Goal: Task Accomplishment & Management: Manage account settings

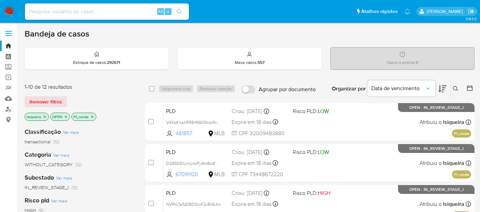
scroll to position [76, 0]
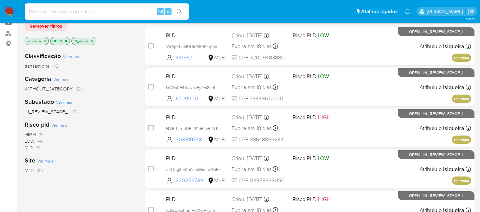
click at [45, 15] on input at bounding box center [107, 11] width 164 height 9
paste input "V4XpKhakRRBrf650Shq14xhF"
type input "V4XpKhakRRBrf650Shq14xhF"
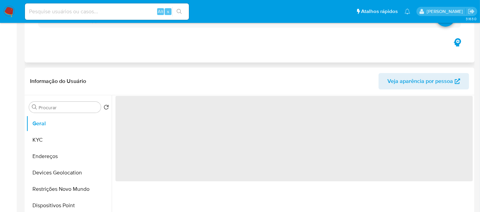
select select "10"
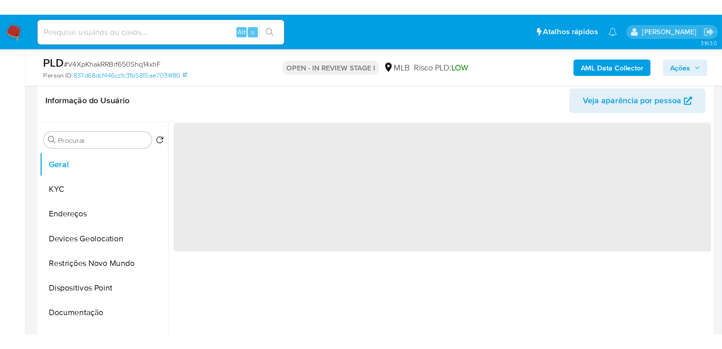
scroll to position [114, 0]
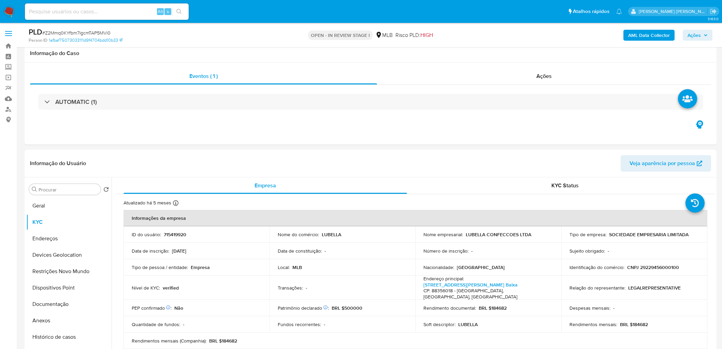
scroll to position [455, 0]
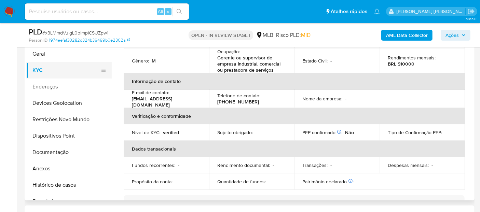
scroll to position [38, 0]
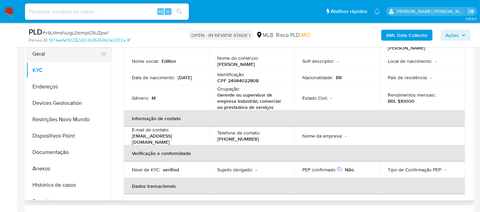
click at [66, 58] on button "Geral" at bounding box center [66, 54] width 80 height 16
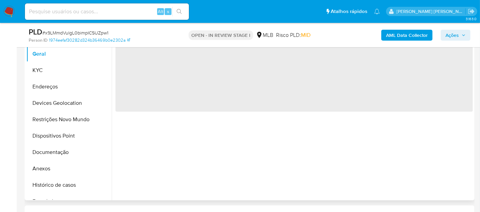
scroll to position [0, 0]
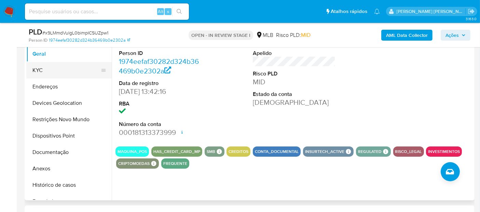
click at [70, 69] on button "KYC" at bounding box center [66, 70] width 80 height 16
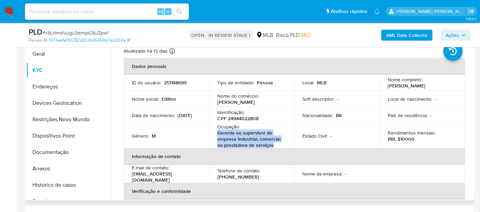
drag, startPoint x: 273, startPoint y: 147, endPoint x: 212, endPoint y: 136, distance: 62.1
click at [212, 136] on td "Ocupação : Gerente ou supervisor de empresa industrial, comercial ou prestadora…" at bounding box center [251, 136] width 85 height 25
copy p "Gerente ou supervisor de empresa industrial, comercial ou prestadora de serviços"
click at [50, 55] on button "Geral" at bounding box center [66, 54] width 80 height 16
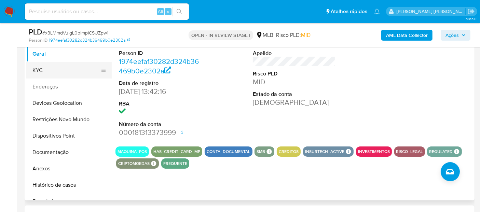
click at [44, 68] on button "KYC" at bounding box center [66, 70] width 80 height 16
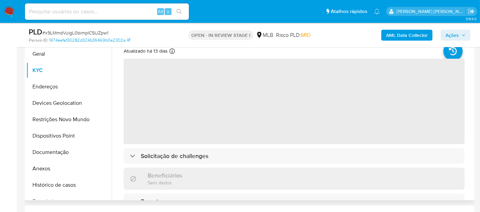
scroll to position [114, 0]
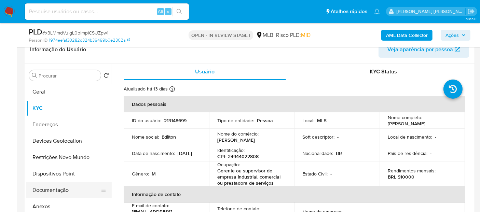
click at [66, 187] on button "Documentação" at bounding box center [66, 190] width 80 height 16
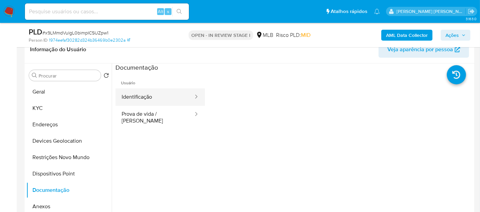
click at [137, 97] on button "Identificação" at bounding box center [154, 96] width 79 height 17
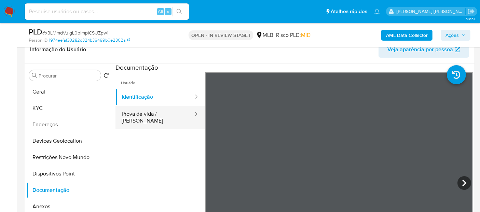
click at [152, 116] on button "Prova de vida / Selfie" at bounding box center [154, 117] width 79 height 23
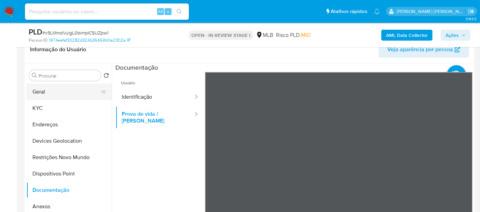
click at [55, 95] on button "Geral" at bounding box center [66, 92] width 80 height 16
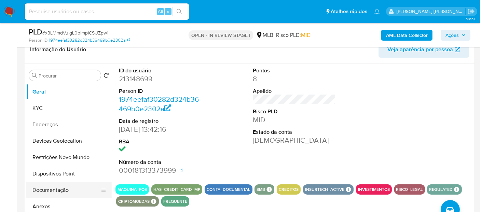
click at [43, 188] on button "Documentação" at bounding box center [66, 190] width 80 height 16
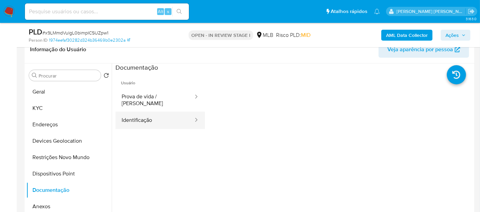
click at [139, 112] on button "Identificação" at bounding box center [154, 120] width 79 height 17
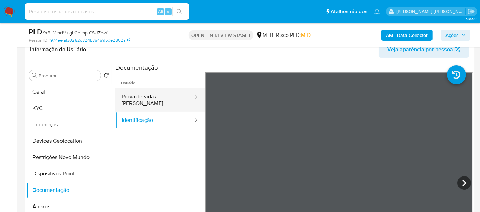
click at [148, 99] on button "Prova de vida / Selfie" at bounding box center [154, 99] width 79 height 23
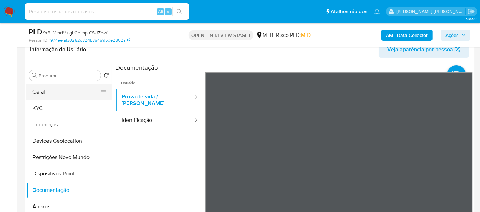
click at [83, 94] on button "Geral" at bounding box center [66, 92] width 80 height 16
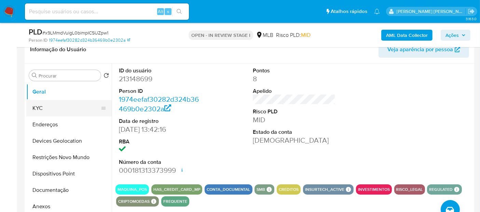
click at [67, 108] on button "KYC" at bounding box center [66, 108] width 80 height 16
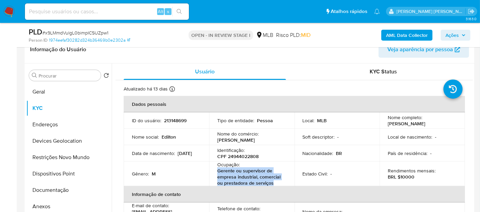
drag, startPoint x: 277, startPoint y: 186, endPoint x: 216, endPoint y: 172, distance: 62.1
click at [217, 172] on p "Gerente ou supervisor de empresa industrial, comercial ou prestadora de serviços" at bounding box center [250, 177] width 66 height 18
copy p "Gerente ou supervisor de empresa industrial, comercial ou prestadora de serviços"
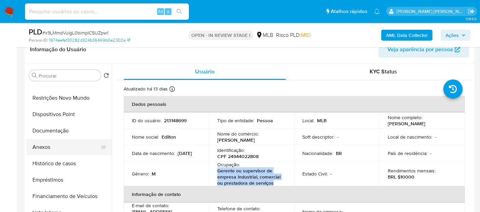
scroll to position [76, 0]
click at [72, 146] on button "Histórico de casos" at bounding box center [66, 147] width 80 height 16
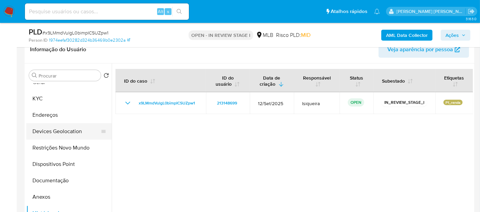
scroll to position [0, 0]
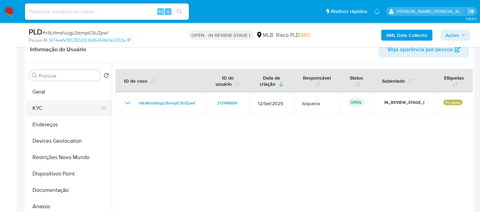
click at [53, 107] on button "KYC" at bounding box center [66, 108] width 80 height 16
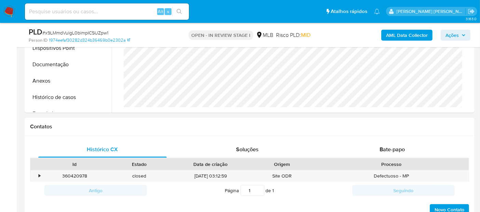
scroll to position [227, 0]
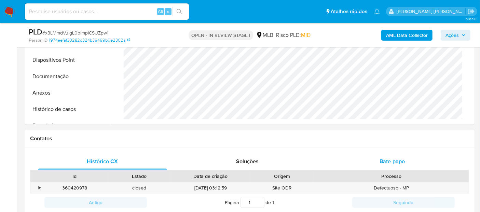
click at [384, 159] on span "Bate-papo" at bounding box center [391, 161] width 25 height 8
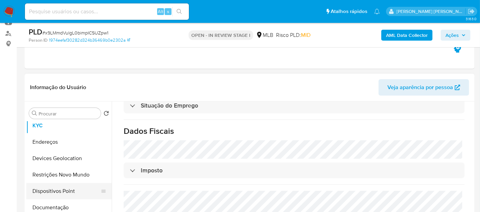
scroll to position [38, 0]
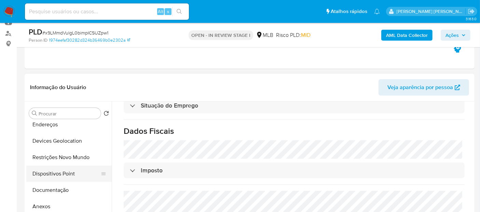
click at [71, 172] on button "Dispositivos Point" at bounding box center [66, 174] width 80 height 16
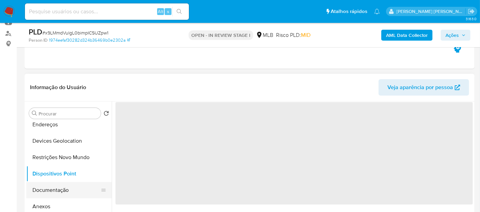
scroll to position [0, 0]
click at [65, 186] on button "Documentação" at bounding box center [66, 190] width 80 height 16
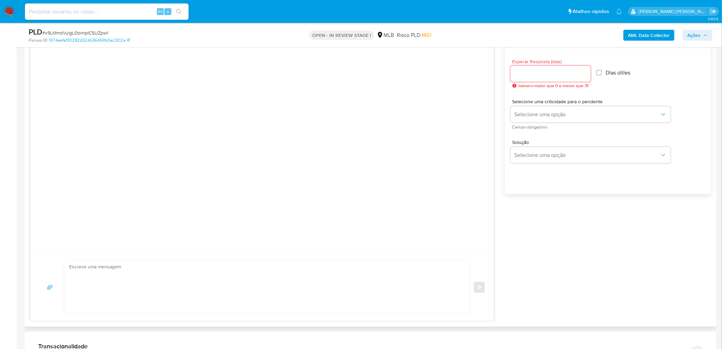
scroll to position [379, 0]
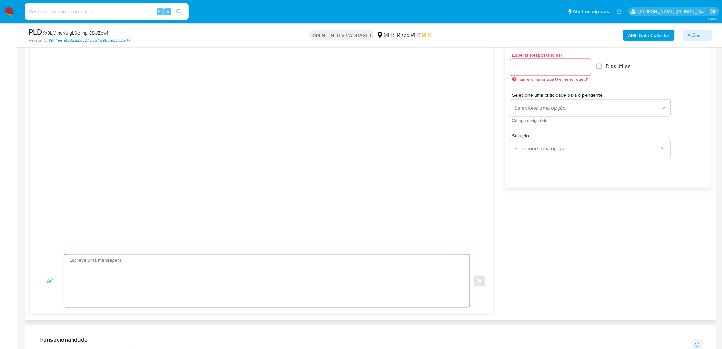
click at [184, 267] on textarea at bounding box center [265, 280] width 392 height 53
paste textarea "Olá, Estamos realizando uma verificação adicional de segurança em contas de usu…"
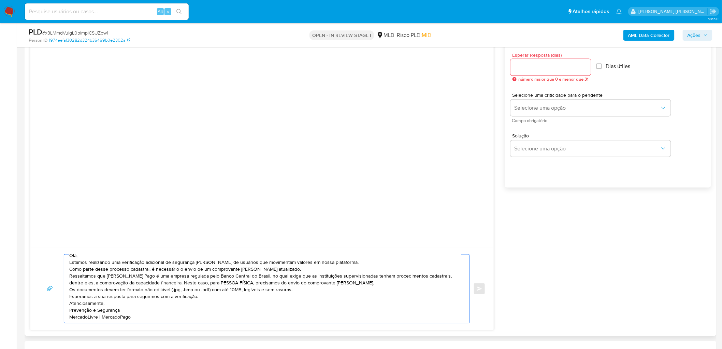
scroll to position [0, 0]
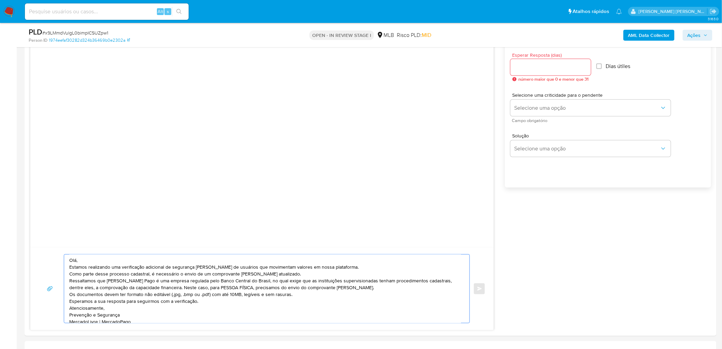
type textarea "Olá, Estamos realizando uma verificação adicional de segurança em contas de usu…"
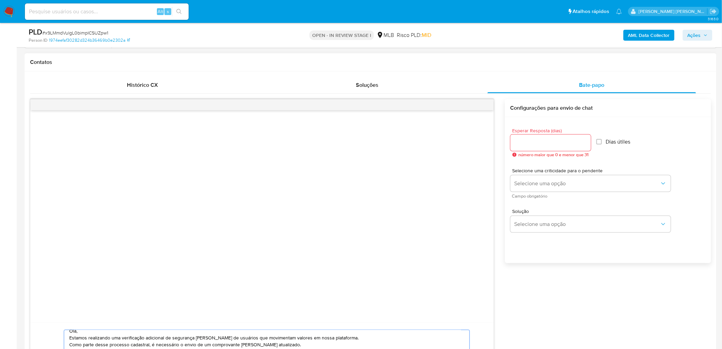
scroll to position [303, 0]
click at [566, 142] on input "Esperar Resposta (dias)" at bounding box center [551, 143] width 81 height 9
type input "3"
click at [599, 144] on input "Dias útiles" at bounding box center [597, 142] width 5 height 5
checkbox input "true"
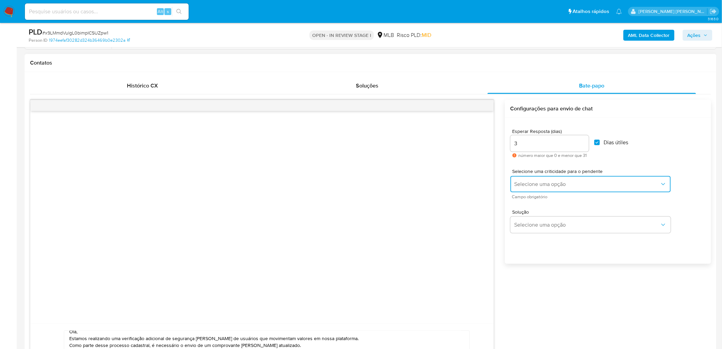
click at [566, 189] on button "Selecione uma opção" at bounding box center [591, 184] width 160 height 16
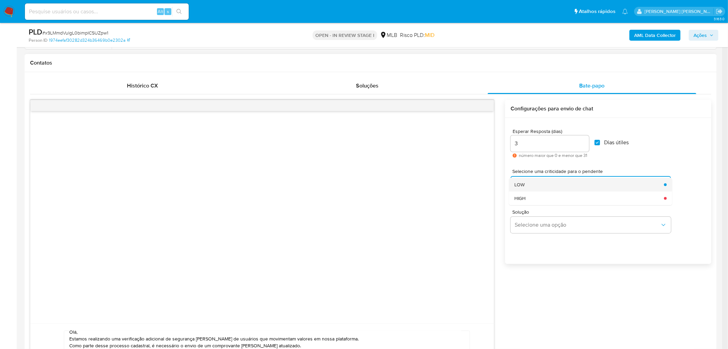
click at [556, 188] on div "LOW" at bounding box center [586, 185] width 145 height 14
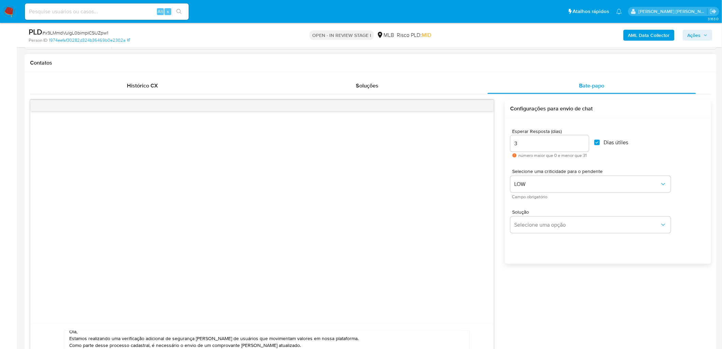
click at [671, 148] on div "Esperar Resposta (dias) 3 número maior que 0 e menor que 31 Dias útiles" at bounding box center [608, 143] width 195 height 40
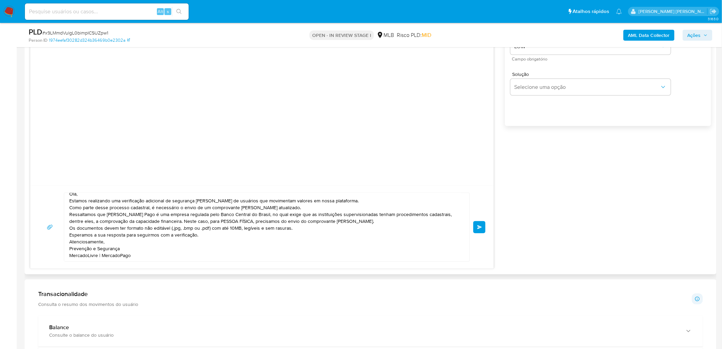
scroll to position [455, 0]
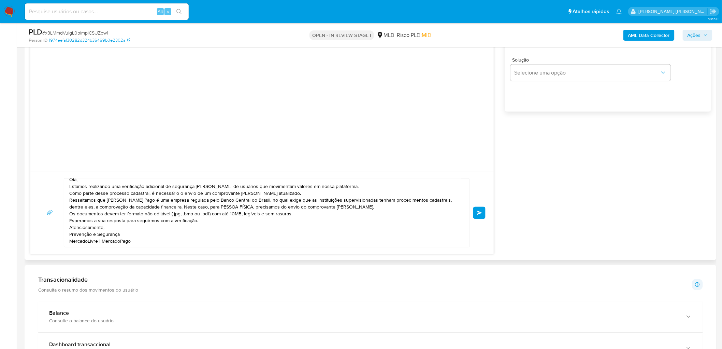
click at [478, 214] on span "common.send" at bounding box center [480, 213] width 5 height 4
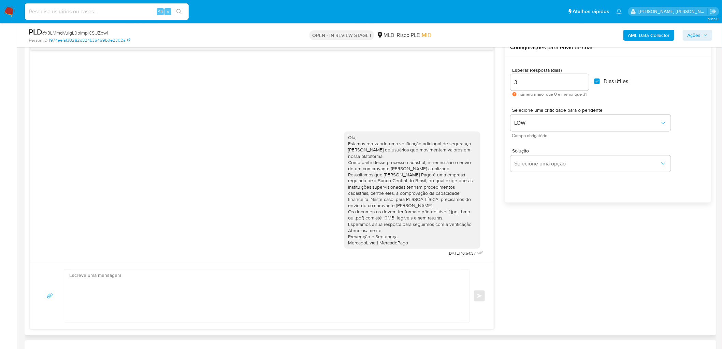
scroll to position [379, 0]
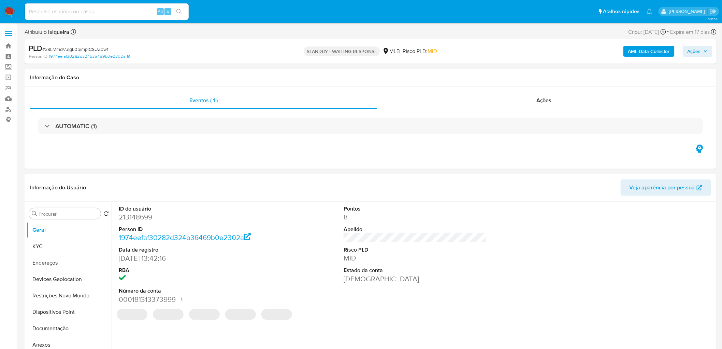
select select "10"
click at [60, 50] on span "# x9LMmdVulgL0bimpICSUZpw1" at bounding box center [75, 49] width 66 height 7
copy span "x9LMmdVulgL0bimpICSUZpw1"
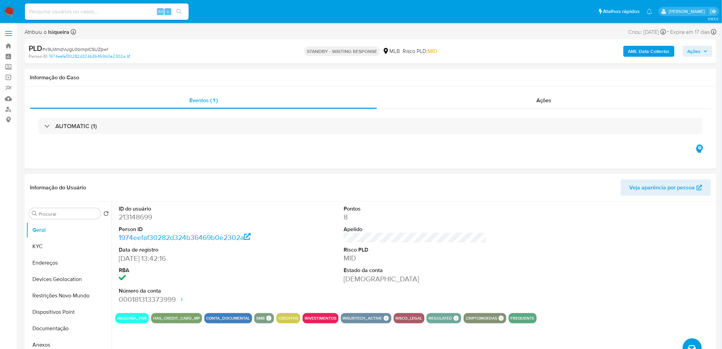
click at [290, 219] on div "ID do usuário 213148699 Person ID 1974eefaf30282d324b36469b0e2302a Data de regi…" at bounding box center [415, 254] width 600 height 106
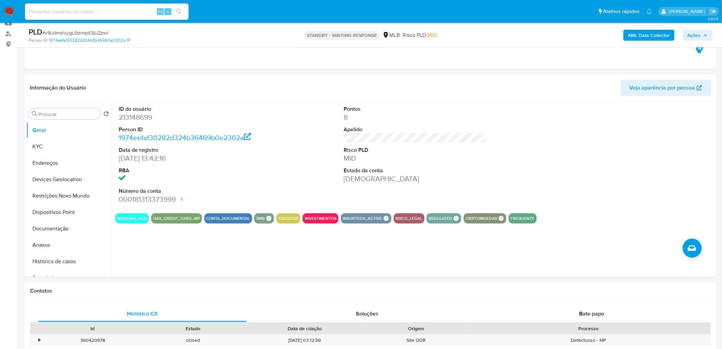
scroll to position [76, 0]
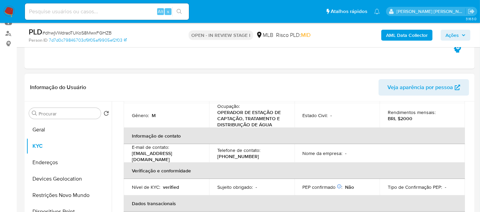
scroll to position [114, 0]
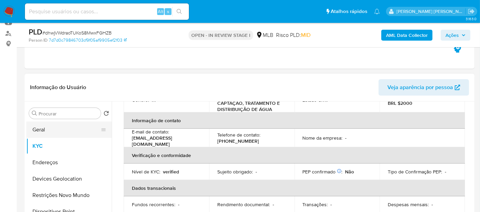
click at [70, 128] on button "Geral" at bounding box center [66, 130] width 80 height 16
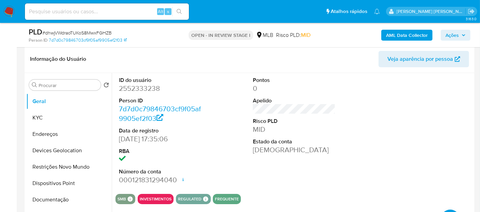
scroll to position [152, 0]
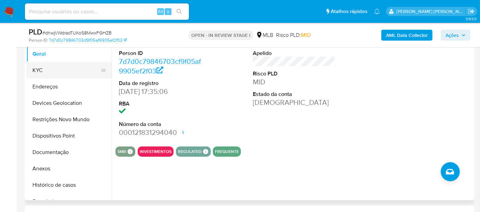
click at [75, 66] on button "KYC" at bounding box center [66, 70] width 80 height 16
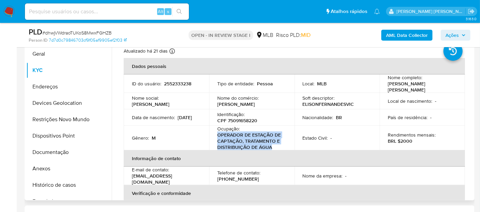
drag, startPoint x: 276, startPoint y: 146, endPoint x: 213, endPoint y: 133, distance: 64.7
click at [213, 133] on td "Ocupação : OPERADOR DE ESTAÇÃO DE CAPTAÇÃO, TRATAMENTO E DISTRIBUIÇÃO DE ÁGUA" at bounding box center [251, 138] width 85 height 25
copy p "OPERADOR DE ESTAÇÃO DE CAPTAÇÃO, TRATAMENTO E DISTRIBUIÇÃO DE ÁGUA"
click at [54, 152] on button "Documentação" at bounding box center [66, 152] width 80 height 16
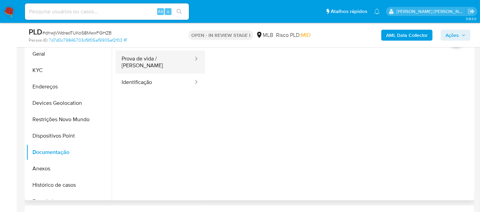
click at [152, 66] on button "Prova de vida / Selfie" at bounding box center [154, 62] width 79 height 23
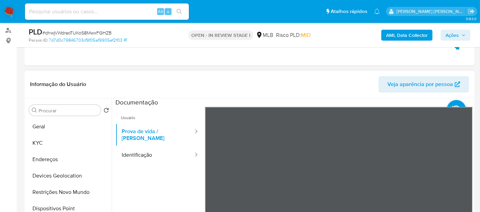
scroll to position [76, 0]
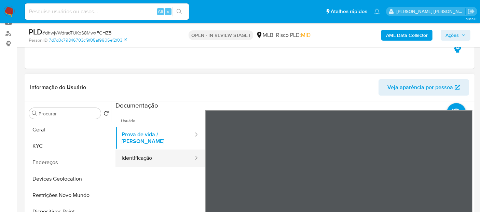
click at [150, 150] on button "Identificação" at bounding box center [154, 158] width 79 height 17
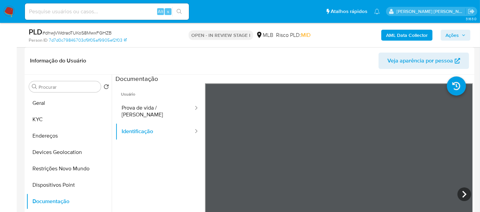
scroll to position [114, 0]
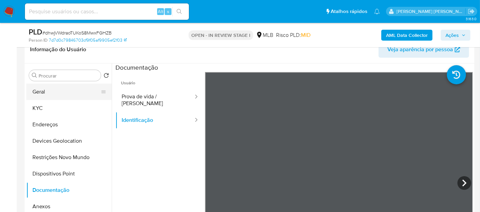
click at [47, 95] on button "Geral" at bounding box center [66, 92] width 80 height 16
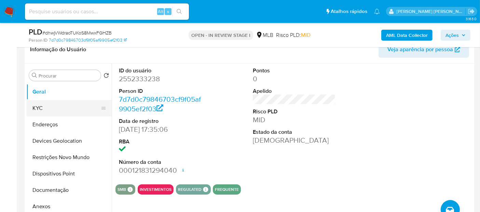
click at [38, 108] on button "KYC" at bounding box center [66, 108] width 80 height 16
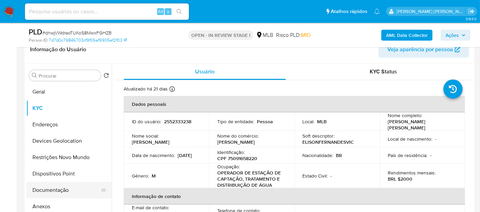
click at [58, 192] on button "Documentação" at bounding box center [66, 190] width 80 height 16
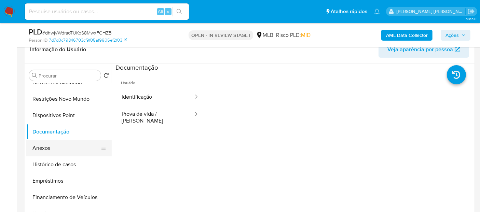
scroll to position [76, 0]
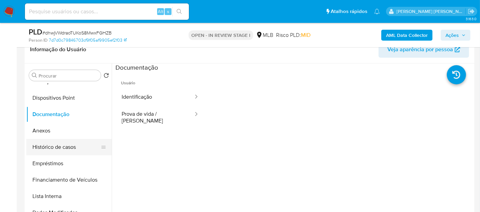
click at [69, 142] on button "Histórico de casos" at bounding box center [66, 147] width 80 height 16
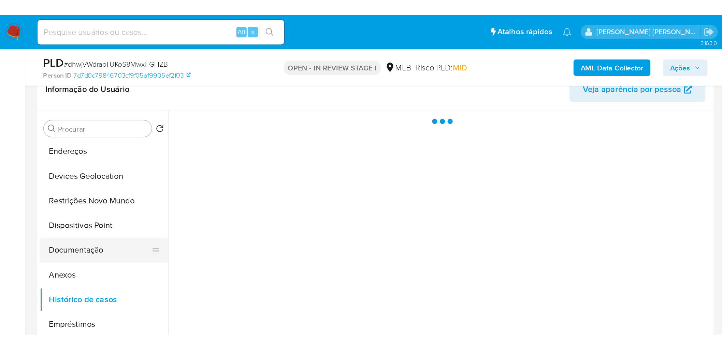
scroll to position [0, 0]
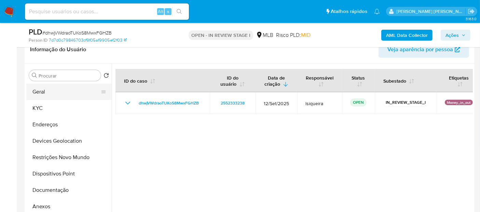
click at [74, 93] on button "Geral" at bounding box center [66, 92] width 80 height 16
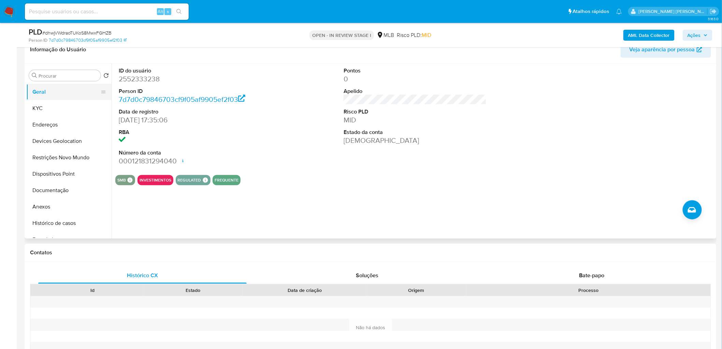
click at [62, 97] on button "Geral" at bounding box center [66, 92] width 80 height 16
click at [285, 165] on div "ID do usuário 2552333238 Person ID 7d7d0c79846703cf9f05af9905ef2f03 Data de reg…" at bounding box center [415, 116] width 600 height 106
click at [64, 111] on button "KYC" at bounding box center [66, 108] width 80 height 16
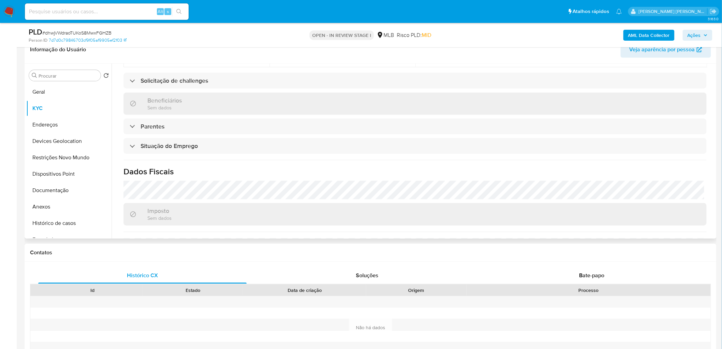
scroll to position [286, 0]
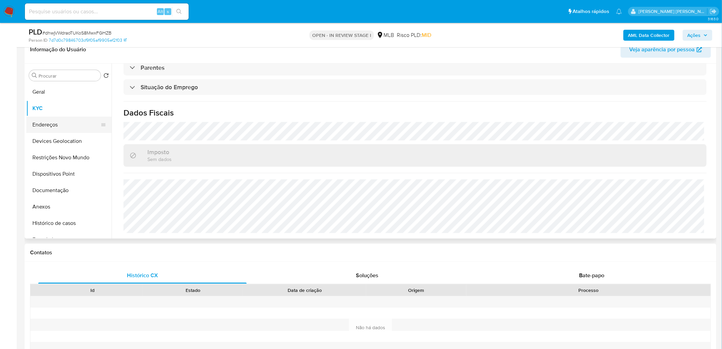
click at [58, 123] on button "Endereços" at bounding box center [66, 124] width 80 height 16
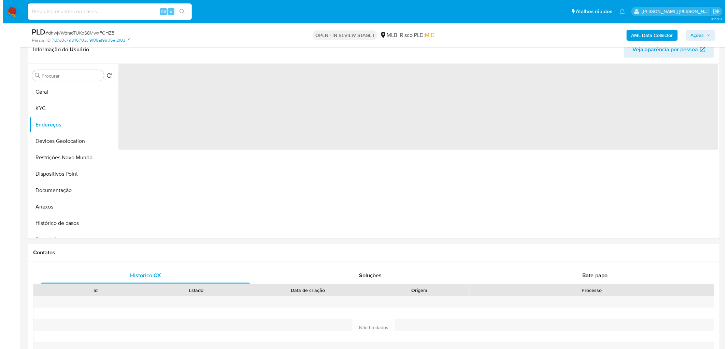
scroll to position [0, 0]
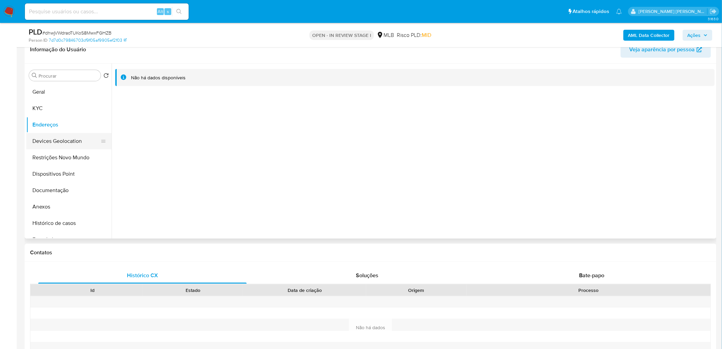
click at [43, 144] on button "Devices Geolocation" at bounding box center [66, 141] width 80 height 16
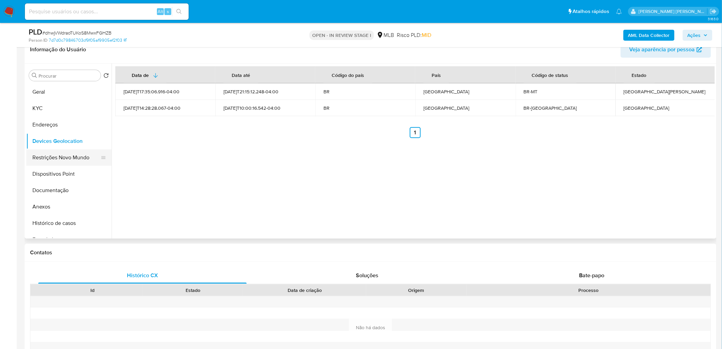
click at [63, 162] on button "Restrições Novo Mundo" at bounding box center [66, 157] width 80 height 16
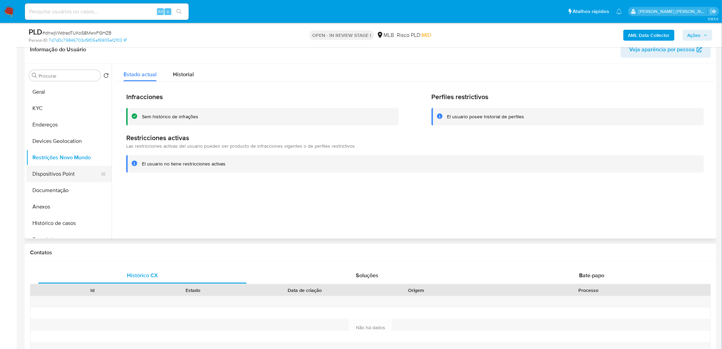
click at [77, 172] on button "Dispositivos Point" at bounding box center [66, 174] width 80 height 16
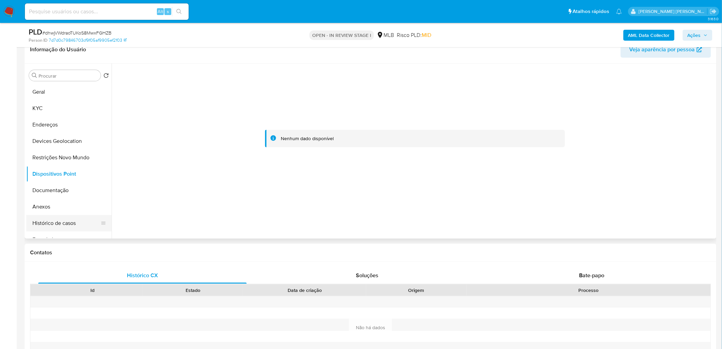
click at [49, 223] on button "Histórico de casos" at bounding box center [66, 223] width 80 height 16
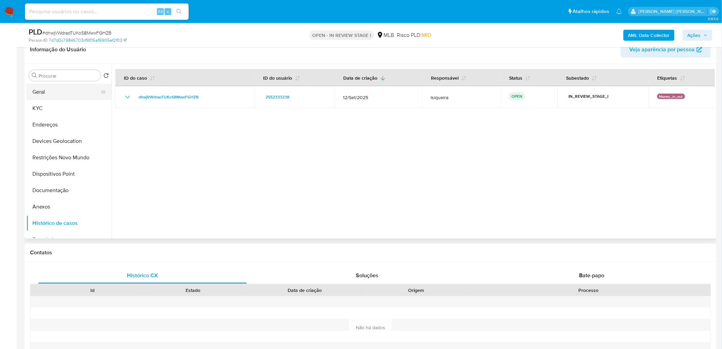
click at [71, 90] on button "Geral" at bounding box center [66, 92] width 80 height 16
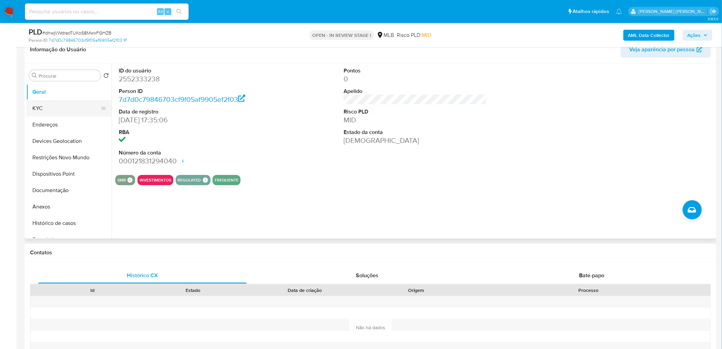
click at [47, 108] on button "KYC" at bounding box center [66, 108] width 80 height 16
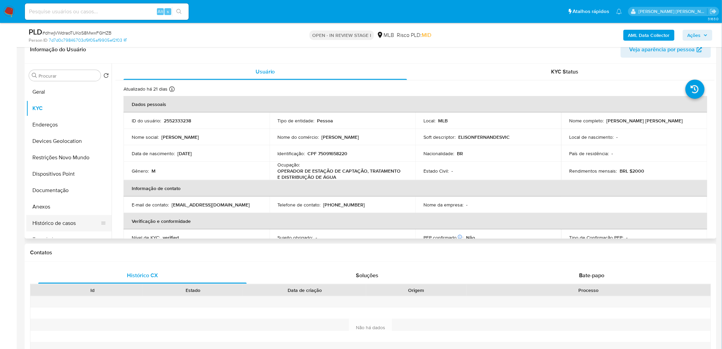
click at [57, 218] on button "Histórico de casos" at bounding box center [66, 223] width 80 height 16
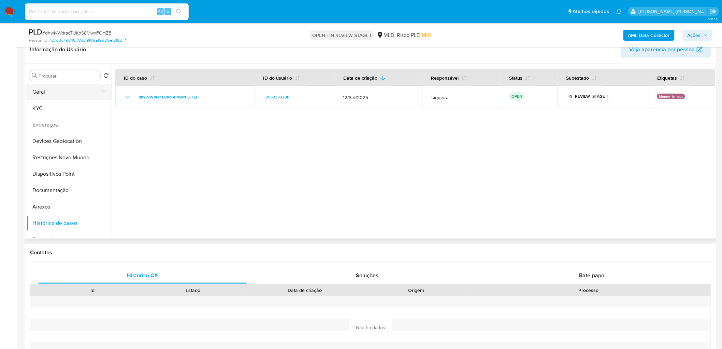
click at [37, 93] on button "Geral" at bounding box center [66, 92] width 80 height 16
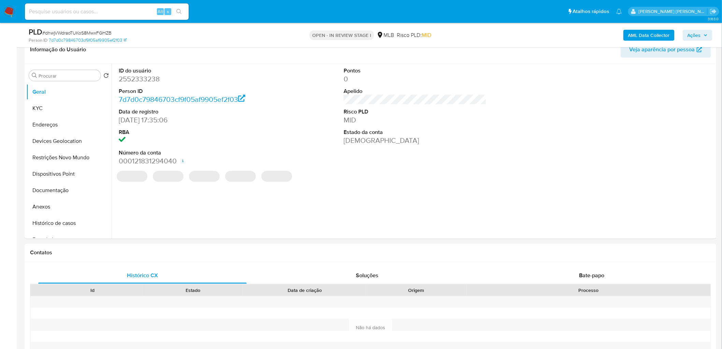
click at [653, 33] on b "AML Data Collector" at bounding box center [649, 35] width 42 height 11
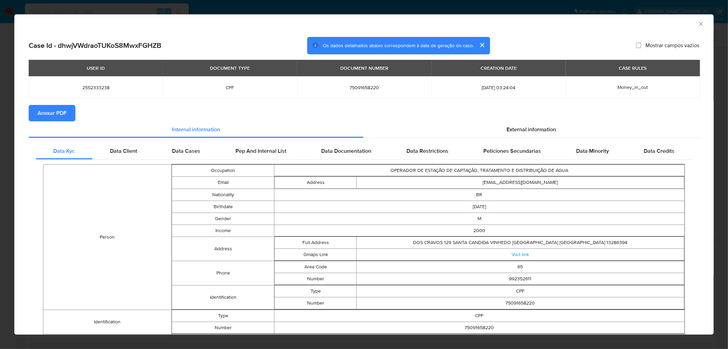
click at [56, 115] on span "Anexar PDF" at bounding box center [52, 112] width 29 height 15
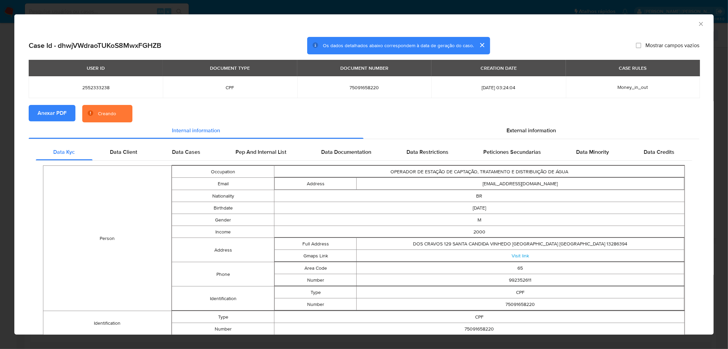
click at [698, 23] on icon "Fechar a janela" at bounding box center [701, 23] width 7 height 7
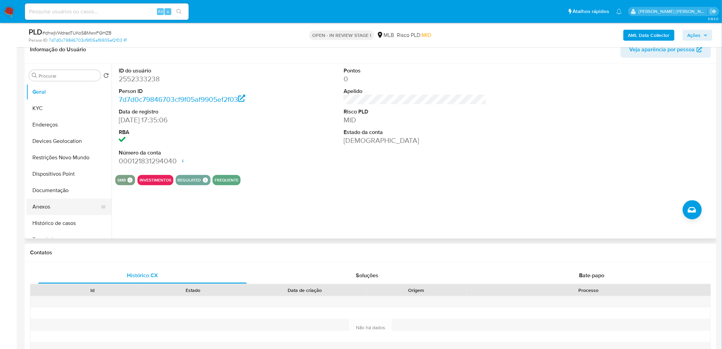
click at [58, 207] on button "Anexos" at bounding box center [66, 206] width 80 height 16
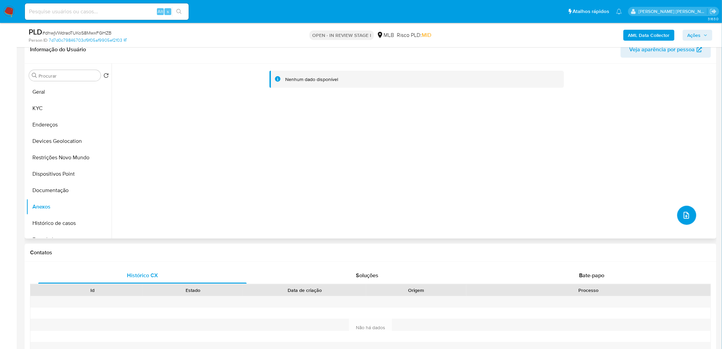
click at [689, 216] on button "upload-file" at bounding box center [687, 215] width 19 height 19
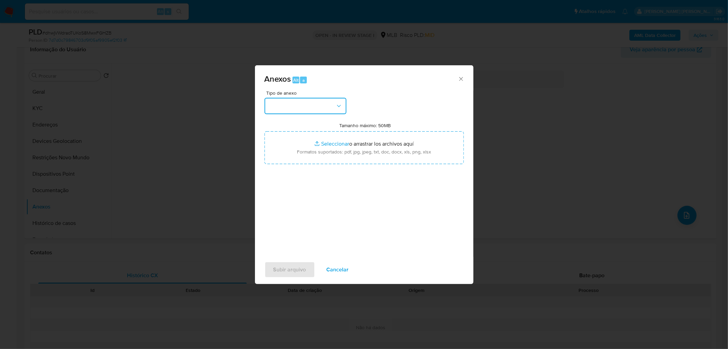
click at [301, 103] on button "button" at bounding box center [306, 106] width 82 height 16
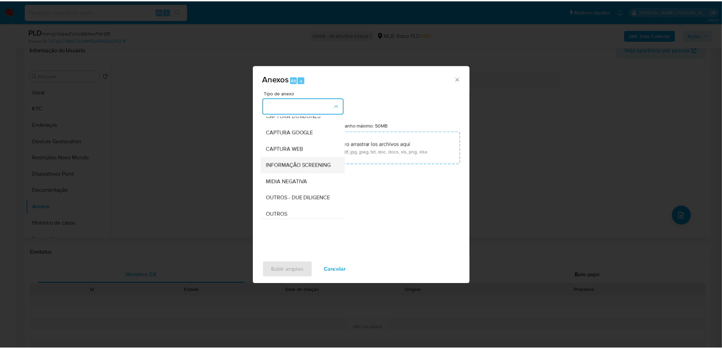
scroll to position [38, 0]
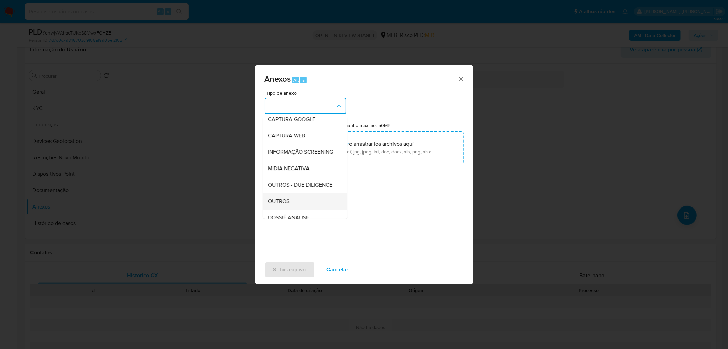
click at [280, 204] on span "OUTROS" at bounding box center [279, 201] width 22 height 7
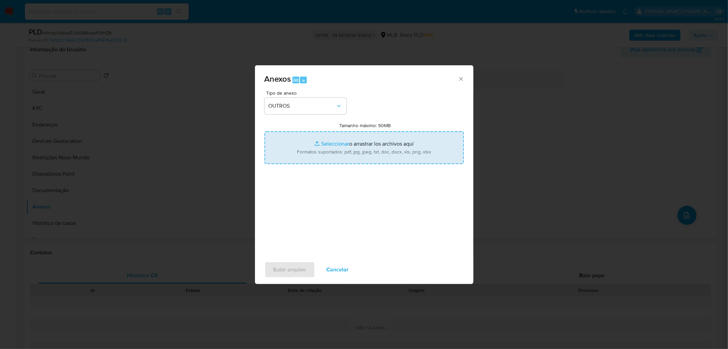
click at [324, 144] on input "Tamanho máximo: 50MB Seleccionar archivos" at bounding box center [364, 147] width 199 height 33
type input "C:\fakepath\Mulan 2552333238_2025_10_09_11_35_45.xlsx"
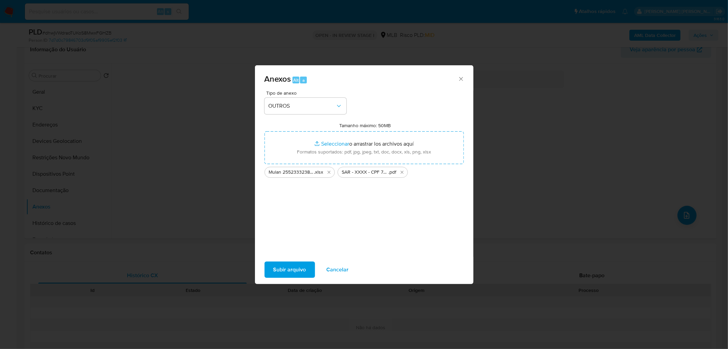
click at [287, 270] on span "Subir arquivo" at bounding box center [289, 269] width 33 height 15
click at [268, 271] on button "Subir arquivo" at bounding box center [290, 269] width 51 height 16
click at [296, 269] on span "Subir arquivo" at bounding box center [289, 269] width 33 height 15
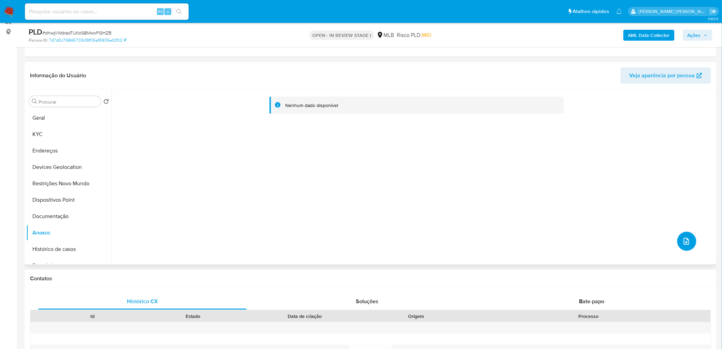
scroll to position [76, 0]
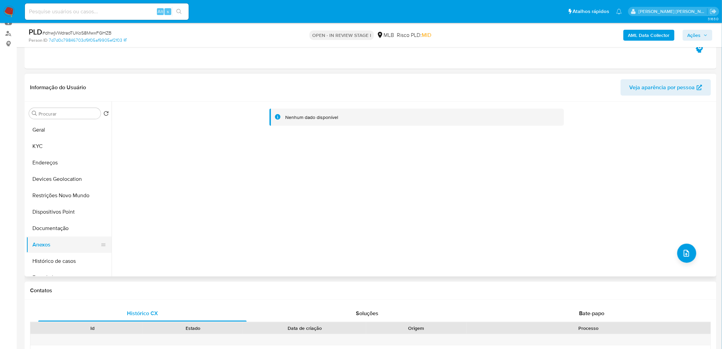
click at [66, 236] on button "Anexos" at bounding box center [66, 244] width 80 height 16
click at [64, 221] on button "Documentação" at bounding box center [66, 228] width 80 height 16
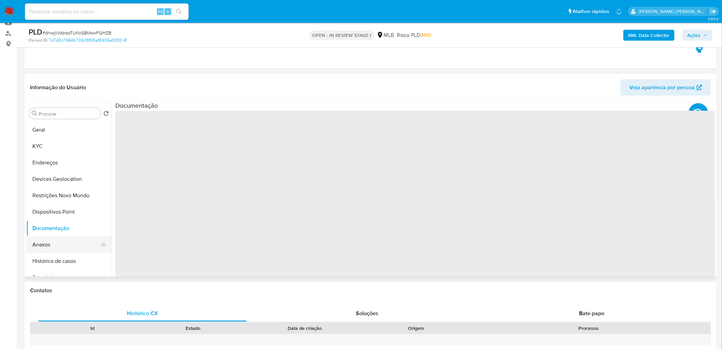
click at [61, 238] on button "Anexos" at bounding box center [66, 244] width 80 height 16
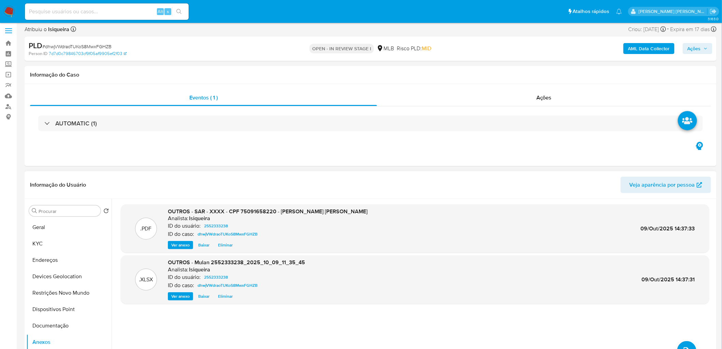
scroll to position [0, 0]
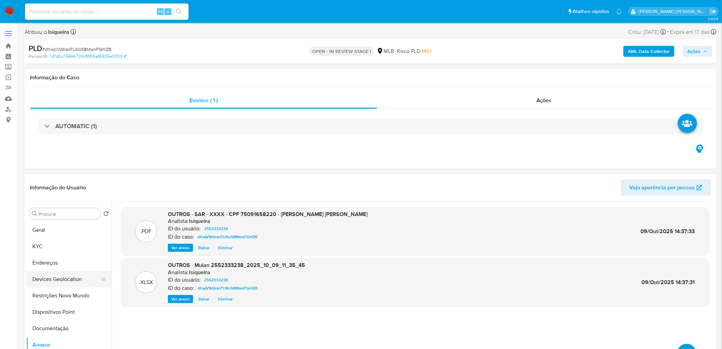
click at [53, 271] on button "Devices Geolocation" at bounding box center [66, 279] width 80 height 16
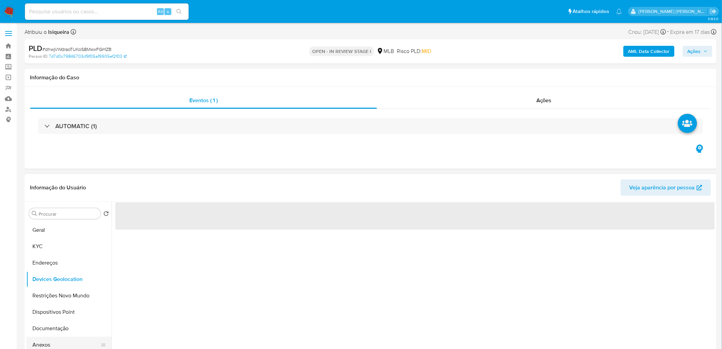
click at [46, 346] on button "Anexos" at bounding box center [66, 344] width 80 height 16
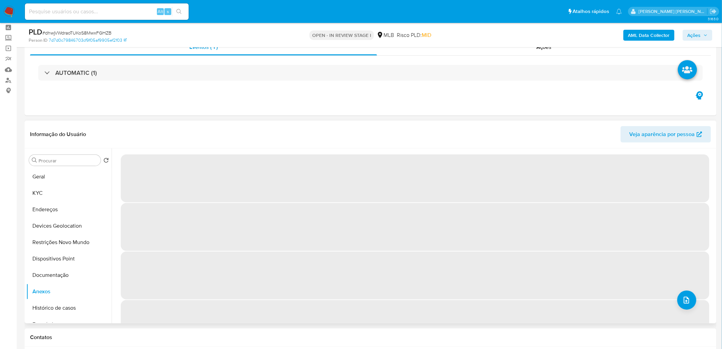
scroll to position [76, 0]
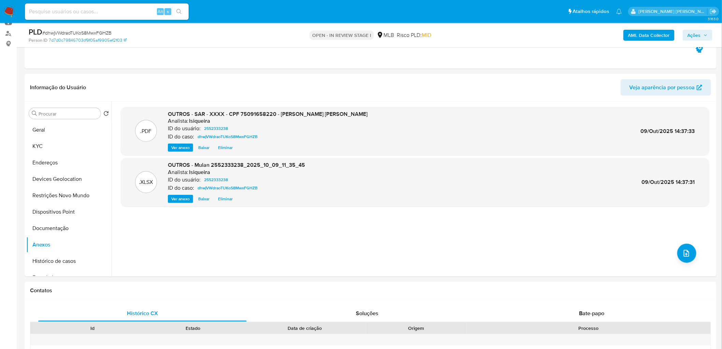
click at [694, 36] on span "Ações" at bounding box center [694, 35] width 13 height 11
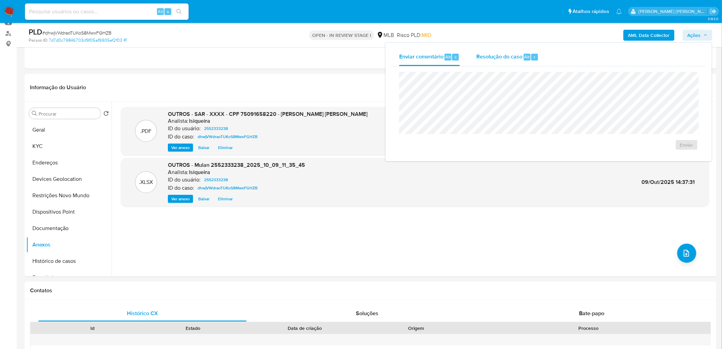
click at [496, 56] on span "Resolução do caso" at bounding box center [500, 57] width 46 height 8
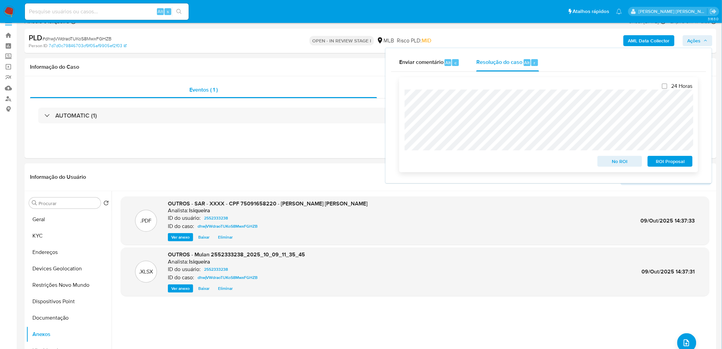
scroll to position [0, 0]
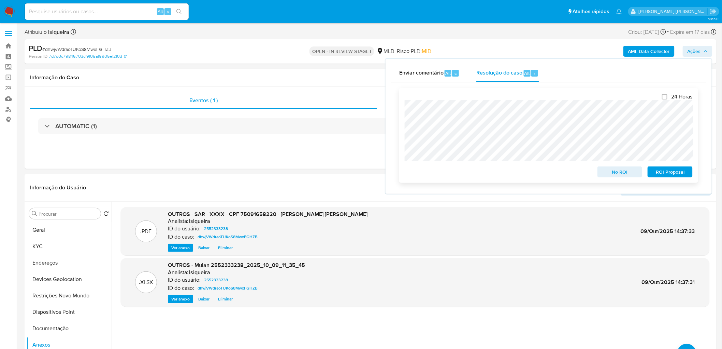
click at [663, 173] on span "ROI Proposal" at bounding box center [671, 172] width 36 height 10
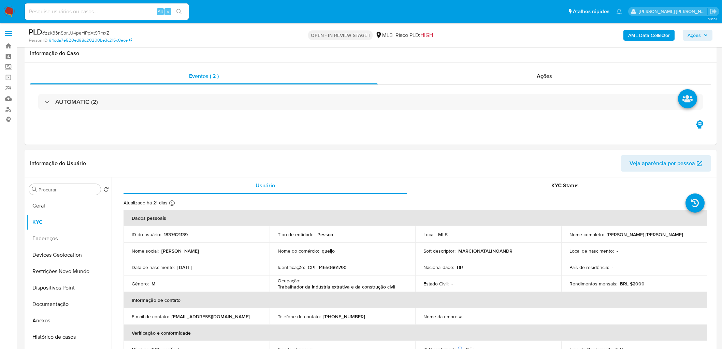
scroll to position [455, 0]
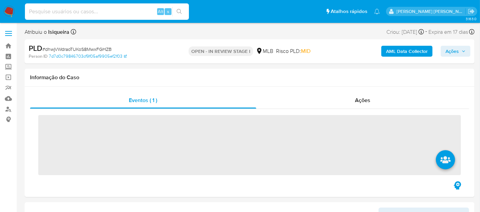
click at [39, 14] on input at bounding box center [107, 11] width 164 height 9
paste input "2532230600"
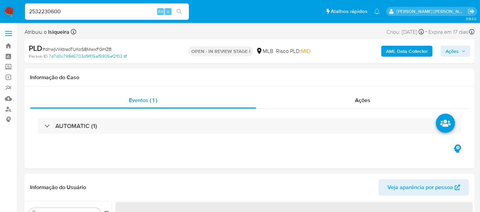
type input "2532230600"
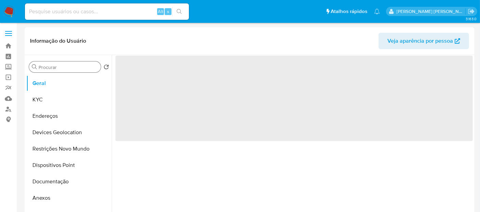
select select "10"
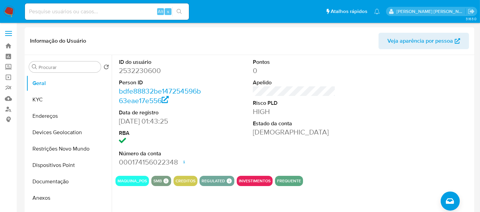
click at [59, 5] on div "Alt s" at bounding box center [107, 11] width 164 height 16
click at [55, 12] on input at bounding box center [107, 11] width 164 height 9
paste input "177139040"
type input "177139040"
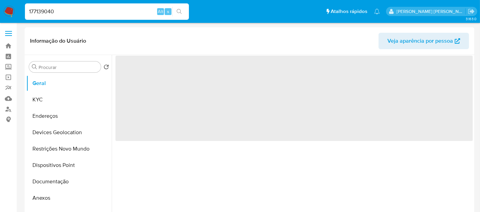
select select "10"
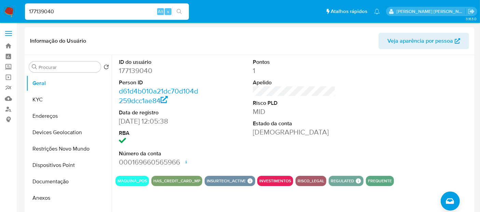
click at [80, 11] on input "177139040" at bounding box center [107, 11] width 164 height 9
paste input "253223060"
type input "2532230600"
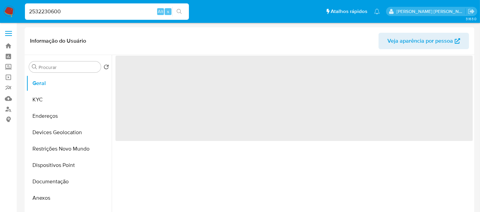
select select "10"
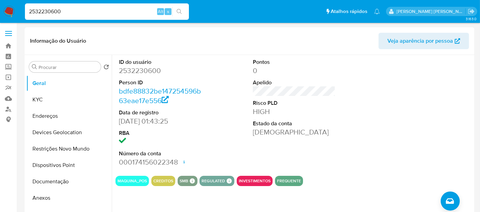
click at [117, 15] on input "2532230600" at bounding box center [107, 11] width 164 height 9
paste input "143257003"
type input "1432570030"
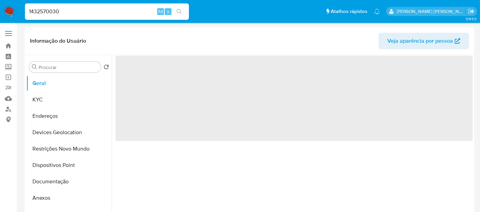
select select "10"
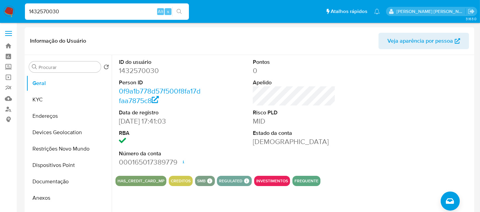
click at [109, 12] on input "1432570030" at bounding box center [107, 11] width 164 height 9
paste input "2558249539"
type input "2558249539"
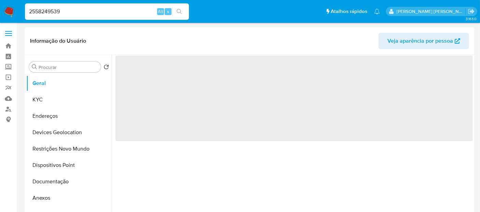
select select "10"
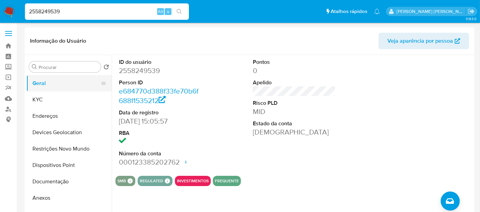
click at [70, 84] on button "Geral" at bounding box center [66, 83] width 80 height 16
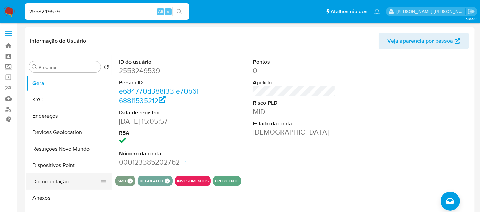
click at [56, 184] on button "Documentação" at bounding box center [66, 181] width 80 height 16
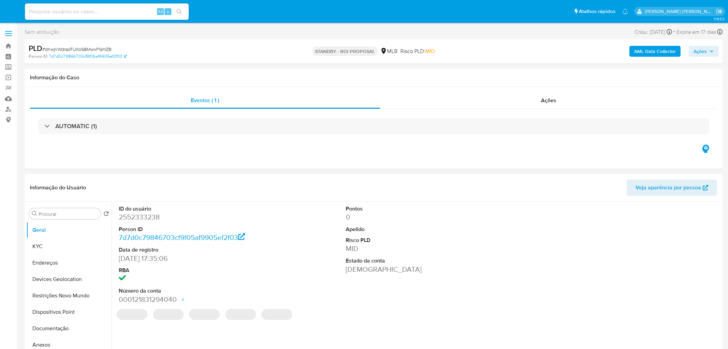
select select "10"
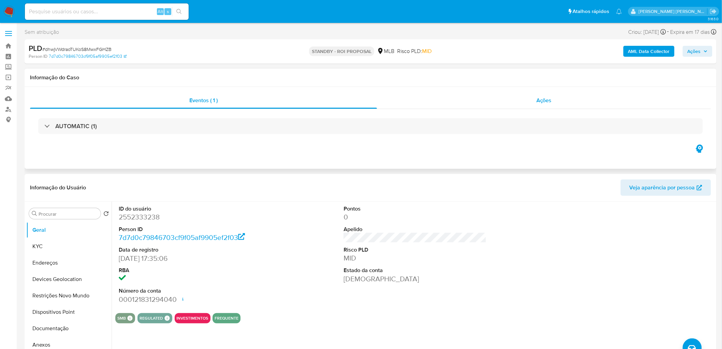
click at [535, 107] on div "Ações" at bounding box center [544, 100] width 334 height 16
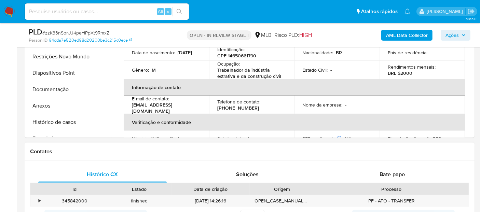
scroll to position [114, 0]
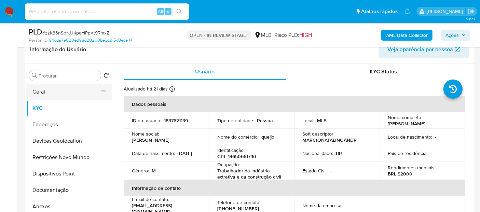
click at [62, 96] on button "Geral" at bounding box center [66, 92] width 80 height 16
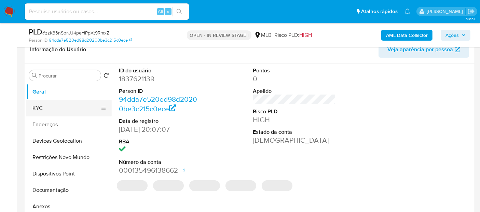
click at [71, 111] on button "KYC" at bounding box center [66, 108] width 80 height 16
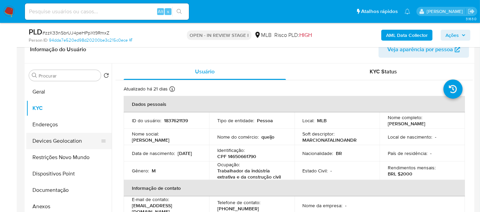
scroll to position [38, 0]
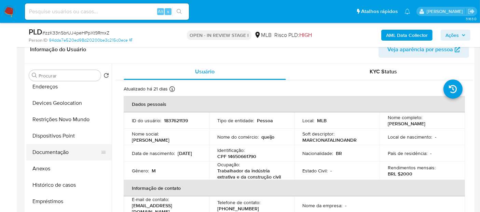
click at [69, 150] on button "Documentação" at bounding box center [66, 152] width 80 height 16
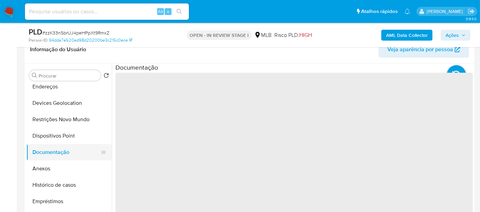
scroll to position [0, 0]
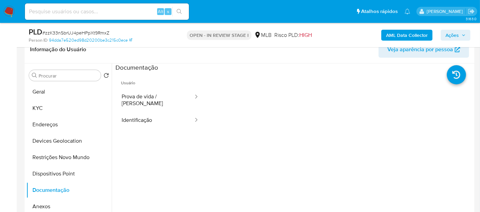
click at [143, 123] on ul "Usuário Prova de vida / Selfie Identificação" at bounding box center [159, 170] width 89 height 197
click at [145, 119] on button "Identificação" at bounding box center [154, 120] width 79 height 17
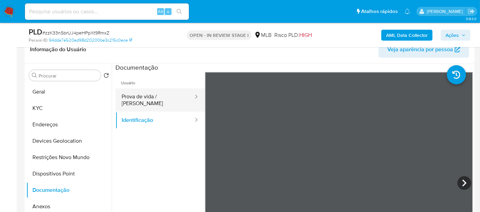
click at [160, 93] on button "Prova de vida / [PERSON_NAME]" at bounding box center [154, 99] width 79 height 23
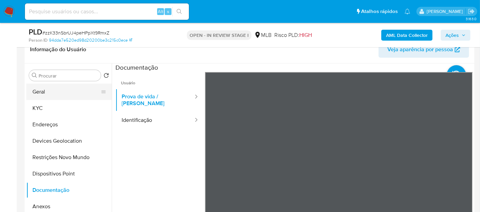
click at [63, 94] on button "Geral" at bounding box center [66, 92] width 80 height 16
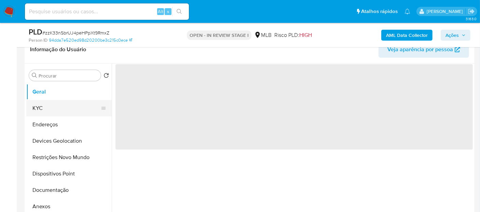
click at [55, 112] on button "KYC" at bounding box center [66, 108] width 80 height 16
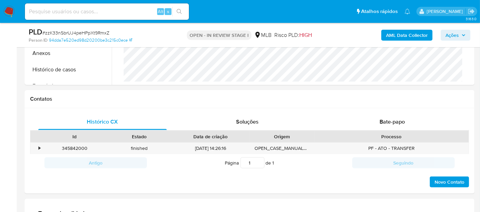
scroll to position [265, 0]
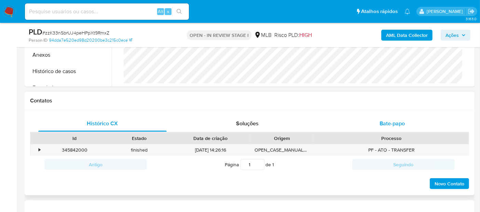
click at [375, 118] on div "Bate-papo" at bounding box center [392, 123] width 128 height 16
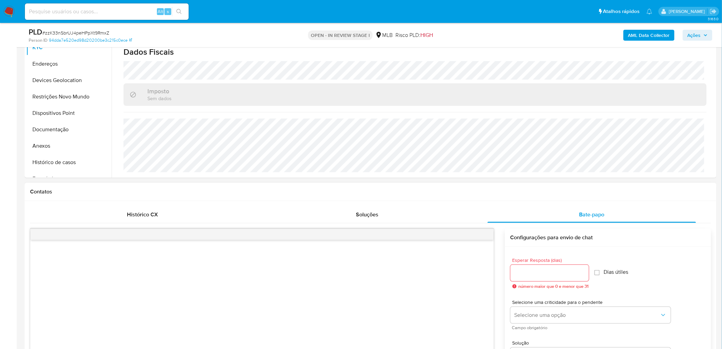
scroll to position [152, 0]
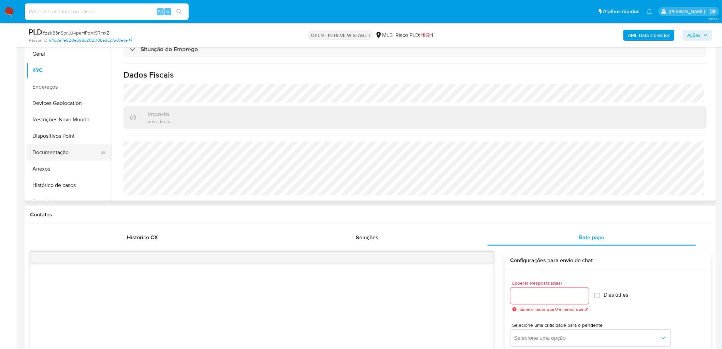
click at [57, 154] on button "Documentação" at bounding box center [66, 152] width 80 height 16
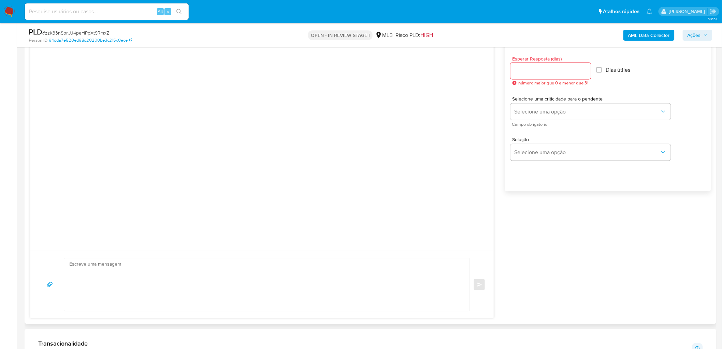
scroll to position [379, 0]
click at [261, 212] on textarea at bounding box center [265, 280] width 392 height 53
paste textarea "Olá, Estamos realizando uma verificação adicional de segurança em contas de usu…"
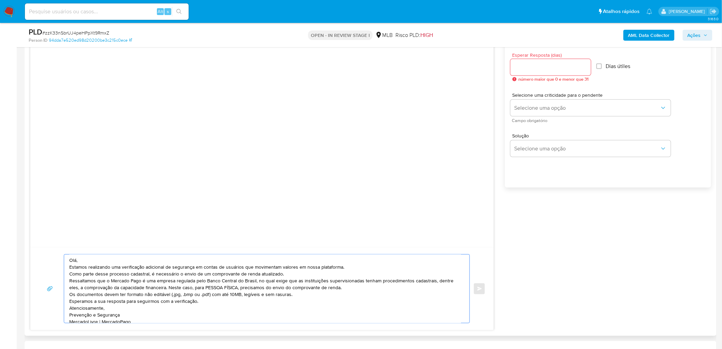
scroll to position [11, 0]
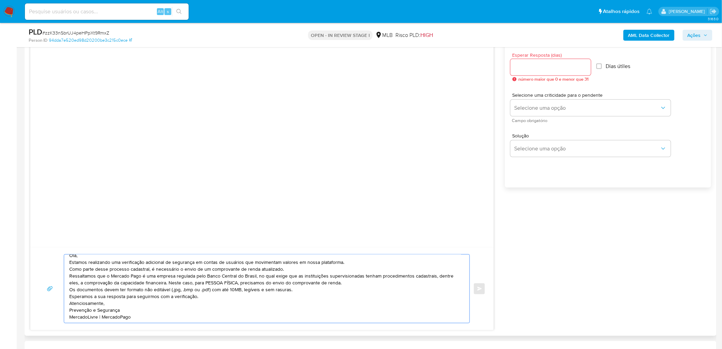
type textarea "Olá, Estamos realizando uma verificação adicional de segurança em contas de usu…"
click at [479, 66] on input "Esperar Resposta (dias)" at bounding box center [551, 67] width 81 height 9
type input "3"
click at [479, 68] on input "Dias útiles" at bounding box center [597, 65] width 5 height 5
checkbox input "true"
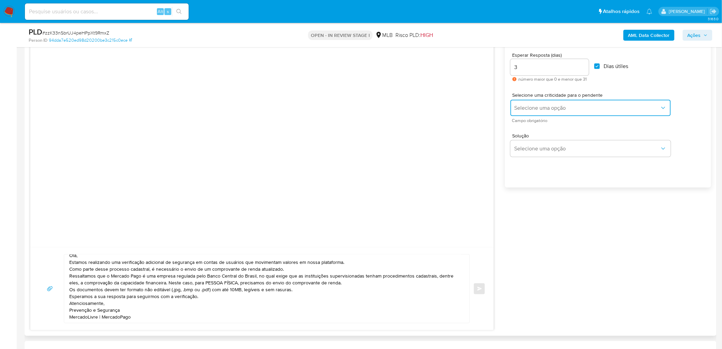
click at [479, 107] on span "Selecione uma opção" at bounding box center [587, 107] width 145 height 7
click at [479, 111] on div "LOW" at bounding box center [586, 108] width 145 height 14
click at [478, 212] on button "common.send" at bounding box center [479, 288] width 12 height 12
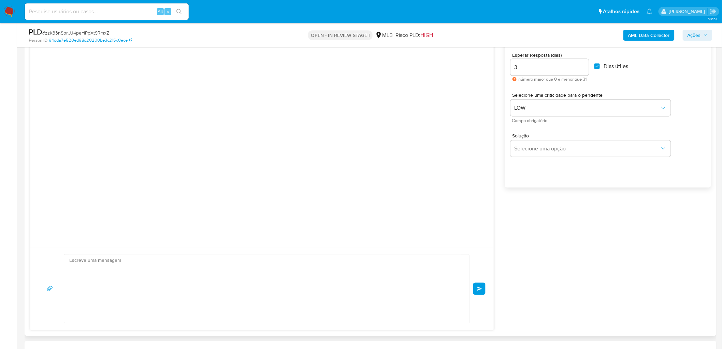
scroll to position [0, 0]
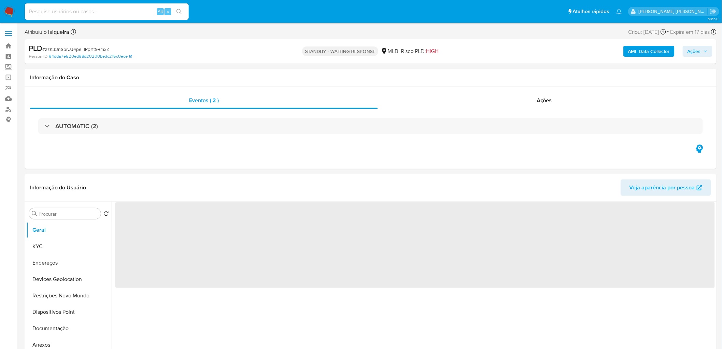
select select "10"
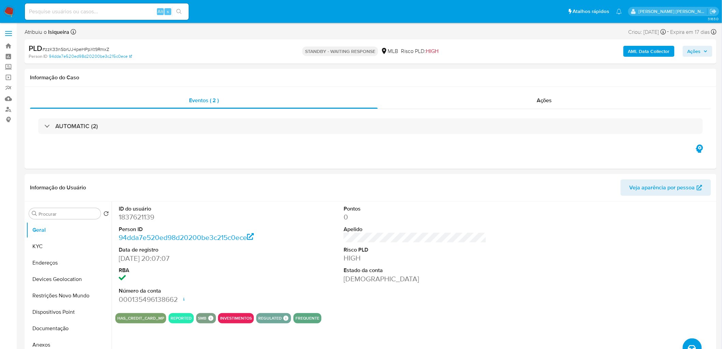
click at [79, 47] on span "# zzK33nSbrUJ4peHPpXt9RmxZ" at bounding box center [75, 49] width 67 height 7
copy span "zzK33nSbrUJ4peHPpXt9RmxZ"
click at [53, 253] on button "KYC" at bounding box center [66, 246] width 80 height 16
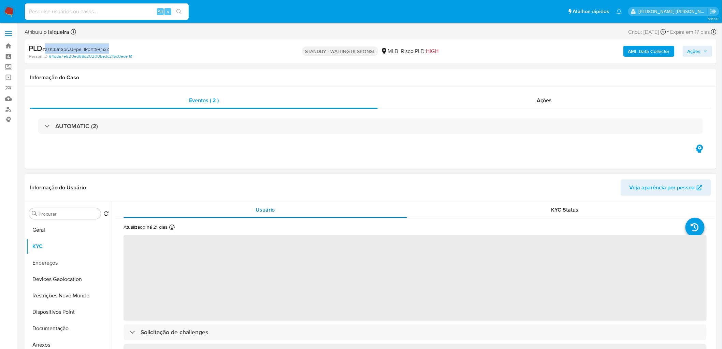
scroll to position [38, 0]
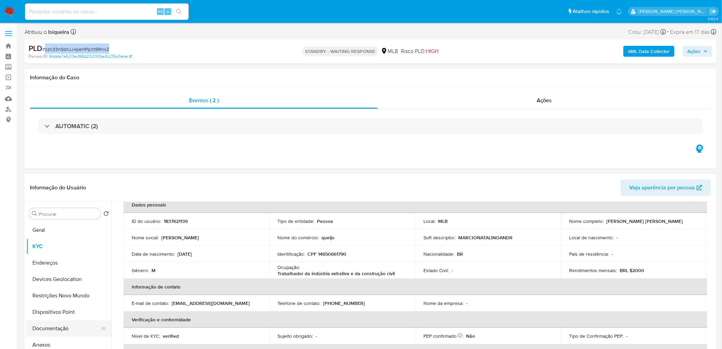
click at [62, 328] on button "Documentação" at bounding box center [66, 328] width 80 height 16
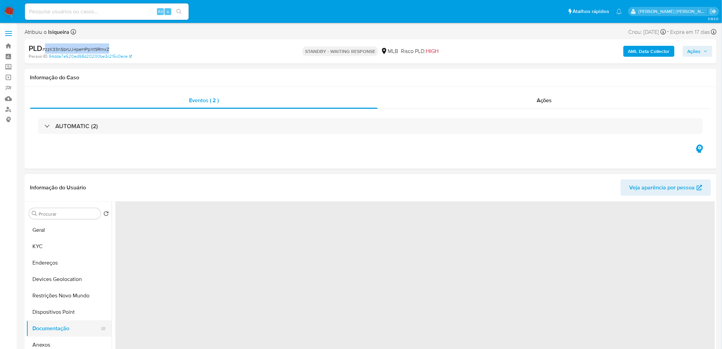
scroll to position [0, 0]
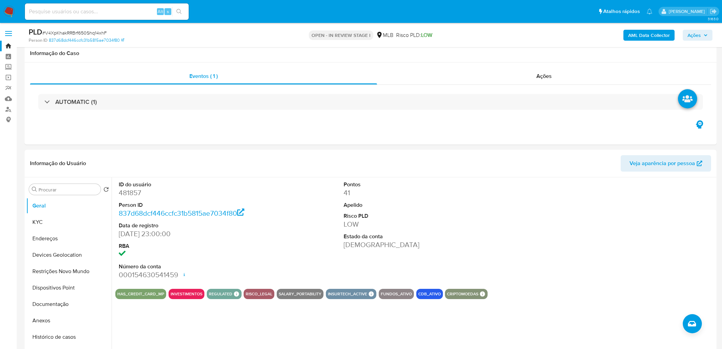
select select "10"
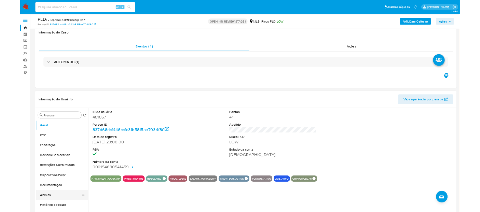
scroll to position [114, 0]
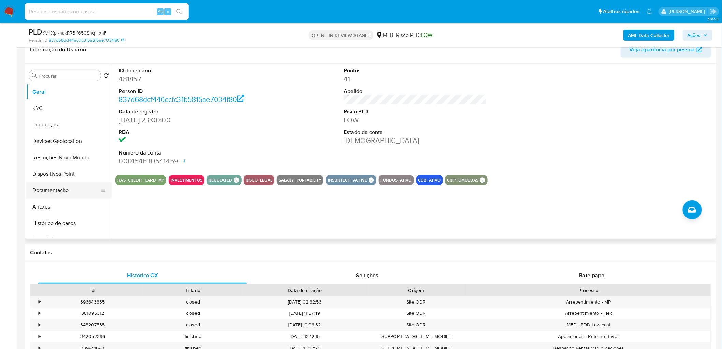
click at [52, 184] on button "Documentação" at bounding box center [66, 190] width 80 height 16
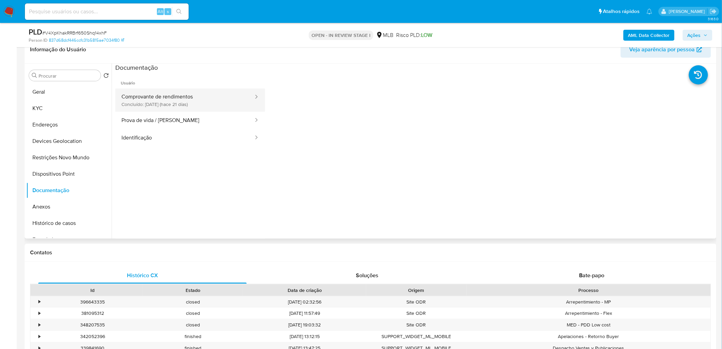
click at [185, 103] on button "Comprovante de rendimentos Concluído: 18/09/2025 (hace 21 días)" at bounding box center [184, 99] width 139 height 23
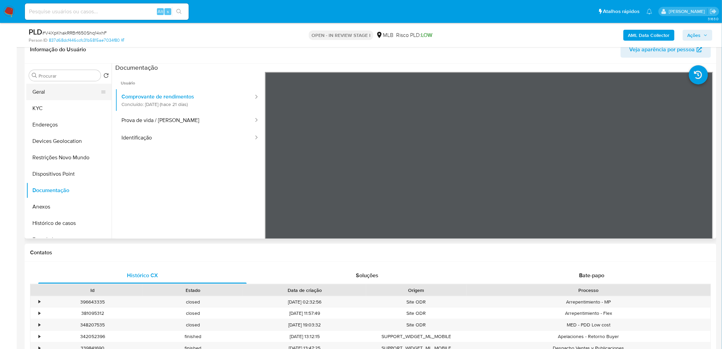
click at [66, 91] on button "Geral" at bounding box center [66, 92] width 80 height 16
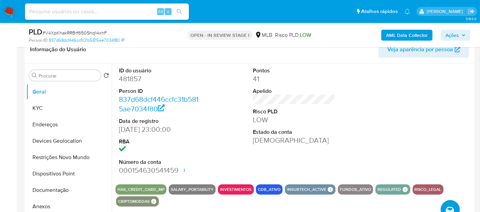
scroll to position [152, 0]
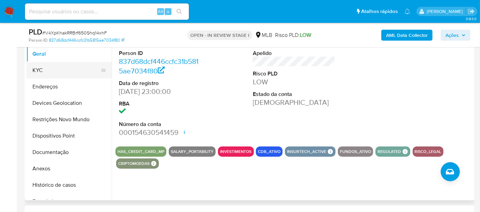
click at [77, 72] on button "KYC" at bounding box center [66, 70] width 80 height 16
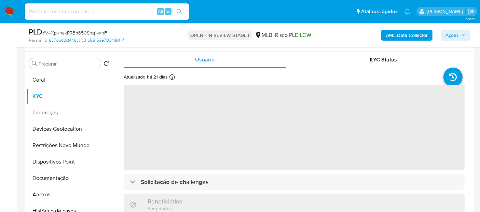
scroll to position [114, 0]
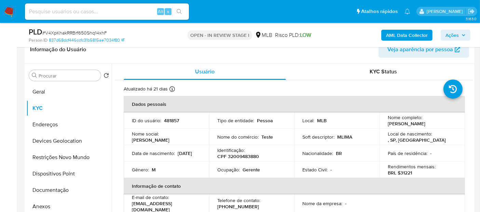
click at [253, 168] on p "Gerente" at bounding box center [250, 170] width 17 height 6
copy p "Gerente"
click at [61, 188] on button "Documentação" at bounding box center [66, 190] width 80 height 16
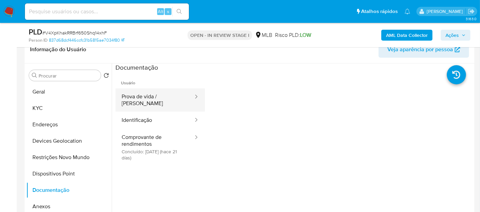
click at [169, 93] on button "Prova de vida / [PERSON_NAME]" at bounding box center [154, 99] width 79 height 23
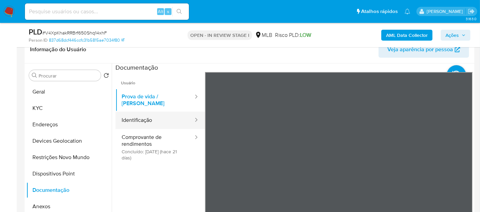
click at [165, 118] on button "Identificação" at bounding box center [154, 120] width 79 height 17
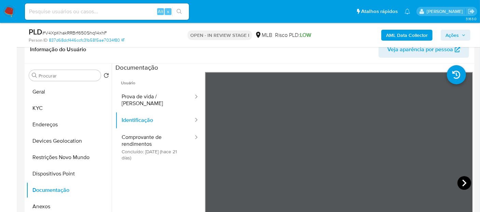
click at [457, 183] on icon at bounding box center [464, 183] width 14 height 14
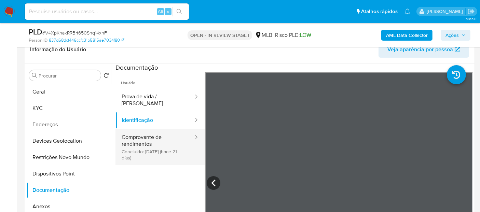
click at [136, 141] on button "Comprovante de rendimentos Concluído: 18/09/2025 (hace 21 días)" at bounding box center [154, 147] width 79 height 36
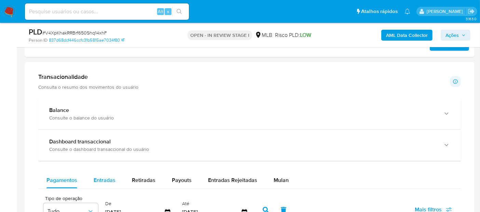
scroll to position [493, 0]
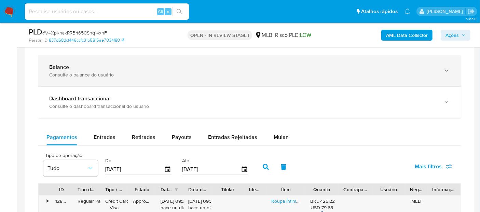
click at [115, 60] on div "Balance Consulte o balance do usuário" at bounding box center [249, 70] width 422 height 31
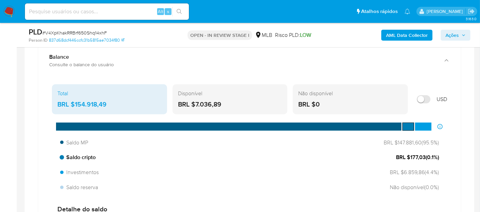
scroll to position [531, 0]
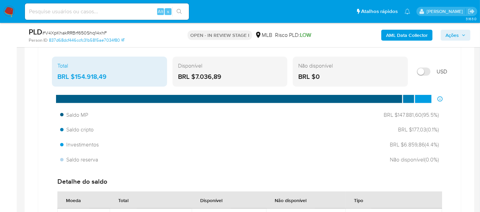
click at [226, 77] on div "BRL $7.036,89" at bounding box center [230, 76] width 104 height 9
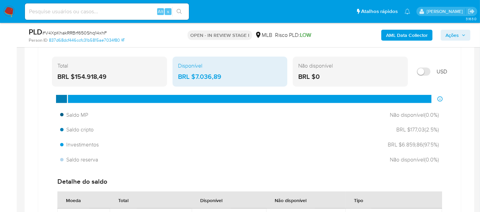
drag, startPoint x: 230, startPoint y: 74, endPoint x: 194, endPoint y: 77, distance: 36.6
click at [194, 77] on div "BRL $7.036,89" at bounding box center [230, 76] width 104 height 9
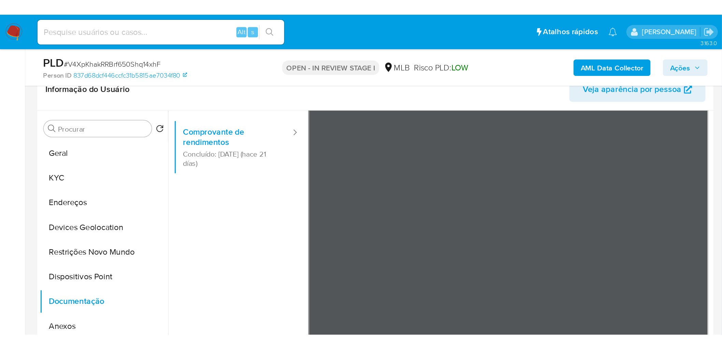
scroll to position [0, 0]
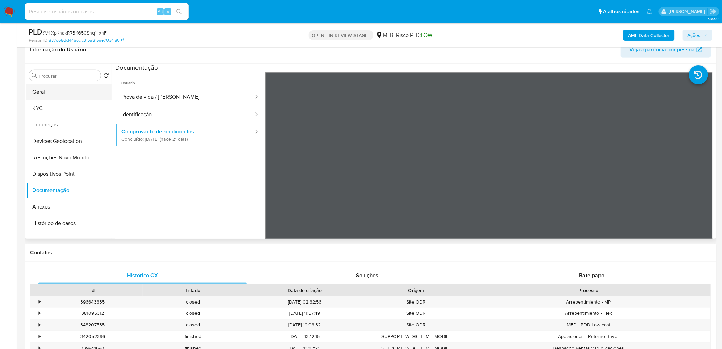
click at [42, 91] on button "Geral" at bounding box center [66, 92] width 80 height 16
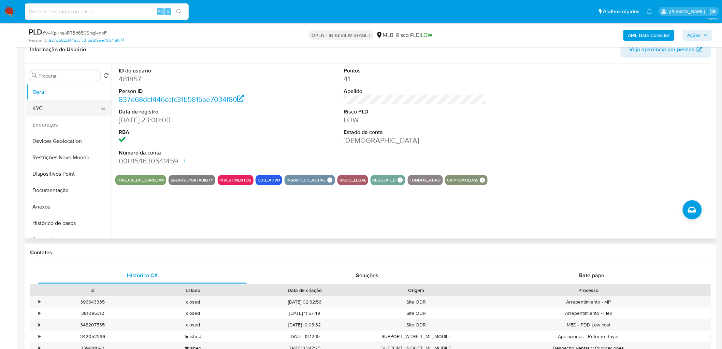
click at [53, 111] on button "KYC" at bounding box center [66, 108] width 80 height 16
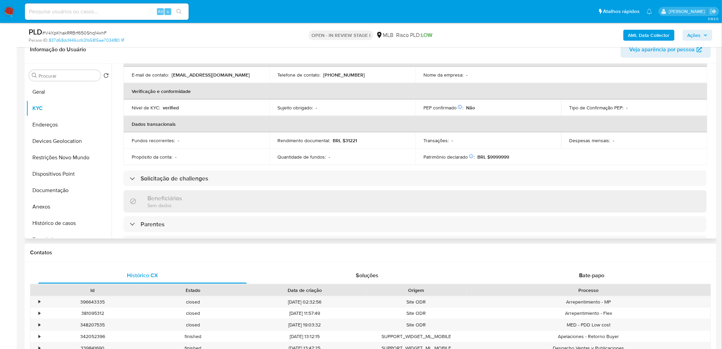
scroll to position [284, 0]
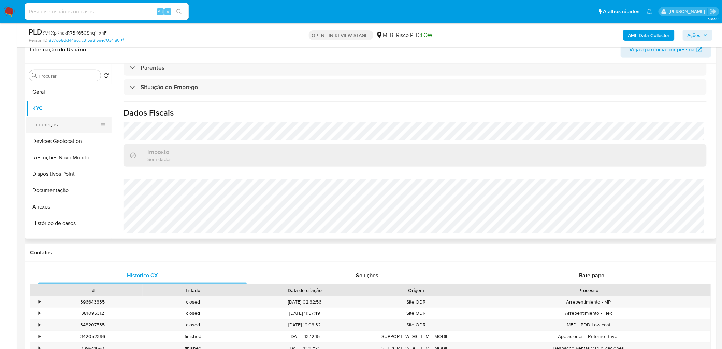
click at [60, 127] on button "Endereços" at bounding box center [66, 124] width 80 height 16
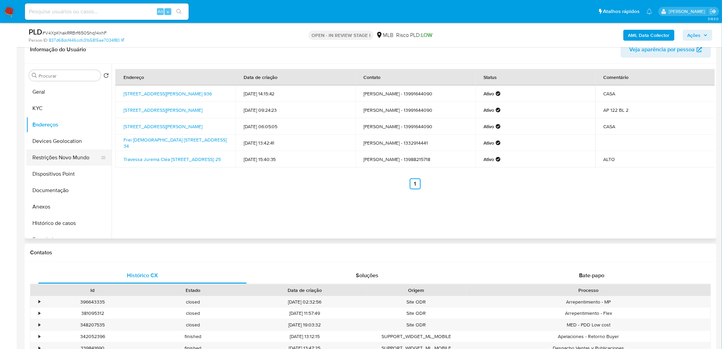
click at [66, 147] on button "Devices Geolocation" at bounding box center [68, 141] width 85 height 16
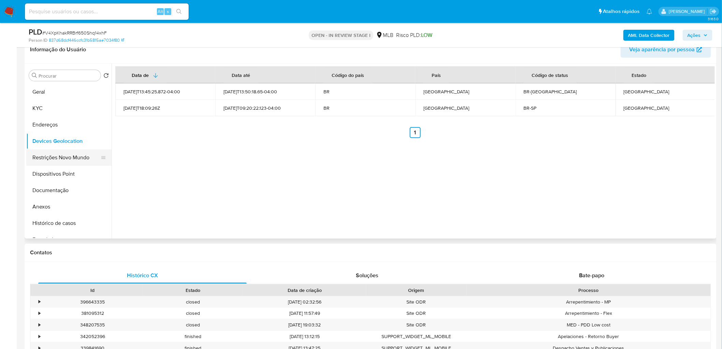
click at [61, 155] on button "Restrições Novo Mundo" at bounding box center [66, 157] width 80 height 16
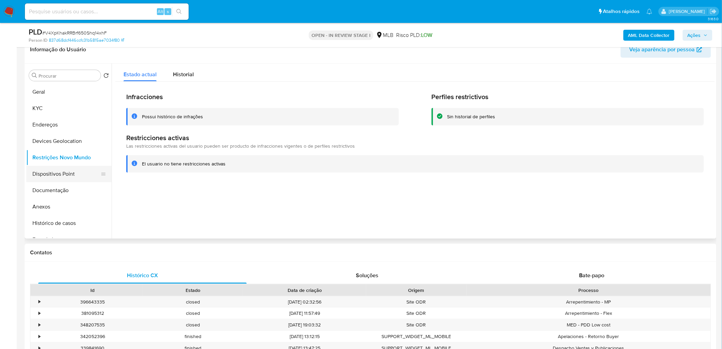
click at [53, 171] on button "Dispositivos Point" at bounding box center [66, 174] width 80 height 16
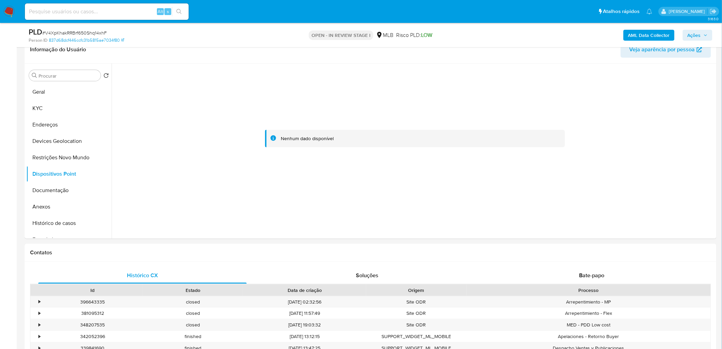
click at [649, 33] on b "AML Data Collector" at bounding box center [649, 35] width 42 height 11
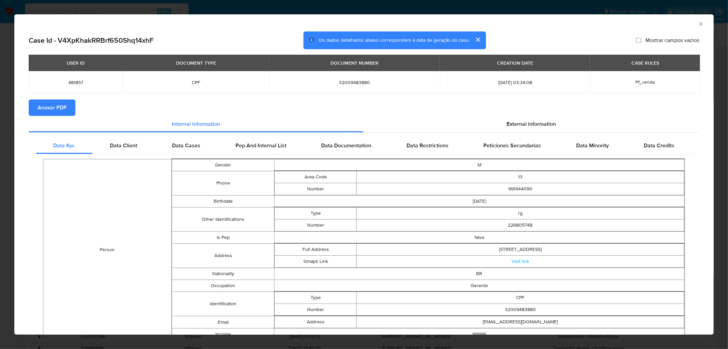
click at [57, 106] on span "Anexar PDF" at bounding box center [52, 107] width 29 height 15
click at [698, 22] on icon "Fechar a janela" at bounding box center [701, 23] width 7 height 7
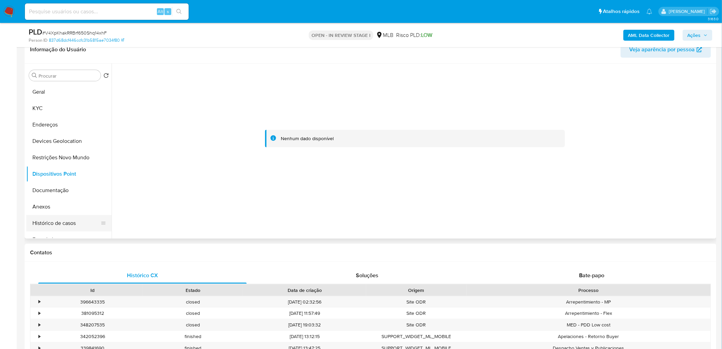
click at [49, 222] on button "Histórico de casos" at bounding box center [66, 223] width 80 height 16
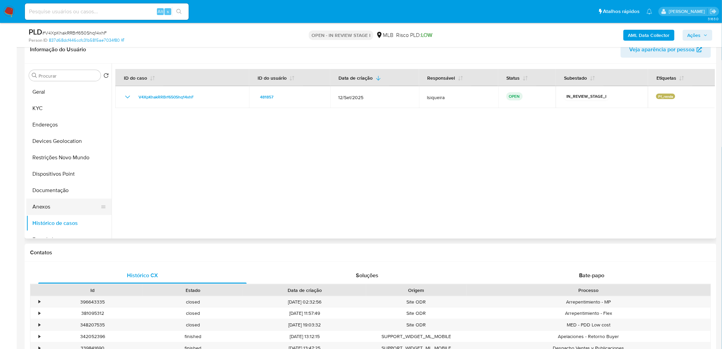
click at [46, 204] on button "Anexos" at bounding box center [66, 206] width 80 height 16
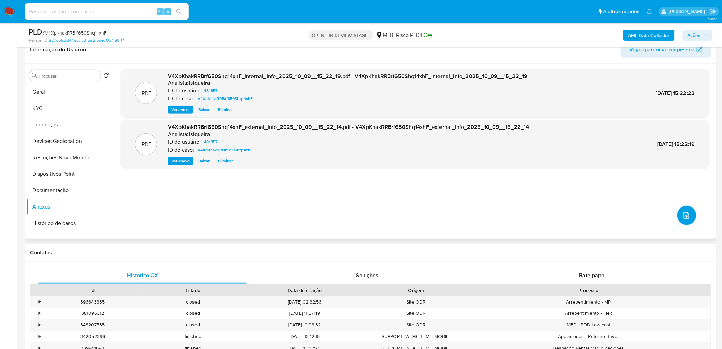
click at [678, 220] on button "upload-file" at bounding box center [687, 215] width 19 height 19
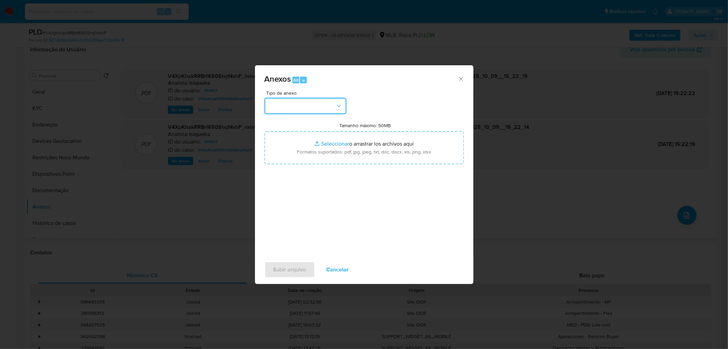
click at [288, 102] on button "button" at bounding box center [306, 106] width 82 height 16
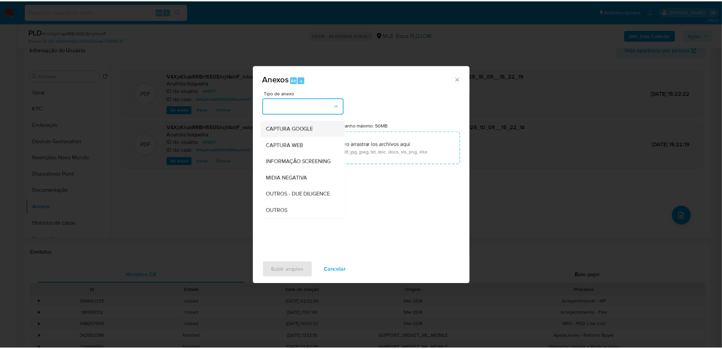
scroll to position [105, 0]
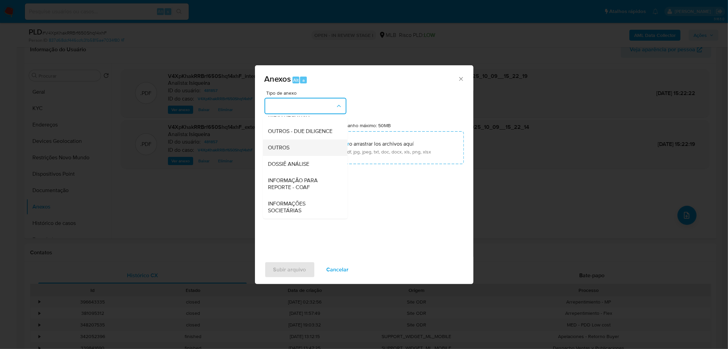
click at [295, 144] on div "OUTROS" at bounding box center [303, 147] width 70 height 16
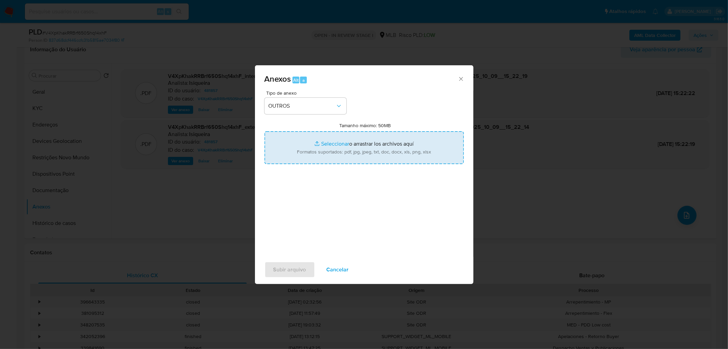
click at [333, 153] on input "Tamanho máximo: 50MB Seleccionar archivos" at bounding box center [364, 147] width 199 height 33
type input "C:\fakepath\Mulan 481857_2025_10_09_11_36_57.xlsx"
click at [296, 264] on span "Subir arquivo" at bounding box center [289, 269] width 33 height 15
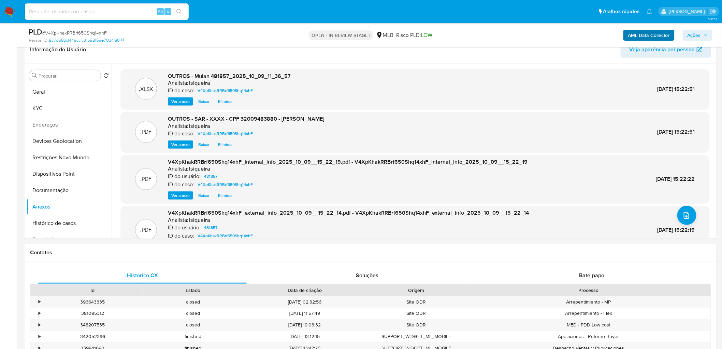
drag, startPoint x: 705, startPoint y: 35, endPoint x: 674, endPoint y: 40, distance: 31.0
click at [705, 35] on icon "button" at bounding box center [706, 35] width 4 height 4
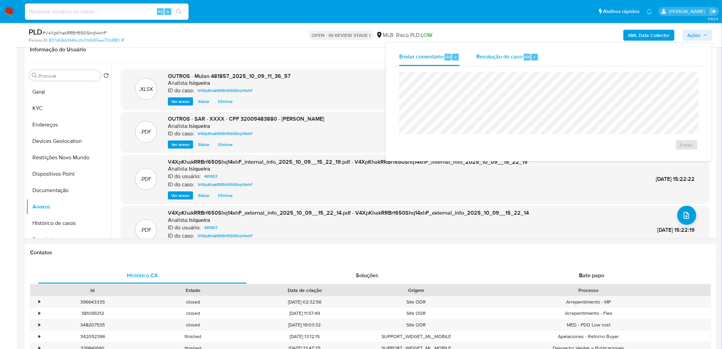
click at [514, 56] on span "Resolução do caso" at bounding box center [500, 57] width 46 height 8
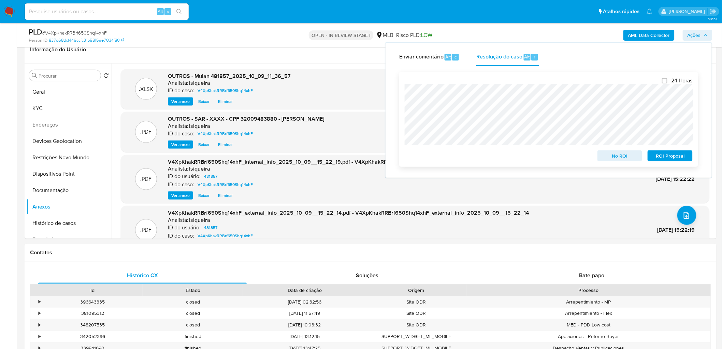
click at [677, 155] on span "ROI Proposal" at bounding box center [671, 156] width 36 height 10
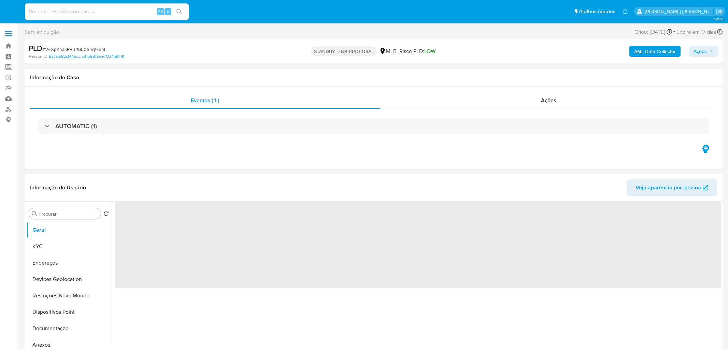
select select "10"
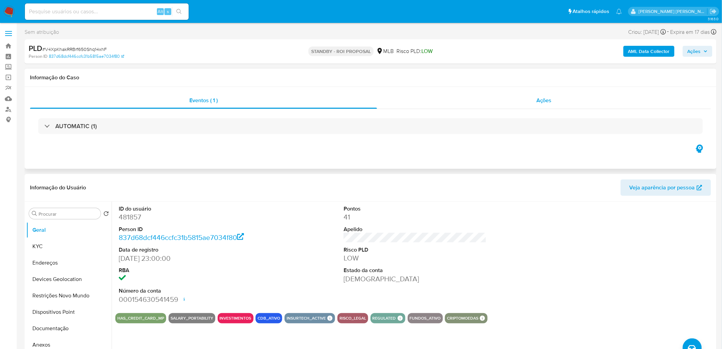
click at [569, 99] on div "Ações" at bounding box center [544, 100] width 334 height 16
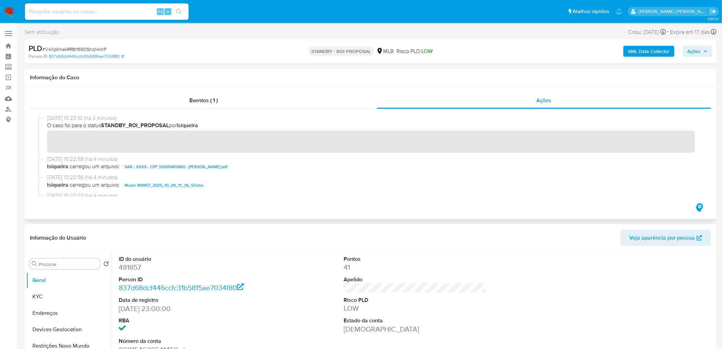
scroll to position [76, 0]
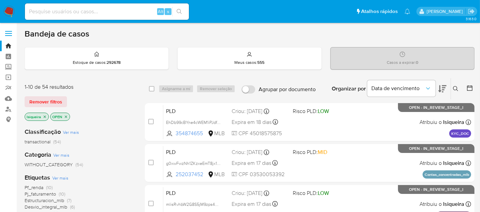
click at [9, 16] on img at bounding box center [9, 12] width 12 height 12
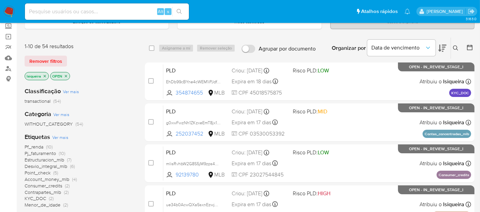
scroll to position [76, 0]
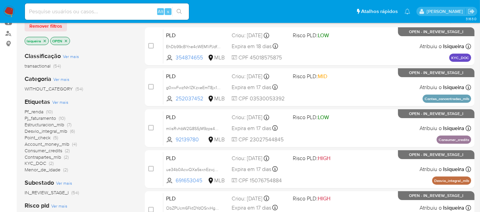
click at [30, 111] on span "Pf_renda" at bounding box center [34, 111] width 19 height 7
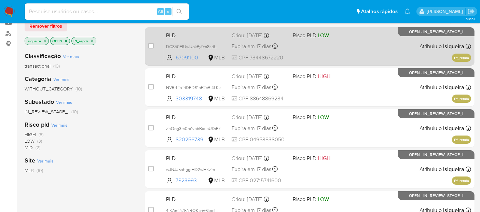
click at [301, 48] on div "PLD DG850EIUwUokPy9m8zdfEsxY 67091100 MLB Risco PLD: LOW Criou: [DATE] Criou: […" at bounding box center [317, 46] width 308 height 34
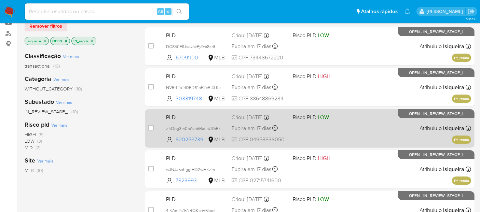
click at [344, 130] on div "PLD ZhOog3m0ni1vbbBiaIpUDiP7 820256739 MLB Risco PLD: LOW Criou: [DATE] Criou: …" at bounding box center [317, 128] width 308 height 34
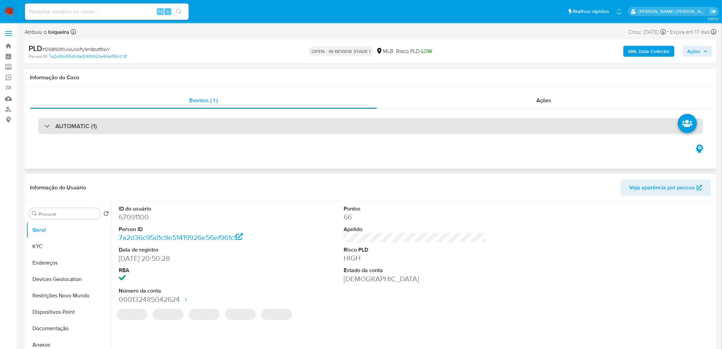
select select "10"
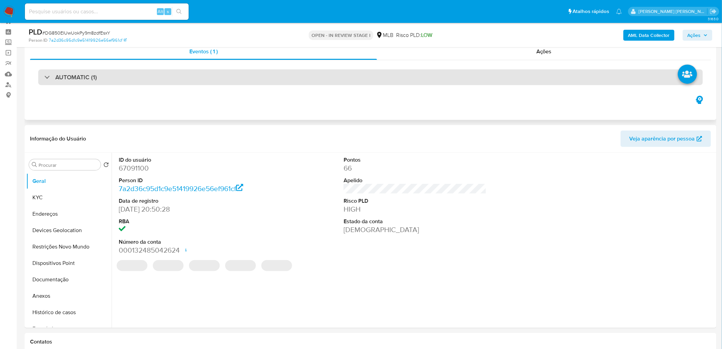
scroll to position [38, 0]
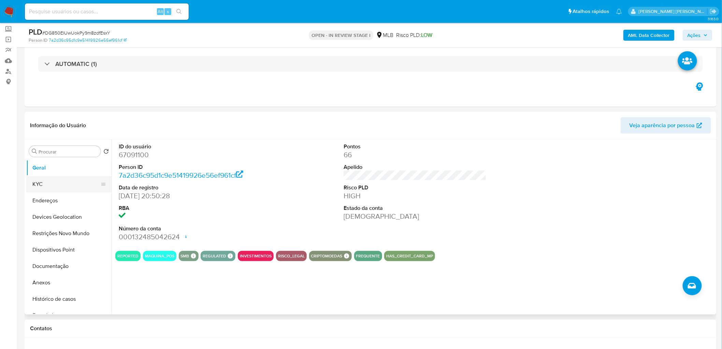
click at [49, 187] on button "KYC" at bounding box center [66, 184] width 80 height 16
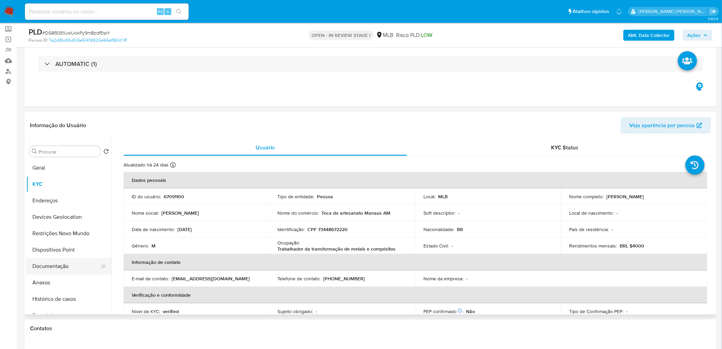
click at [78, 212] on button "Documentação" at bounding box center [66, 266] width 80 height 16
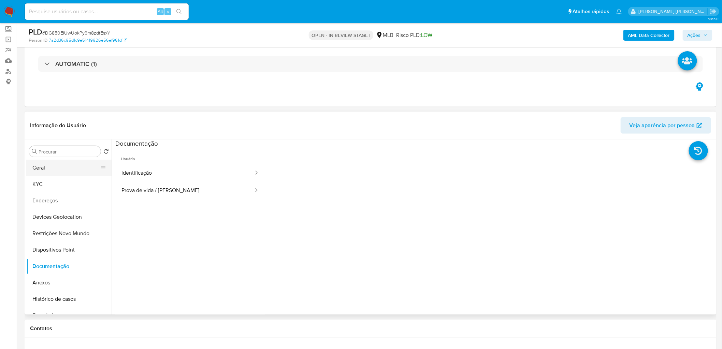
click at [64, 166] on button "Geral" at bounding box center [66, 167] width 80 height 16
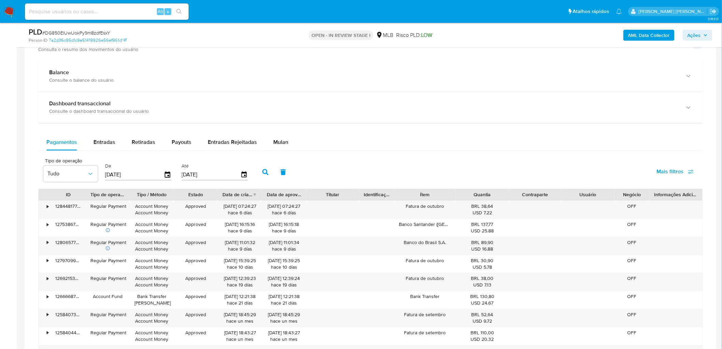
scroll to position [455, 0]
click at [278, 136] on div "Mulan" at bounding box center [280, 140] width 15 height 16
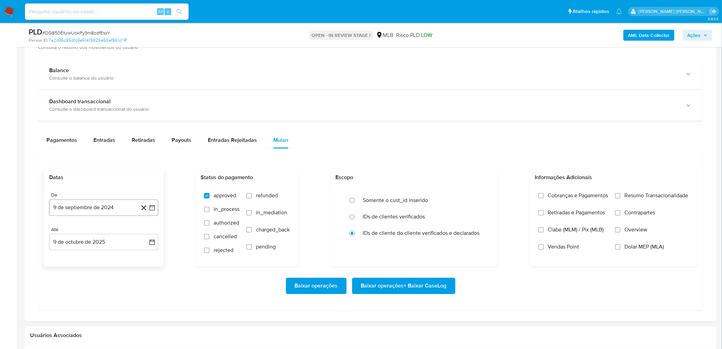
click at [94, 212] on button "9 de septiembre de 2024" at bounding box center [103, 207] width 109 height 16
click at [95, 212] on span "septiembre 2024" at bounding box center [101, 232] width 42 height 7
click at [99, 212] on span "ago" at bounding box center [103, 295] width 9 height 5
click at [114, 212] on span "agosto 2024" at bounding box center [100, 232] width 31 height 7
click at [141, 212] on icon "Año siguiente" at bounding box center [145, 232] width 8 height 8
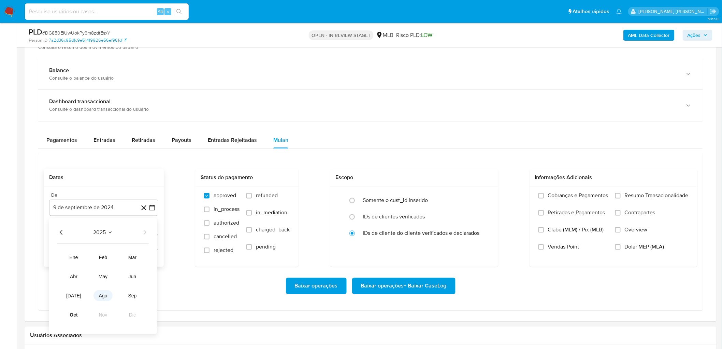
click at [103, 212] on span "ago" at bounding box center [103, 295] width 9 height 5
click at [116, 212] on button "1" at bounding box center [117, 257] width 11 height 11
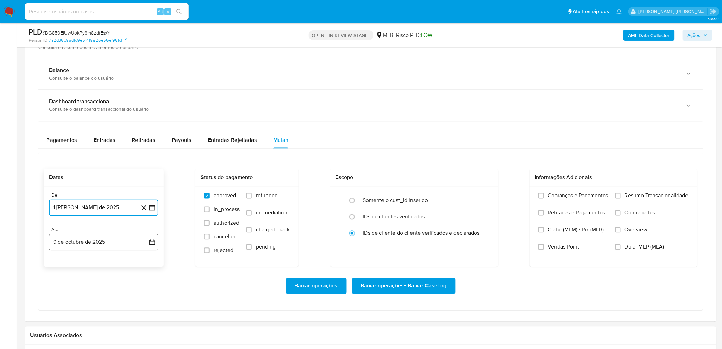
click at [76, 212] on button "9 de octubre de 2025" at bounding box center [103, 242] width 109 height 16
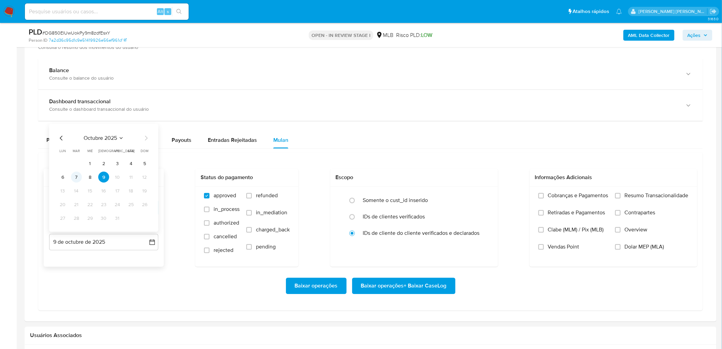
click at [76, 176] on button "7" at bounding box center [76, 177] width 11 height 11
drag, startPoint x: 640, startPoint y: 194, endPoint x: 592, endPoint y: 236, distance: 64.3
click at [485, 195] on span "Resumo Transacionalidade" at bounding box center [657, 195] width 64 height 7
click at [485, 212] on span "Vendas Point" at bounding box center [563, 246] width 31 height 7
click at [485, 212] on input "Vendas Point" at bounding box center [541, 246] width 5 height 5
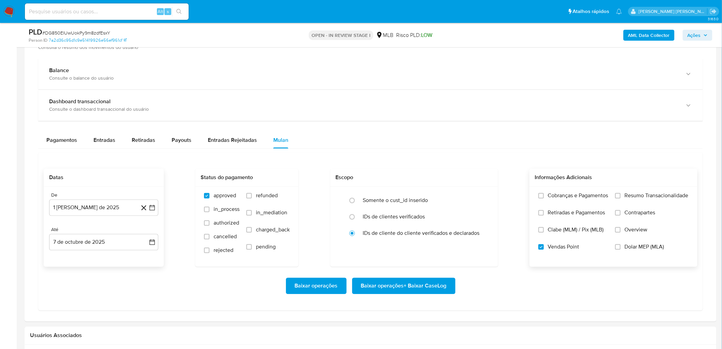
drag, startPoint x: 627, startPoint y: 195, endPoint x: 564, endPoint y: 236, distance: 74.5
click at [485, 195] on span "Resumo Transacionalidade" at bounding box center [657, 195] width 64 height 7
click at [485, 195] on input "Resumo Transacionalidade" at bounding box center [618, 195] width 5 height 5
click at [410, 212] on span "Baixar operações + Baixar CaseLog" at bounding box center [404, 285] width 86 height 15
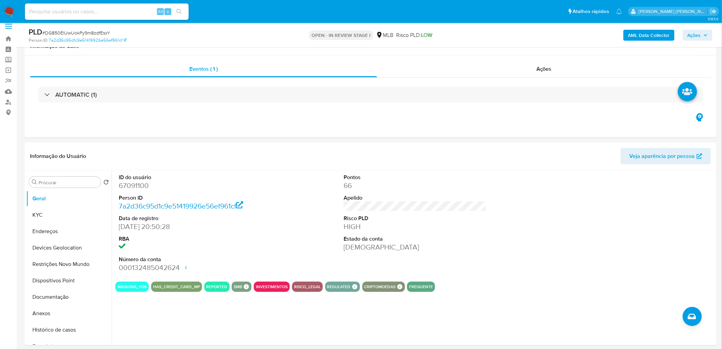
scroll to position [0, 0]
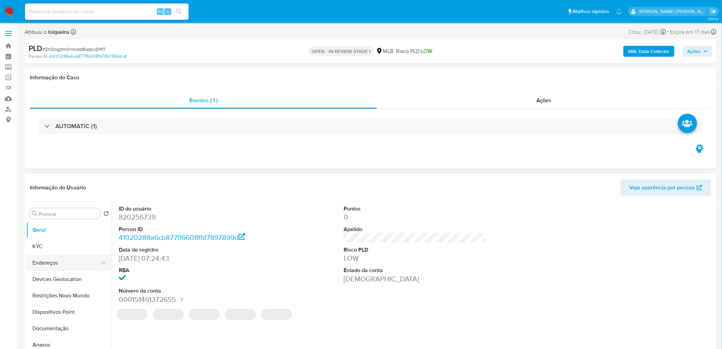
select select "10"
click at [58, 212] on button "KYC" at bounding box center [66, 246] width 80 height 16
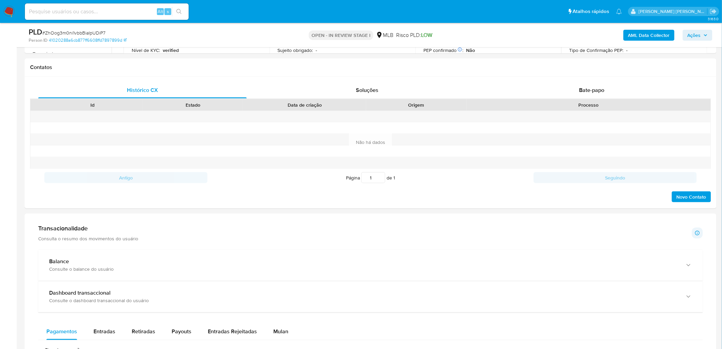
scroll to position [417, 0]
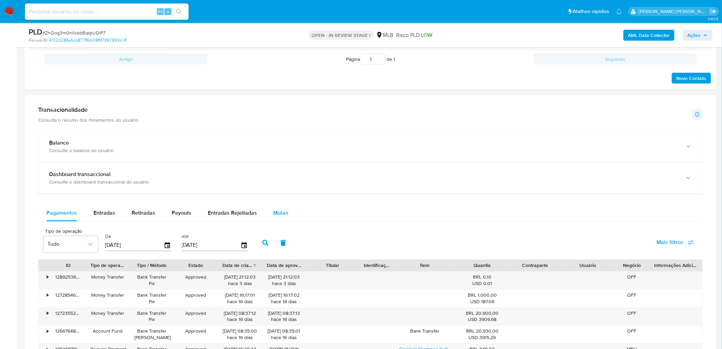
click at [289, 212] on button "Mulan" at bounding box center [280, 213] width 31 height 16
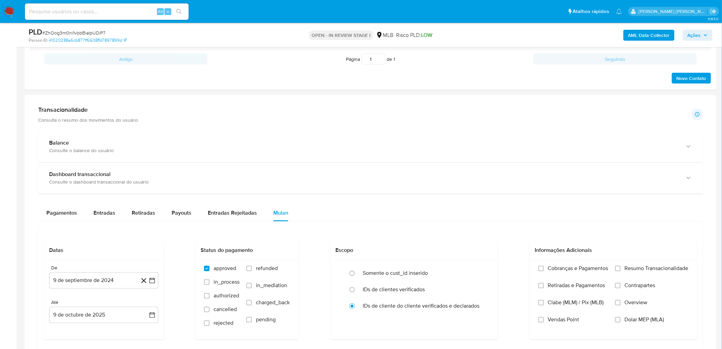
scroll to position [493, 0]
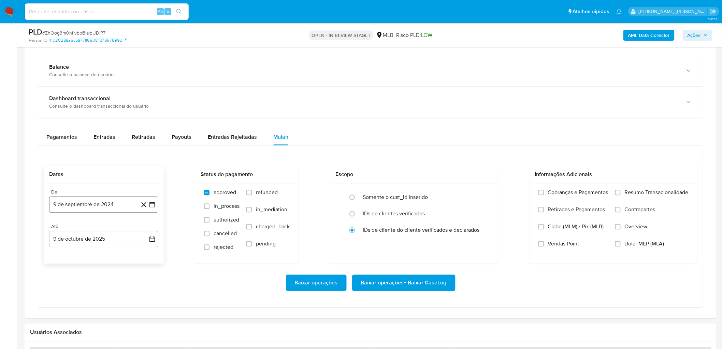
click at [112, 198] on button "9 de septiembre de 2024" at bounding box center [103, 204] width 109 height 16
click at [96, 212] on span "septiembre 2024" at bounding box center [101, 229] width 42 height 7
click at [139, 212] on div "2024" at bounding box center [102, 229] width 91 height 8
click at [144, 212] on icon "Año siguiente" at bounding box center [145, 229] width 8 height 8
click at [102, 212] on span "ago" at bounding box center [103, 291] width 9 height 5
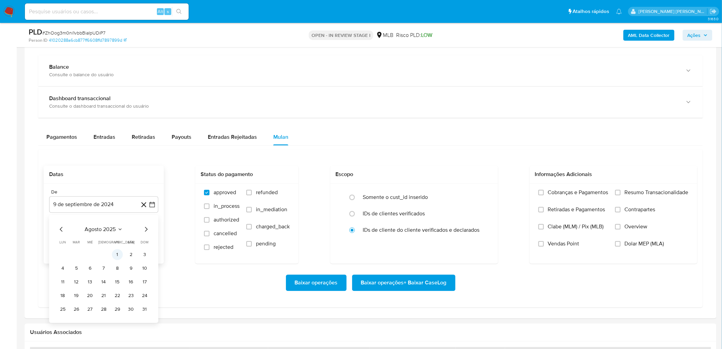
click at [118, 212] on button "1" at bounding box center [117, 254] width 11 height 11
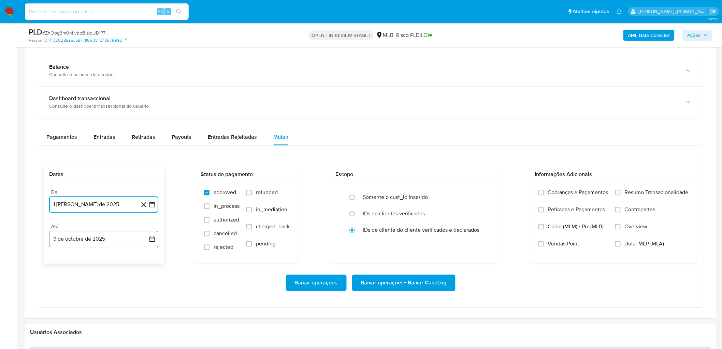
click at [88, 212] on button "9 de octubre de 2025" at bounding box center [103, 239] width 109 height 16
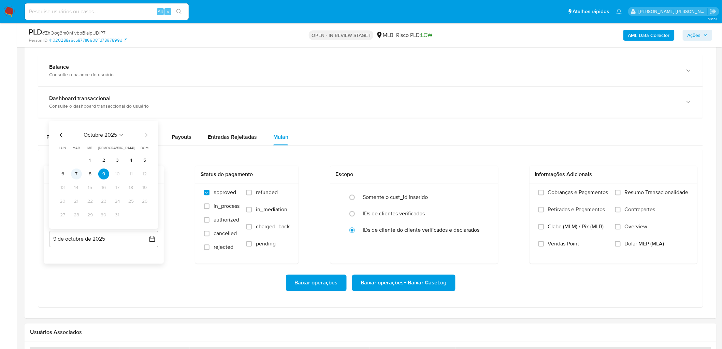
click at [80, 174] on button "7" at bounding box center [76, 174] width 11 height 11
click at [485, 194] on span "Resumo Transacionalidade" at bounding box center [657, 192] width 64 height 7
click at [485, 194] on input "Resumo Transacionalidade" at bounding box center [618, 192] width 5 height 5
click at [485, 212] on span "Vendas Point" at bounding box center [563, 243] width 31 height 7
click at [485, 212] on input "Vendas Point" at bounding box center [541, 243] width 5 height 5
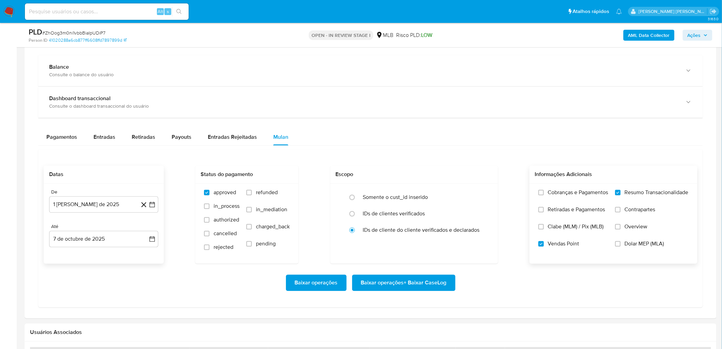
click at [407, 212] on span "Baixar operações + Baixar CaseLog" at bounding box center [404, 282] width 86 height 15
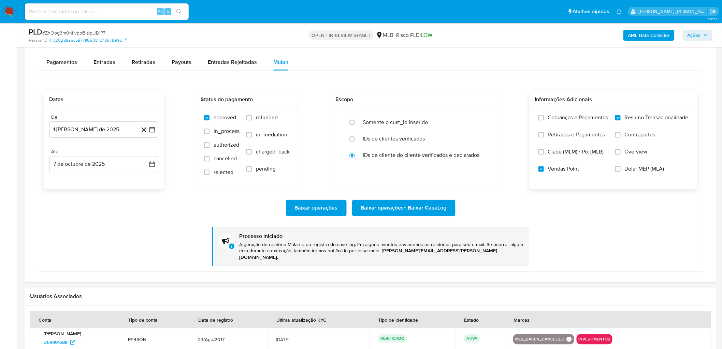
scroll to position [569, 0]
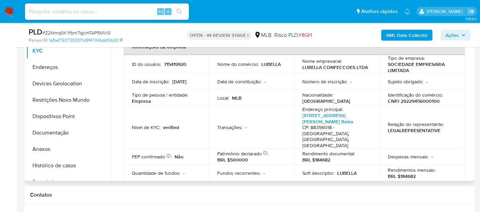
scroll to position [114, 0]
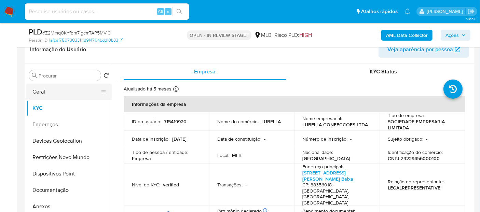
click at [50, 86] on button "Geral" at bounding box center [66, 92] width 80 height 16
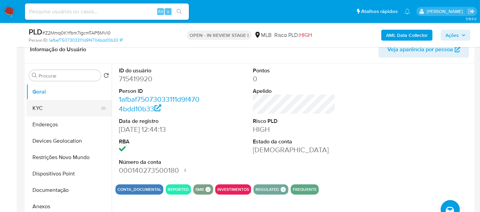
click at [61, 110] on button "KYC" at bounding box center [66, 108] width 80 height 16
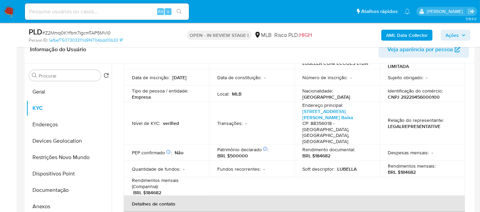
scroll to position [76, 0]
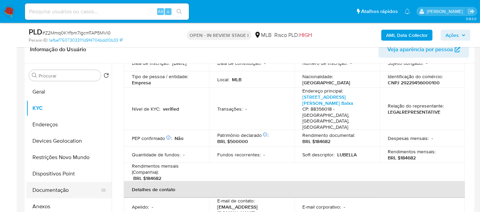
click at [62, 192] on button "Documentação" at bounding box center [66, 190] width 80 height 16
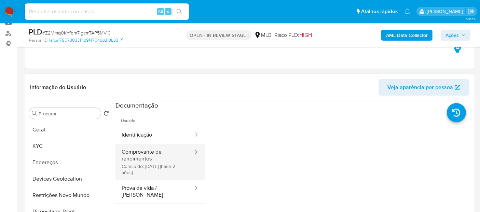
click at [143, 160] on button "Comprovante de rendimentos Concluído: [DATE] (hace 2 años)" at bounding box center [154, 162] width 79 height 36
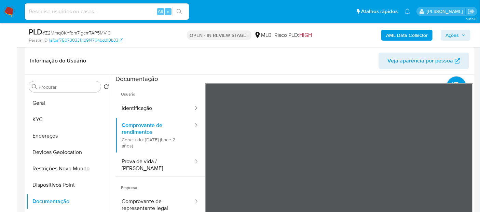
scroll to position [114, 0]
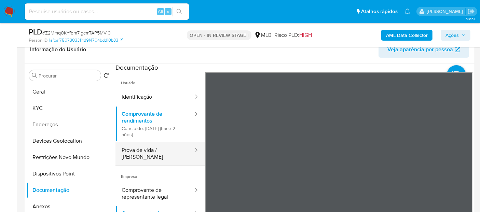
click at [146, 153] on button "Prova de vida / [PERSON_NAME]" at bounding box center [154, 153] width 79 height 23
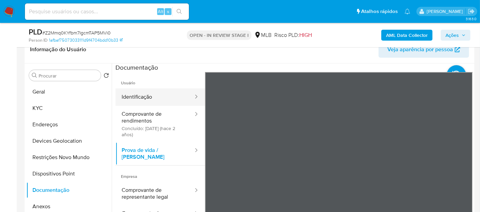
click at [157, 95] on button "Identificação" at bounding box center [154, 96] width 79 height 17
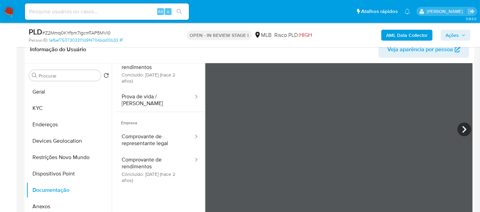
scroll to position [57, 0]
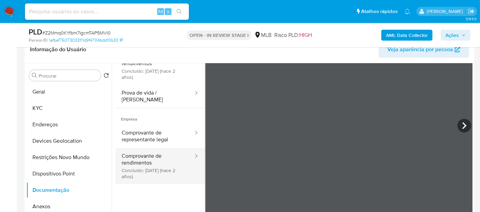
click at [127, 161] on button "Comprovante de rendimentos Concluído: [DATE] (hace 2 años)" at bounding box center [154, 166] width 79 height 36
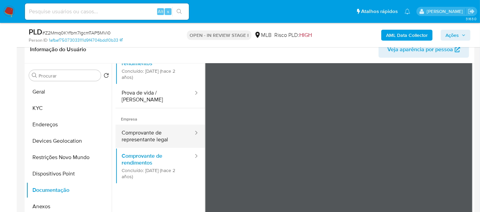
click at [147, 125] on button "Comprovante de representante legal" at bounding box center [154, 136] width 79 height 23
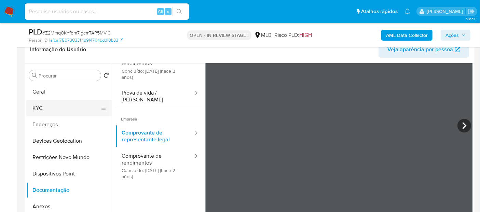
click at [49, 107] on button "KYC" at bounding box center [66, 108] width 80 height 16
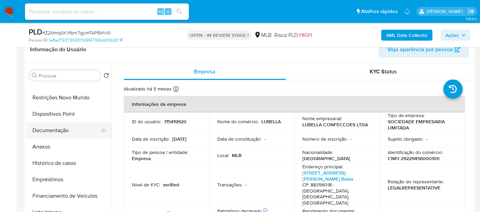
scroll to position [114, 0]
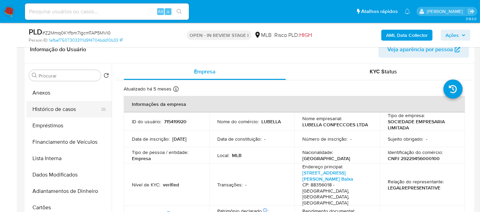
click at [72, 105] on button "Histórico de casos" at bounding box center [66, 109] width 80 height 16
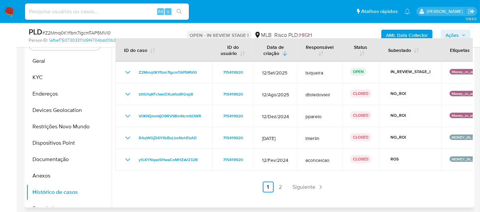
scroll to position [152, 0]
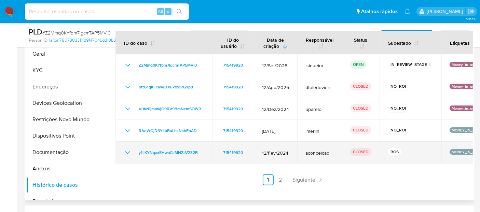
click at [127, 153] on icon "Mostrar/Ocultar" at bounding box center [128, 153] width 8 height 8
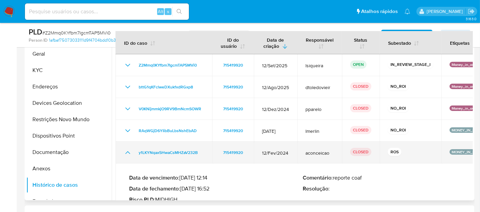
click at [127, 153] on icon "Mostrar/Ocultar" at bounding box center [128, 153] width 8 height 8
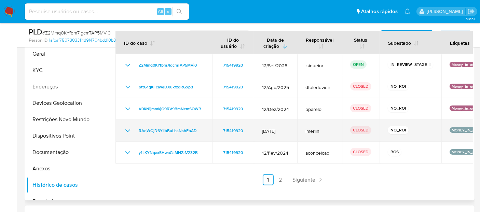
click at [128, 129] on icon "Mostrar/Ocultar" at bounding box center [128, 131] width 8 height 8
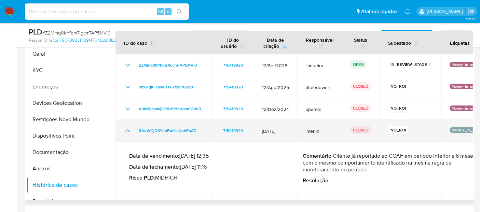
click at [128, 129] on icon "Mostrar/Ocultar" at bounding box center [128, 131] width 8 height 8
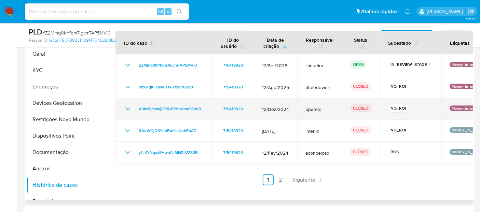
click at [127, 111] on icon "Mostrar/Ocultar" at bounding box center [128, 109] width 8 height 8
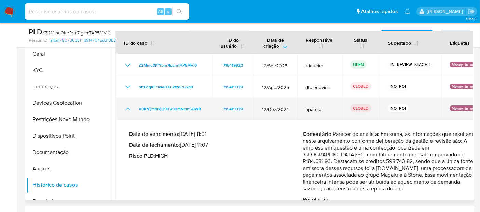
click at [127, 111] on icon "Mostrar/Ocultar" at bounding box center [128, 109] width 8 height 8
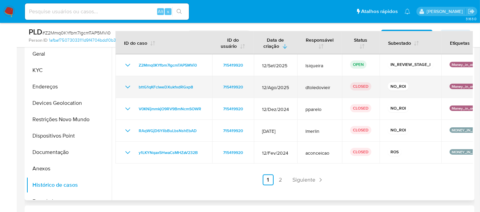
click at [128, 85] on icon "Mostrar/Ocultar" at bounding box center [128, 87] width 8 height 8
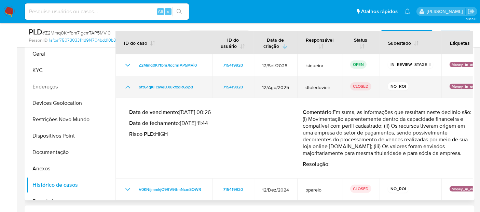
click at [128, 86] on icon "Mostrar/Ocultar" at bounding box center [127, 87] width 5 height 3
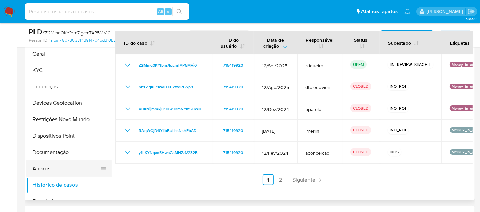
click at [49, 169] on button "Anexos" at bounding box center [66, 168] width 80 height 16
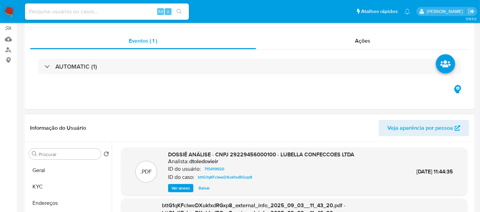
scroll to position [114, 0]
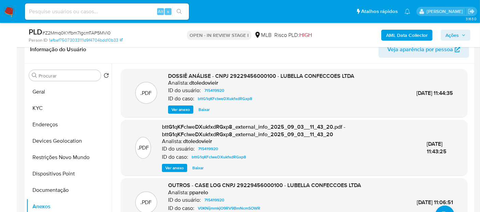
click at [180, 110] on span "Ver anexo" at bounding box center [180, 109] width 18 height 7
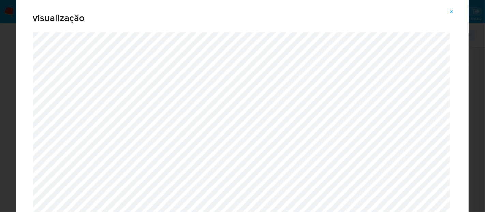
click at [454, 11] on icon "Attachment preview" at bounding box center [451, 11] width 5 height 5
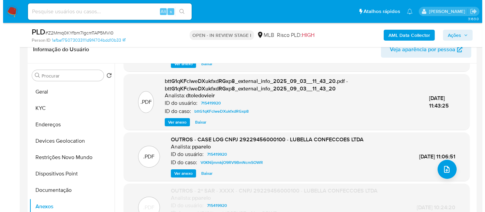
scroll to position [64, 0]
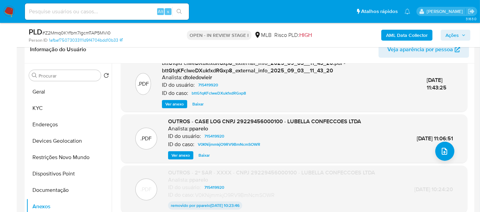
click at [170, 156] on button "Ver anexo" at bounding box center [180, 155] width 25 height 8
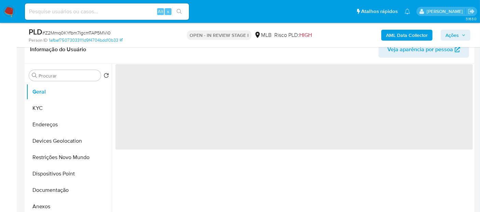
select select "10"
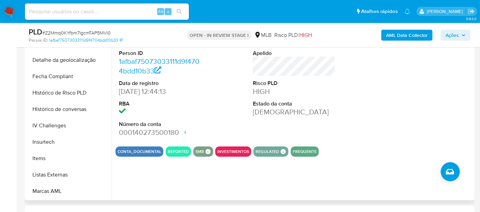
scroll to position [265, 0]
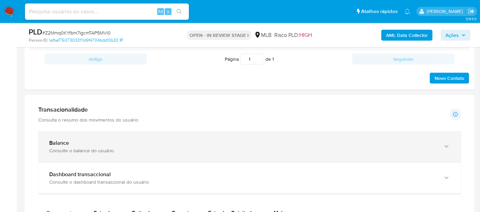
click at [106, 140] on div "Balance" at bounding box center [242, 143] width 387 height 7
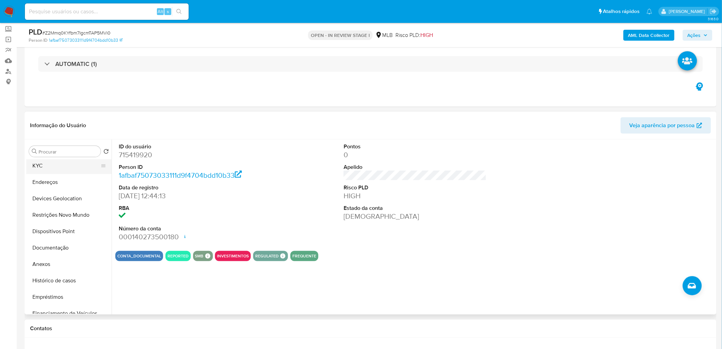
scroll to position [0, 0]
click at [55, 180] on button "KYC" at bounding box center [66, 184] width 80 height 16
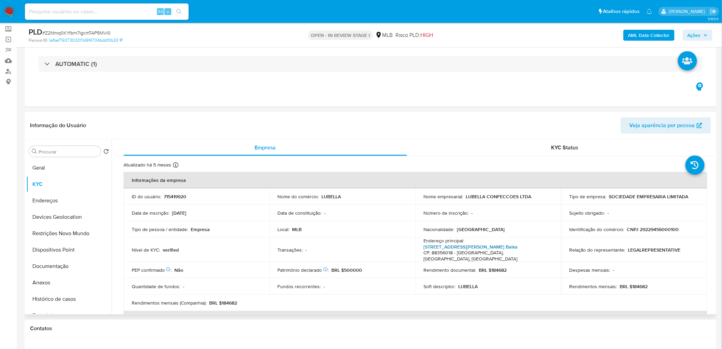
click at [468, 212] on link "[STREET_ADDRESS][PERSON_NAME] Baixa" at bounding box center [471, 246] width 94 height 7
click at [60, 203] on button "Endereços" at bounding box center [66, 200] width 80 height 16
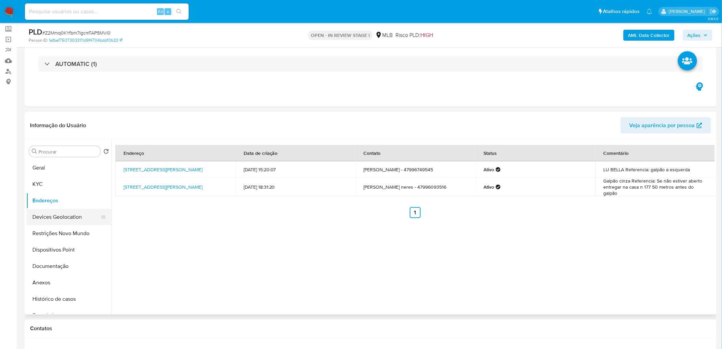
drag, startPoint x: 67, startPoint y: 220, endPoint x: 61, endPoint y: 220, distance: 5.8
click at [67, 212] on button "Devices Geolocation" at bounding box center [66, 217] width 80 height 16
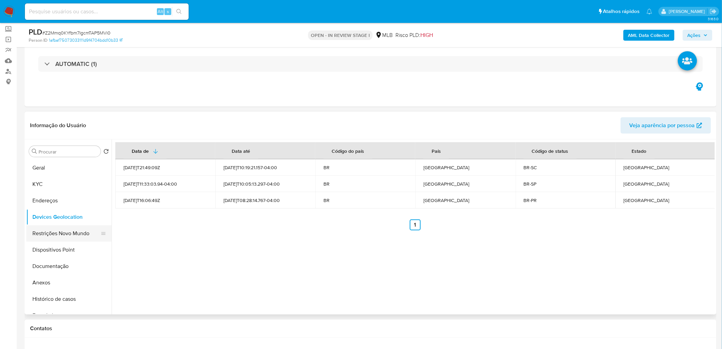
drag, startPoint x: 270, startPoint y: 278, endPoint x: 66, endPoint y: 235, distance: 208.8
click at [66, 212] on button "Restrições Novo Mundo" at bounding box center [66, 233] width 80 height 16
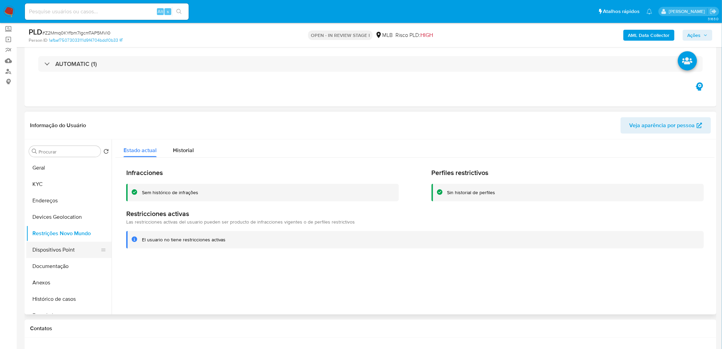
click at [68, 212] on button "Dispositivos Point" at bounding box center [66, 249] width 80 height 16
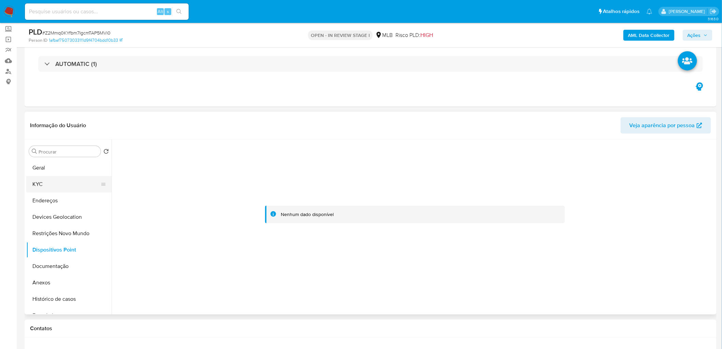
click at [57, 185] on button "KYC" at bounding box center [66, 184] width 80 height 16
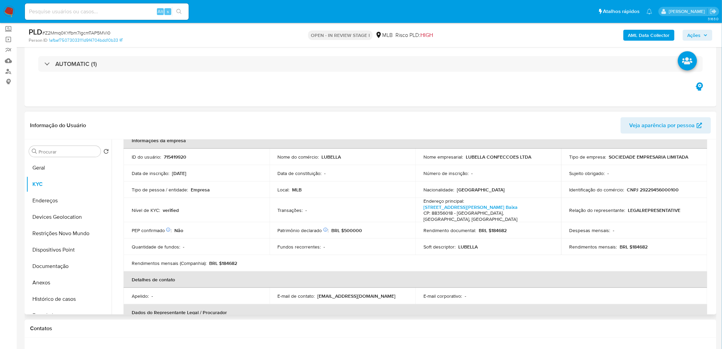
scroll to position [38, 0]
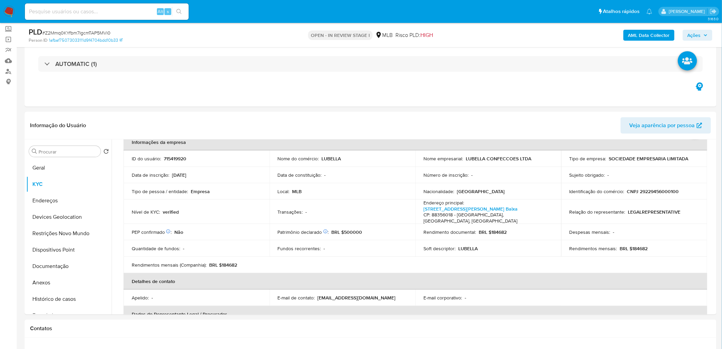
click at [485, 34] on b "AML Data Collector" at bounding box center [649, 35] width 42 height 11
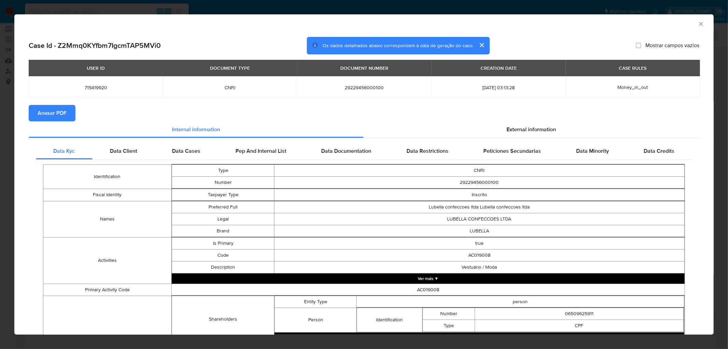
click at [46, 116] on span "Anexar PDF" at bounding box center [52, 112] width 29 height 15
click at [485, 25] on icon "Fechar a janela" at bounding box center [701, 23] width 7 height 7
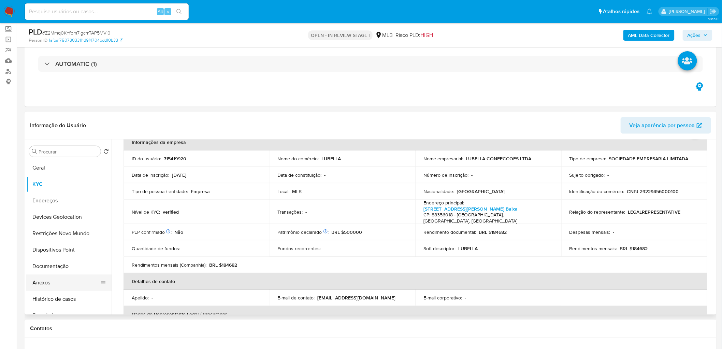
click at [41, 212] on button "Anexos" at bounding box center [66, 282] width 80 height 16
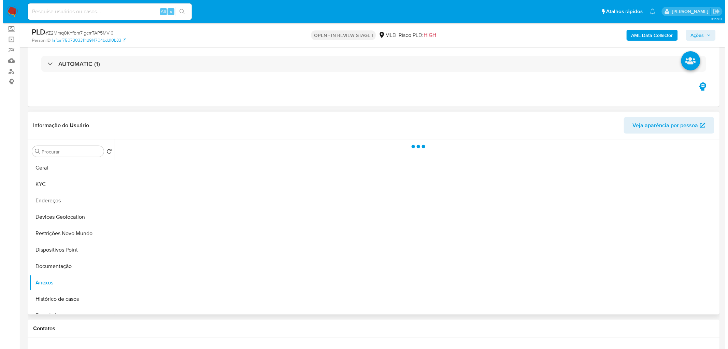
scroll to position [0, 0]
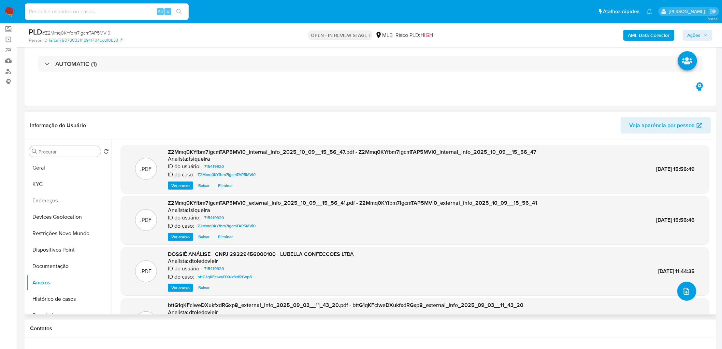
click at [485, 212] on icon "upload-file" at bounding box center [687, 291] width 8 height 8
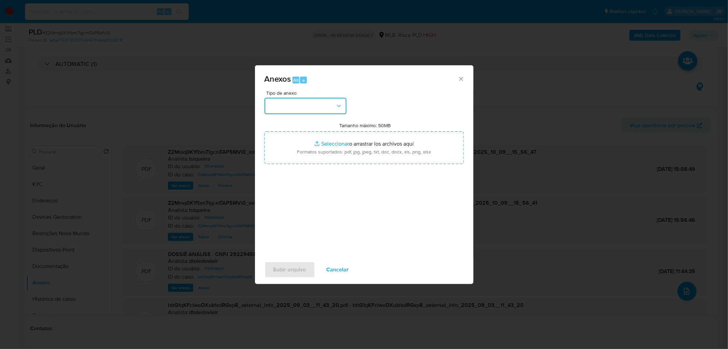
click at [323, 108] on button "button" at bounding box center [306, 106] width 82 height 16
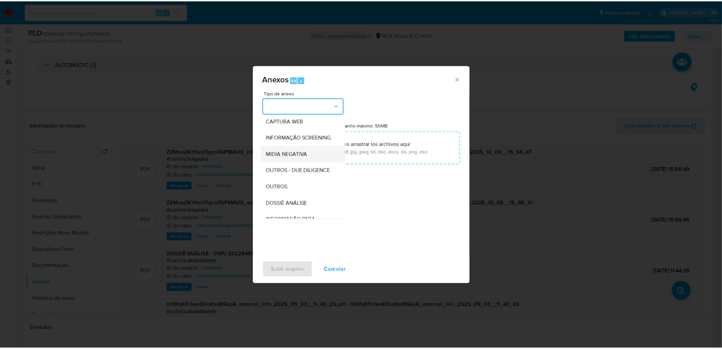
scroll to position [76, 0]
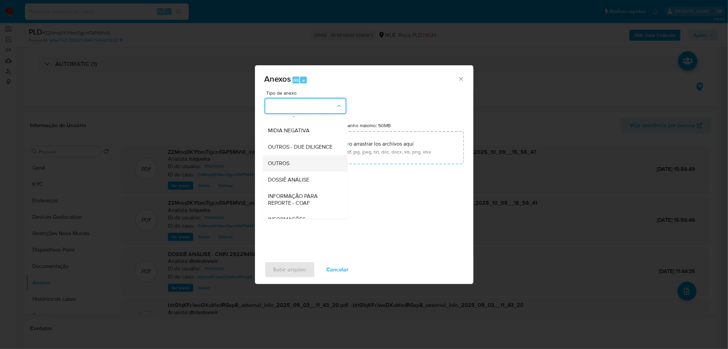
click at [301, 171] on div "OUTROS" at bounding box center [303, 163] width 70 height 16
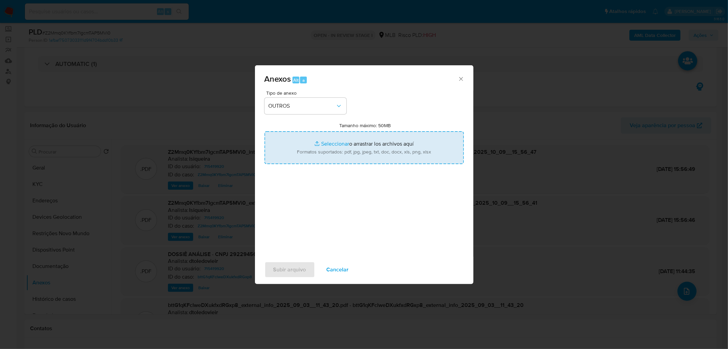
click at [350, 154] on input "Tamanho máximo: 50MB Seleccionar archivos" at bounding box center [364, 147] width 199 height 33
type input "C:\fakepath\Declinio - Z2Mmq0KYfbm7IgcmTAP5MVi0 - CNPJ 29229456000100 - LUBELLA…"
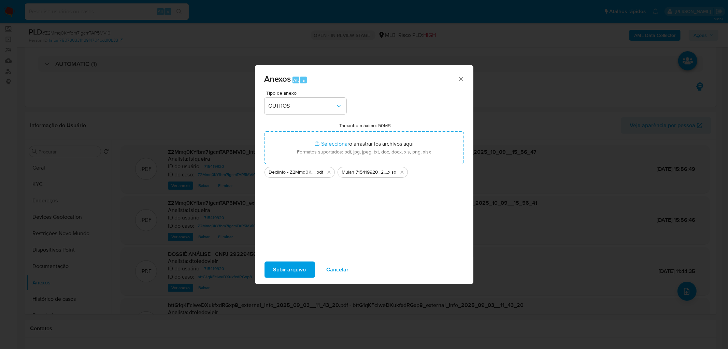
drag, startPoint x: 350, startPoint y: 154, endPoint x: 287, endPoint y: 269, distance: 131.1
click at [287, 212] on span "Subir arquivo" at bounding box center [289, 269] width 33 height 15
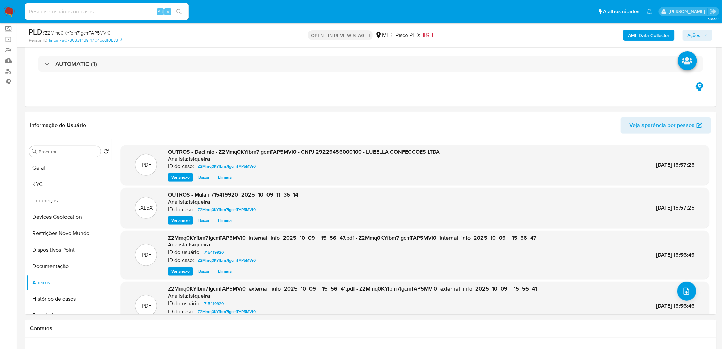
click at [485, 35] on span "Ações" at bounding box center [694, 35] width 13 height 11
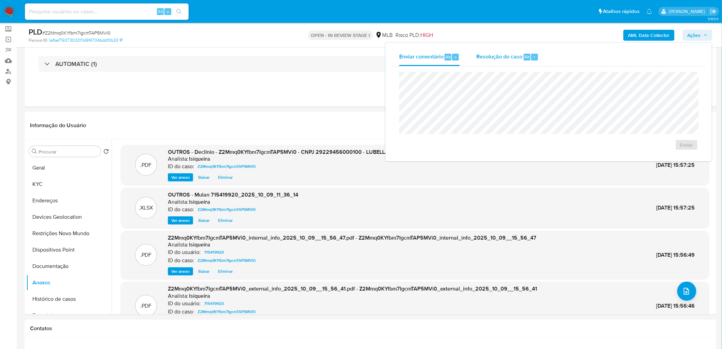
click at [485, 57] on span "r" at bounding box center [535, 57] width 2 height 6
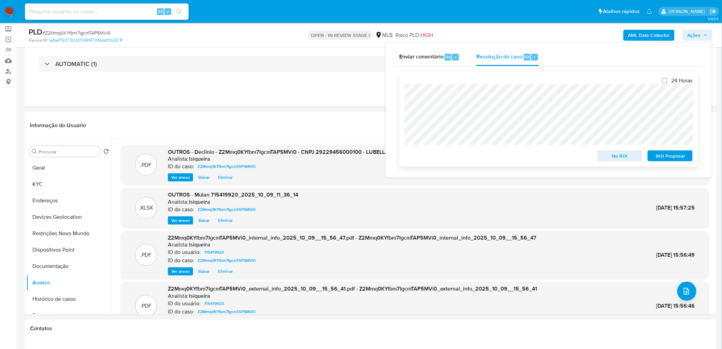
click at [485, 159] on span "No ROI" at bounding box center [621, 156] width 36 height 10
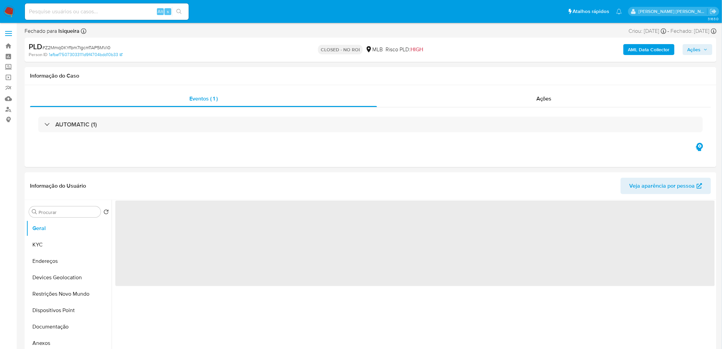
select select "10"
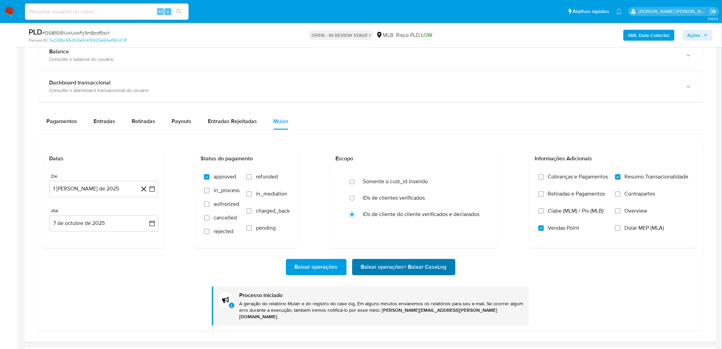
scroll to position [569, 0]
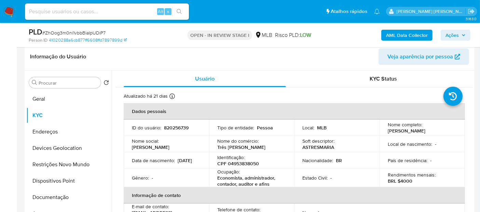
scroll to position [114, 0]
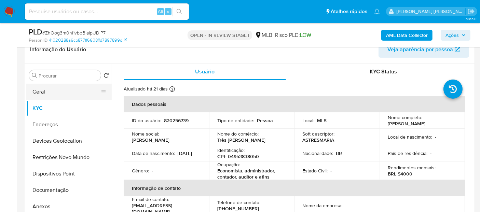
click at [65, 91] on button "Geral" at bounding box center [66, 92] width 80 height 16
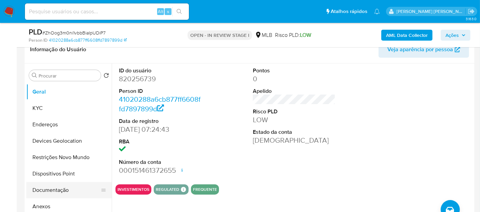
click at [47, 189] on button "Documentação" at bounding box center [66, 190] width 80 height 16
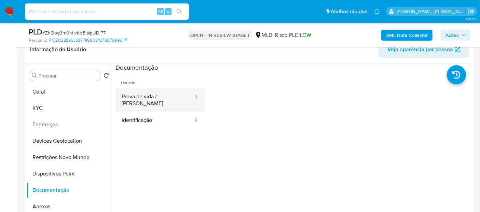
click at [155, 103] on button "Prova de vida / [PERSON_NAME]" at bounding box center [154, 99] width 79 height 23
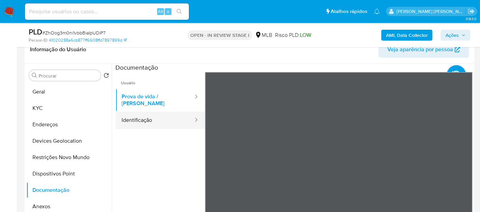
click at [154, 116] on button "Identificação" at bounding box center [154, 120] width 79 height 17
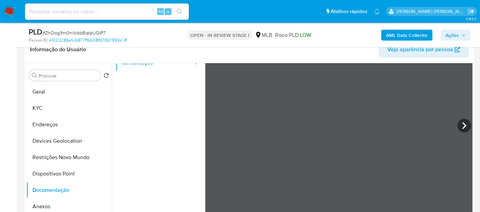
scroll to position [189, 0]
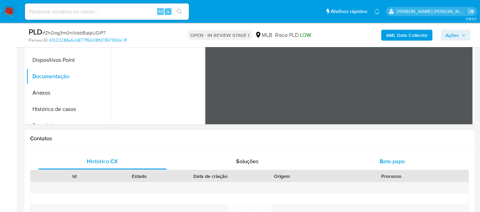
click at [392, 162] on span "Bate-papo" at bounding box center [391, 161] width 25 height 8
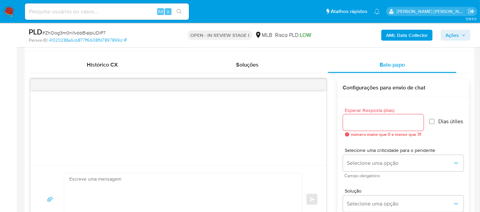
scroll to position [303, 0]
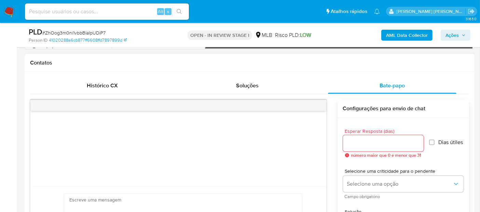
paste textarea "Olá, Estamos realizando uma verificação adicional de segurança em contas de usu…"
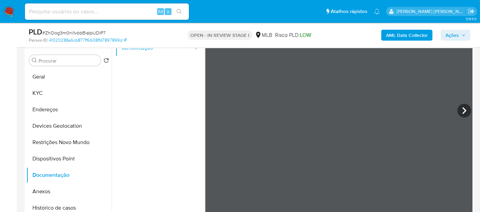
scroll to position [87, 0]
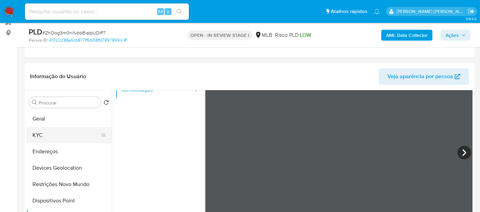
type textarea "Olá, Estamos realizando uma verificação adicional de segurança em contas de usu…"
click at [38, 136] on button "KYC" at bounding box center [66, 135] width 80 height 16
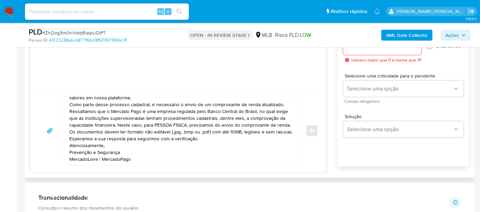
scroll to position [352, 0]
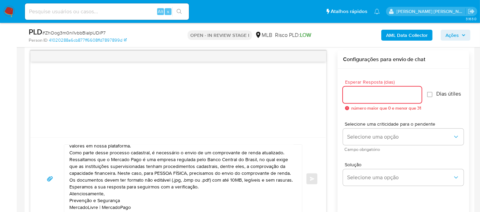
click at [378, 96] on input "Esperar Resposta (dias)" at bounding box center [382, 94] width 79 height 9
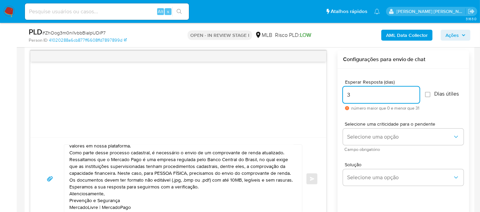
type input "3"
click at [434, 96] on label "Dias útiles" at bounding box center [442, 93] width 34 height 7
click at [430, 96] on input "Dias útiles" at bounding box center [427, 94] width 5 height 5
checkbox input "true"
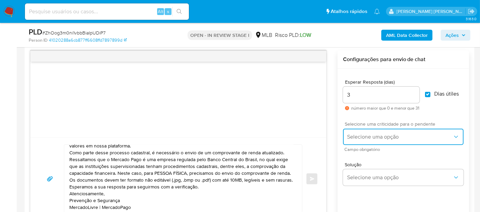
click at [399, 137] on span "Selecione uma opção" at bounding box center [399, 136] width 105 height 7
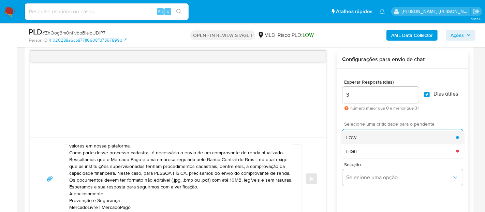
click at [360, 143] on div "LOW" at bounding box center [402, 138] width 110 height 14
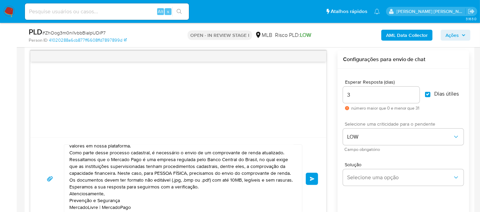
click at [310, 178] on span "common.send" at bounding box center [312, 179] width 5 height 4
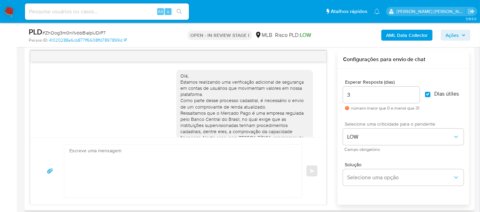
scroll to position [63, 0]
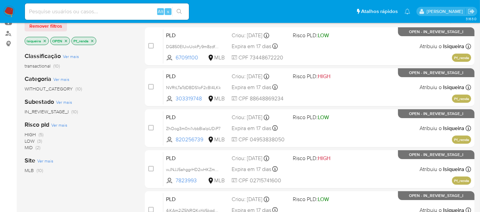
scroll to position [38, 0]
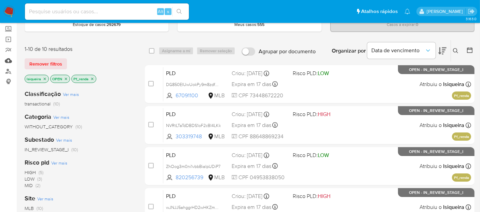
click at [9, 60] on link "Mulan" at bounding box center [40, 60] width 81 height 11
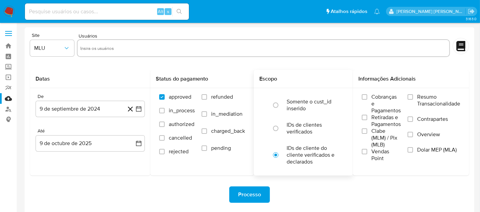
scroll to position [70, 0]
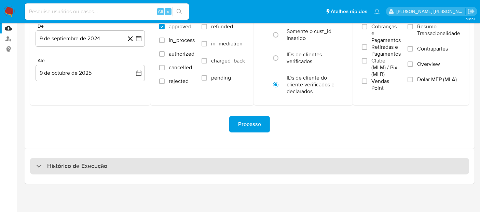
click at [101, 164] on h3 "Histórico de Execução" at bounding box center [77, 166] width 60 height 8
select select "10"
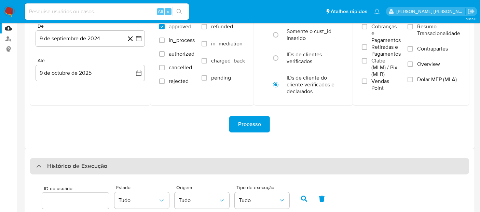
scroll to position [0, 0]
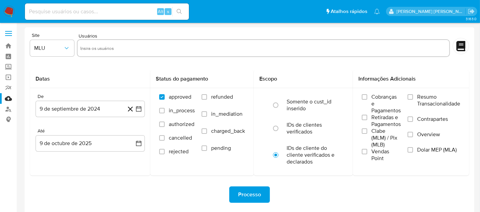
click at [6, 11] on img at bounding box center [9, 12] width 12 height 12
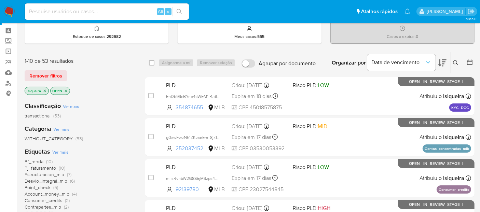
scroll to position [38, 0]
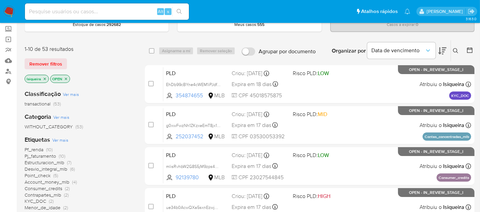
click at [33, 152] on span "Pf_renda" at bounding box center [34, 149] width 19 height 7
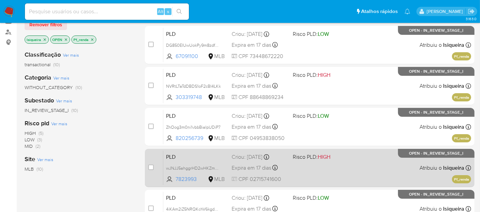
scroll to position [152, 0]
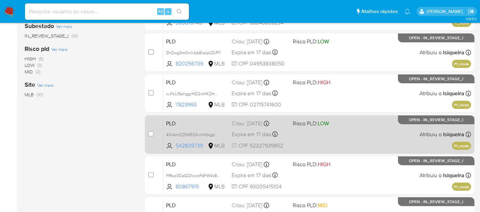
click at [337, 132] on div "PLD 4iKAm2iZ5NRQKchV6kgdAI5m 542839739 MLB Risco PLD: LOW Criou: [DATE] Criou: …" at bounding box center [317, 134] width 308 height 34
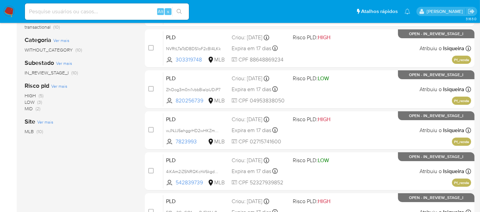
scroll to position [76, 0]
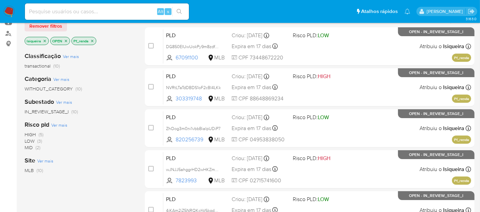
click at [93, 40] on icon "close-filter" at bounding box center [92, 41] width 4 height 4
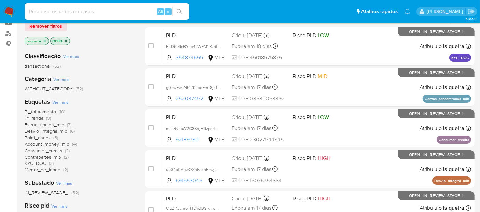
click at [50, 132] on span "Desvio_integral_mlb" at bounding box center [46, 131] width 43 height 7
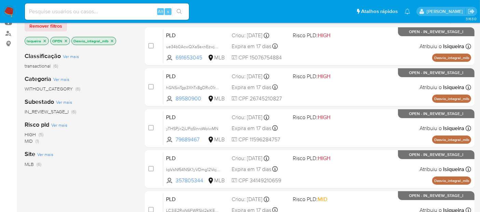
scroll to position [38, 0]
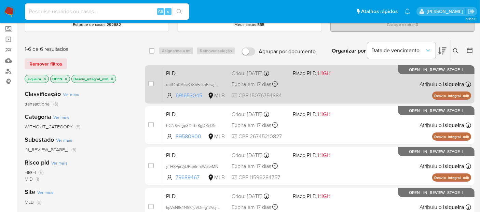
click at [341, 92] on div "PLD ue34b0AcwQXa5sxnEzwjRDYi 691653045 MLB Risco PLD: HIGH Criou: [DATE] Criou:…" at bounding box center [317, 84] width 308 height 34
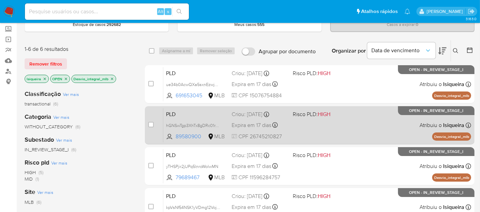
click at [333, 129] on div "PLD hGNSwTgp3XhTx8gDRc01rT03 89580900 MLB Risco PLD: HIGH Criou: [DATE] Criou: …" at bounding box center [317, 125] width 308 height 34
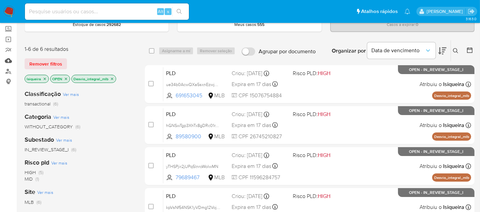
click at [9, 63] on link "Mulan" at bounding box center [40, 60] width 81 height 11
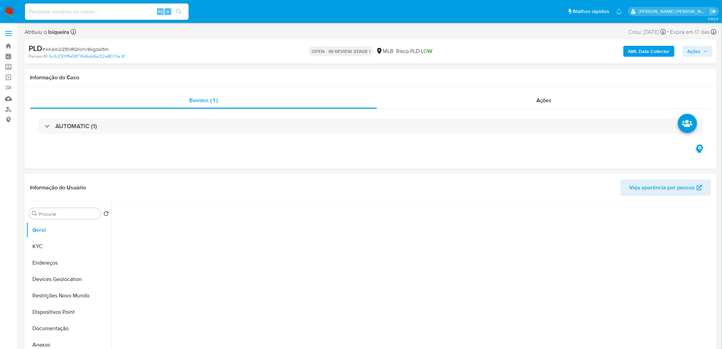
select select "10"
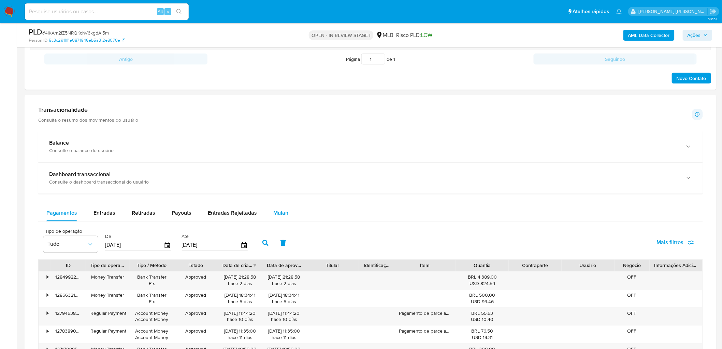
click at [274, 212] on div "Mulan" at bounding box center [280, 213] width 15 height 16
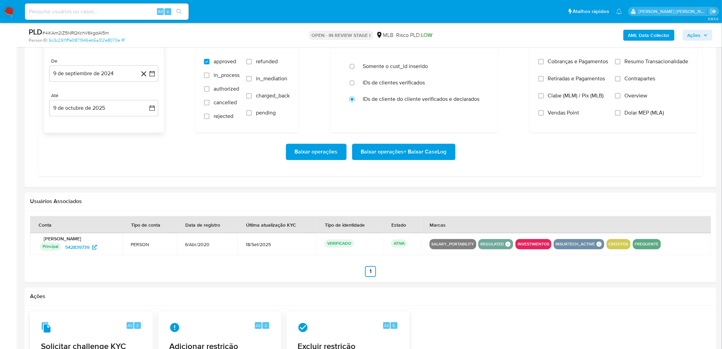
scroll to position [607, 0]
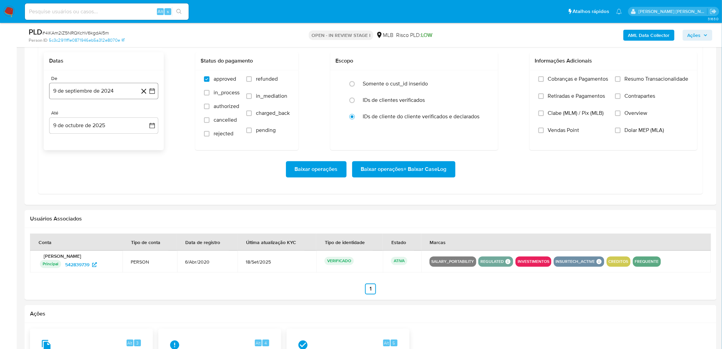
click at [87, 88] on button "9 de septiembre de 2024" at bounding box center [103, 91] width 109 height 16
click at [90, 117] on span "septiembre 2024" at bounding box center [101, 115] width 42 height 7
click at [142, 118] on icon "Año siguiente" at bounding box center [145, 115] width 8 height 8
click at [106, 180] on span "ago" at bounding box center [103, 178] width 9 height 5
click at [120, 142] on button "1" at bounding box center [117, 140] width 11 height 11
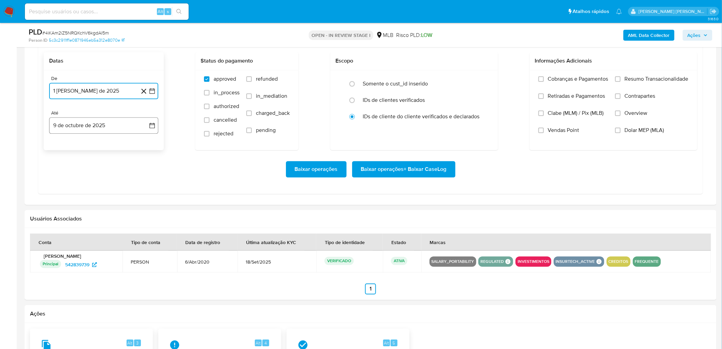
click at [110, 129] on button "9 de octubre de 2025" at bounding box center [103, 125] width 109 height 16
click at [74, 193] on button "7" at bounding box center [76, 188] width 11 height 11
click at [485, 81] on label "Resumo Transacionalidade" at bounding box center [652, 83] width 73 height 17
click at [485, 81] on input "Resumo Transacionalidade" at bounding box center [618, 78] width 5 height 5
click at [485, 131] on span "Vendas Point" at bounding box center [563, 130] width 31 height 7
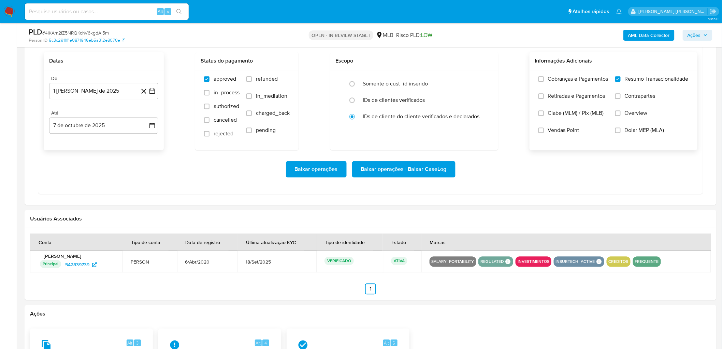
click at [485, 131] on input "Vendas Point" at bounding box center [541, 129] width 5 height 5
click at [408, 175] on span "Baixar operações + Baixar CaseLog" at bounding box center [404, 168] width 86 height 15
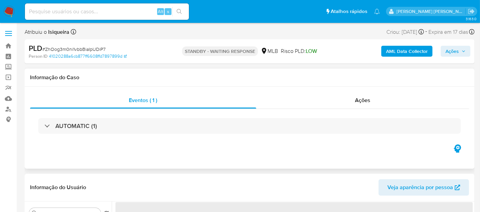
select select "10"
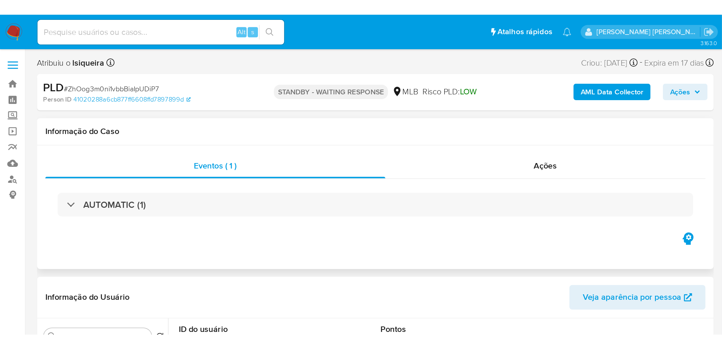
scroll to position [114, 0]
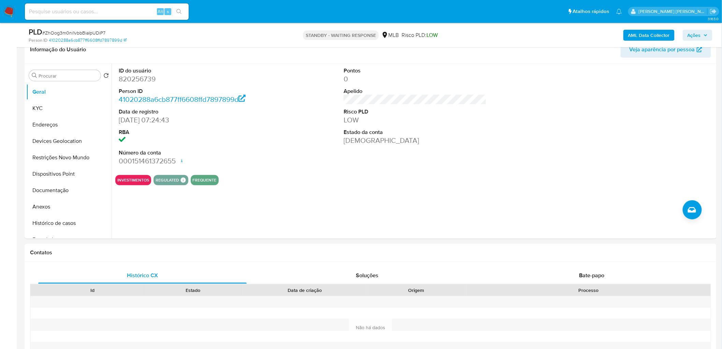
click at [88, 35] on span "# ZhOog3m0ni1vbbBiaIpUDiP7" at bounding box center [73, 32] width 63 height 7
copy span "ZhOog3m0ni1vbbBiaIpUDiP7"
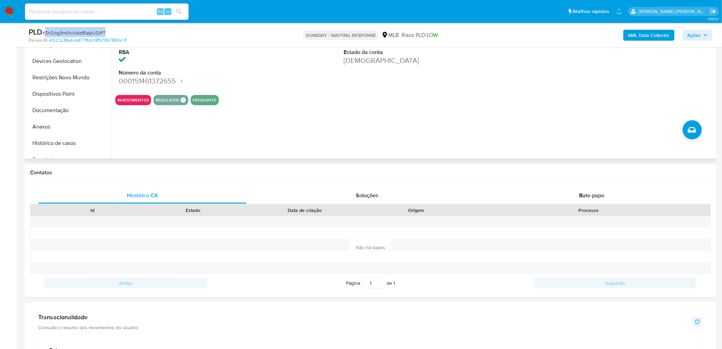
scroll to position [303, 0]
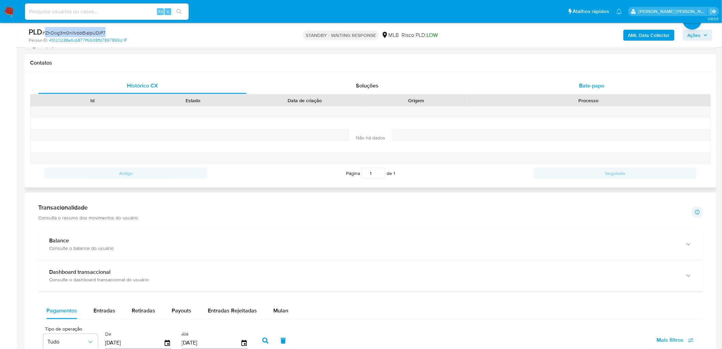
click at [485, 84] on div "Bate-papo" at bounding box center [592, 85] width 209 height 16
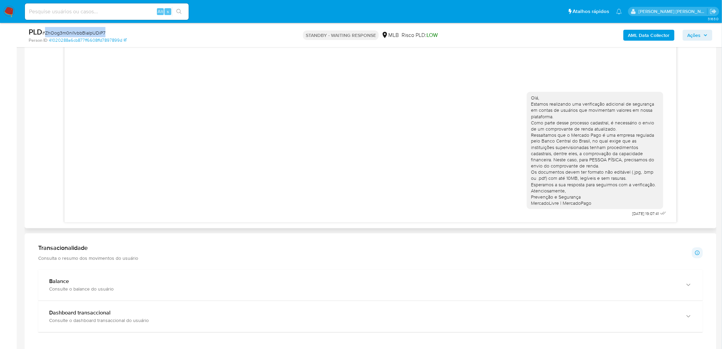
scroll to position [379, 0]
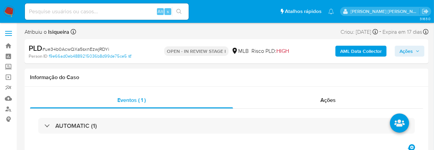
select select "10"
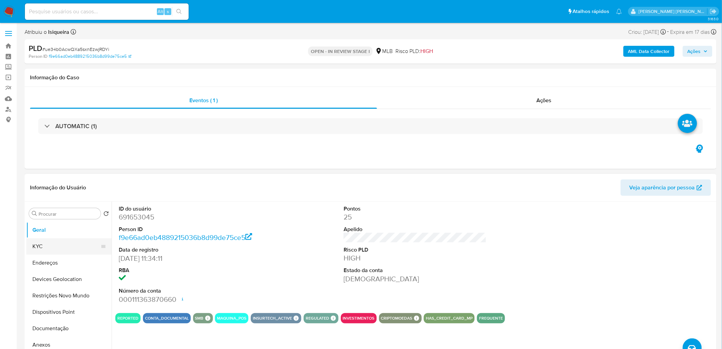
click at [56, 212] on button "KYC" at bounding box center [66, 246] width 80 height 16
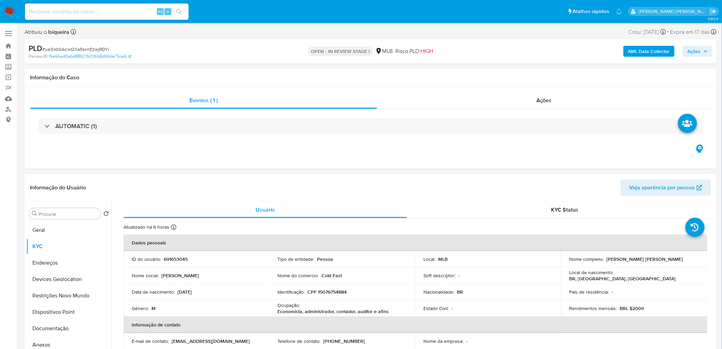
click at [367, 186] on header "Informação do Usuário Veja aparência por pessoa" at bounding box center [370, 187] width 681 height 16
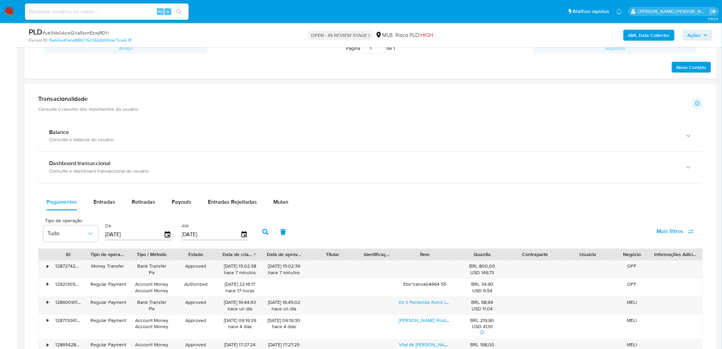
scroll to position [417, 0]
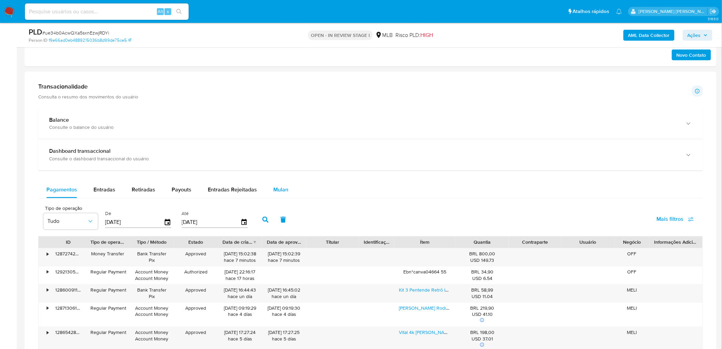
click at [282, 190] on span "Mulan" at bounding box center [280, 190] width 15 height 8
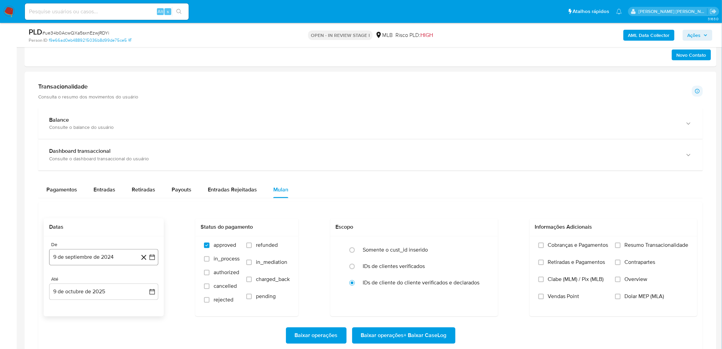
click at [115, 212] on button "9 de septiembre de 2024" at bounding box center [103, 257] width 109 height 16
click at [109, 142] on span "septiembre 2024" at bounding box center [101, 139] width 42 height 7
click at [141, 145] on icon "Año siguiente" at bounding box center [145, 145] width 8 height 8
click at [108, 208] on button "ago" at bounding box center [103, 208] width 19 height 11
click at [116, 178] on button "1" at bounding box center [117, 178] width 11 height 11
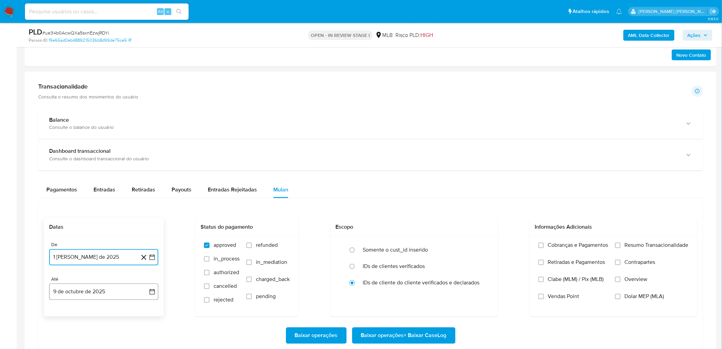
click at [87, 212] on button "9 de octubre de 2025" at bounding box center [103, 291] width 109 height 16
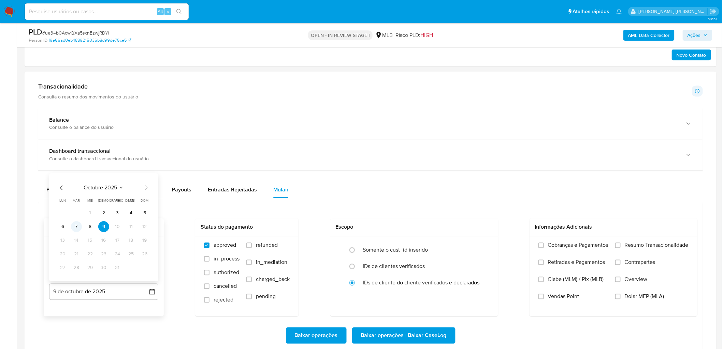
click at [77, 212] on button "7" at bounding box center [76, 226] width 11 height 11
click at [479, 212] on span "Resumo Transacionalidade" at bounding box center [657, 245] width 64 height 7
click at [479, 212] on input "Resumo Transacionalidade" at bounding box center [618, 244] width 5 height 5
click at [479, 212] on span "Vendas Point" at bounding box center [563, 296] width 31 height 7
click at [479, 212] on input "Vendas Point" at bounding box center [541, 296] width 5 height 5
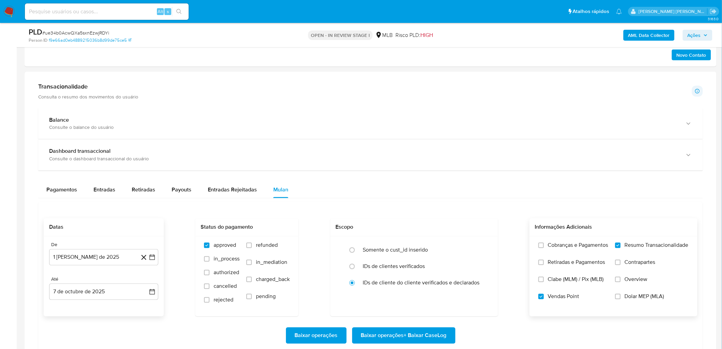
scroll to position [493, 0]
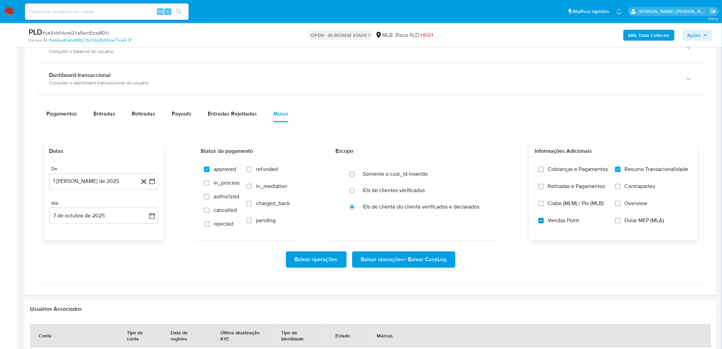
click at [385, 212] on span "Baixar operações + Baixar CaseLog" at bounding box center [404, 259] width 86 height 15
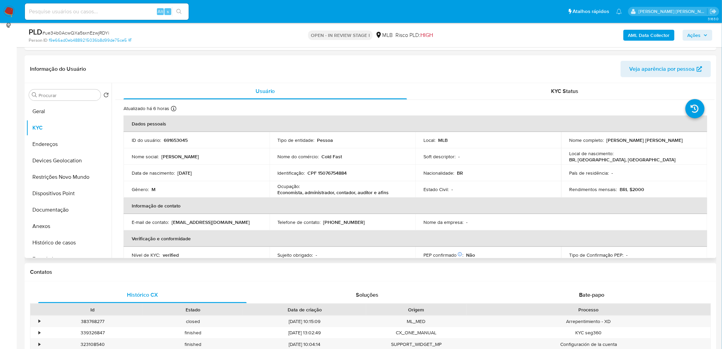
scroll to position [38, 0]
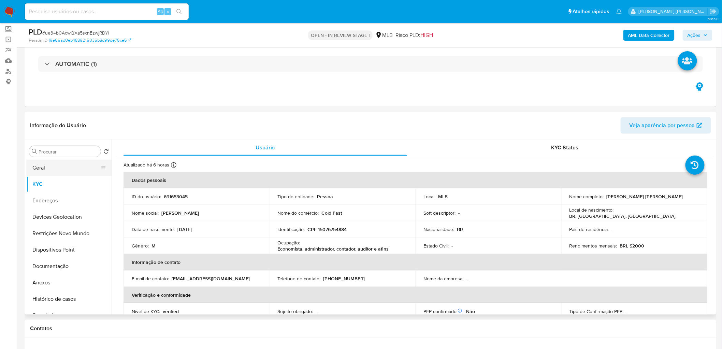
click at [47, 167] on button "Geral" at bounding box center [66, 167] width 80 height 16
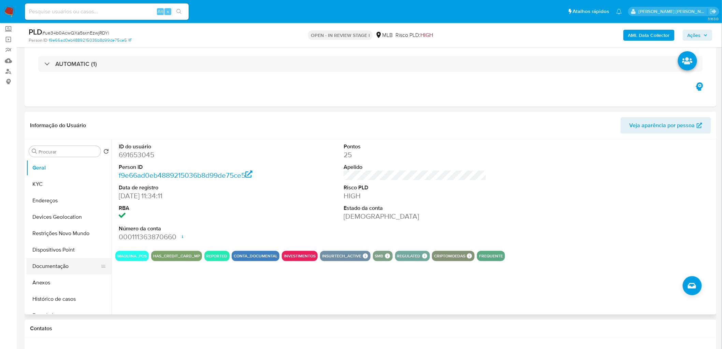
click at [52, 212] on button "Documentação" at bounding box center [66, 266] width 80 height 16
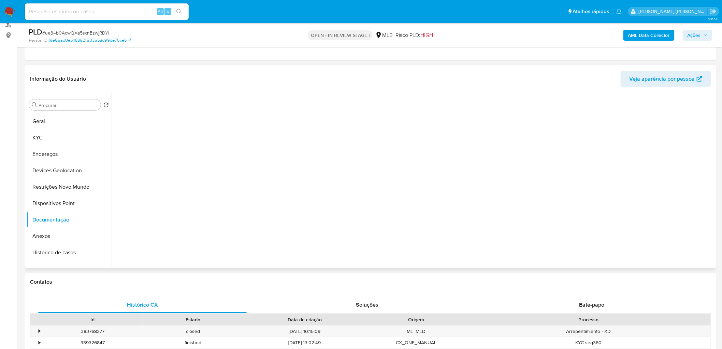
scroll to position [152, 0]
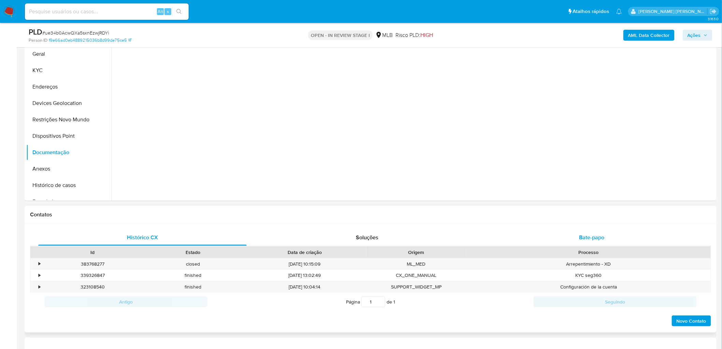
click at [479, 212] on div "Bate-papo" at bounding box center [592, 237] width 209 height 16
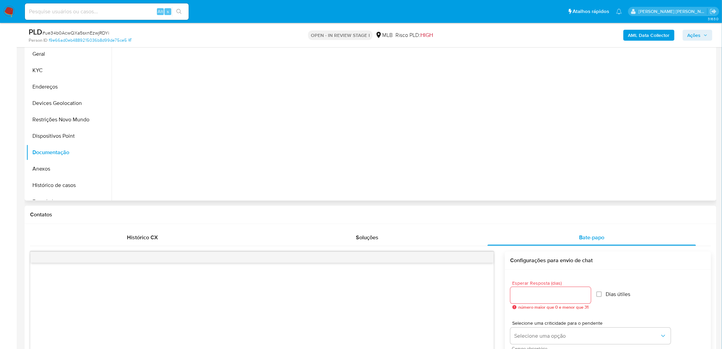
scroll to position [0, 0]
click at [56, 54] on button "Geral" at bounding box center [66, 54] width 80 height 16
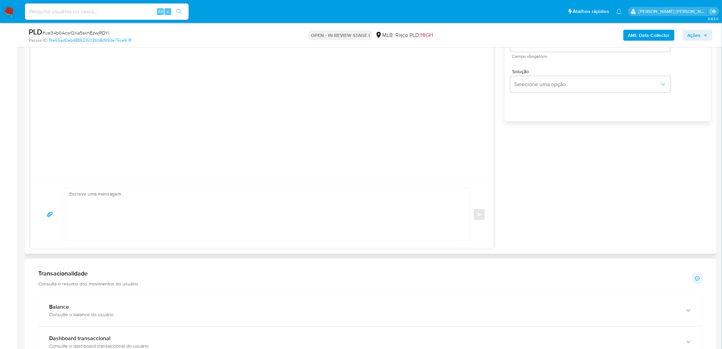
scroll to position [569, 0]
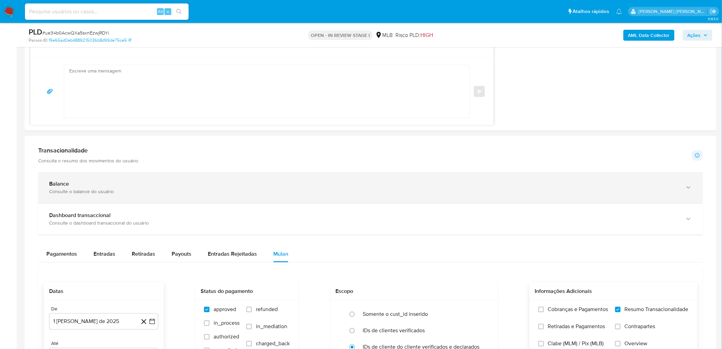
click at [138, 182] on div "Balance" at bounding box center [364, 183] width 630 height 7
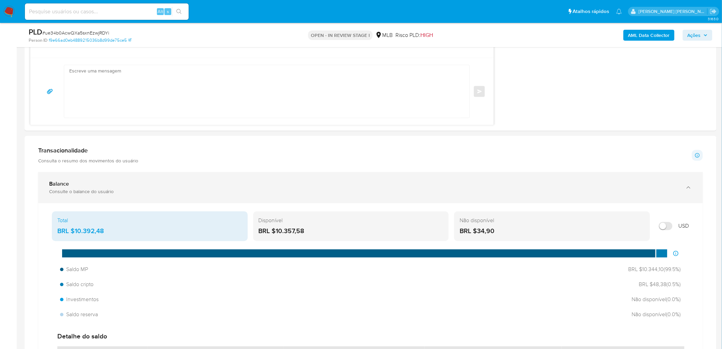
click at [200, 179] on div "Balance Consulte o balance do usuário" at bounding box center [370, 187] width 665 height 31
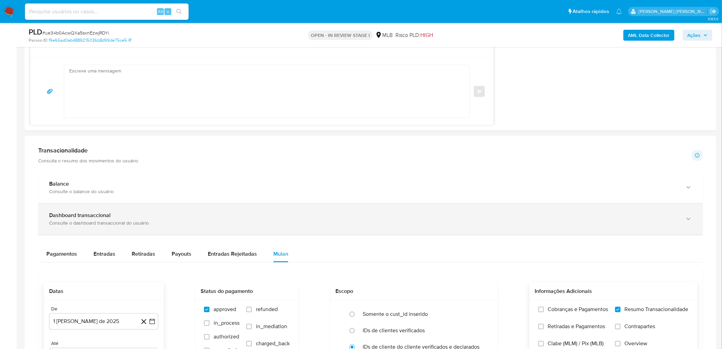
click at [150, 212] on div "Dashboard transaccional Consulte o dashboard transaccional do usuário" at bounding box center [364, 219] width 630 height 14
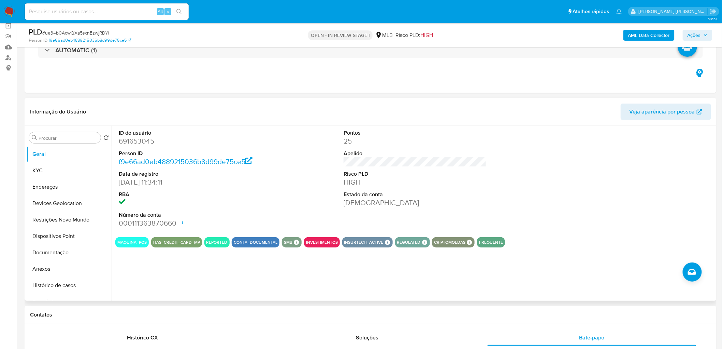
scroll to position [38, 0]
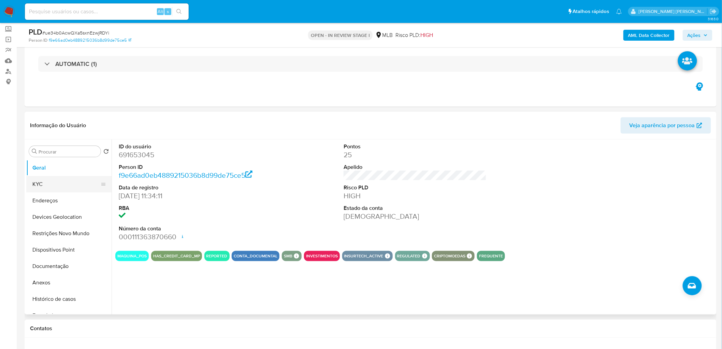
click at [36, 183] on button "KYC" at bounding box center [66, 184] width 80 height 16
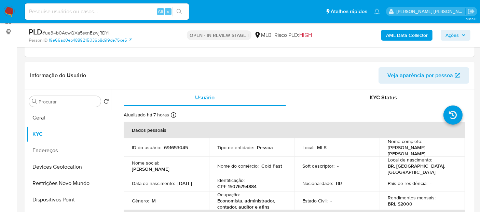
scroll to position [114, 0]
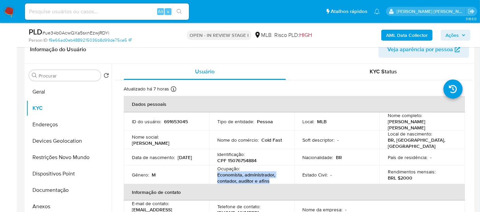
drag, startPoint x: 278, startPoint y: 174, endPoint x: 208, endPoint y: 169, distance: 69.5
click at [209, 169] on td "Ocupação : Economista, administrador, contador, auditor e afins" at bounding box center [251, 175] width 85 height 18
copy p "Economista, administrador, contador, auditor e afins"
click at [49, 94] on button "Geral" at bounding box center [66, 92] width 80 height 16
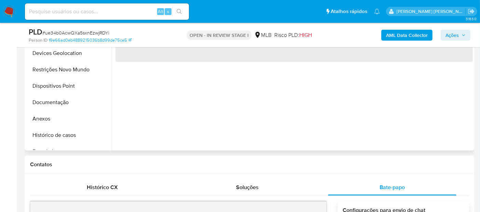
scroll to position [189, 0]
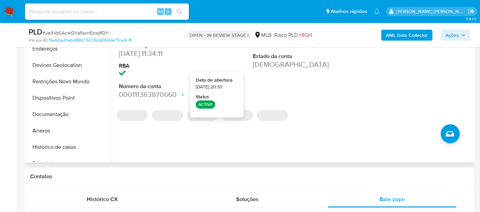
click at [314, 77] on div "Pontos 25 Apelido Risco PLD HIGH Estado da conta Ativa" at bounding box center [293, 45] width 89 height 115
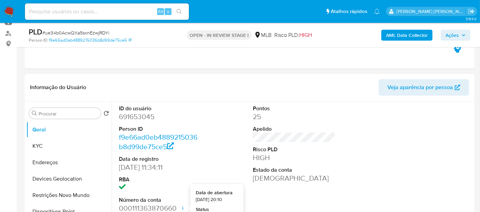
scroll to position [76, 0]
click at [41, 147] on button "KYC" at bounding box center [66, 146] width 80 height 16
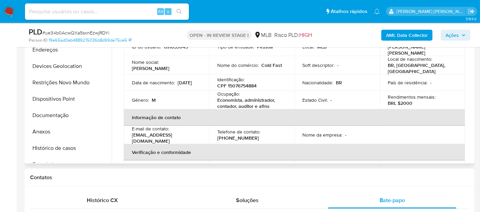
scroll to position [189, 0]
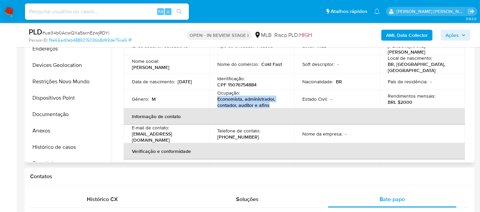
drag, startPoint x: 271, startPoint y: 101, endPoint x: 211, endPoint y: 97, distance: 60.2
click at [211, 97] on td "Ocupação : Economista, administrador, contador, auditor e afins" at bounding box center [251, 99] width 85 height 18
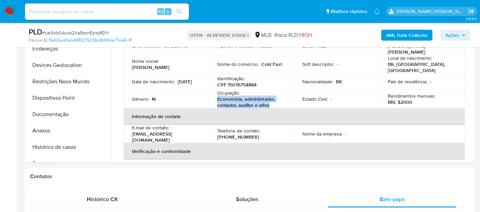
copy p "Economista, administrador, contador, auditor e afins"
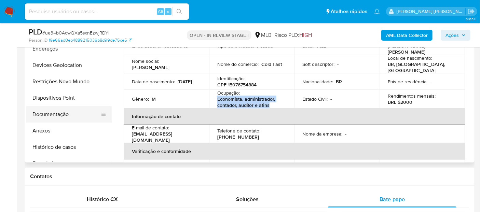
click at [67, 119] on button "Documentação" at bounding box center [66, 114] width 80 height 16
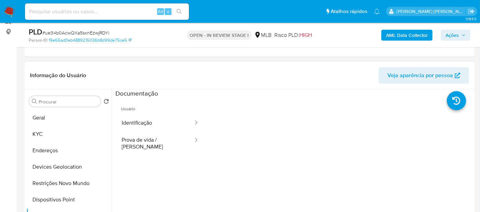
scroll to position [114, 0]
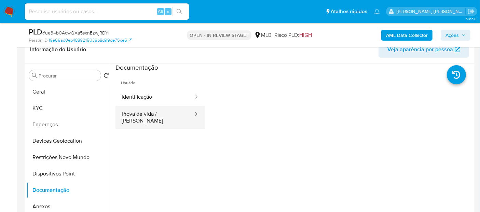
click at [144, 108] on button "Prova de vida / Selfie" at bounding box center [154, 117] width 79 height 23
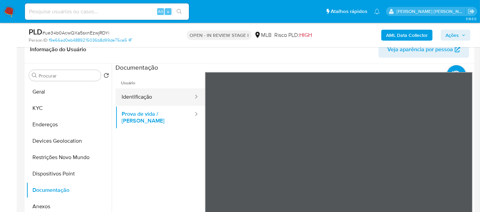
click at [155, 92] on button "Identificação" at bounding box center [154, 96] width 79 height 17
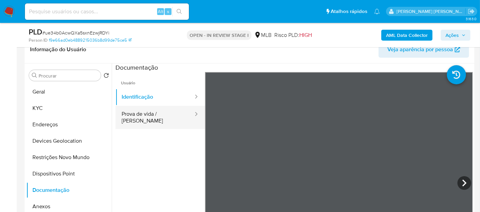
click at [154, 114] on button "Prova de vida / Selfie" at bounding box center [154, 117] width 79 height 23
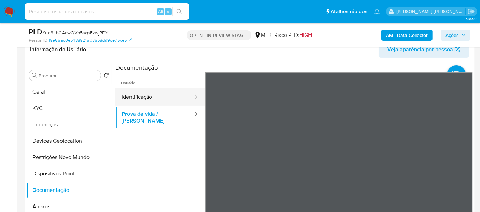
click at [155, 101] on button "Identificação" at bounding box center [154, 96] width 79 height 17
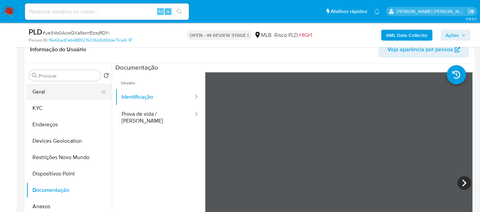
click at [45, 92] on button "Geral" at bounding box center [66, 92] width 80 height 16
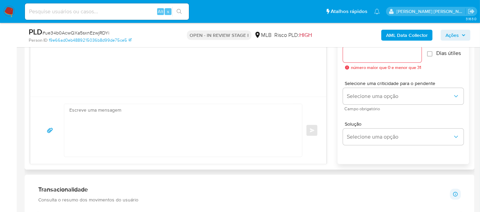
scroll to position [417, 0]
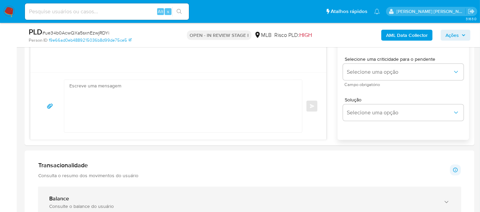
click at [108, 190] on div "Balance Consulte o balance do usuário" at bounding box center [249, 202] width 422 height 31
click at [82, 203] on div "Consulte o balance do usuário" at bounding box center [242, 206] width 387 height 6
click at [67, 203] on div "Consulte o balance do usuário" at bounding box center [242, 206] width 387 height 6
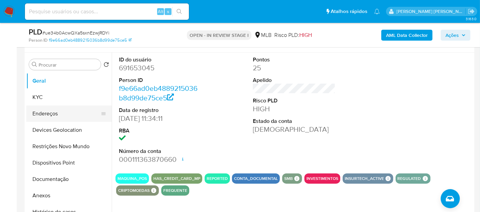
scroll to position [114, 0]
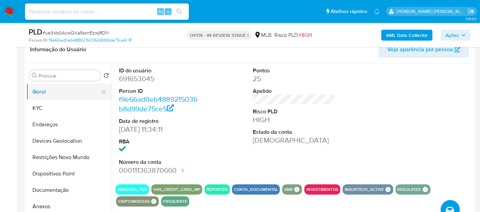
click at [57, 90] on button "Geral" at bounding box center [66, 92] width 80 height 16
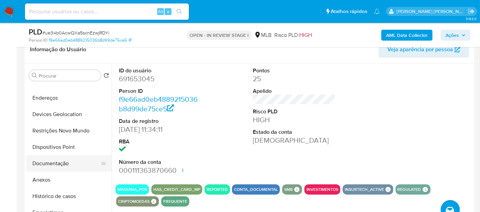
scroll to position [38, 0]
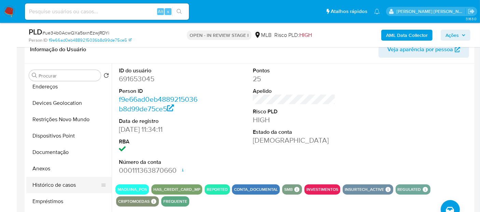
click at [61, 184] on button "Histórico de casos" at bounding box center [66, 185] width 80 height 16
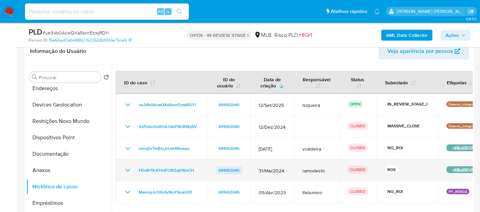
scroll to position [114, 0]
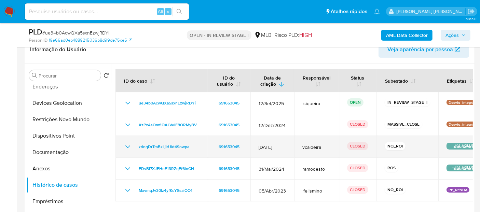
click at [127, 143] on icon "Mostrar/Ocultar" at bounding box center [128, 147] width 8 height 8
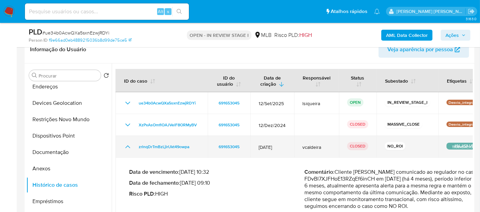
click at [127, 143] on icon "Mostrar/Ocultar" at bounding box center [128, 147] width 8 height 8
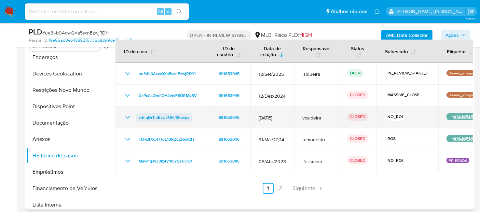
scroll to position [189, 0]
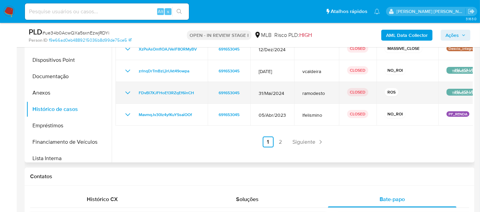
click at [126, 91] on icon "Mostrar/Ocultar" at bounding box center [127, 92] width 5 height 3
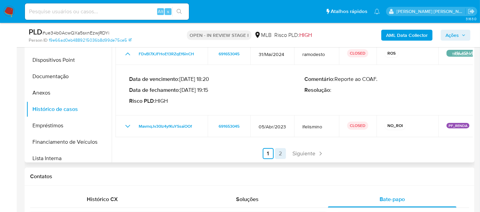
click at [281, 152] on link "2" at bounding box center [280, 153] width 11 height 11
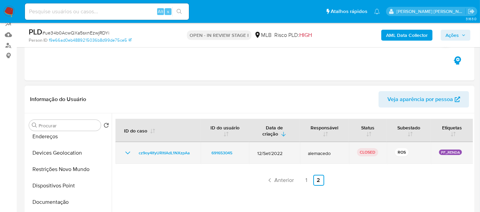
scroll to position [76, 0]
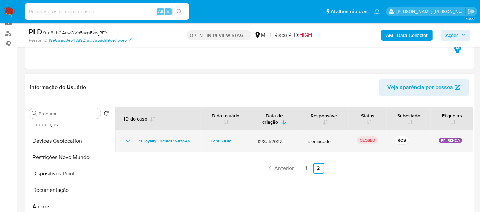
click at [130, 140] on icon "Mostrar/Ocultar" at bounding box center [128, 141] width 8 height 8
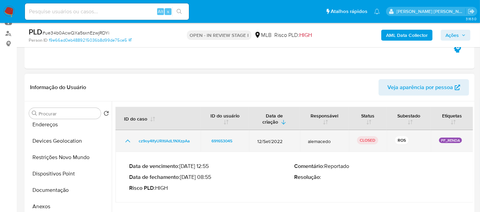
click at [130, 140] on icon "Mostrar/Ocultar" at bounding box center [128, 141] width 8 height 8
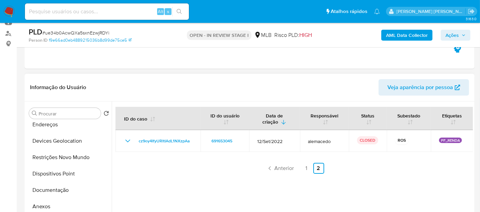
scroll to position [189, 0]
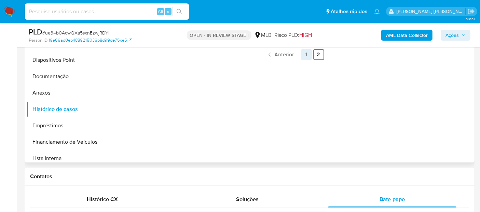
click at [303, 57] on link "1" at bounding box center [306, 54] width 11 height 11
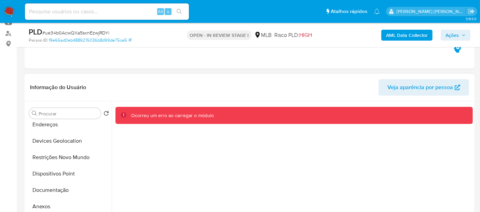
scroll to position [38, 0]
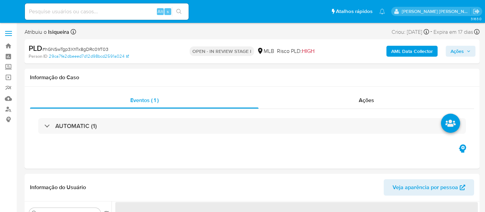
select select "10"
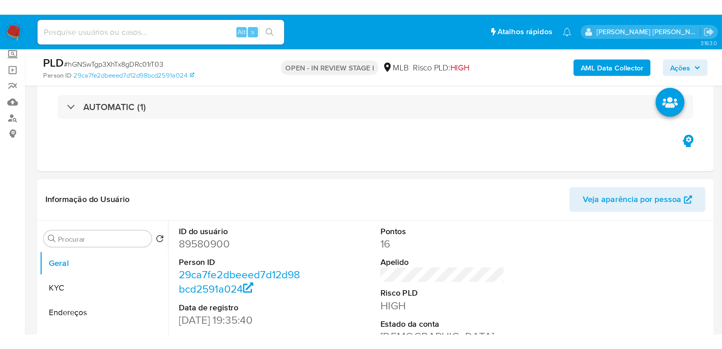
scroll to position [114, 0]
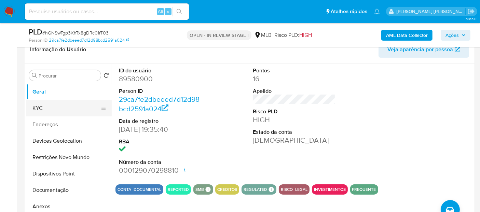
click at [49, 112] on button "KYC" at bounding box center [66, 108] width 80 height 16
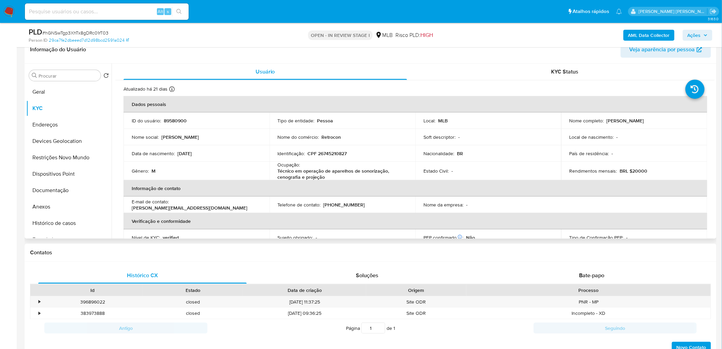
click at [485, 119] on p "[PERSON_NAME]" at bounding box center [626, 120] width 38 height 6
copy p "[PERSON_NAME]"
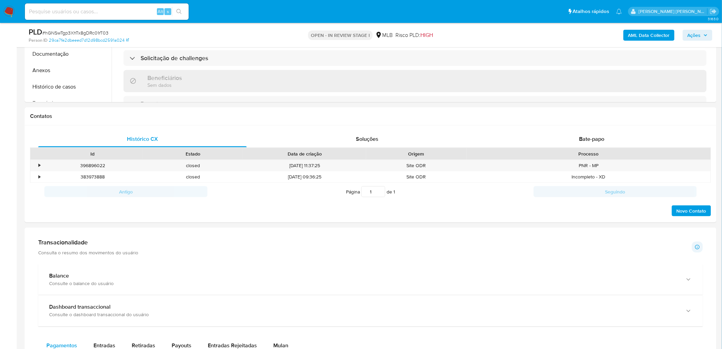
scroll to position [303, 0]
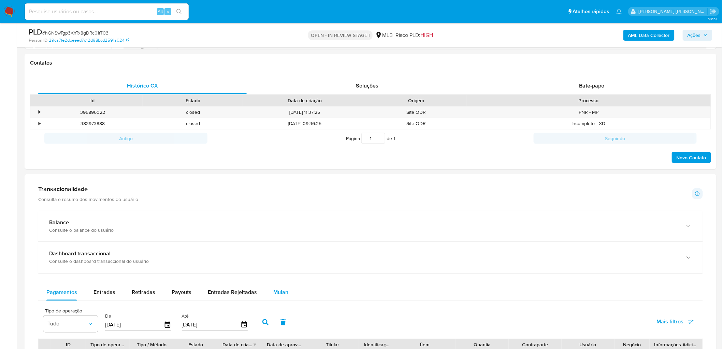
click at [288, 212] on button "Mulan" at bounding box center [280, 292] width 31 height 16
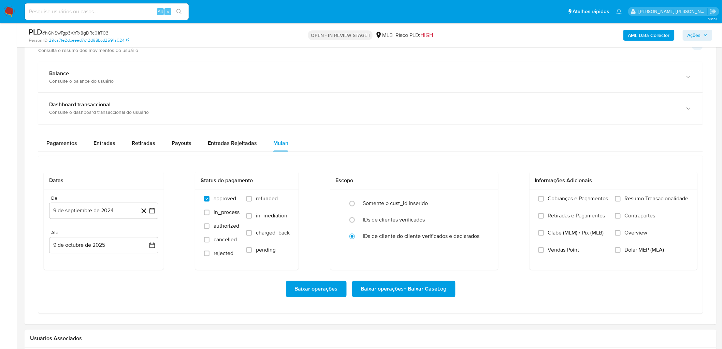
scroll to position [455, 0]
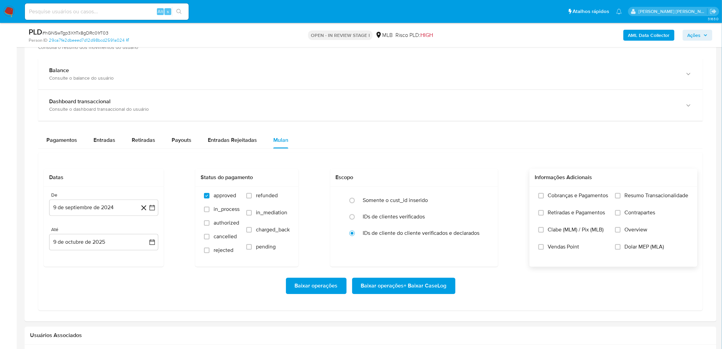
click at [485, 197] on span "Resumo Transacionalidade" at bounding box center [657, 195] width 64 height 7
click at [485, 197] on input "Resumo Transacionalidade" at bounding box center [618, 195] width 5 height 5
click at [485, 212] on span "Vendas Point" at bounding box center [563, 246] width 31 height 7
click at [485, 212] on input "Vendas Point" at bounding box center [541, 246] width 5 height 5
click at [417, 212] on span "Baixar operações + Baixar CaseLog" at bounding box center [404, 285] width 86 height 15
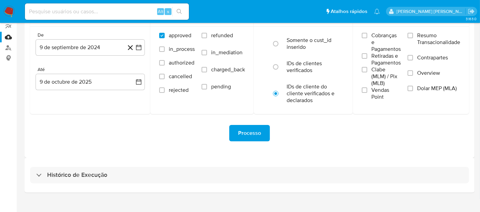
scroll to position [70, 0]
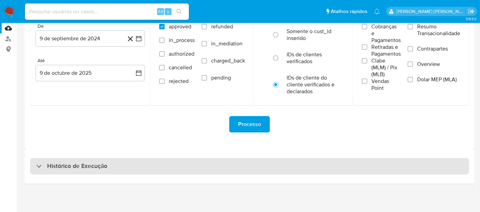
click at [124, 170] on div "Histórico de Execução" at bounding box center [249, 166] width 439 height 16
select select "10"
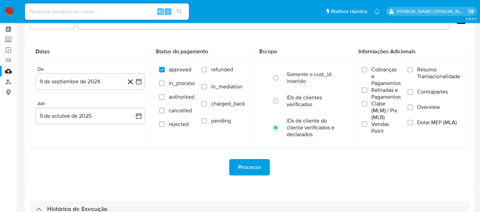
scroll to position [0, 0]
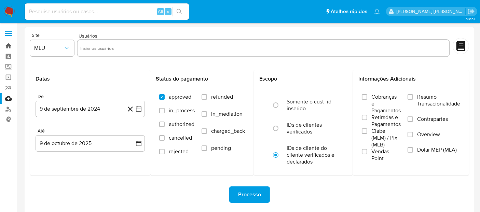
click at [10, 47] on link "Bandeja" at bounding box center [40, 46] width 81 height 11
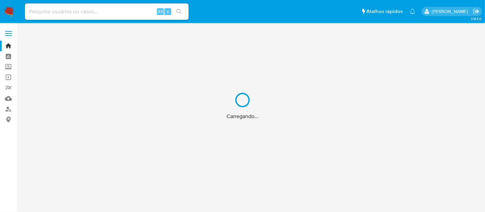
click at [12, 9] on div "Carregando..." at bounding box center [242, 106] width 485 height 212
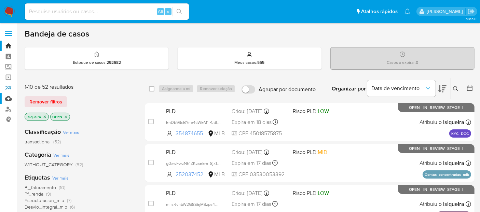
click at [11, 93] on ul "Bandeja Painel Screening Pesquisa em Listas Watchlist Ferramentas Operações em …" at bounding box center [40, 83] width 81 height 84
click at [5, 100] on link "Mulan" at bounding box center [40, 98] width 81 height 11
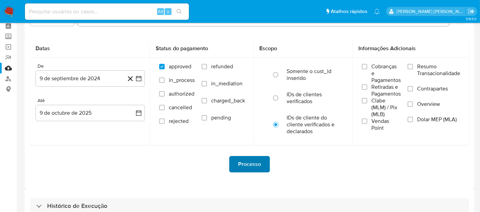
scroll to position [70, 0]
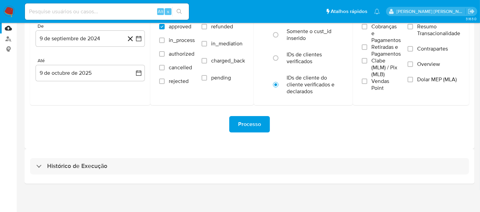
drag, startPoint x: 177, startPoint y: 165, endPoint x: 195, endPoint y: 136, distance: 34.2
click at [176, 165] on div "Histórico de Execução" at bounding box center [249, 166] width 439 height 16
select select "10"
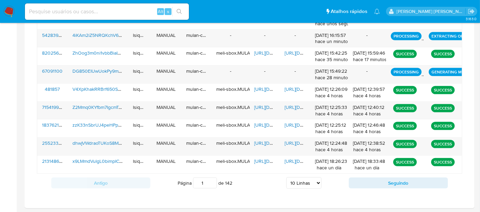
scroll to position [327, 0]
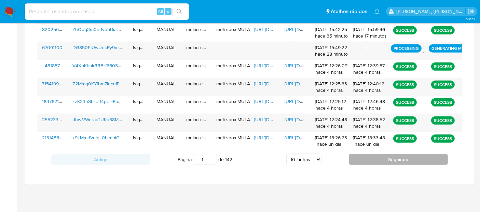
click at [371, 159] on button "Seguindo" at bounding box center [398, 159] width 99 height 11
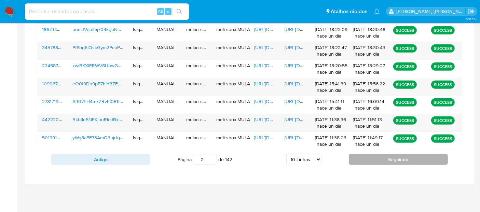
click at [401, 156] on button "Seguindo" at bounding box center [398, 159] width 99 height 11
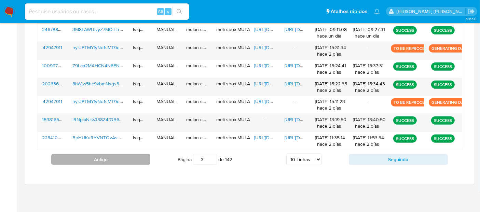
click at [143, 158] on button "Antigo" at bounding box center [100, 159] width 99 height 11
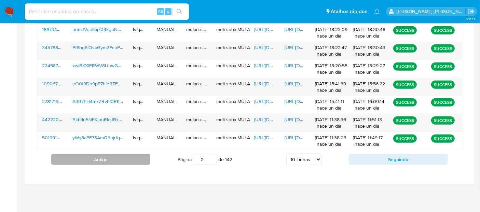
click at [143, 158] on button "Antigo" at bounding box center [100, 159] width 99 height 11
type input "1"
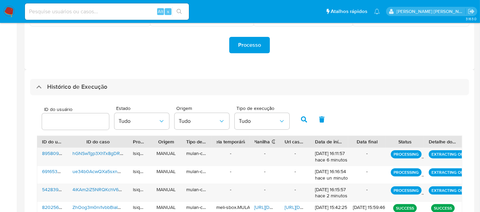
scroll to position [138, 0]
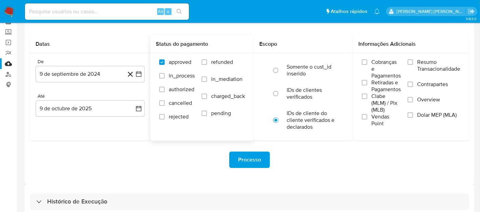
scroll to position [70, 0]
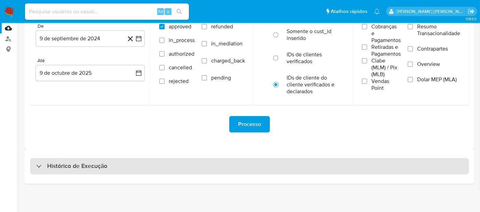
click at [129, 169] on div "Histórico de Execução" at bounding box center [249, 166] width 439 height 16
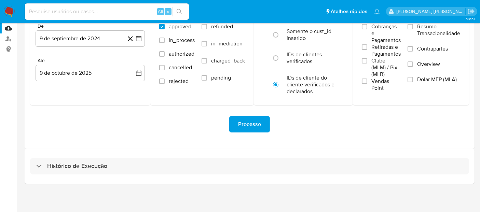
select select "10"
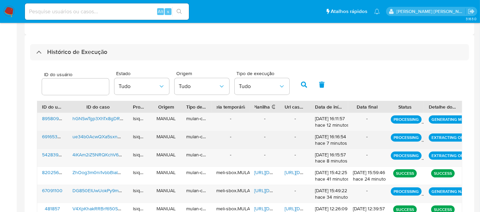
scroll to position [222, 0]
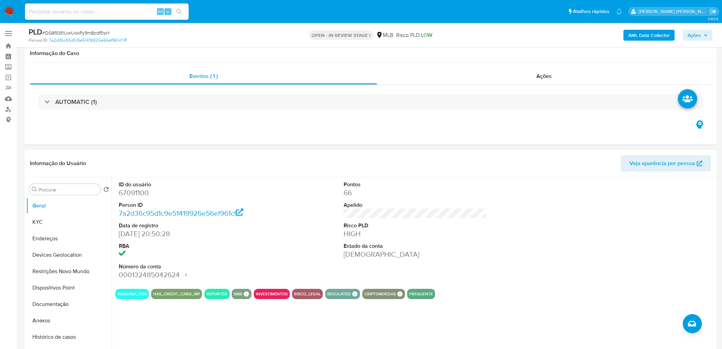
scroll to position [569, 0]
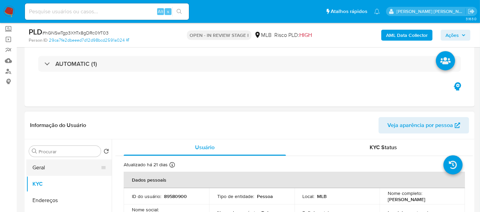
click at [50, 165] on button "Geral" at bounding box center [66, 167] width 80 height 16
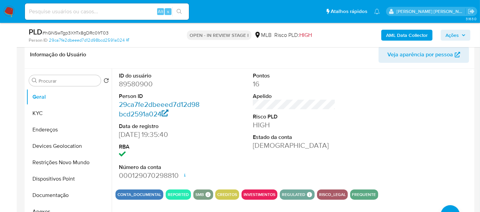
scroll to position [152, 0]
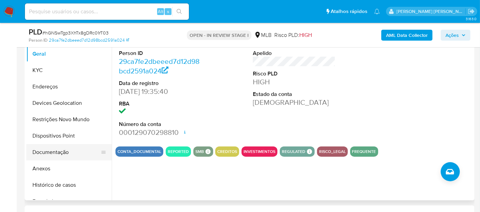
click at [48, 150] on button "Documentação" at bounding box center [66, 152] width 80 height 16
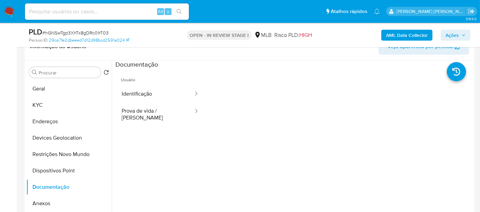
scroll to position [76, 0]
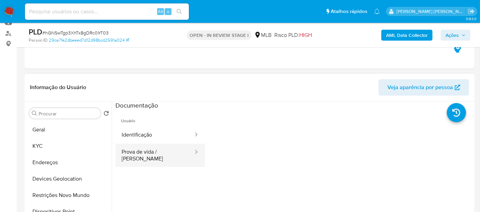
click at [130, 152] on button "Prova de vida / [PERSON_NAME]" at bounding box center [154, 155] width 79 height 23
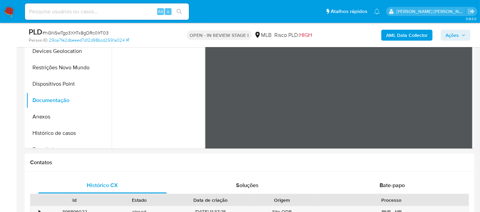
scroll to position [303, 0]
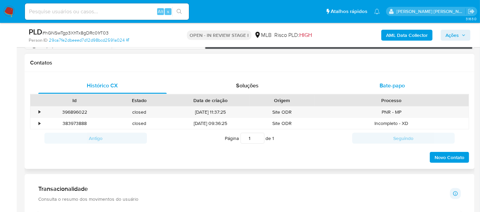
click at [393, 82] on span "Bate-papo" at bounding box center [391, 86] width 25 height 8
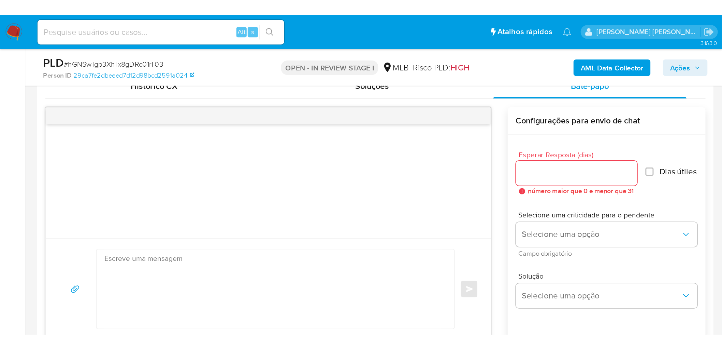
scroll to position [341, 0]
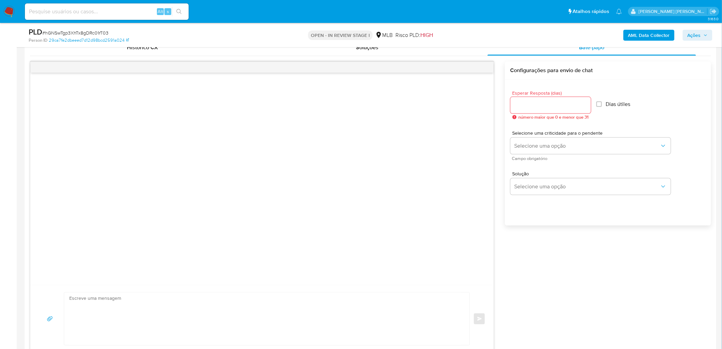
click at [166, 313] on textarea at bounding box center [265, 318] width 392 height 53
paste textarea "Olá, Estamos realizando uma verificação adicional de segurança em contas de usu…"
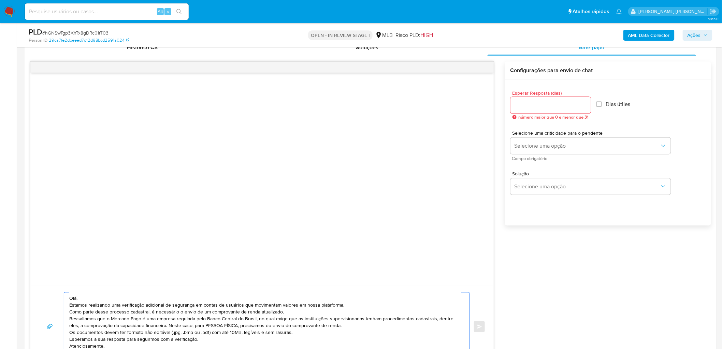
scroll to position [353, 0]
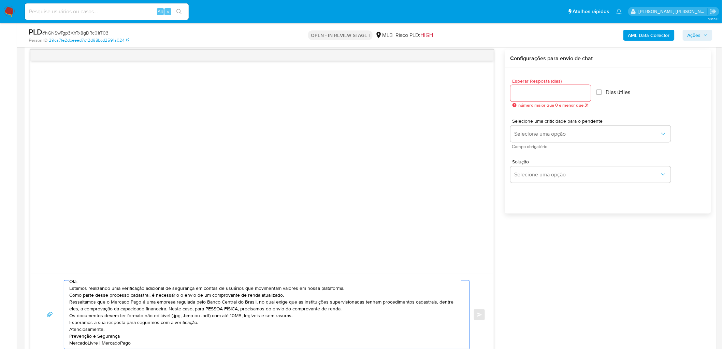
type textarea "Olá, Estamos realizando uma verificação adicional de segurança em contas de usu…"
click at [557, 89] on input "Esperar Resposta (dias)" at bounding box center [551, 93] width 81 height 9
type input "3"
click at [599, 92] on input "Dias útiles" at bounding box center [597, 91] width 5 height 5
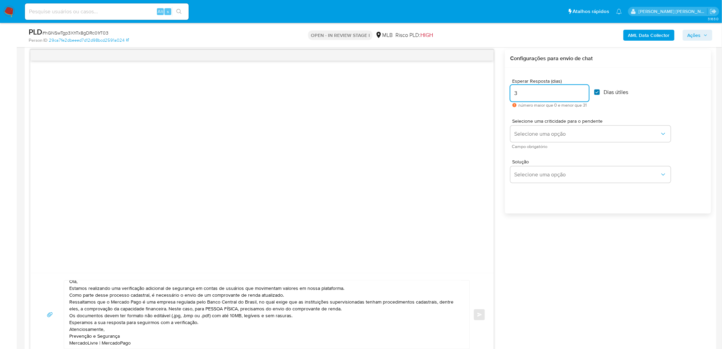
checkbox input "true"
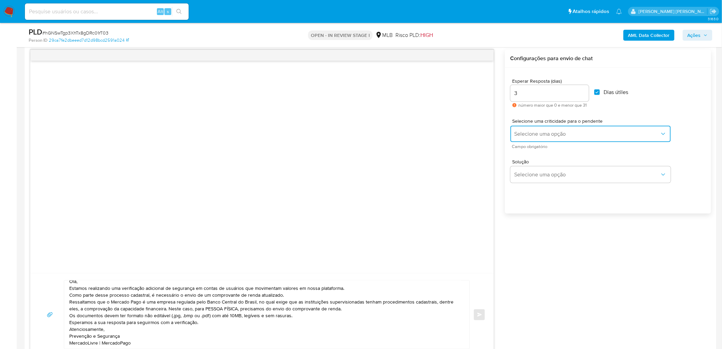
click at [533, 137] on button "Selecione uma opção" at bounding box center [591, 134] width 160 height 16
click at [546, 134] on div "LOW" at bounding box center [586, 134] width 145 height 14
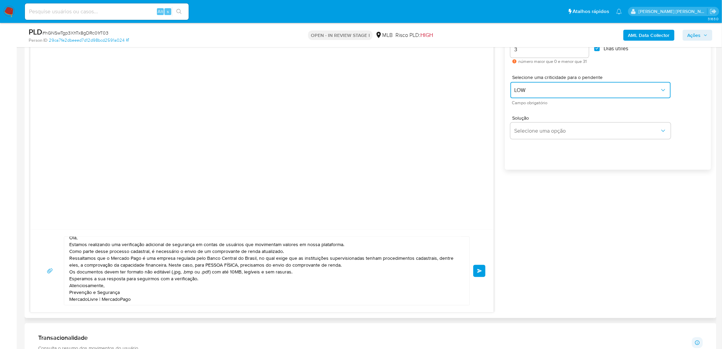
scroll to position [429, 0]
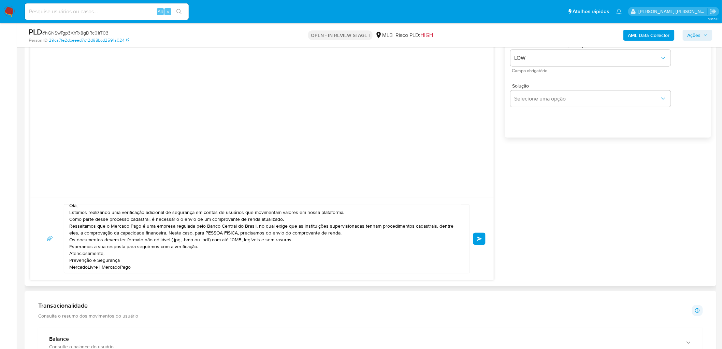
click at [480, 239] on span "common.send" at bounding box center [480, 239] width 5 height 4
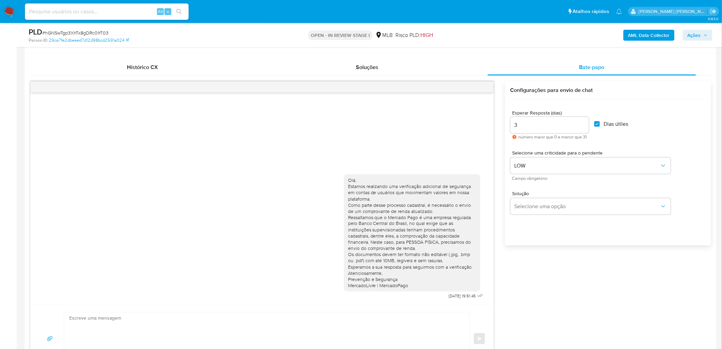
scroll to position [202, 0]
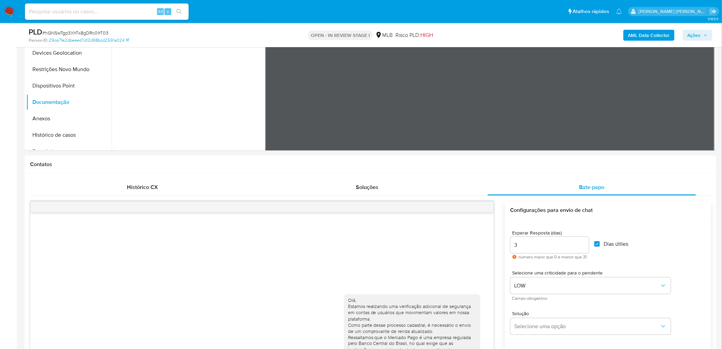
click at [81, 32] on span "# hGNSwTgp3XhTx8gDRc01rT03" at bounding box center [75, 32] width 66 height 7
copy span "hGNSwTgp3XhTx8gDRc01rT03"
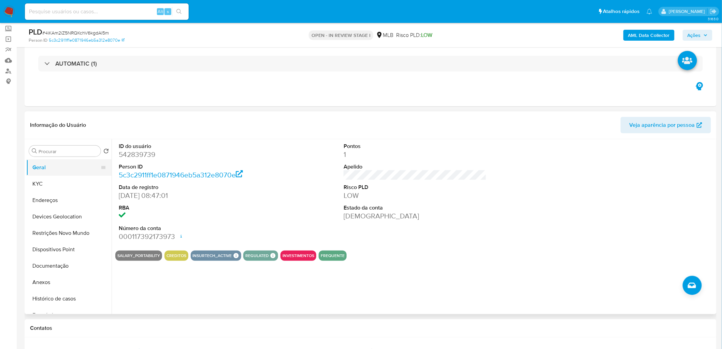
scroll to position [38, 0]
click at [56, 186] on button "KYC" at bounding box center [66, 184] width 80 height 16
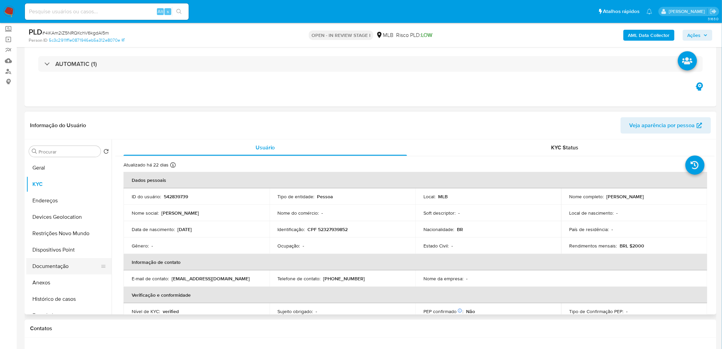
click at [54, 265] on button "Documentação" at bounding box center [66, 266] width 80 height 16
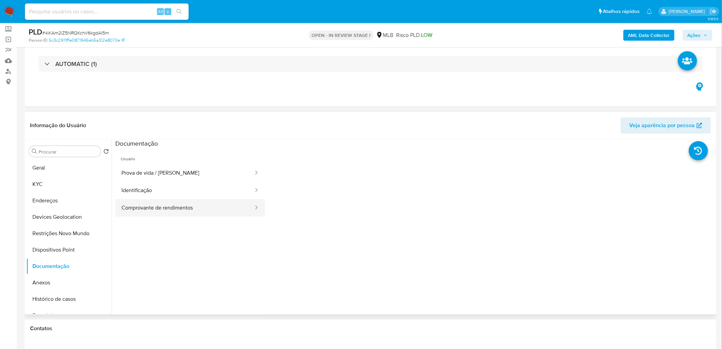
click at [169, 209] on button "Comprovante de rendimentos" at bounding box center [184, 207] width 139 height 17
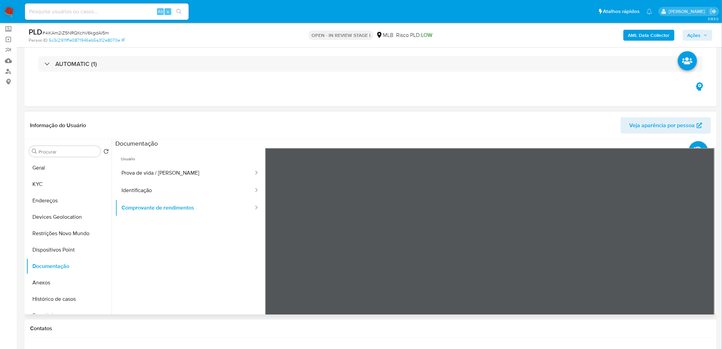
click at [406, 135] on div "Informação do Usuário Veja aparência por pessoa Procurar Retornar ao pedido pad…" at bounding box center [371, 213] width 692 height 202
click at [74, 166] on button "Geral" at bounding box center [66, 167] width 80 height 16
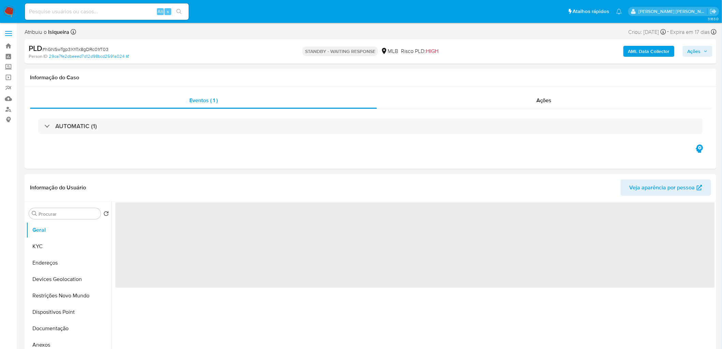
select select "10"
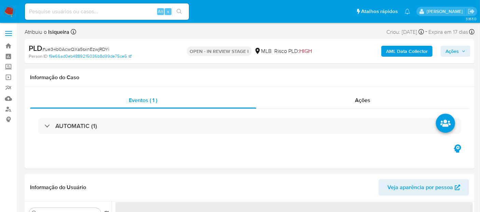
select select "10"
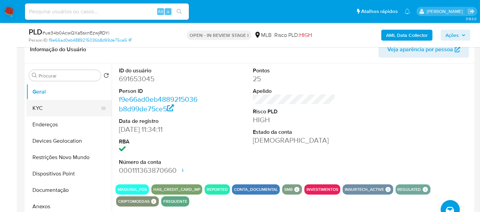
click at [52, 101] on button "KYC" at bounding box center [66, 108] width 80 height 16
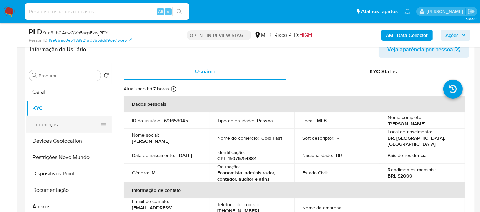
scroll to position [38, 0]
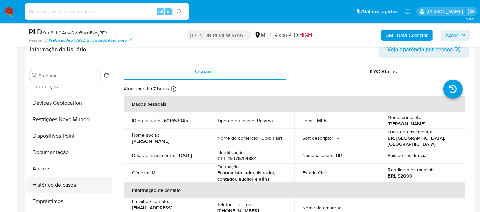
click at [63, 188] on button "Histórico de casos" at bounding box center [66, 185] width 80 height 16
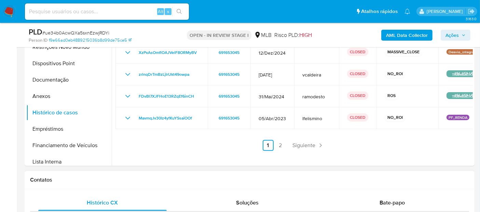
scroll to position [189, 0]
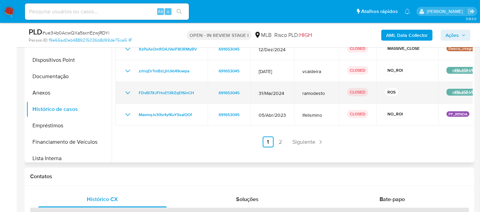
click at [129, 89] on icon "Mostrar/Ocultar" at bounding box center [128, 93] width 8 height 8
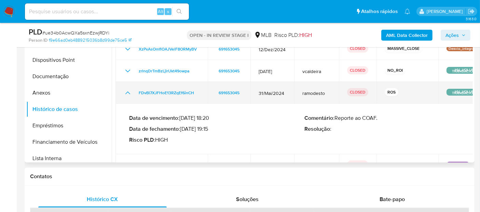
click at [129, 89] on icon "Mostrar/Ocultar" at bounding box center [128, 93] width 8 height 8
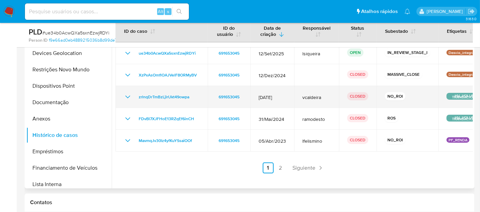
scroll to position [152, 0]
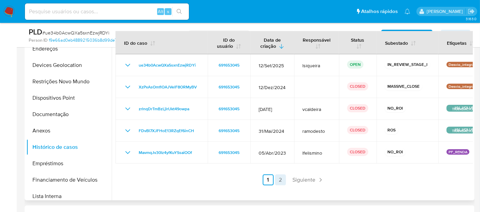
click at [278, 180] on link "2" at bounding box center [280, 179] width 11 height 11
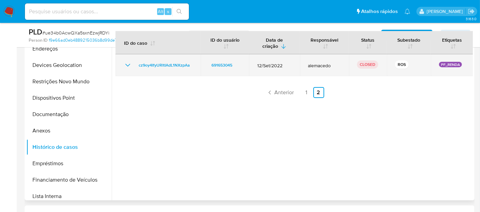
click at [127, 66] on icon "Mostrar/Ocultar" at bounding box center [127, 65] width 5 height 3
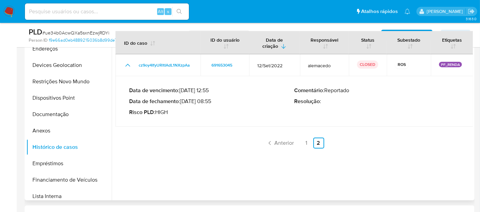
drag, startPoint x: 208, startPoint y: 100, endPoint x: 184, endPoint y: 100, distance: 24.6
click at [184, 100] on p "Data de fechamento : 03/11/2022 08:55" at bounding box center [211, 101] width 165 height 7
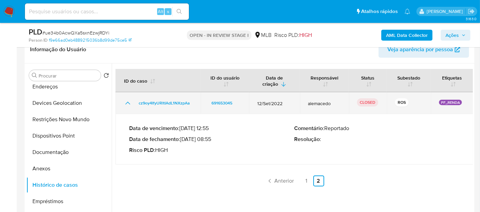
click at [129, 103] on icon "Mostrar/Ocultar" at bounding box center [127, 103] width 5 height 3
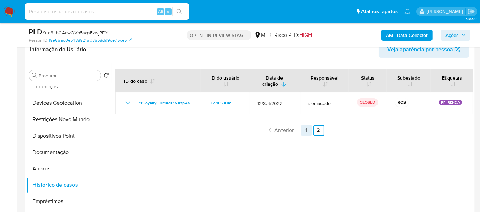
click at [301, 131] on link "1" at bounding box center [306, 130] width 11 height 11
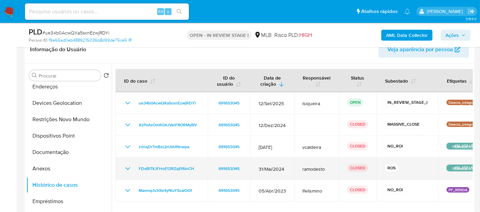
click at [127, 167] on icon "Mostrar/Ocultar" at bounding box center [128, 169] width 8 height 8
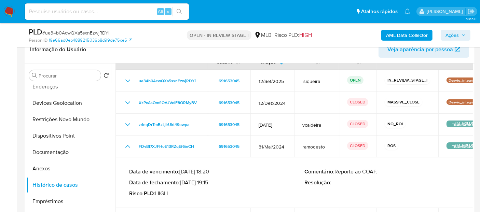
scroll to position [38, 0]
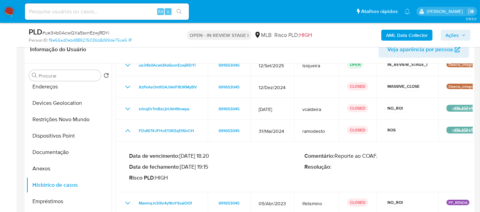
click at [206, 168] on p "Data de fechamento : 11/07/2024 19:15" at bounding box center [216, 167] width 175 height 7
drag, startPoint x: 209, startPoint y: 167, endPoint x: 206, endPoint y: 164, distance: 4.1
click at [182, 165] on p "Data de fechamento : 11/07/2024 19:15" at bounding box center [216, 167] width 175 height 7
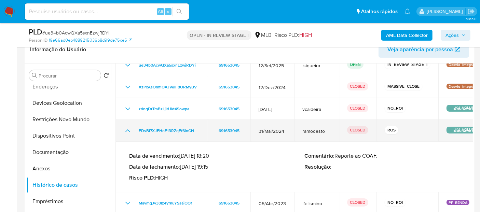
click at [128, 128] on icon "Mostrar/Ocultar" at bounding box center [128, 131] width 8 height 8
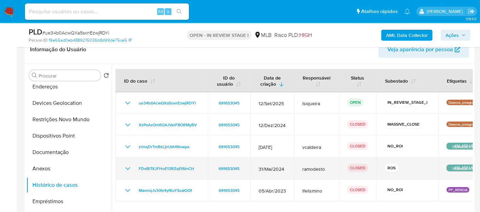
scroll to position [0, 0]
click at [126, 169] on icon "Mostrar/Ocultar" at bounding box center [128, 169] width 8 height 8
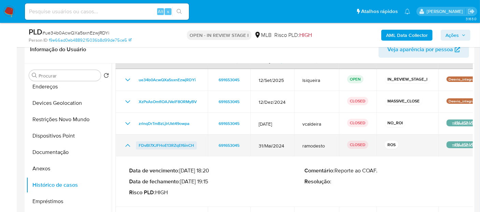
scroll to position [39, 0]
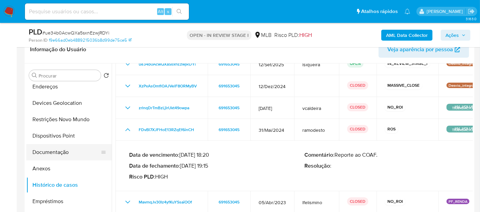
click at [71, 148] on button "Documentação" at bounding box center [66, 152] width 80 height 16
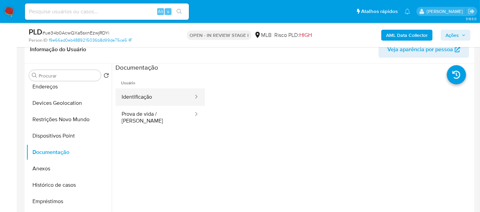
click at [151, 98] on button "Identificação" at bounding box center [154, 96] width 79 height 17
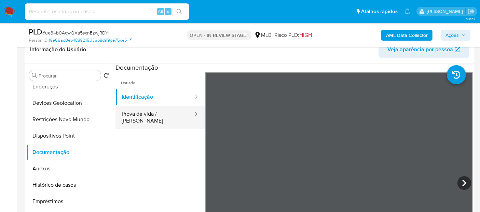
click at [139, 116] on button "Prova de vida / Selfie" at bounding box center [154, 117] width 79 height 23
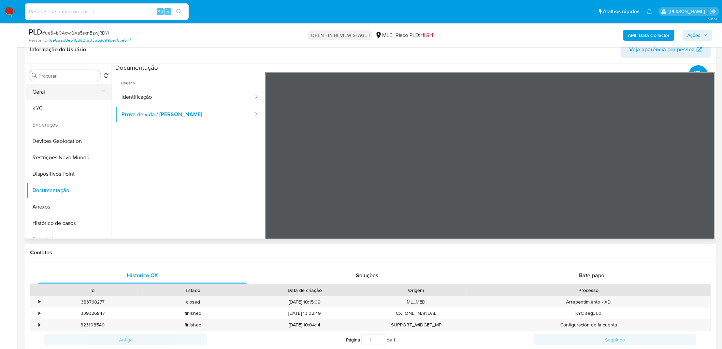
click at [61, 93] on button "Geral" at bounding box center [66, 92] width 80 height 16
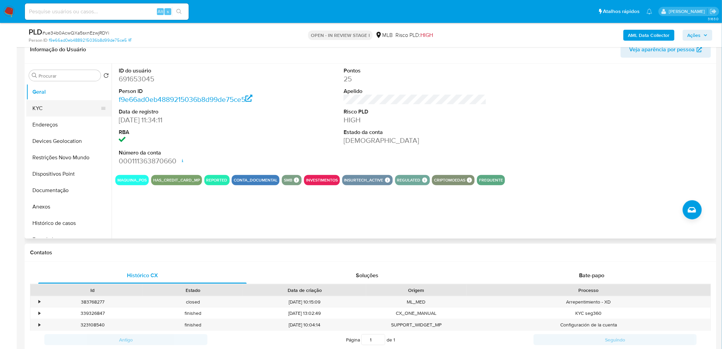
click at [31, 107] on button "KYC" at bounding box center [66, 108] width 80 height 16
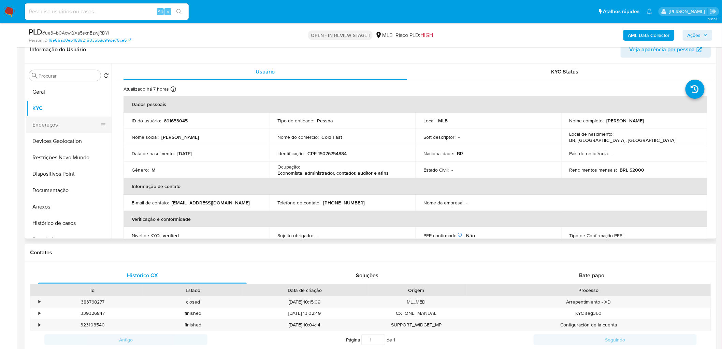
click at [54, 125] on button "Endereços" at bounding box center [66, 124] width 80 height 16
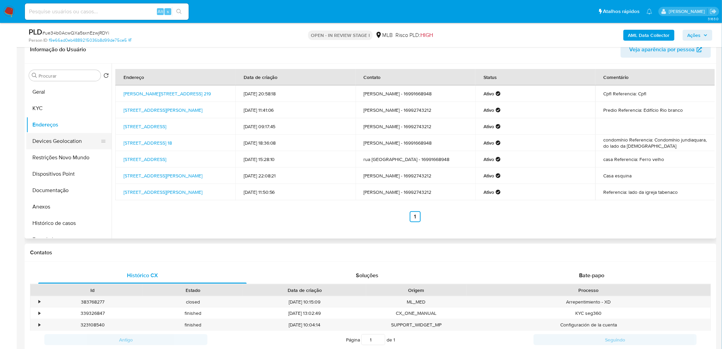
click at [68, 141] on button "Devices Geolocation" at bounding box center [66, 141] width 80 height 16
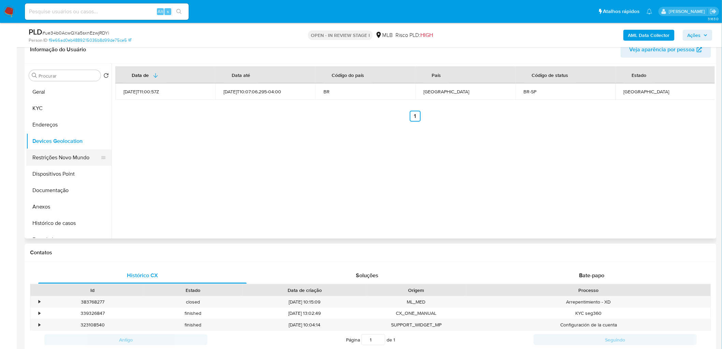
click at [72, 156] on button "Restrições Novo Mundo" at bounding box center [66, 157] width 80 height 16
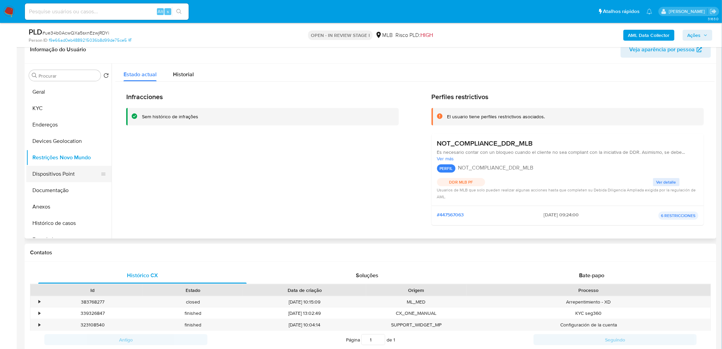
click at [72, 166] on button "Dispositivos Point" at bounding box center [66, 174] width 80 height 16
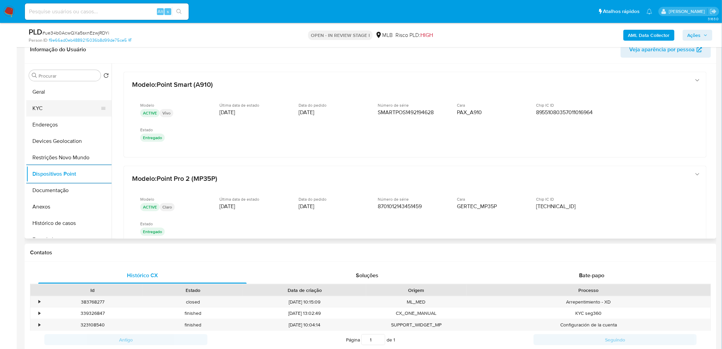
click at [57, 108] on button "KYC" at bounding box center [66, 108] width 80 height 16
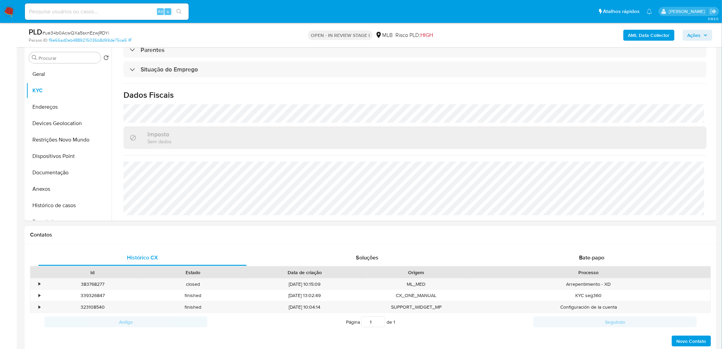
scroll to position [114, 0]
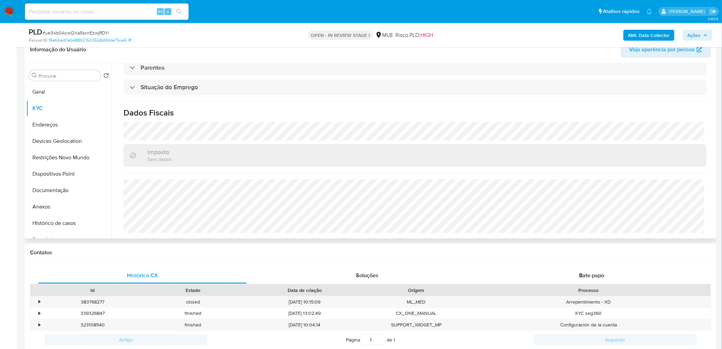
click at [485, 54] on header "Informação do Usuário Veja aparência por pessoa" at bounding box center [370, 49] width 681 height 16
click at [485, 37] on b "AML Data Collector" at bounding box center [649, 35] width 42 height 11
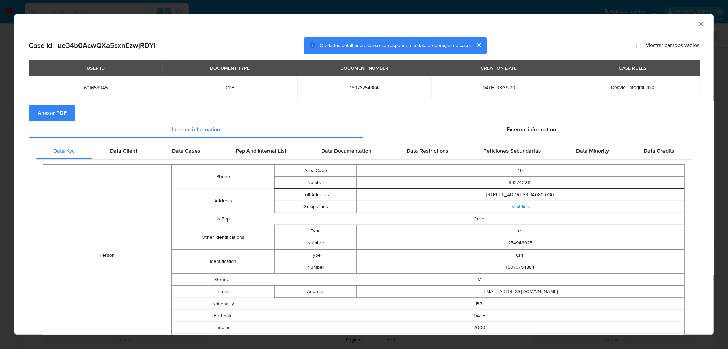
click at [53, 116] on span "Anexar PDF" at bounding box center [52, 112] width 29 height 15
click at [485, 23] on icon "Fechar a janela" at bounding box center [701, 24] width 4 height 4
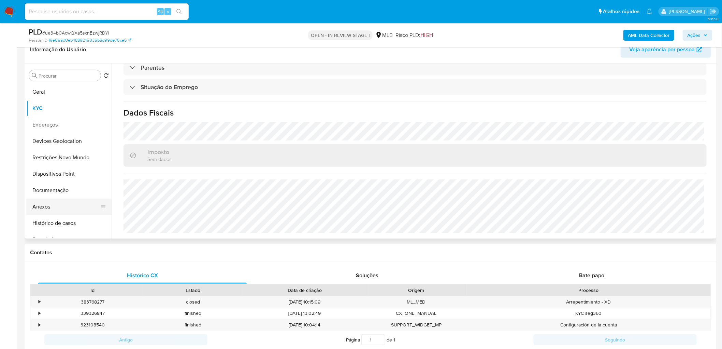
click at [67, 205] on button "Anexos" at bounding box center [66, 206] width 80 height 16
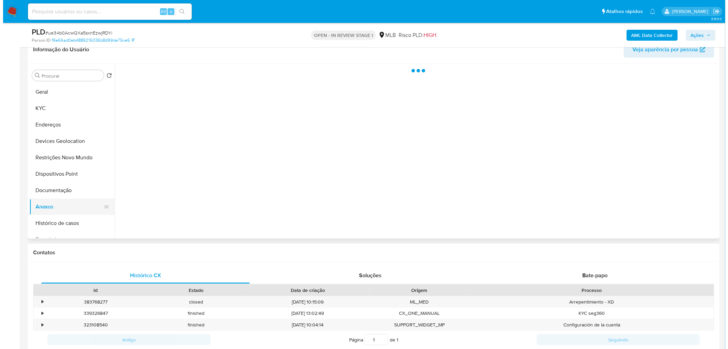
scroll to position [0, 0]
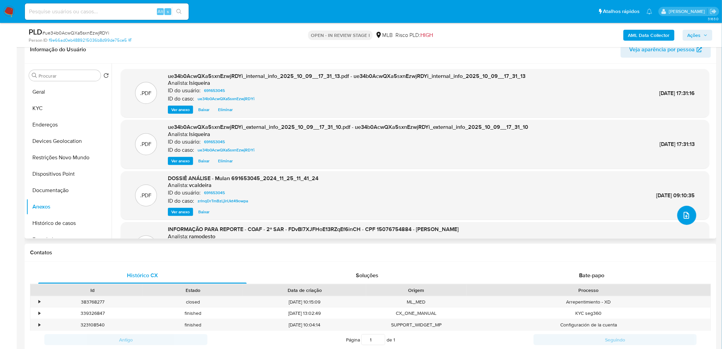
click at [485, 212] on button "upload-file" at bounding box center [687, 215] width 19 height 19
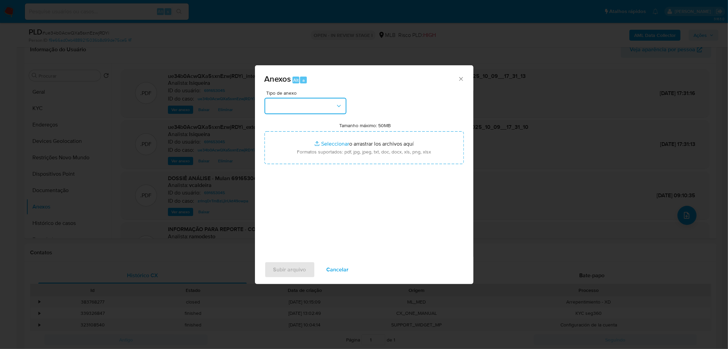
click at [319, 101] on button "button" at bounding box center [306, 106] width 82 height 16
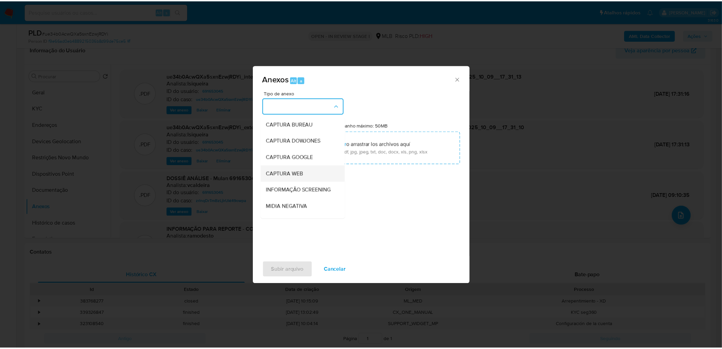
scroll to position [76, 0]
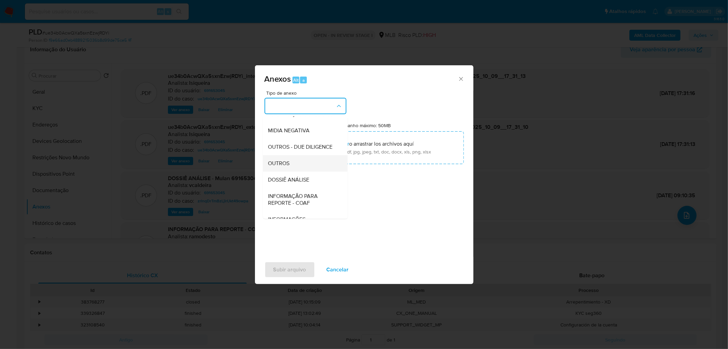
click at [293, 171] on div "OUTROS" at bounding box center [303, 163] width 70 height 16
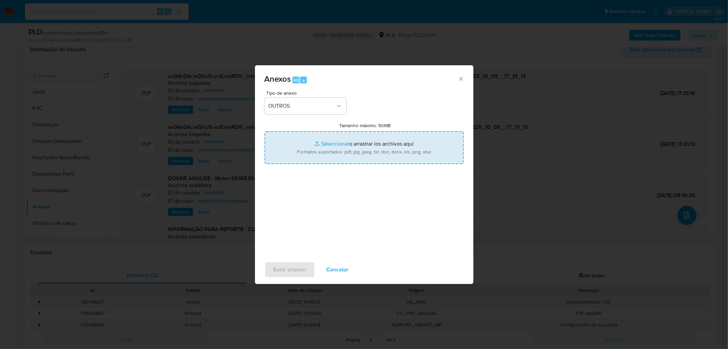
click at [330, 156] on input "Tamanho máximo: 50MB Seleccionar archivos" at bounding box center [364, 147] width 199 height 33
type input "C:\fakepath\3° SAR - XXXX - CPF 15076754884 - FERNANDO RIBEIRO BATISTA.pdf"
click at [288, 212] on span "Subir arquivo" at bounding box center [289, 269] width 33 height 15
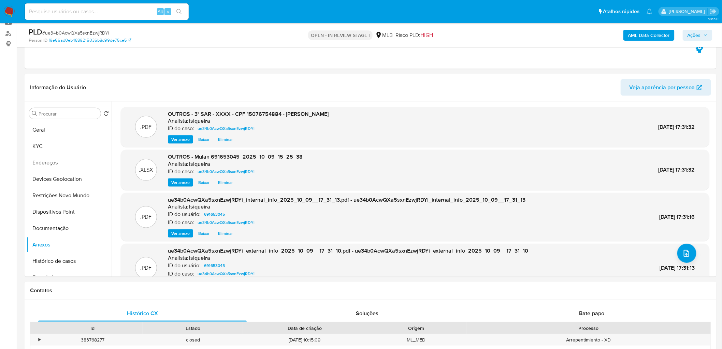
drag, startPoint x: 707, startPoint y: 34, endPoint x: 702, endPoint y: 38, distance: 6.7
click at [485, 34] on icon "button" at bounding box center [706, 35] width 4 height 4
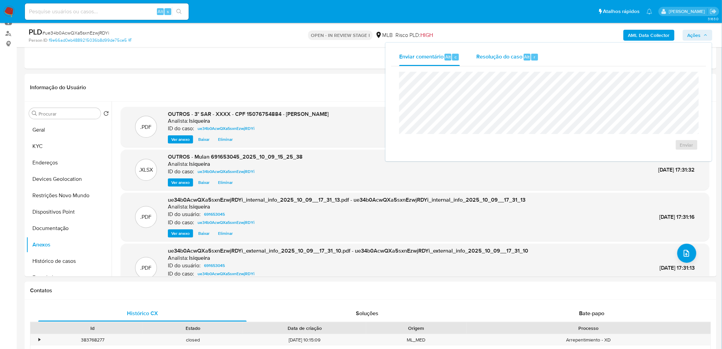
click at [485, 58] on span "Alt" at bounding box center [527, 57] width 5 height 6
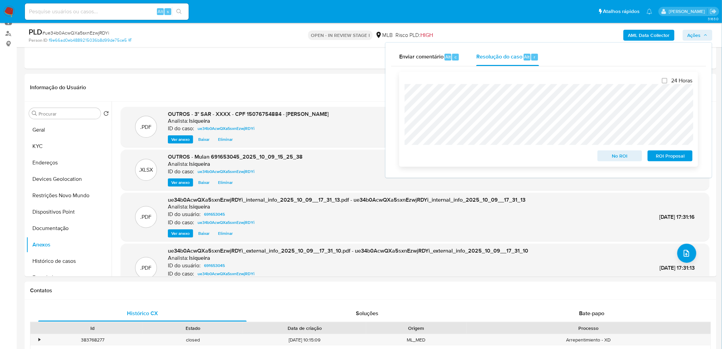
click at [485, 157] on span "ROI Proposal" at bounding box center [671, 156] width 36 height 10
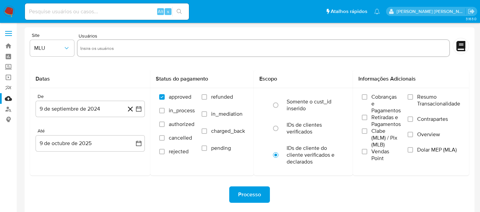
select select "10"
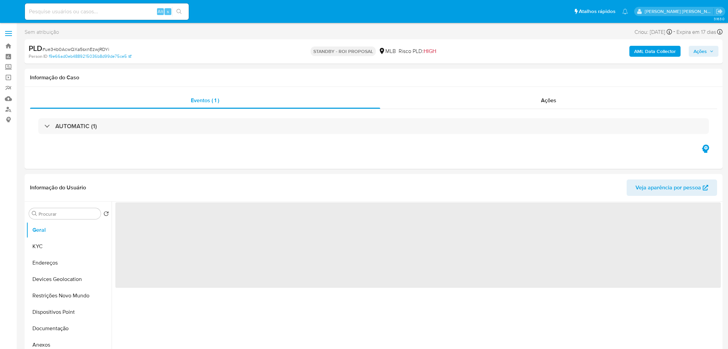
select select "10"
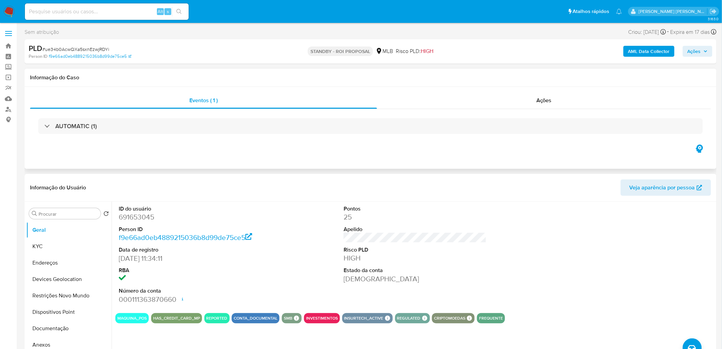
click at [551, 110] on div "AUTOMATIC (1)" at bounding box center [370, 126] width 681 height 34
click at [556, 101] on div "Ações" at bounding box center [544, 100] width 334 height 16
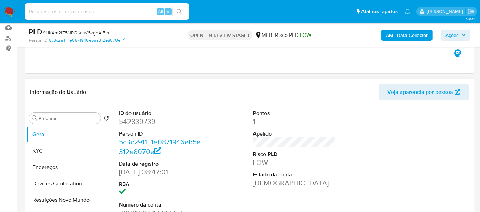
scroll to position [152, 0]
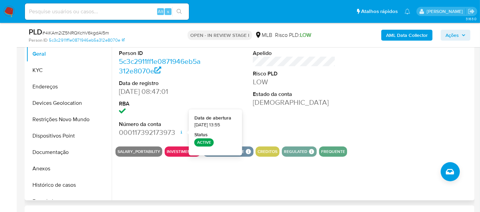
drag, startPoint x: 337, startPoint y: 124, endPoint x: 309, endPoint y: 75, distance: 56.3
click at [334, 121] on div "ID do usuário 542839739 Person ID 5c3c2911ff1e0871946eb5a312e8070e Data de regi…" at bounding box center [293, 83] width 357 height 115
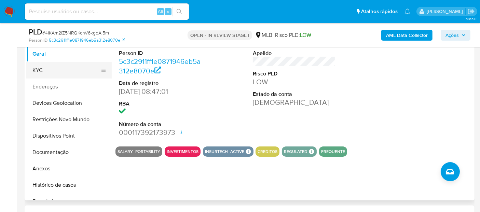
click at [41, 71] on button "KYC" at bounding box center [66, 70] width 80 height 16
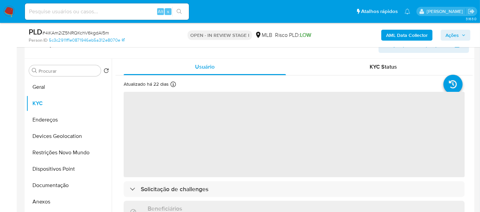
scroll to position [76, 0]
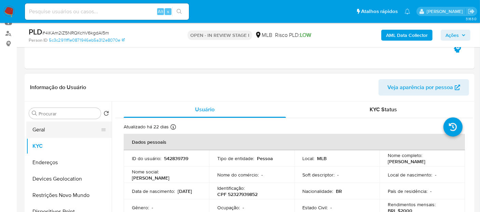
click at [42, 135] on button "Geral" at bounding box center [66, 130] width 80 height 16
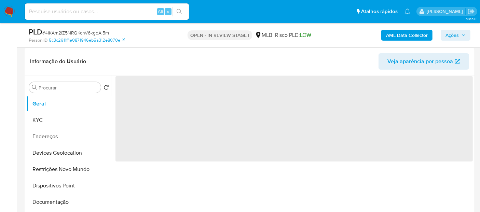
scroll to position [114, 0]
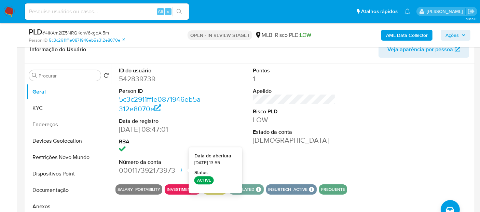
click at [378, 160] on div "ID do usuário 542839739 Person ID 5c3c2911ff1e0871946eb5a312e8070e Data de regi…" at bounding box center [293, 120] width 357 height 115
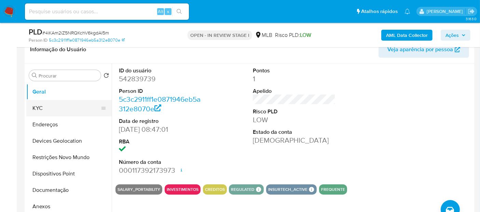
click at [29, 104] on button "KYC" at bounding box center [66, 108] width 80 height 16
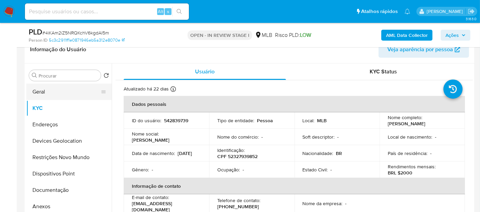
click at [60, 97] on button "Geral" at bounding box center [66, 92] width 80 height 16
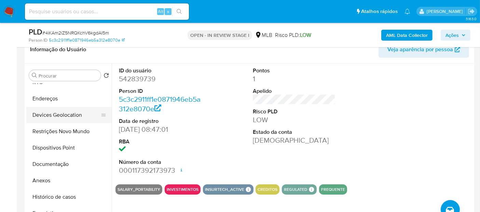
scroll to position [38, 0]
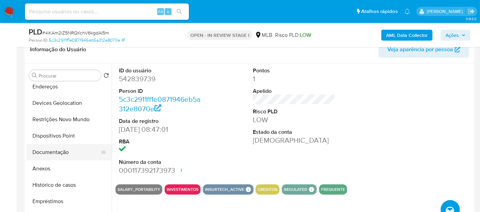
click at [56, 155] on button "Documentação" at bounding box center [66, 152] width 80 height 16
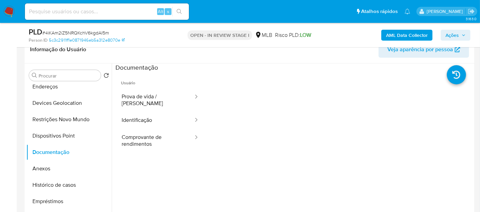
click at [171, 86] on span "Usuário" at bounding box center [159, 80] width 89 height 16
click at [160, 98] on button "Prova de vida / [PERSON_NAME]" at bounding box center [154, 99] width 79 height 23
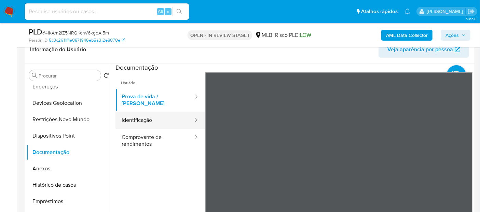
click at [158, 117] on button "Identificação" at bounding box center [154, 120] width 79 height 17
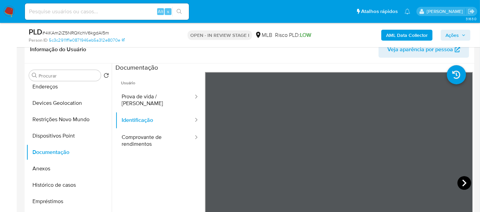
click at [462, 182] on icon at bounding box center [464, 183] width 4 height 7
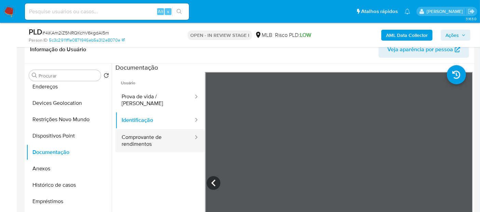
click at [149, 135] on button "Comprovante de rendimentos" at bounding box center [154, 140] width 79 height 23
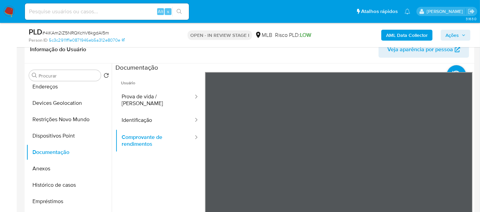
click at [336, 51] on div "Informação do Usuário Veja aparência por pessoa Procurar Retornar ao pedido pad…" at bounding box center [250, 137] width 450 height 202
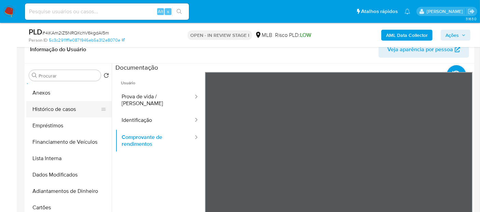
click at [71, 110] on button "Histórico de casos" at bounding box center [66, 109] width 80 height 16
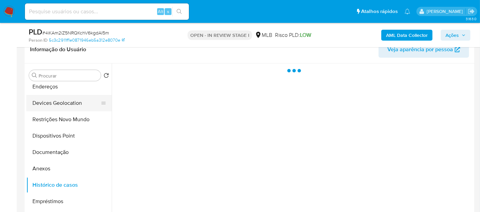
scroll to position [0, 0]
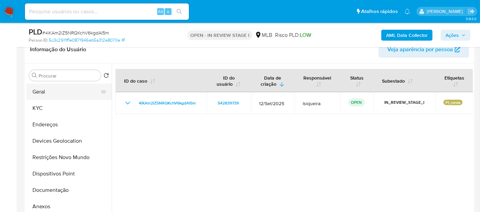
click at [72, 93] on button "Geral" at bounding box center [66, 92] width 80 height 16
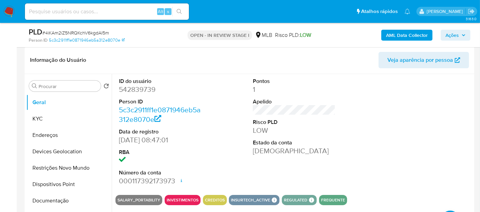
scroll to position [76, 0]
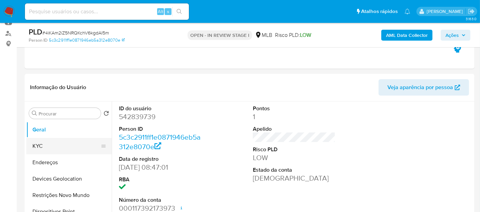
click at [59, 141] on button "KYC" at bounding box center [66, 146] width 80 height 16
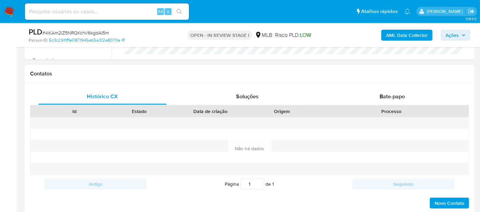
scroll to position [304, 0]
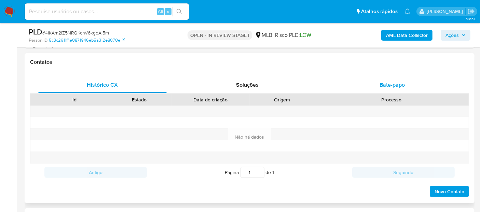
click at [393, 81] on span "Bate-papo" at bounding box center [391, 85] width 25 height 8
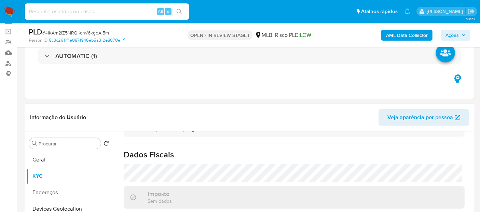
scroll to position [38, 0]
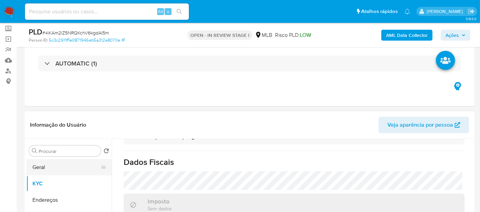
click at [52, 172] on button "Geral" at bounding box center [66, 167] width 80 height 16
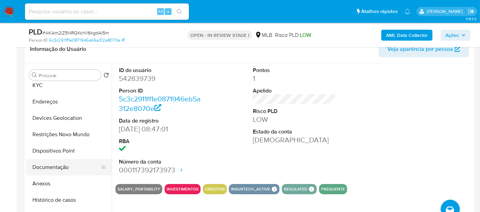
scroll to position [38, 0]
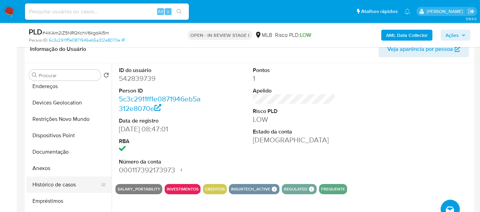
click at [61, 181] on button "Histórico de casos" at bounding box center [66, 184] width 80 height 16
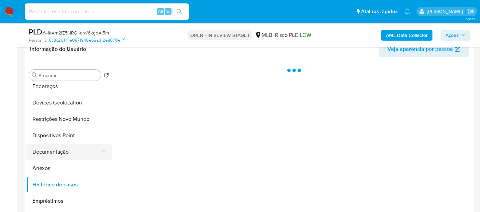
scroll to position [0, 0]
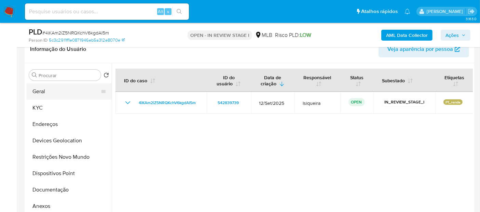
click at [60, 89] on button "Geral" at bounding box center [66, 91] width 80 height 16
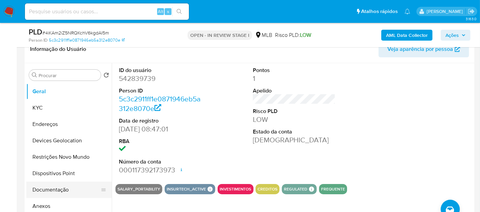
click at [58, 186] on button "Documentação" at bounding box center [66, 190] width 80 height 16
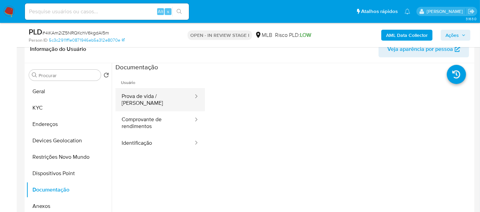
click at [152, 103] on button "Prova de vida / [PERSON_NAME]" at bounding box center [154, 99] width 79 height 23
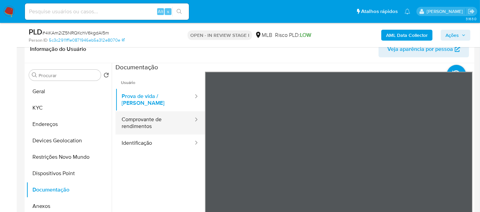
click at [150, 117] on button "Comprovante de rendimentos" at bounding box center [154, 122] width 79 height 23
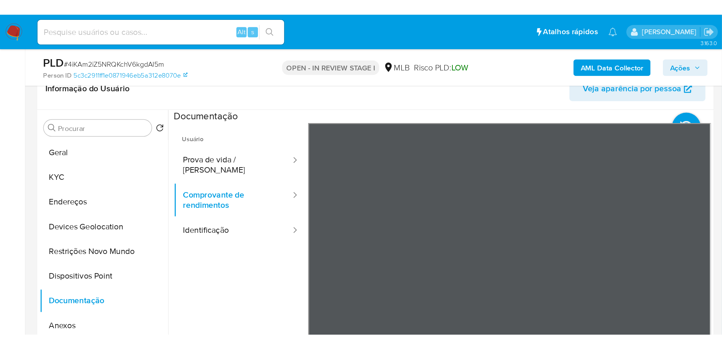
scroll to position [114, 0]
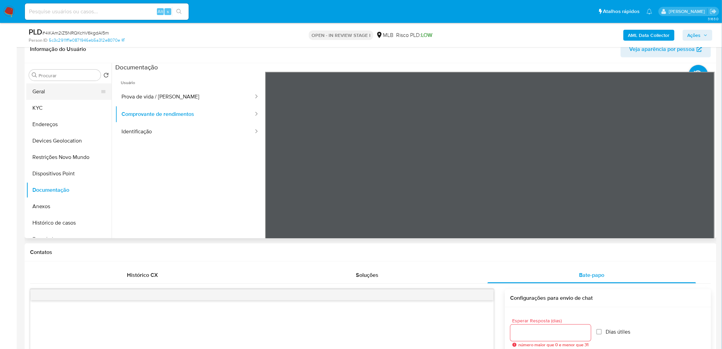
click at [73, 97] on button "Geral" at bounding box center [66, 91] width 80 height 16
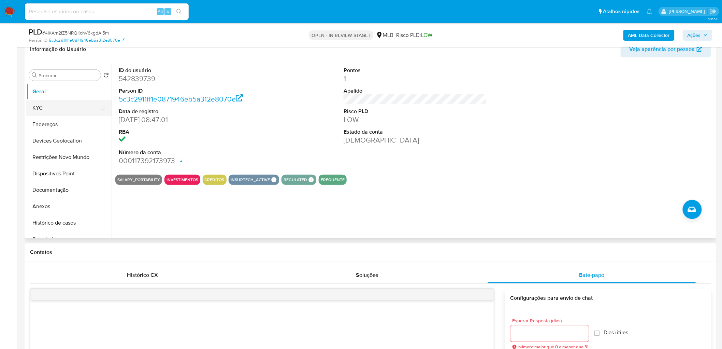
click at [70, 114] on button "KYC" at bounding box center [66, 108] width 80 height 16
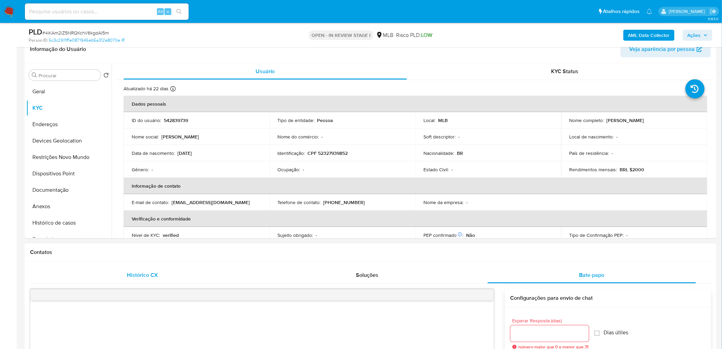
drag, startPoint x: 158, startPoint y: 278, endPoint x: 158, endPoint y: 270, distance: 7.9
click at [158, 212] on div "Histórico CX" at bounding box center [142, 275] width 209 height 16
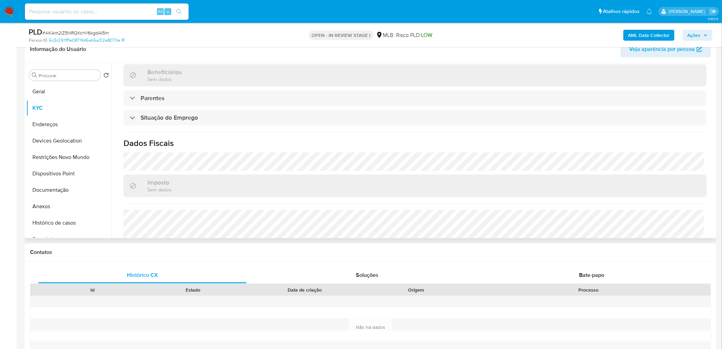
scroll to position [284, 0]
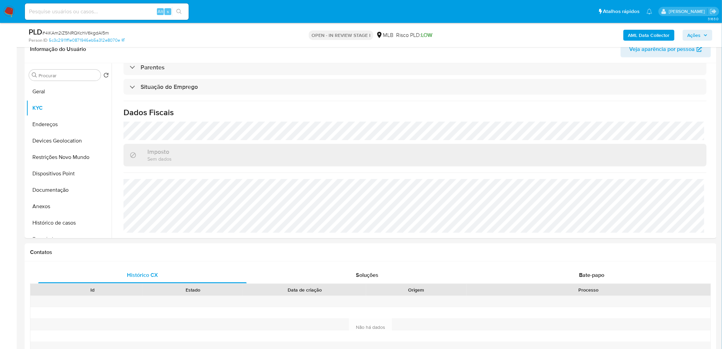
drag, startPoint x: 47, startPoint y: 125, endPoint x: 5, endPoint y: 137, distance: 44.0
click at [43, 128] on button "Endereços" at bounding box center [68, 124] width 85 height 16
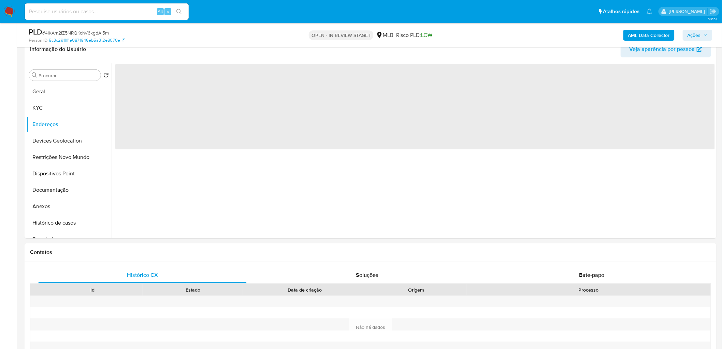
scroll to position [0, 0]
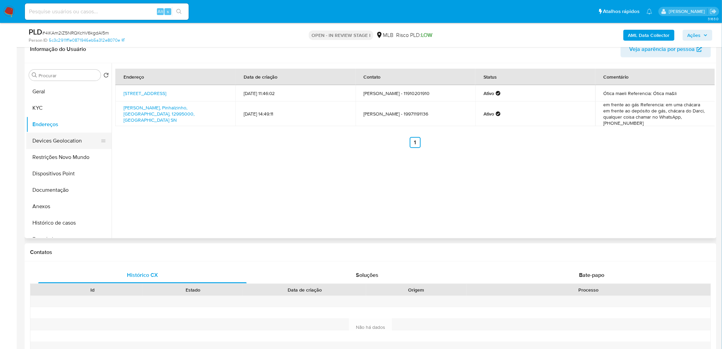
click at [56, 142] on button "Devices Geolocation" at bounding box center [66, 140] width 80 height 16
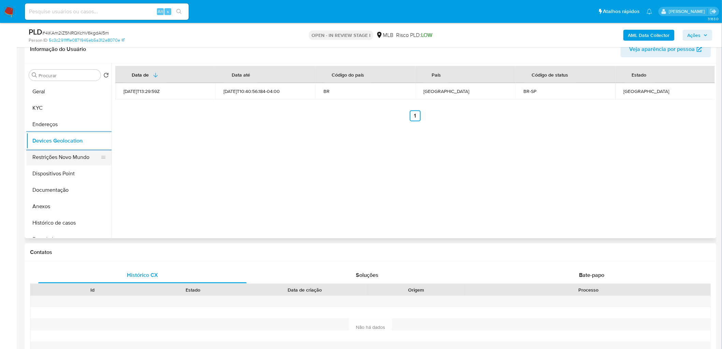
click at [73, 159] on button "Restrições Novo Mundo" at bounding box center [66, 157] width 80 height 16
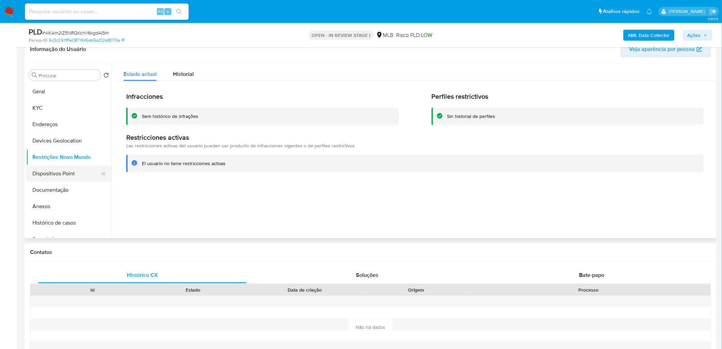
drag, startPoint x: 166, startPoint y: 187, endPoint x: 53, endPoint y: 176, distance: 112.8
click at [56, 176] on button "Dispositivos Point" at bounding box center [66, 173] width 80 height 16
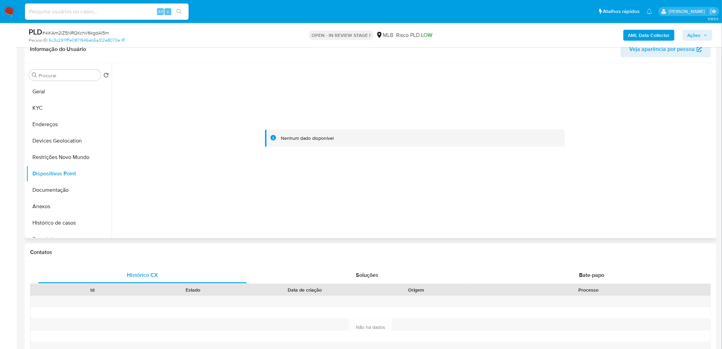
click at [479, 56] on header "Informação do Usuário Veja aparência por pessoa" at bounding box center [370, 49] width 681 height 16
click at [479, 34] on b "AML Data Collector" at bounding box center [649, 35] width 42 height 11
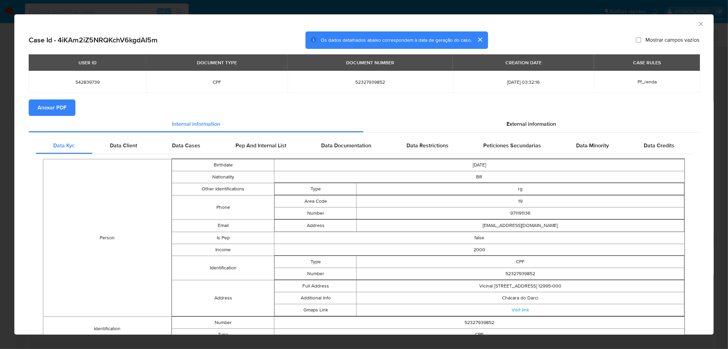
click at [48, 103] on span "Anexar PDF" at bounding box center [52, 107] width 29 height 15
click at [479, 23] on icon "Fechar a janela" at bounding box center [701, 23] width 7 height 7
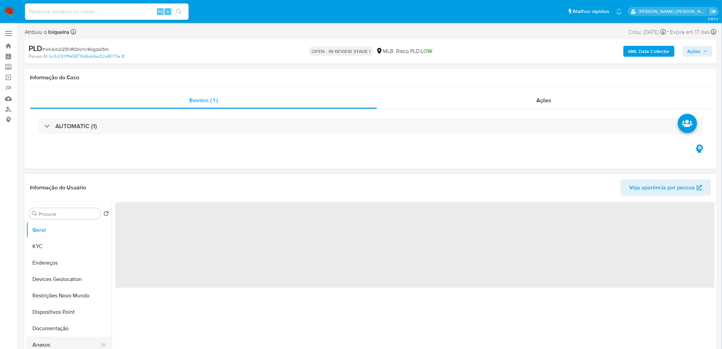
select select "10"
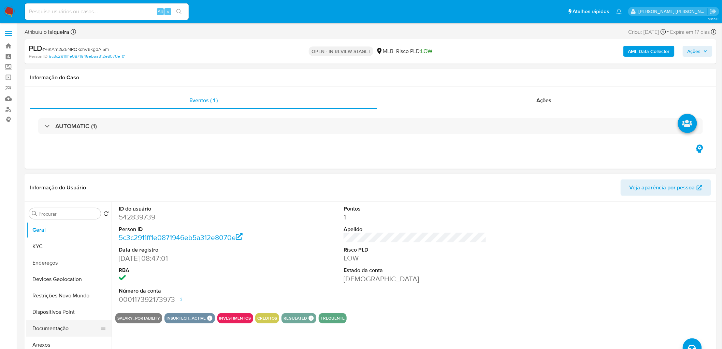
click at [63, 331] on button "Documentação" at bounding box center [66, 328] width 80 height 16
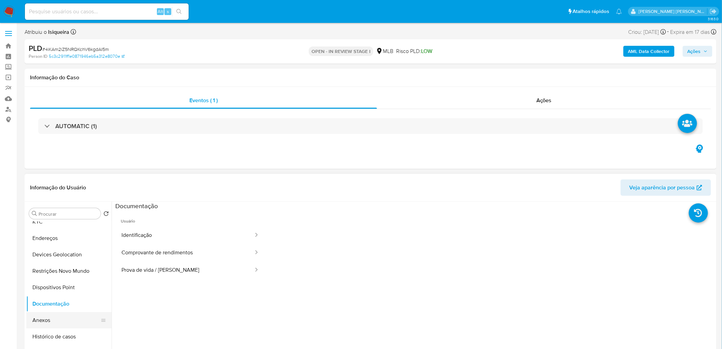
scroll to position [38, 0]
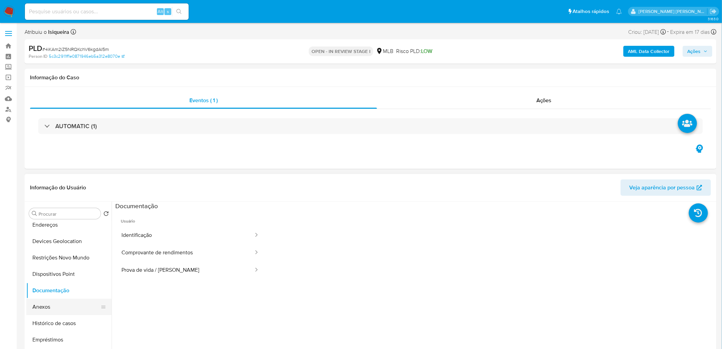
click at [60, 303] on button "Anexos" at bounding box center [66, 306] width 80 height 16
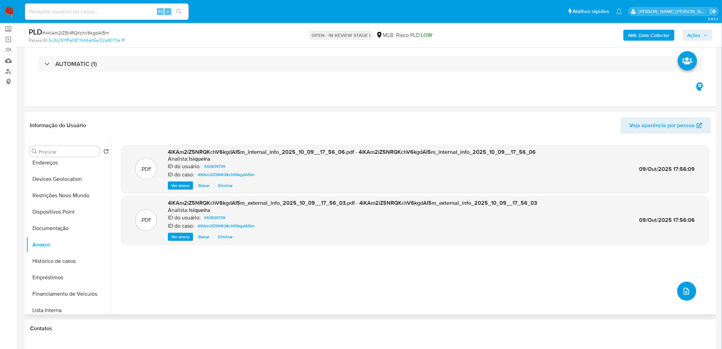
click at [683, 294] on icon "upload-file" at bounding box center [687, 291] width 8 height 8
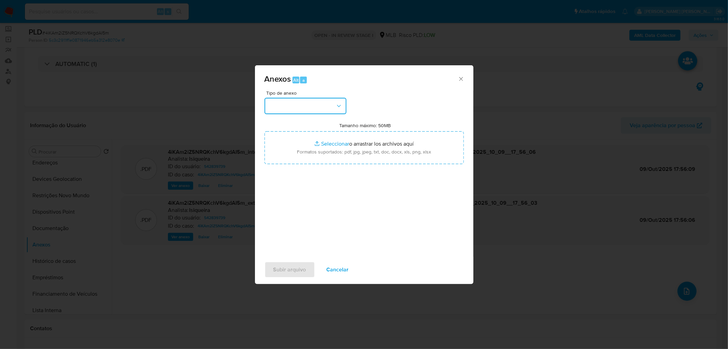
click at [291, 108] on button "button" at bounding box center [306, 106] width 82 height 16
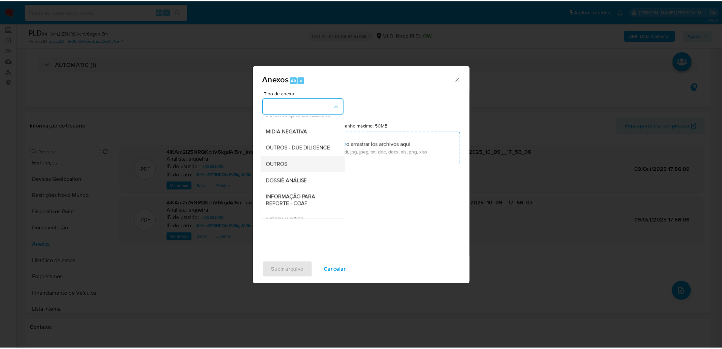
scroll to position [76, 0]
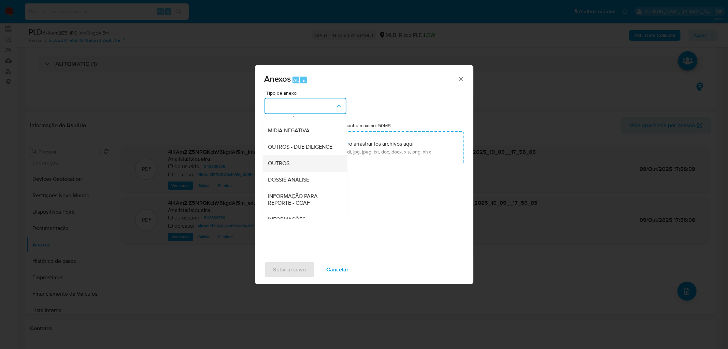
click at [284, 167] on span "OUTROS" at bounding box center [279, 163] width 22 height 7
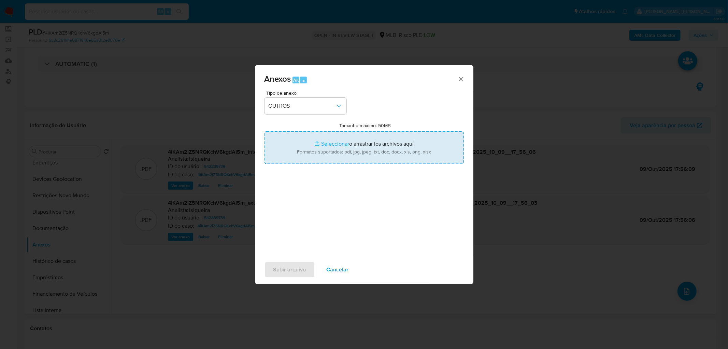
click at [309, 145] on input "Tamanho máximo: 50MB Seleccionar archivos" at bounding box center [364, 147] width 199 height 33
type input "C:\fakepath\Mulan 542839739_2025_10_09_15_24_27.xlsx"
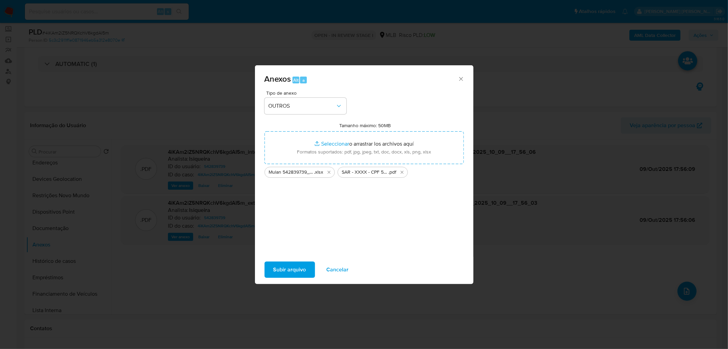
click at [296, 264] on span "Subir arquivo" at bounding box center [289, 269] width 33 height 15
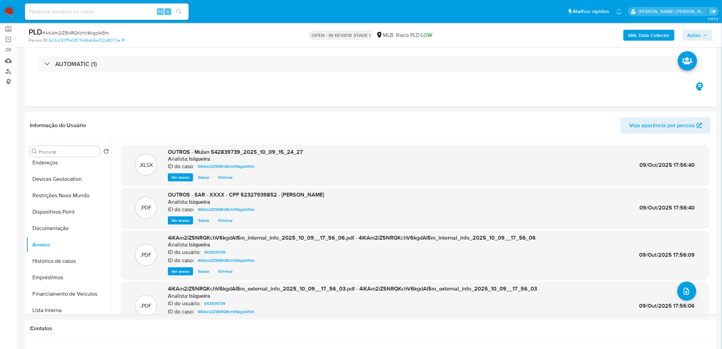
click at [695, 36] on span "Ações" at bounding box center [694, 35] width 13 height 11
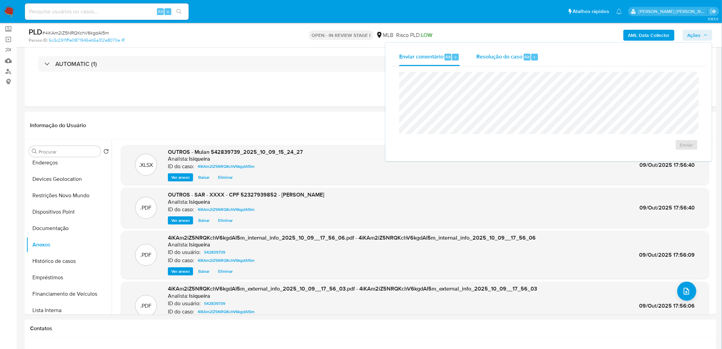
click at [489, 56] on span "Resolução do caso" at bounding box center [500, 57] width 46 height 8
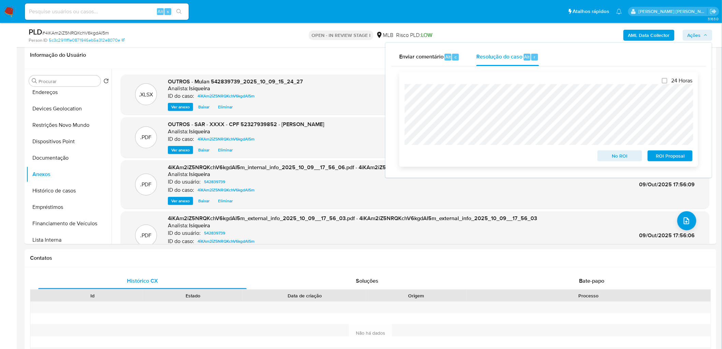
scroll to position [114, 0]
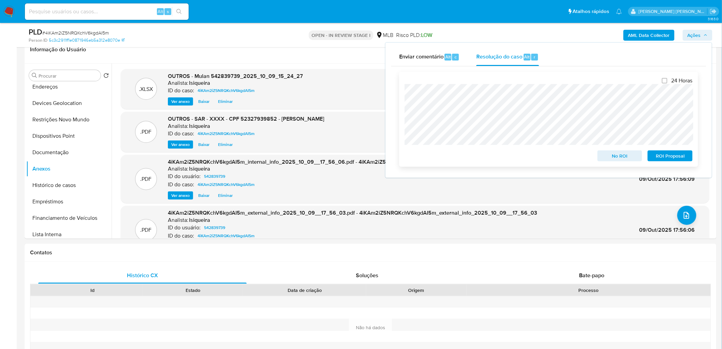
click at [672, 152] on span "ROI Proposal" at bounding box center [671, 156] width 36 height 10
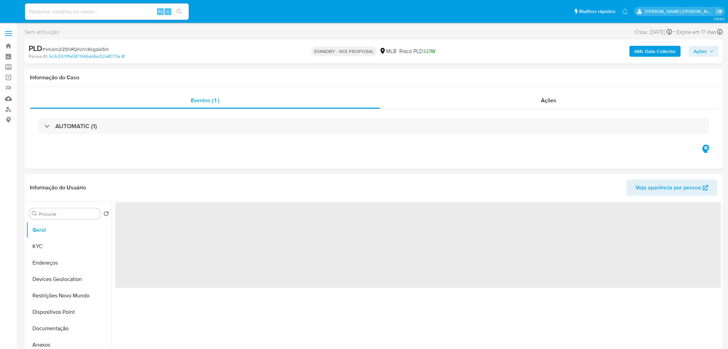
select select "10"
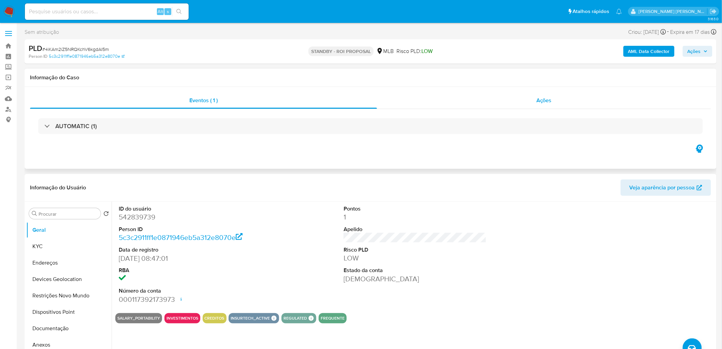
click at [531, 98] on div "Ações" at bounding box center [544, 100] width 334 height 16
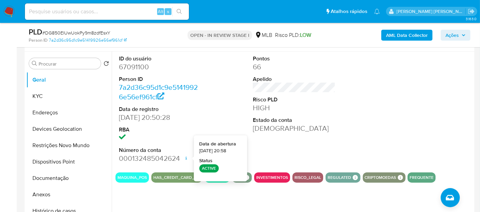
scroll to position [114, 0]
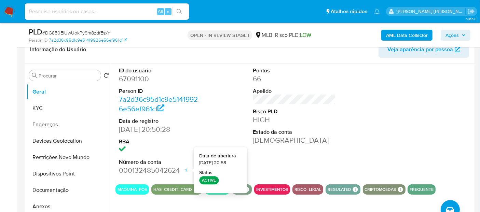
click at [381, 117] on div "ID do usuário 67091100 Person ID 7a2d36c95d1c9e51419926e56ef961cf Data de regis…" at bounding box center [293, 120] width 357 height 115
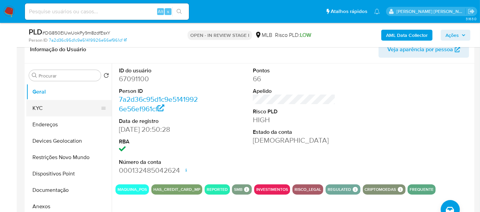
click at [45, 105] on button "KYC" at bounding box center [66, 108] width 80 height 16
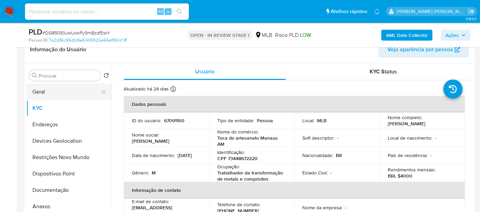
click at [63, 92] on button "Geral" at bounding box center [66, 92] width 80 height 16
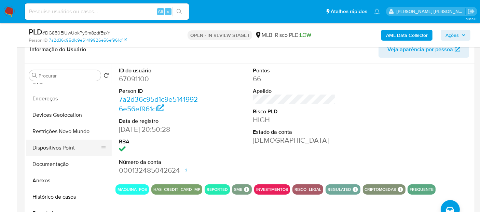
scroll to position [38, 0]
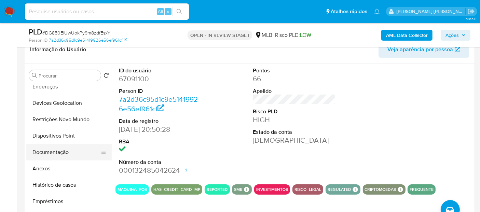
click at [65, 150] on button "Documentação" at bounding box center [66, 152] width 80 height 16
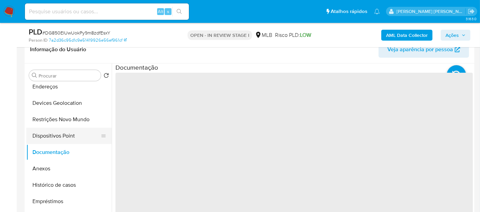
click at [61, 136] on button "Dispositivos Point" at bounding box center [66, 136] width 80 height 16
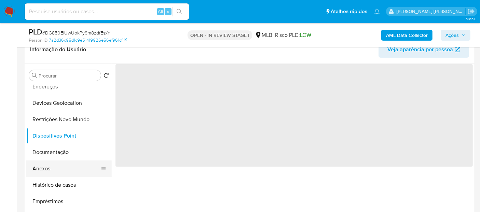
click at [61, 165] on button "Anexos" at bounding box center [66, 168] width 80 height 16
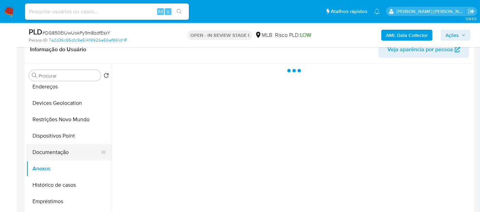
click at [62, 149] on button "Documentação" at bounding box center [66, 152] width 80 height 16
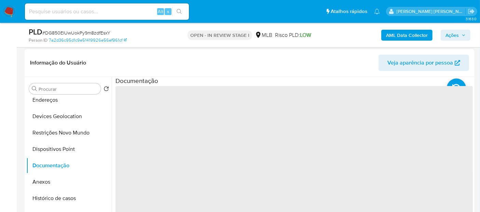
scroll to position [0, 0]
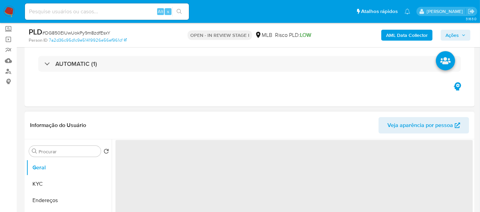
select select "10"
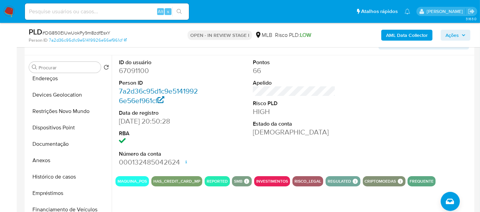
scroll to position [189, 0]
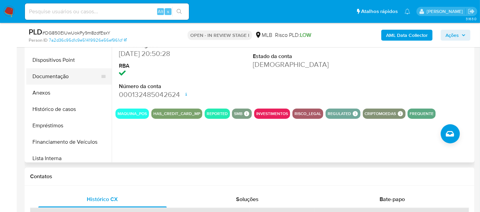
click at [73, 82] on button "Documentação" at bounding box center [66, 76] width 80 height 16
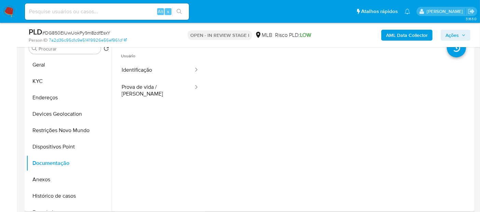
scroll to position [114, 0]
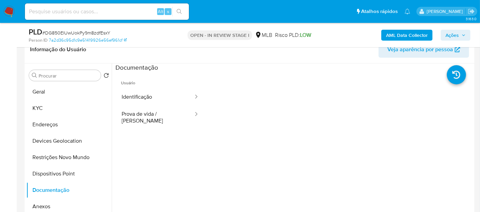
click at [154, 83] on span "Usuário" at bounding box center [159, 80] width 89 height 16
click at [151, 100] on button "Identificação" at bounding box center [154, 96] width 79 height 17
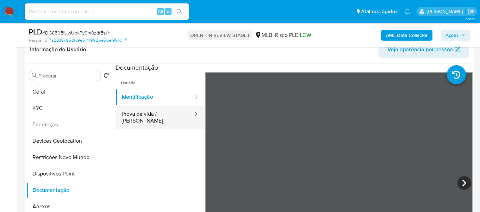
click at [149, 113] on button "Prova de vida / [PERSON_NAME]" at bounding box center [154, 117] width 79 height 23
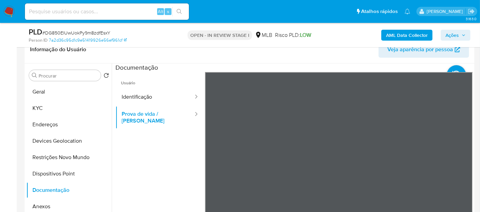
click at [166, 150] on ul "Usuário Identificação Prova de vida / [PERSON_NAME]" at bounding box center [159, 170] width 89 height 197
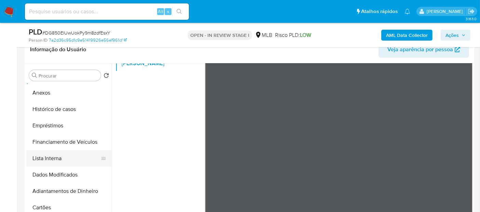
scroll to position [113, 0]
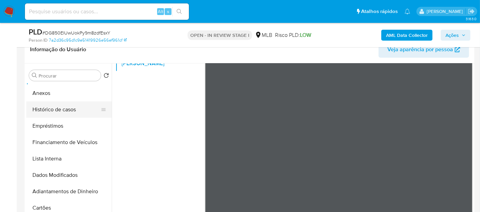
click at [74, 110] on button "Histórico de casos" at bounding box center [66, 109] width 80 height 16
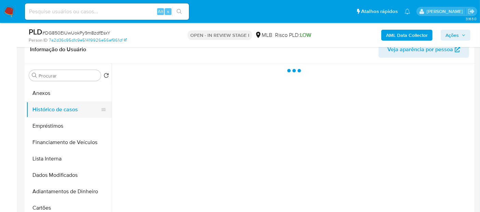
scroll to position [0, 0]
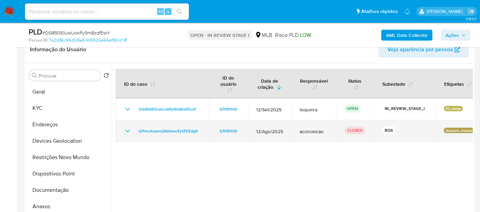
click at [125, 128] on icon "Mostrar/Ocultar" at bounding box center [128, 131] width 8 height 8
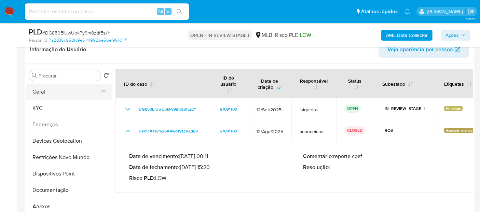
click at [54, 95] on button "Geral" at bounding box center [66, 92] width 80 height 16
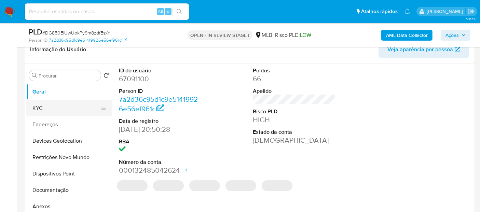
click at [34, 112] on button "KYC" at bounding box center [66, 108] width 80 height 16
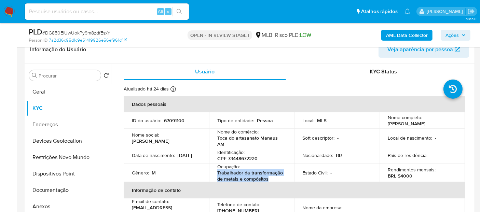
drag, startPoint x: 270, startPoint y: 179, endPoint x: 211, endPoint y: 170, distance: 59.7
click at [211, 170] on td "Ocupação : Trabalhador da transformação de metais e compósitos" at bounding box center [251, 173] width 85 height 18
copy p "Trabalhador da transformação de metais e compósitos"
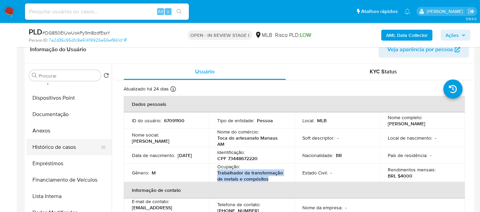
click at [77, 147] on button "Histórico de casos" at bounding box center [66, 147] width 80 height 16
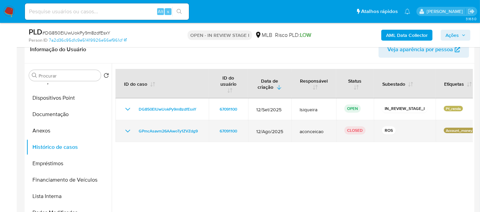
click at [128, 130] on icon "Mostrar/Ocultar" at bounding box center [128, 131] width 8 height 8
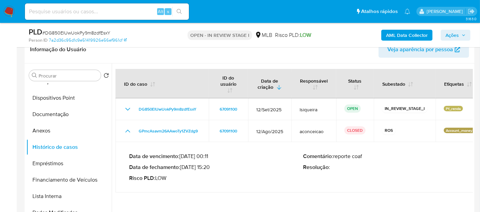
drag, startPoint x: 210, startPoint y: 167, endPoint x: 182, endPoint y: 165, distance: 28.1
click at [182, 165] on p "Data de fechamento : [DATE] 15:20" at bounding box center [216, 167] width 174 height 7
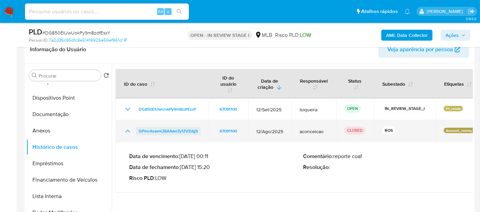
drag, startPoint x: 205, startPoint y: 131, endPoint x: 138, endPoint y: 132, distance: 67.3
click at [138, 132] on td "GPmcAsavm26AAwoTy1ZVZdg9" at bounding box center [161, 131] width 93 height 22
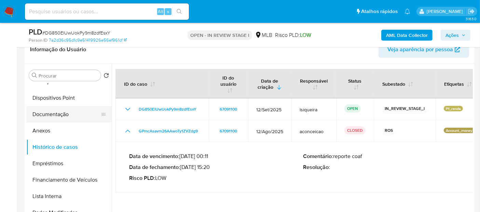
click at [54, 115] on button "Documentação" at bounding box center [66, 114] width 80 height 16
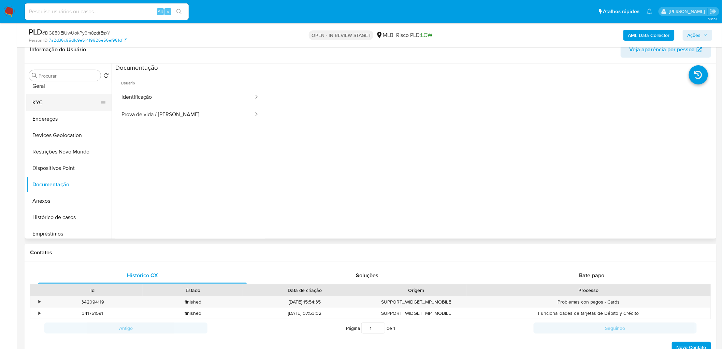
scroll to position [0, 0]
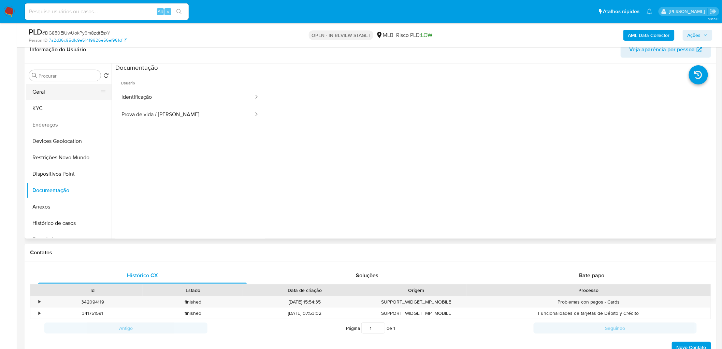
click at [61, 93] on button "Geral" at bounding box center [66, 92] width 80 height 16
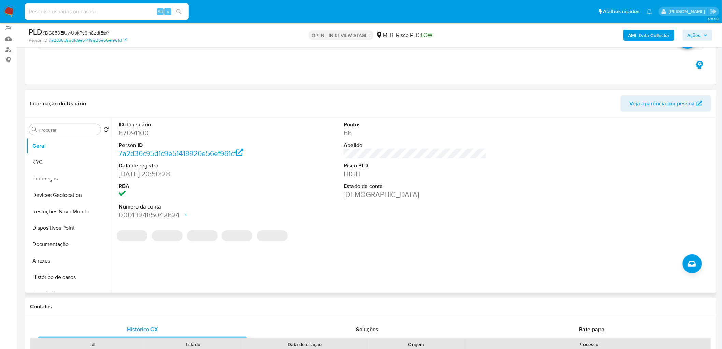
scroll to position [38, 0]
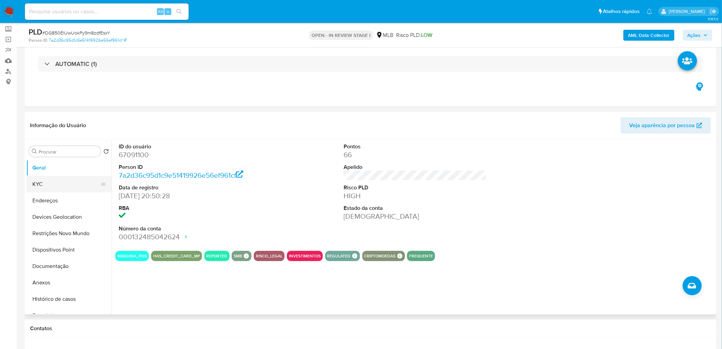
click at [38, 183] on button "KYC" at bounding box center [66, 184] width 80 height 16
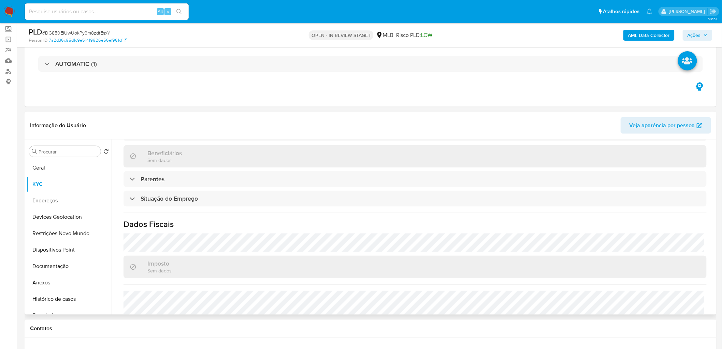
scroll to position [265, 0]
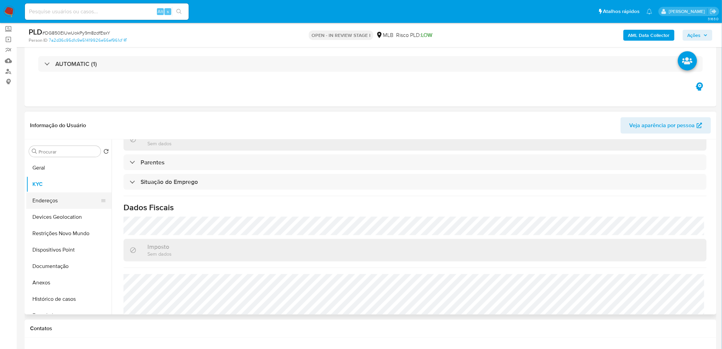
click at [62, 203] on button "Endereços" at bounding box center [66, 200] width 80 height 16
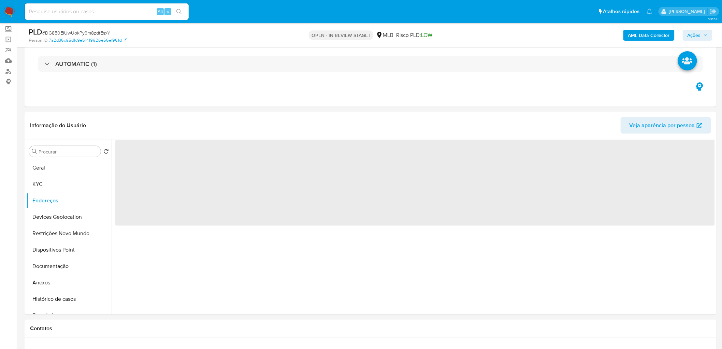
scroll to position [0, 0]
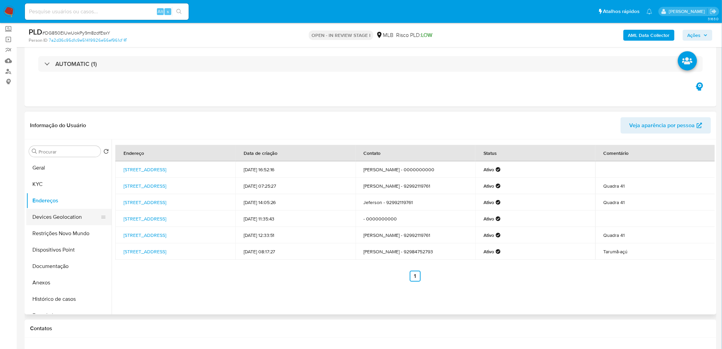
click at [58, 212] on button "Devices Geolocation" at bounding box center [66, 217] width 80 height 16
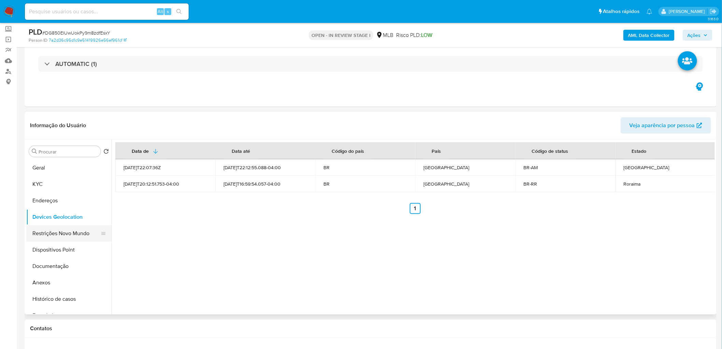
click at [48, 212] on button "Restrições Novo Mundo" at bounding box center [66, 233] width 80 height 16
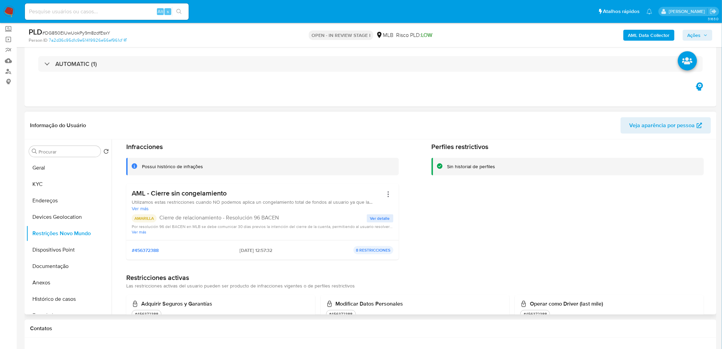
scroll to position [38, 0]
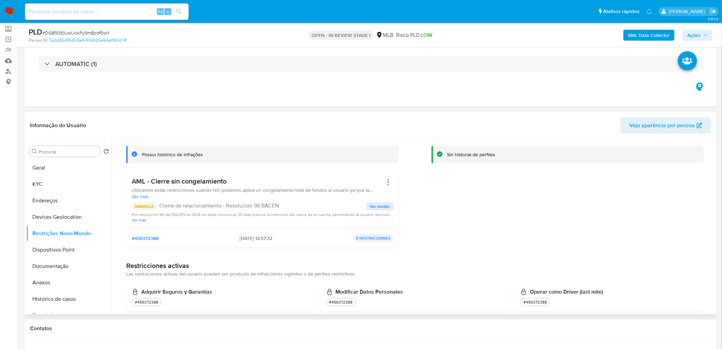
drag, startPoint x: 234, startPoint y: 181, endPoint x: 127, endPoint y: 176, distance: 106.6
click at [127, 176] on div "AML - Cierre sin congelamiento Utilizamos estas restricciones cuando NO podemos…" at bounding box center [262, 199] width 273 height 57
click at [63, 212] on button "Dispositivos Point" at bounding box center [66, 249] width 80 height 16
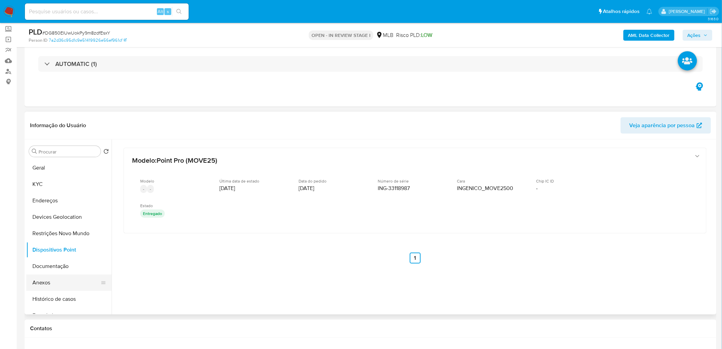
click at [66, 212] on button "Anexos" at bounding box center [66, 282] width 80 height 16
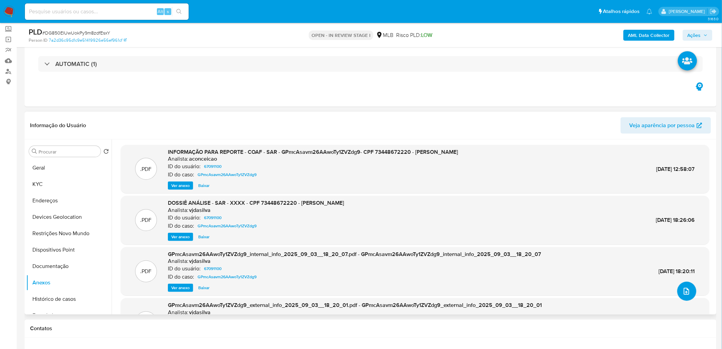
click at [485, 212] on icon "upload-file" at bounding box center [687, 291] width 8 height 8
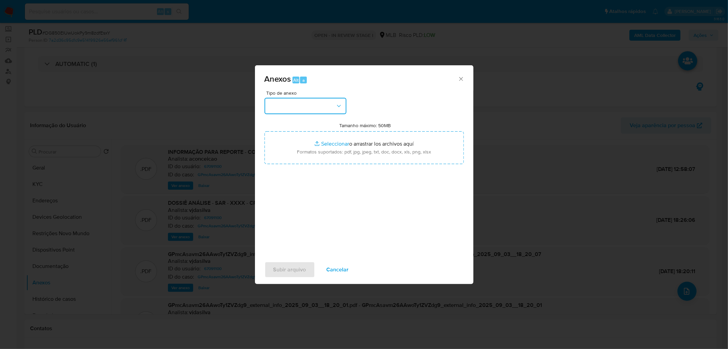
click at [315, 104] on button "button" at bounding box center [306, 106] width 82 height 16
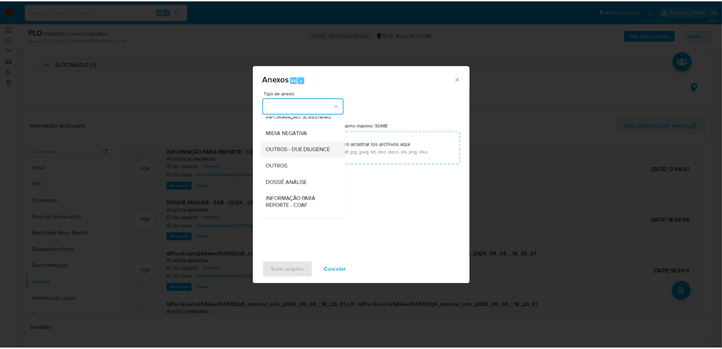
scroll to position [76, 0]
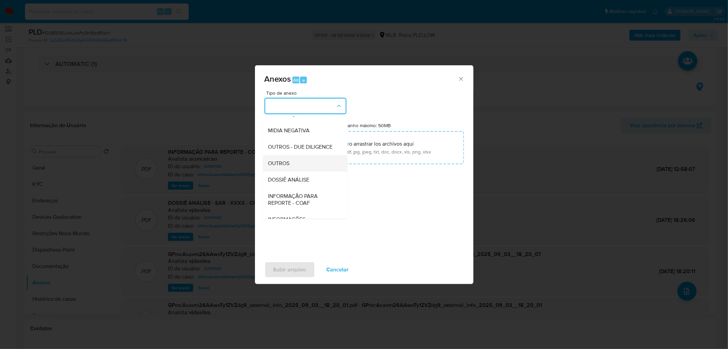
click at [295, 170] on div "OUTROS" at bounding box center [303, 163] width 70 height 16
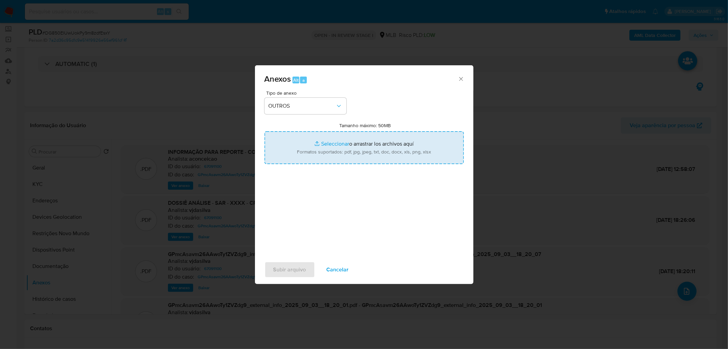
click at [323, 158] on input "Tamanho máximo: 50MB Seleccionar archivos" at bounding box center [364, 147] width 199 height 33
click at [322, 149] on input "Tamanho máximo: 50MB Seleccionar archivos" at bounding box center [364, 147] width 199 height 33
type input "C:\fakepath\Declinio - DG850EIUwUokPy9m8zdfEsxY - CPF 73448672220 - JEFERSON DO…"
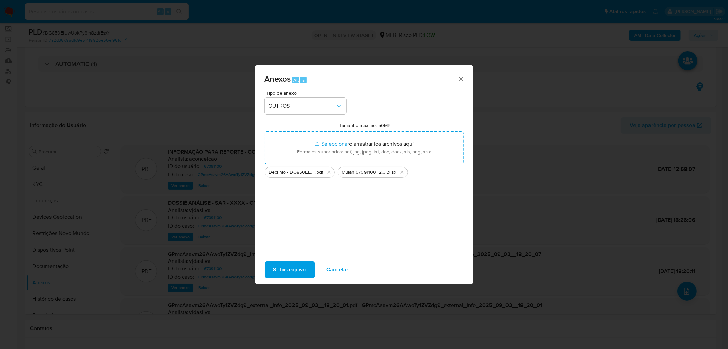
click at [287, 212] on span "Subir arquivo" at bounding box center [289, 269] width 33 height 15
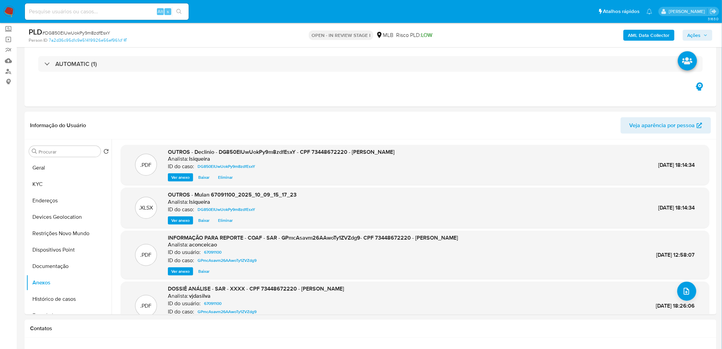
click at [485, 33] on icon "button" at bounding box center [706, 35] width 4 height 4
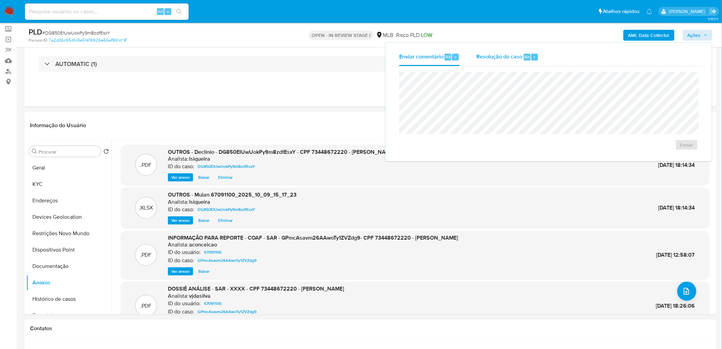
click at [485, 50] on div "Resolução do caso Alt r" at bounding box center [508, 57] width 62 height 18
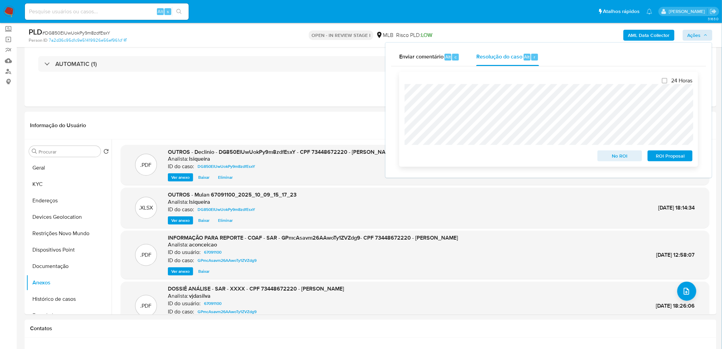
click at [485, 155] on span "No ROI" at bounding box center [621, 156] width 36 height 10
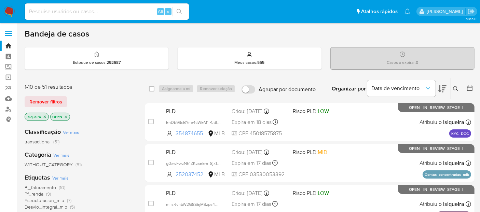
click at [79, 11] on input at bounding box center [107, 11] width 164 height 9
paste input "371482385"
type input "371482385"
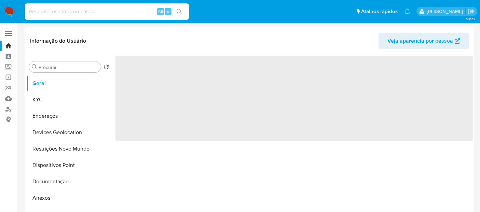
select select "10"
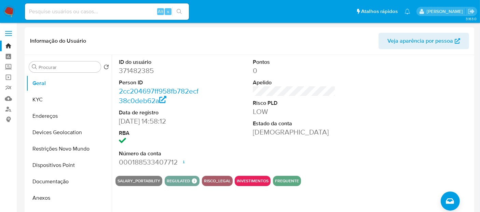
click at [10, 8] on img at bounding box center [9, 12] width 12 height 12
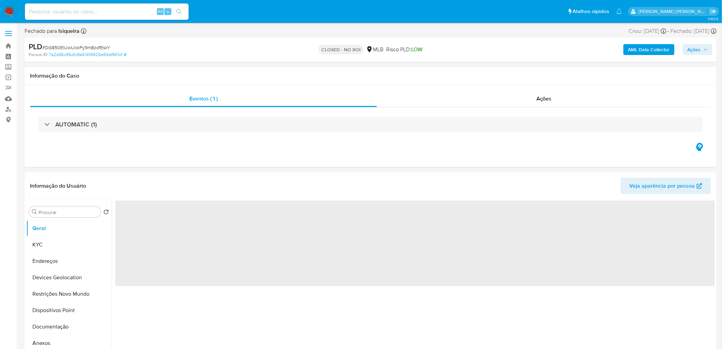
select select "10"
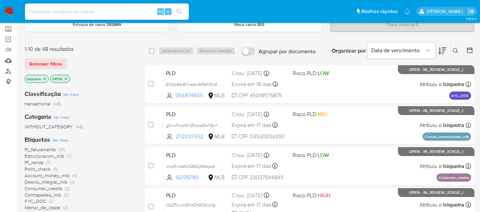
scroll to position [76, 0]
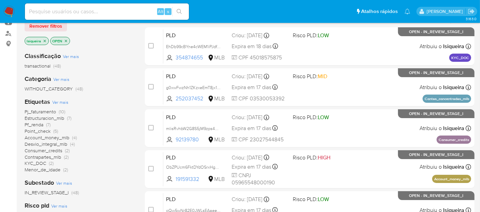
click at [34, 126] on span "Pf_renda" at bounding box center [34, 124] width 19 height 7
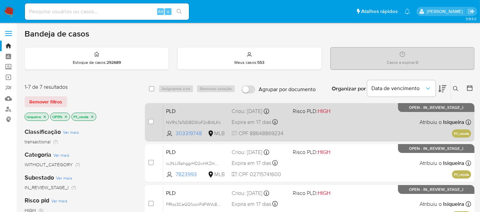
click at [325, 132] on div "PLD NVRtLTaTdDBDS1oF2cBl4LKk 303319748 MLB Risco PLD: HIGH Criou: [DATE] Criou:…" at bounding box center [317, 122] width 308 height 34
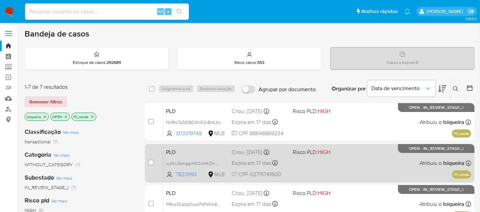
click at [333, 168] on div "PLD wJNJJ5ahggrHD2wHKZmMIkUd 7823993 MLB Risco PLD: HIGH Criou: [DATE] Criou: […" at bounding box center [317, 163] width 308 height 34
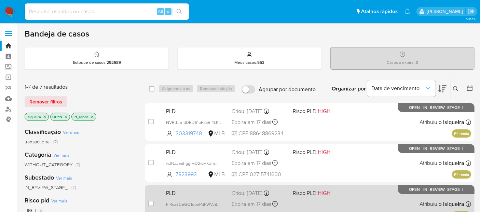
click at [339, 203] on span at bounding box center [321, 203] width 56 height 1
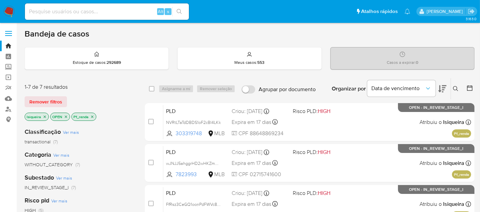
click at [91, 115] on icon "close-filter" at bounding box center [92, 116] width 2 height 2
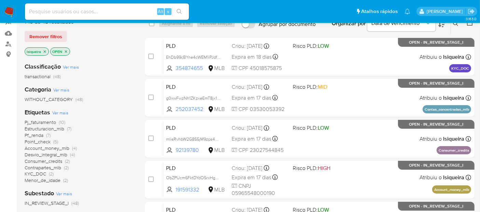
scroll to position [76, 0]
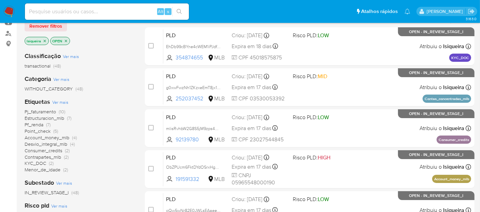
click at [42, 146] on span "Desvio_integral_mlb" at bounding box center [46, 144] width 43 height 7
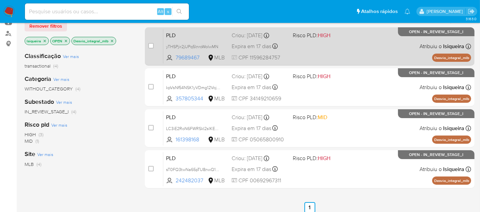
click at [360, 55] on div "PLD yTHSPjir2jUPq5lnroWolwMN 79689467 MLB Risco PLD: HIGH Criou: [DATE] Criou: …" at bounding box center [317, 46] width 308 height 34
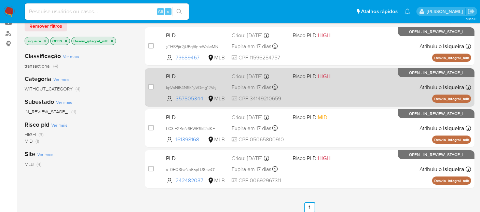
click at [350, 96] on div "PLD kpVsNf54NSK1yVDmg12VojME 357805344 MLB Risco PLD: HIGH Criou: [DATE] Criou:…" at bounding box center [317, 87] width 308 height 34
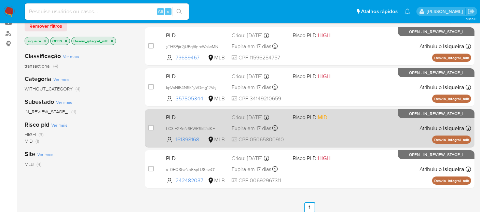
click at [345, 130] on div "PLD LC3iE2RoN6FWRSkI2sIKETK0 161398168 MLB Risco PLD: MID Criou: [DATE] Criou: …" at bounding box center [317, 128] width 308 height 34
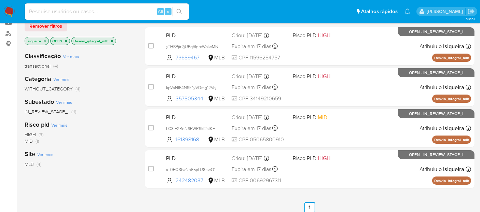
click at [42, 40] on p "lsiqueira" at bounding box center [37, 41] width 24 height 8
click at [43, 40] on icon "close-filter" at bounding box center [45, 41] width 4 height 4
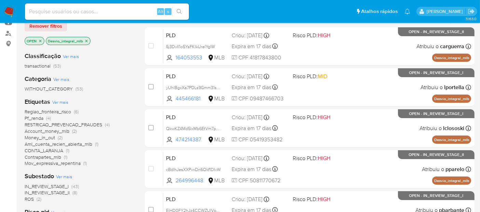
click at [41, 39] on icon "close-filter" at bounding box center [40, 41] width 4 height 4
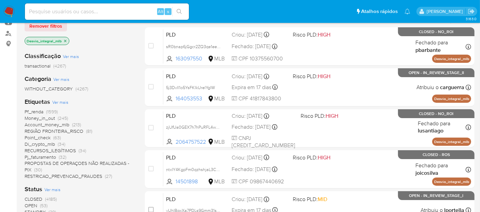
click at [63, 39] on icon "close-filter" at bounding box center [65, 41] width 4 height 4
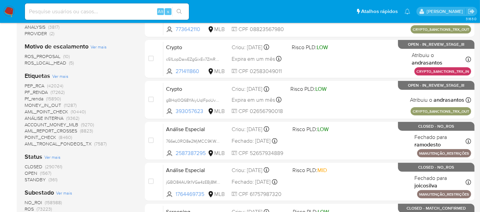
scroll to position [189, 0]
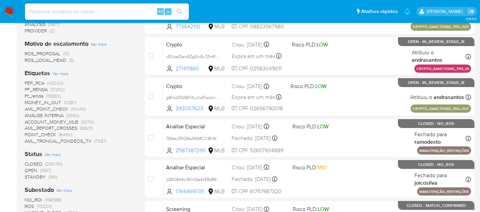
click at [38, 163] on span "CLOSED" at bounding box center [34, 163] width 18 height 7
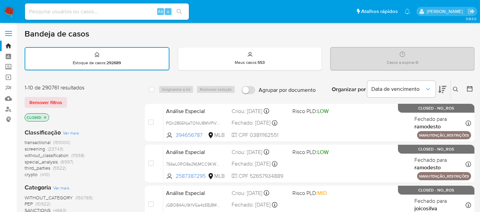
click at [466, 87] on icon at bounding box center [469, 88] width 7 height 7
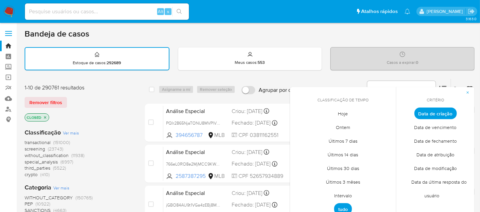
click at [344, 114] on span "Hoje" at bounding box center [343, 114] width 24 height 14
click at [450, 142] on span "Data de fechamento" at bounding box center [435, 141] width 57 height 14
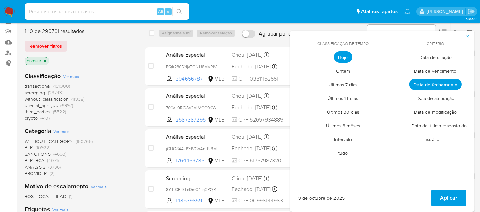
scroll to position [152, 0]
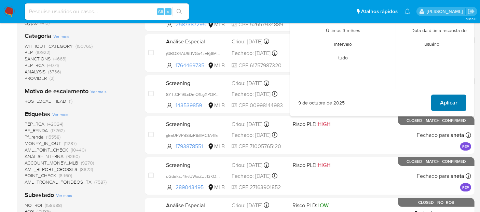
click at [449, 99] on span "Aplicar" at bounding box center [448, 102] width 17 height 15
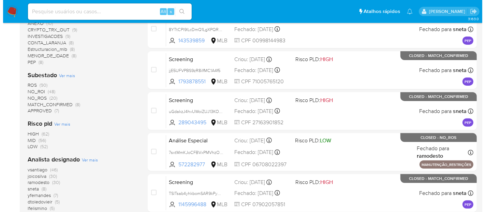
scroll to position [265, 0]
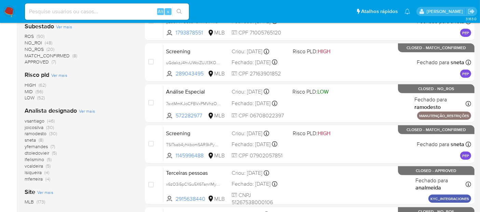
click at [84, 111] on span "Ver mais" at bounding box center [87, 111] width 16 height 6
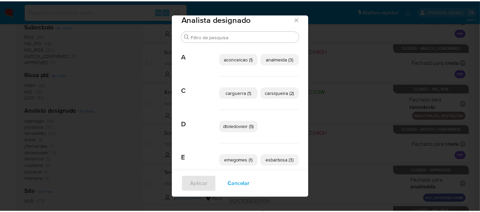
scroll to position [0, 0]
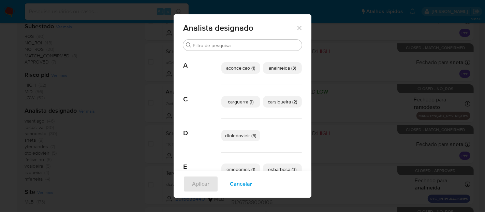
click at [299, 31] on icon "Fechar" at bounding box center [299, 28] width 7 height 7
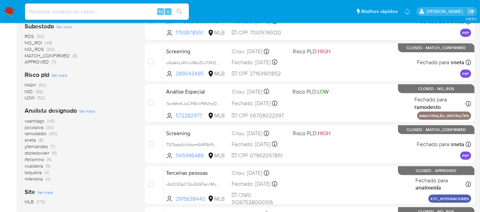
click at [9, 13] on img at bounding box center [9, 12] width 12 height 12
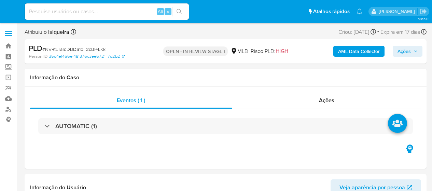
select select "10"
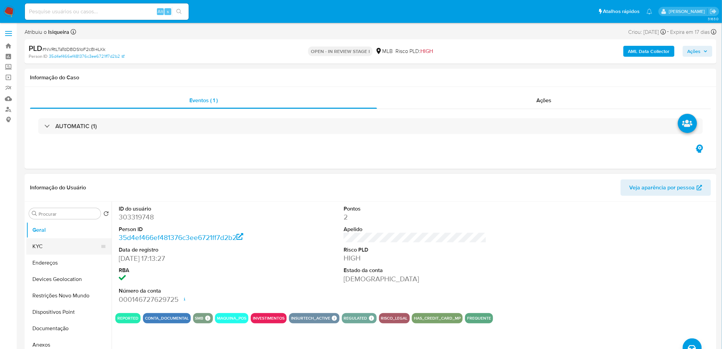
click at [56, 190] on button "KYC" at bounding box center [66, 246] width 80 height 16
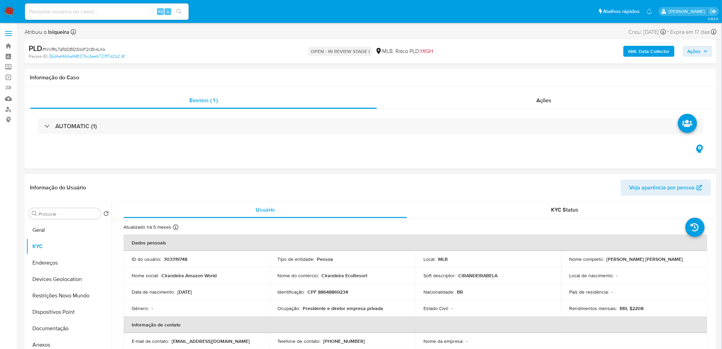
drag, startPoint x: 688, startPoint y: 260, endPoint x: 605, endPoint y: 257, distance: 83.3
click at [432, 190] on div "Nome completo : [PERSON_NAME]" at bounding box center [635, 259] width 130 height 6
copy p "[PERSON_NAME] [PERSON_NAME]"
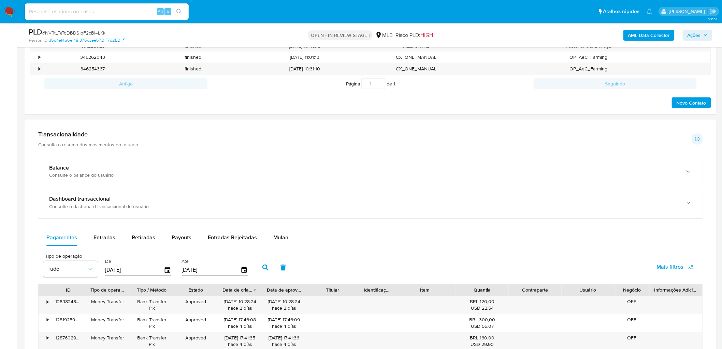
scroll to position [379, 0]
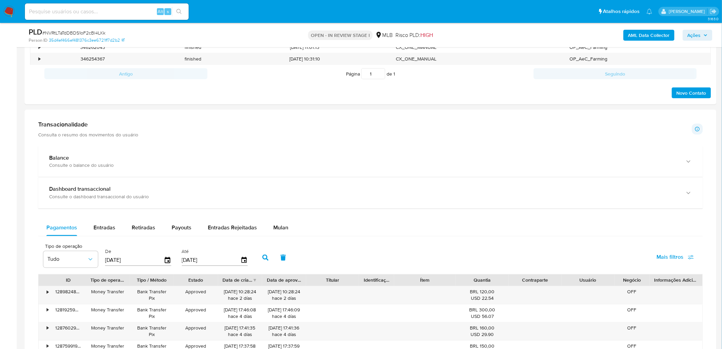
click at [296, 190] on div "Balance Consulte o balance do usuário Dashboard transaccional Consulte o dashbo…" at bounding box center [370, 315] width 665 height 339
click at [289, 190] on button "Mulan" at bounding box center [280, 228] width 31 height 16
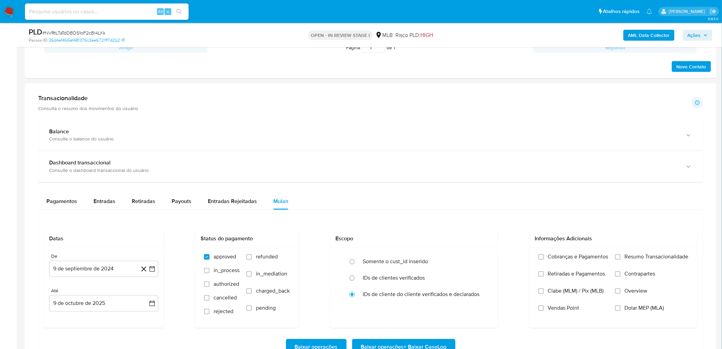
scroll to position [455, 0]
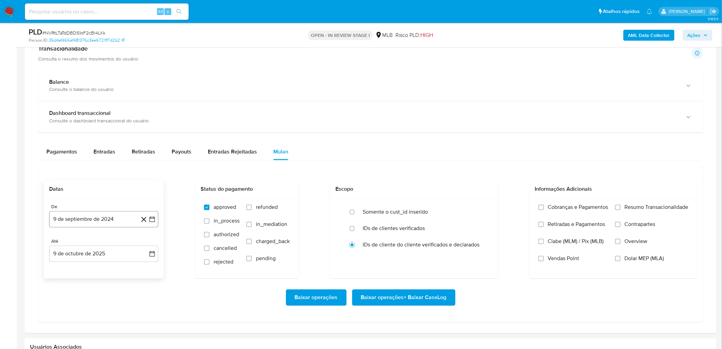
click at [110, 190] on button "9 de septiembre de 2024" at bounding box center [103, 219] width 109 height 16
click at [98, 89] on div "septiembre 2024 septiembre 2024 lun lunes mar martes mié miércoles jue jueves v…" at bounding box center [103, 148] width 109 height 122
click at [94, 102] on span "septiembre 2024" at bounding box center [101, 101] width 42 height 7
click at [144, 105] on icon "Año siguiente" at bounding box center [145, 107] width 8 height 8
click at [102, 172] on span "ago" at bounding box center [103, 170] width 9 height 5
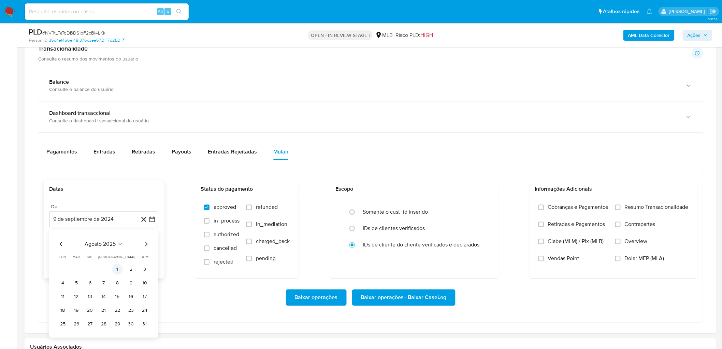
click at [115, 190] on button "1" at bounding box center [117, 269] width 11 height 11
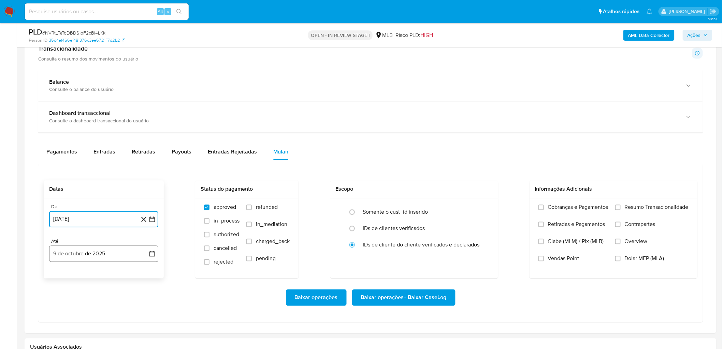
click at [70, 190] on button "9 de octubre de 2025" at bounding box center [103, 253] width 109 height 16
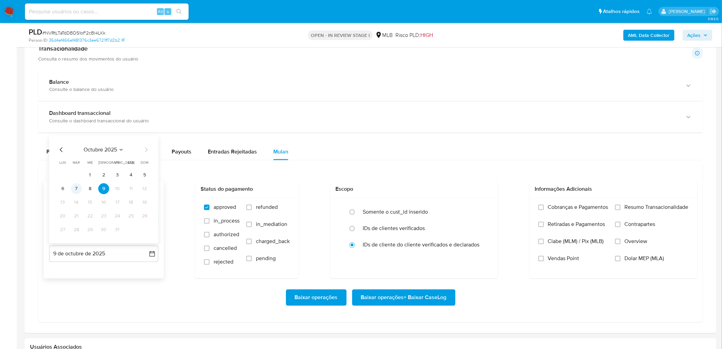
click at [79, 185] on button "7" at bounding box center [76, 188] width 11 height 11
click at [432, 190] on span "Resumo Transacionalidade" at bounding box center [657, 207] width 64 height 7
click at [432, 190] on input "Resumo Transacionalidade" at bounding box center [618, 206] width 5 height 5
click at [432, 190] on div "Cobranças e Pagamentos Retiradas e Pagamentos Clabe (MLM) / Pix (MLB) Vendas Po…" at bounding box center [613, 238] width 157 height 68
click at [432, 190] on input "Vendas Point" at bounding box center [541, 258] width 5 height 5
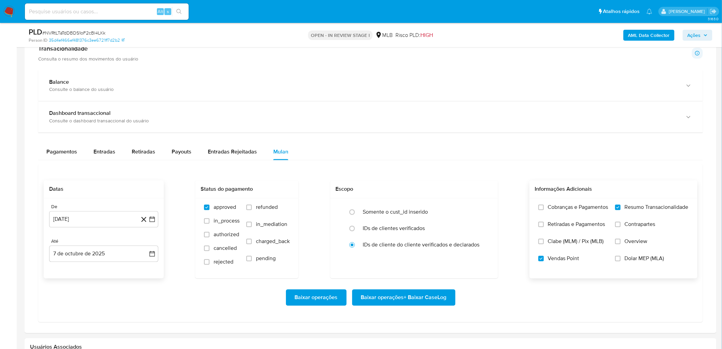
click at [390, 190] on span "Baixar operações + Baixar CaseLog" at bounding box center [404, 297] width 86 height 15
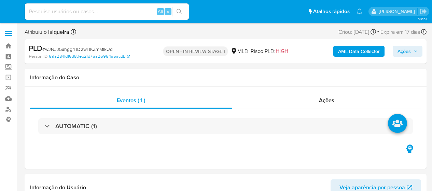
select select "10"
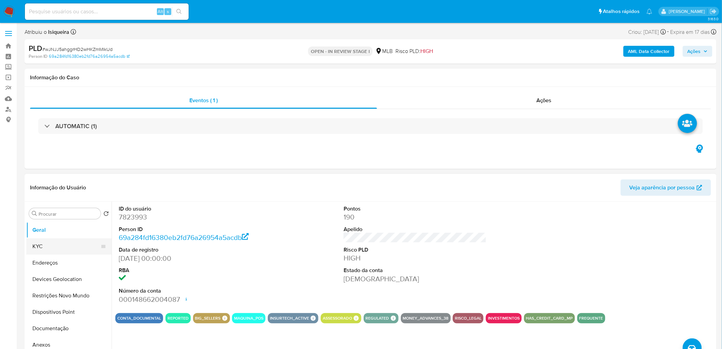
click at [28, 190] on button "KYC" at bounding box center [66, 246] width 80 height 16
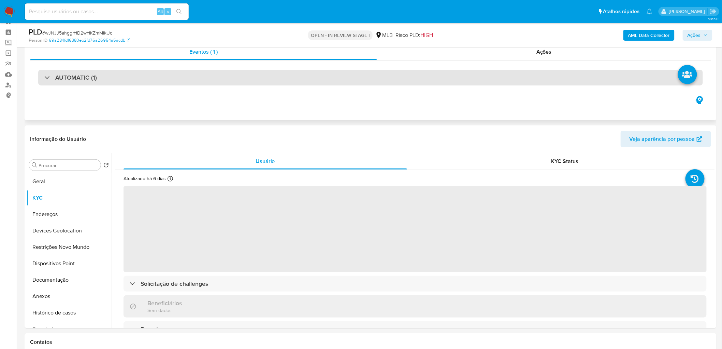
scroll to position [38, 0]
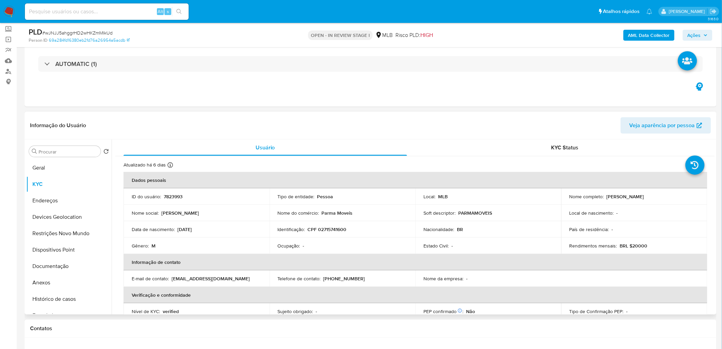
drag, startPoint x: 664, startPoint y: 195, endPoint x: 607, endPoint y: 192, distance: 57.4
click at [432, 190] on td "Nome completo : [PERSON_NAME]" at bounding box center [635, 196] width 146 height 16
copy p "[PERSON_NAME]"
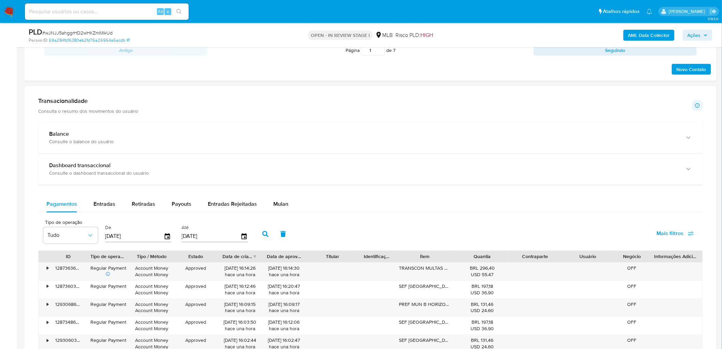
scroll to position [455, 0]
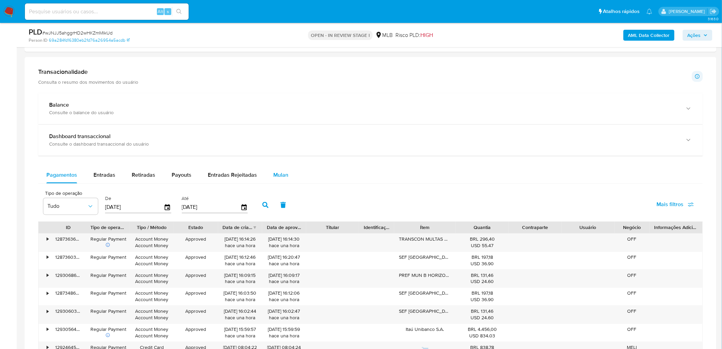
click at [282, 180] on div "Mulan" at bounding box center [280, 175] width 15 height 16
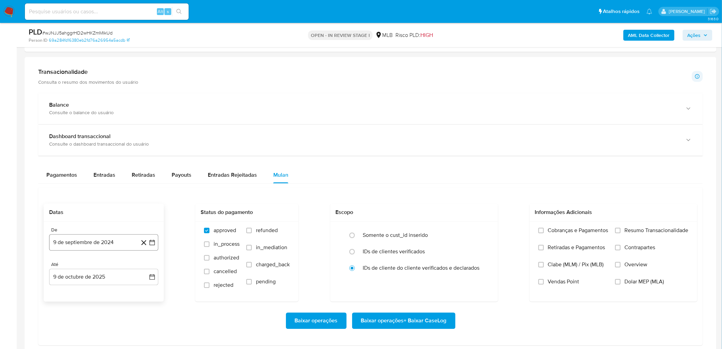
click at [95, 190] on button "9 de septiembre de 2024" at bounding box center [103, 242] width 109 height 16
click at [114, 126] on span "septiembre 2024" at bounding box center [101, 125] width 42 height 7
click at [143, 130] on icon "Año siguiente" at bounding box center [145, 131] width 8 height 8
click at [104, 190] on button "ago" at bounding box center [103, 193] width 19 height 11
click at [119, 165] on button "1" at bounding box center [117, 163] width 11 height 11
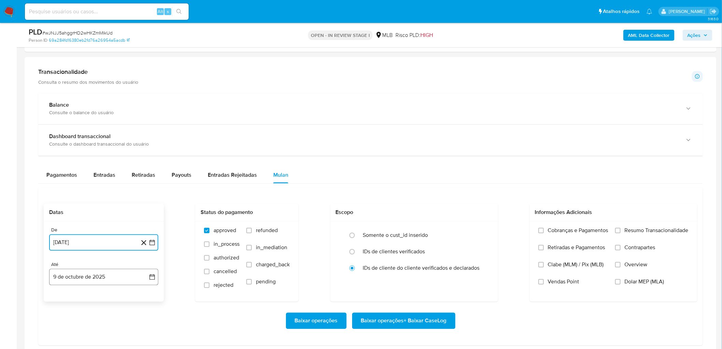
click at [65, 190] on button "9 de octubre de 2025" at bounding box center [103, 277] width 109 height 16
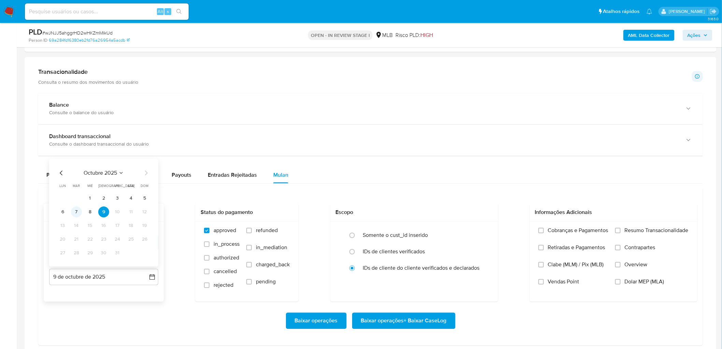
click at [76, 190] on button "7" at bounding box center [76, 212] width 11 height 11
drag, startPoint x: 644, startPoint y: 232, endPoint x: 609, endPoint y: 256, distance: 43.0
click at [432, 190] on span "Resumo Transacionalidade" at bounding box center [657, 230] width 64 height 7
click at [432, 190] on input "Resumo Transacionalidade" at bounding box center [618, 230] width 5 height 5
click at [432, 190] on span "Vendas Point" at bounding box center [563, 281] width 31 height 7
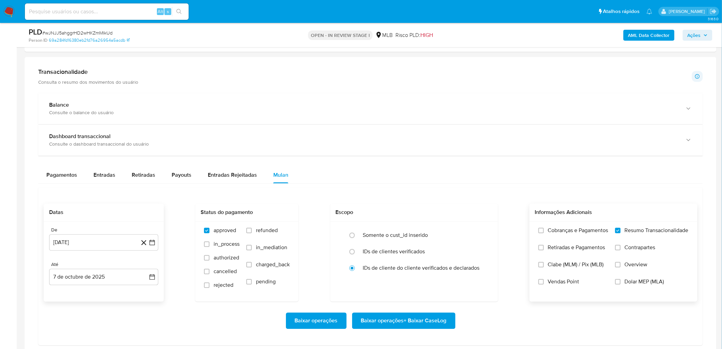
click at [432, 190] on input "Vendas Point" at bounding box center [541, 281] width 5 height 5
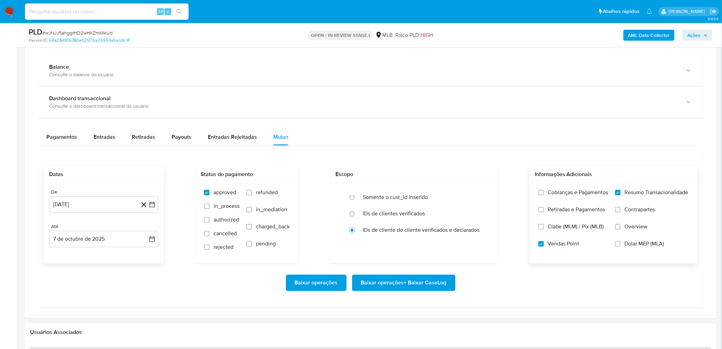
scroll to position [531, 0]
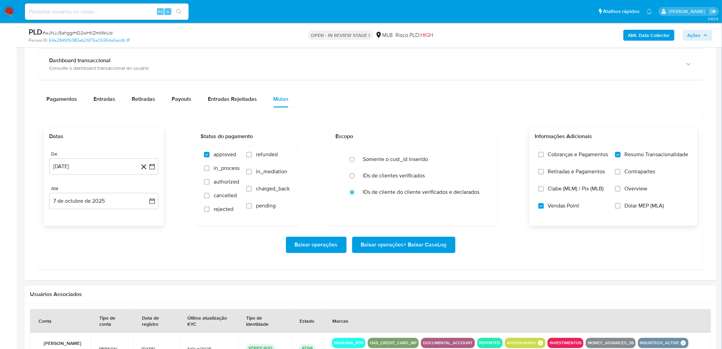
click at [402, 190] on span "Baixar operações + Baixar CaseLog" at bounding box center [404, 244] width 86 height 15
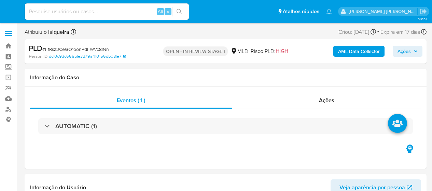
select select "10"
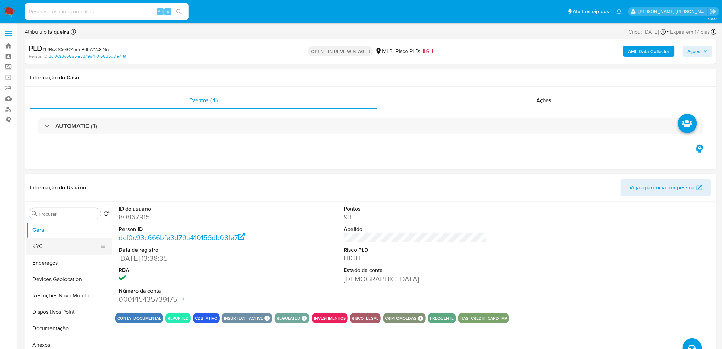
click at [62, 190] on button "KYC" at bounding box center [66, 246] width 80 height 16
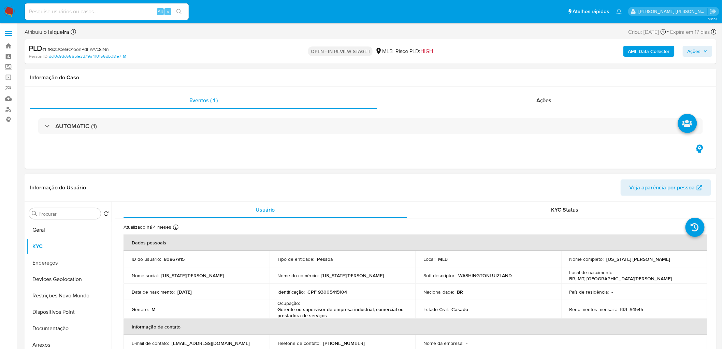
drag, startPoint x: 670, startPoint y: 259, endPoint x: 605, endPoint y: 257, distance: 64.9
click at [432, 190] on div "Nome completo : [US_STATE] [PERSON_NAME]" at bounding box center [635, 259] width 130 height 6
copy p "[US_STATE] [PERSON_NAME]"
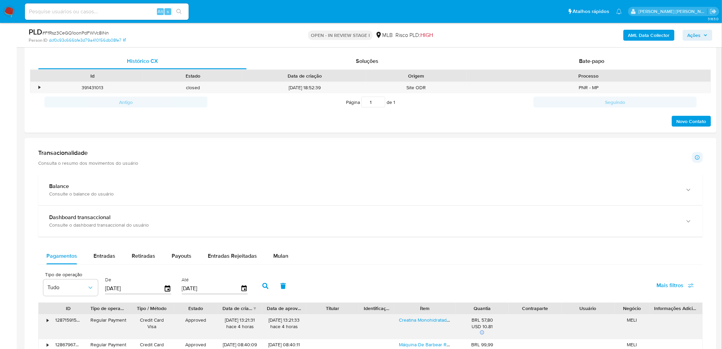
scroll to position [379, 0]
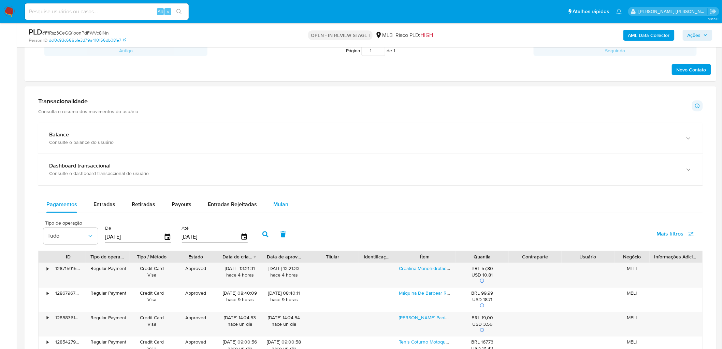
click at [287, 190] on button "Mulan" at bounding box center [280, 204] width 31 height 16
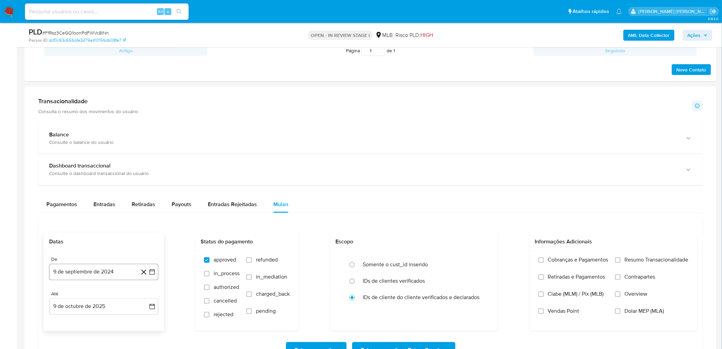
click at [111, 190] on button "9 de septiembre de 2024" at bounding box center [103, 272] width 109 height 16
click at [108, 155] on span "septiembre 2024" at bounding box center [101, 154] width 42 height 7
click at [143, 163] on icon "Año siguiente" at bounding box center [145, 160] width 8 height 8
click at [98, 190] on button "ago" at bounding box center [103, 223] width 19 height 11
click at [118, 190] on button "1" at bounding box center [117, 193] width 11 height 11
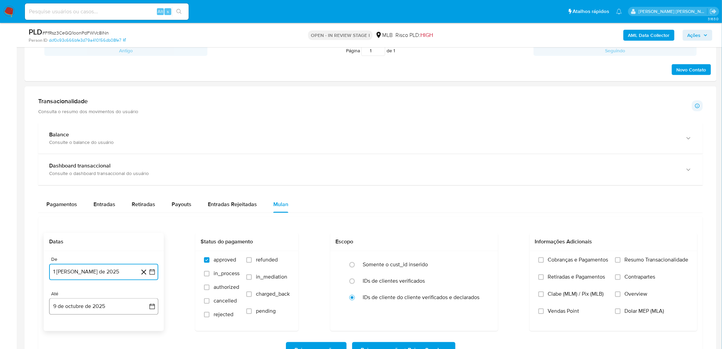
click at [66, 190] on button "9 de octubre de 2025" at bounding box center [103, 306] width 109 height 16
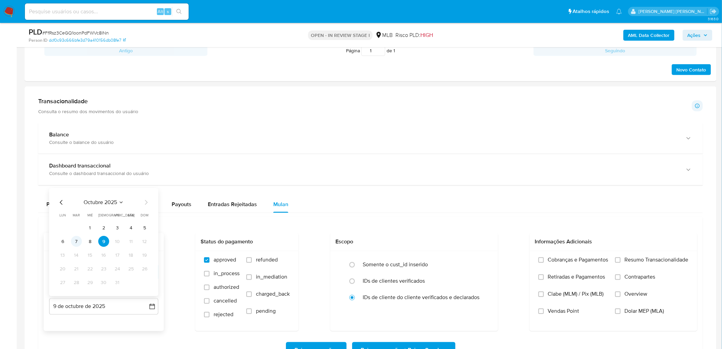
click at [79, 190] on button "7" at bounding box center [76, 241] width 11 height 11
click at [432, 190] on span "Resumo Transacionalidade" at bounding box center [657, 259] width 64 height 7
click at [432, 190] on input "Resumo Transacionalidade" at bounding box center [618, 259] width 5 height 5
click at [432, 190] on span "Vendas Point" at bounding box center [563, 311] width 31 height 7
click at [432, 190] on label "Vendas Point" at bounding box center [574, 316] width 70 height 17
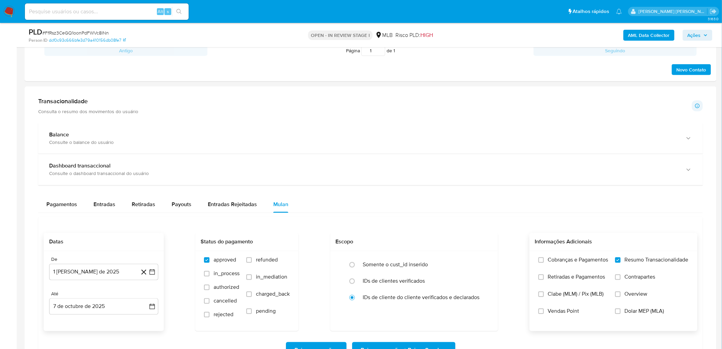
click at [432, 190] on input "Vendas Point" at bounding box center [541, 310] width 5 height 5
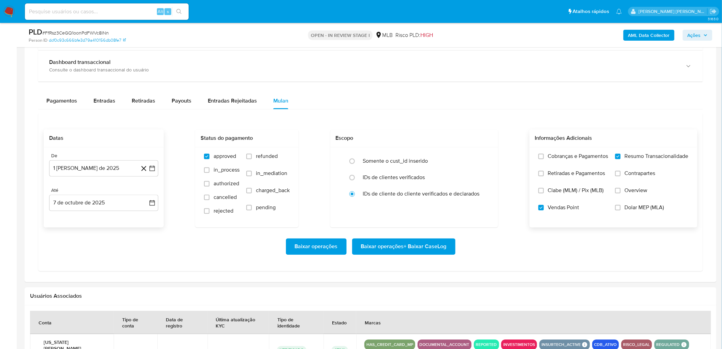
scroll to position [493, 0]
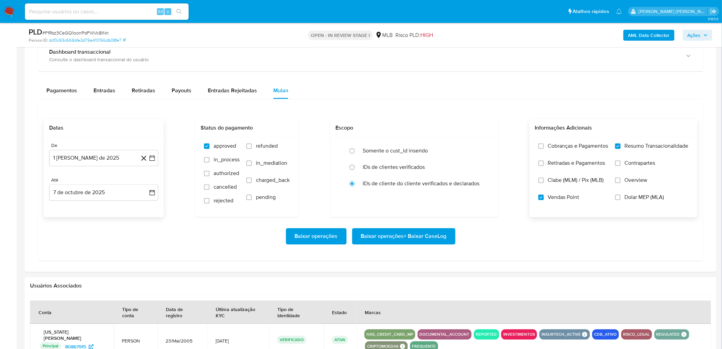
click at [391, 190] on span "Baixar operações + Baixar CaseLog" at bounding box center [404, 236] width 86 height 15
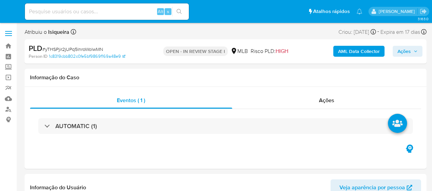
select select "10"
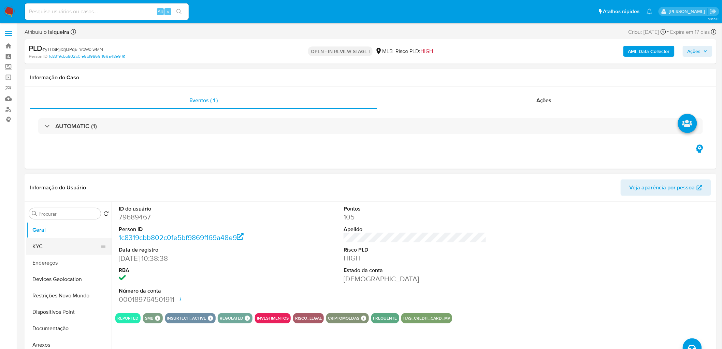
click at [52, 190] on button "KYC" at bounding box center [66, 246] width 80 height 16
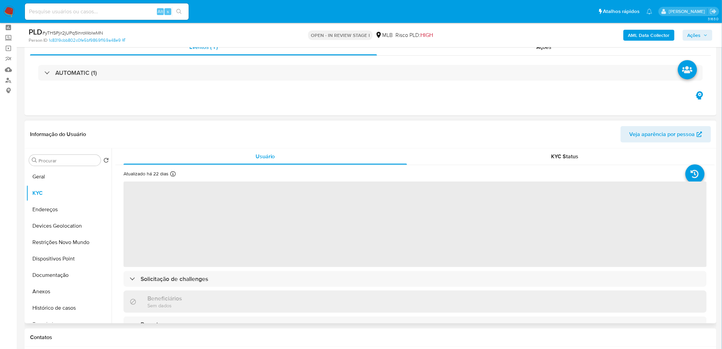
scroll to position [38, 0]
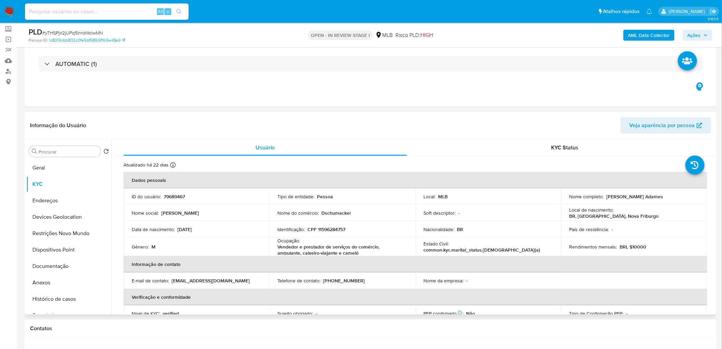
drag, startPoint x: 689, startPoint y: 199, endPoint x: 605, endPoint y: 198, distance: 83.6
click at [432, 190] on div "Nome completo : Douglas da Silva Schumacker Adames" at bounding box center [635, 196] width 130 height 6
copy p "Douglas da Silva Schumacker Adames"
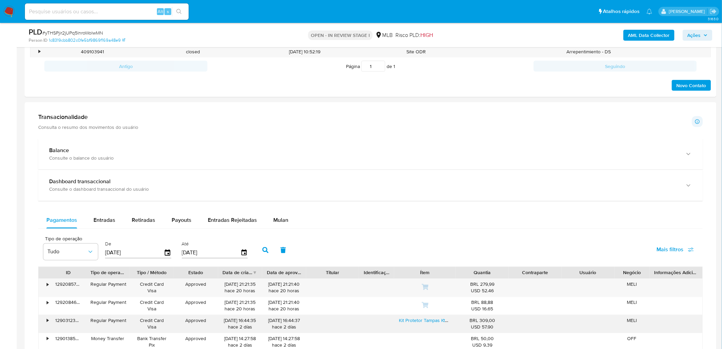
scroll to position [417, 0]
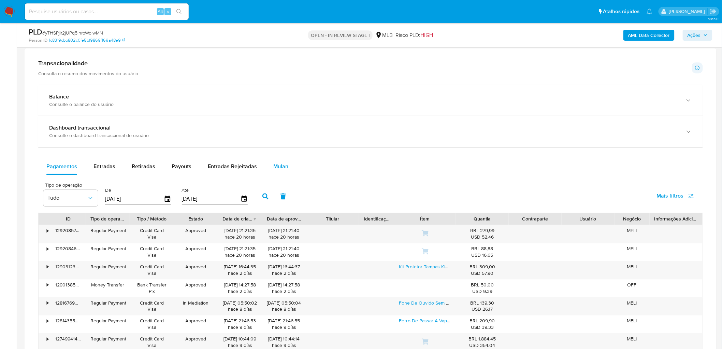
click at [279, 166] on span "Mulan" at bounding box center [280, 166] width 15 height 8
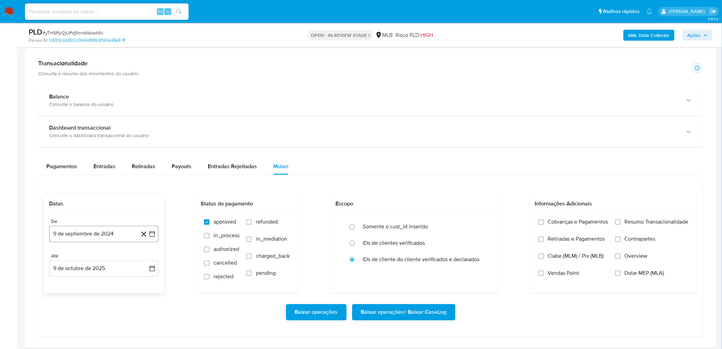
click at [75, 190] on button "9 de septiembre de 2024" at bounding box center [103, 234] width 109 height 16
click at [98, 108] on div "septiembre 2024 septiembre 2024 lun lunes mar martes mié miércoles jue jueves v…" at bounding box center [103, 163] width 109 height 122
click at [96, 116] on span "septiembre 2024" at bounding box center [101, 116] width 42 height 7
click at [142, 122] on icon "Año siguiente" at bounding box center [145, 122] width 8 height 8
click at [109, 186] on button "ago" at bounding box center [103, 185] width 19 height 11
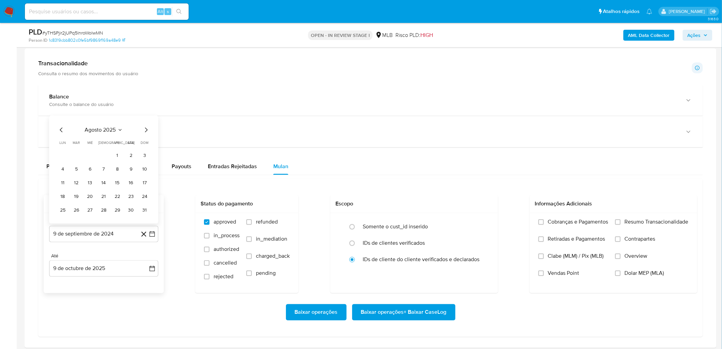
click at [120, 151] on td "1" at bounding box center [117, 155] width 11 height 11
click at [117, 155] on button "1" at bounding box center [117, 155] width 11 height 11
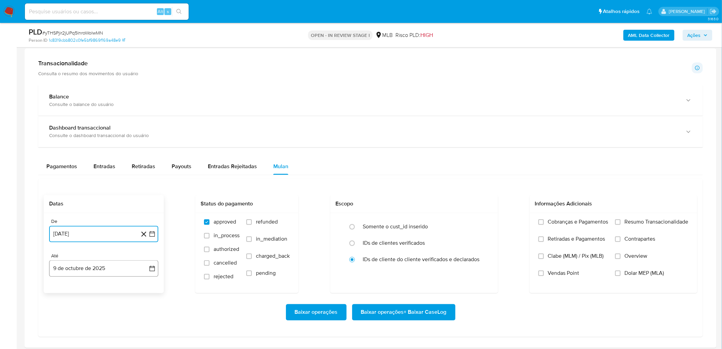
click at [79, 190] on button "9 de octubre de 2025" at bounding box center [103, 268] width 109 height 16
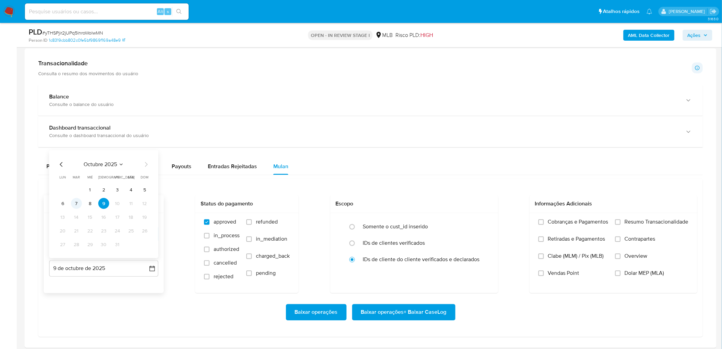
click at [76, 190] on button "7" at bounding box center [76, 203] width 11 height 11
click at [432, 190] on span "Resumo Transacionalidade" at bounding box center [657, 221] width 64 height 7
click at [432, 190] on input "Resumo Transacionalidade" at bounding box center [618, 221] width 5 height 5
click at [432, 190] on label "Vendas Point" at bounding box center [574, 278] width 70 height 17
click at [432, 190] on input "Vendas Point" at bounding box center [541, 272] width 5 height 5
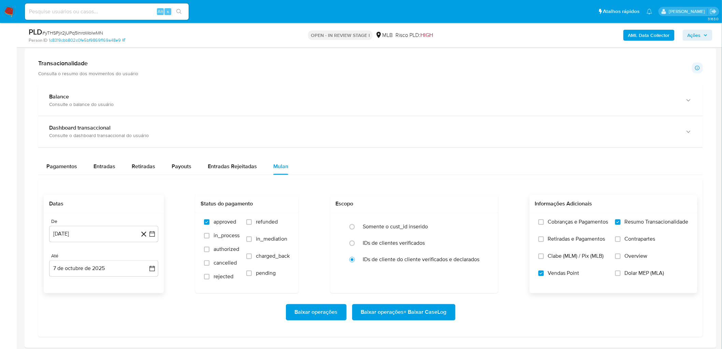
click at [366, 190] on span "Baixar operações + Baixar CaseLog" at bounding box center [404, 312] width 86 height 15
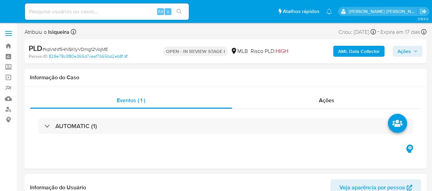
select select "10"
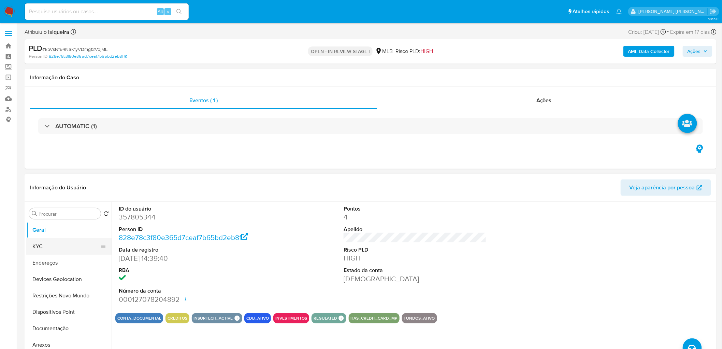
click at [55, 190] on button "KYC" at bounding box center [66, 246] width 80 height 16
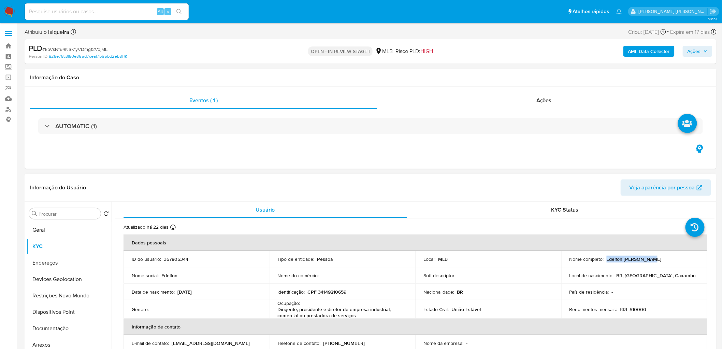
drag, startPoint x: 653, startPoint y: 257, endPoint x: 605, endPoint y: 259, distance: 48.2
click at [432, 190] on div "Nome completo : [PERSON_NAME]" at bounding box center [635, 259] width 130 height 6
copy p "Edelfon [PERSON_NAME]"
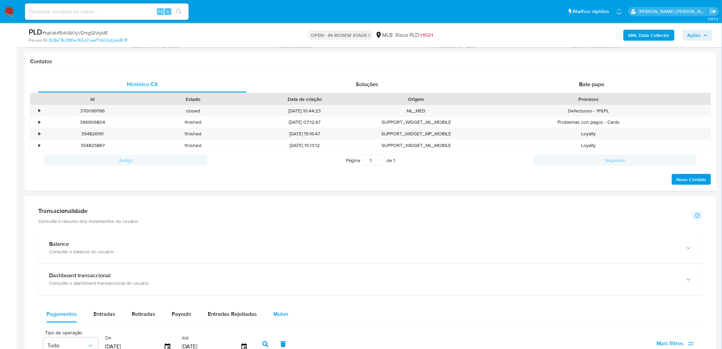
scroll to position [379, 0]
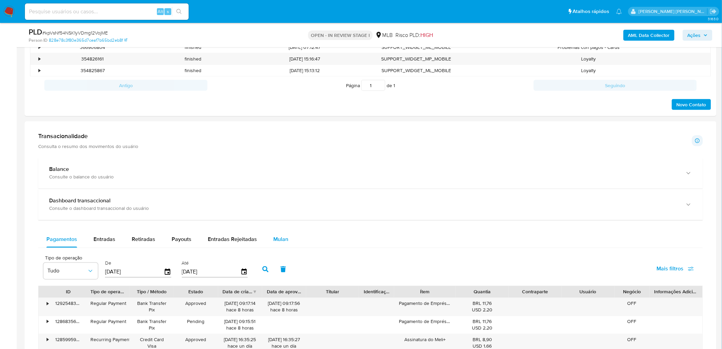
click at [271, 190] on button "Mulan" at bounding box center [280, 239] width 31 height 16
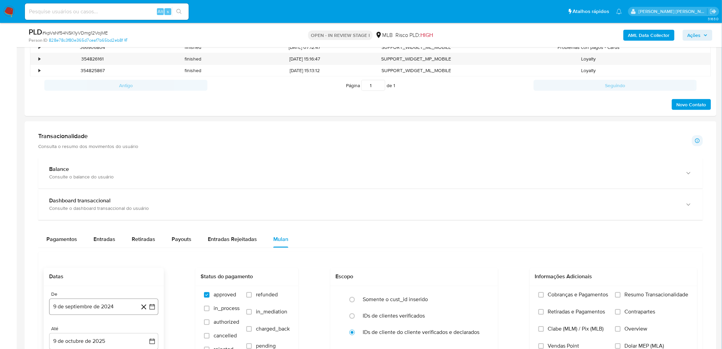
click at [70, 190] on button "9 de septiembre de 2024" at bounding box center [103, 306] width 109 height 16
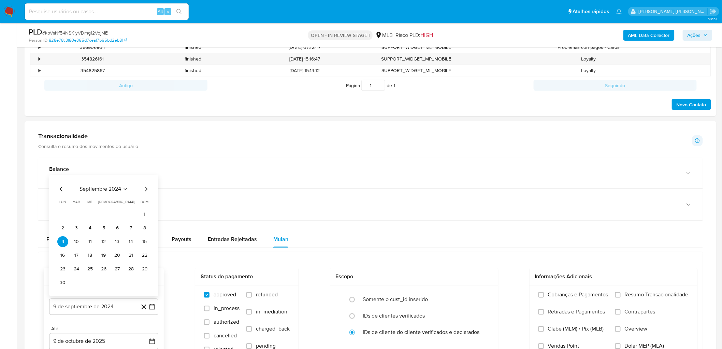
click at [102, 190] on div "septiembre 2024" at bounding box center [103, 189] width 93 height 8
click at [104, 190] on span "septiembre 2024" at bounding box center [101, 189] width 42 height 7
click at [105, 190] on span "ago" at bounding box center [103, 257] width 9 height 5
click at [104, 190] on button "1" at bounding box center [103, 228] width 11 height 11
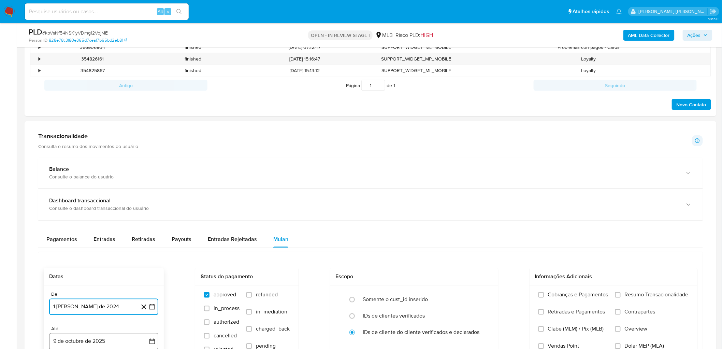
click at [90, 190] on button "9 de octubre de 2025" at bounding box center [103, 341] width 109 height 16
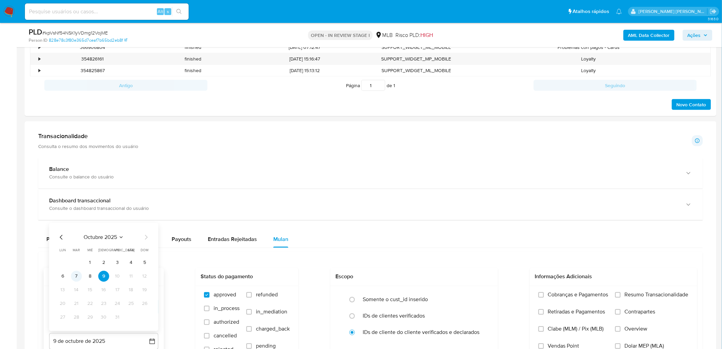
click at [80, 190] on button "7" at bounding box center [76, 276] width 11 height 11
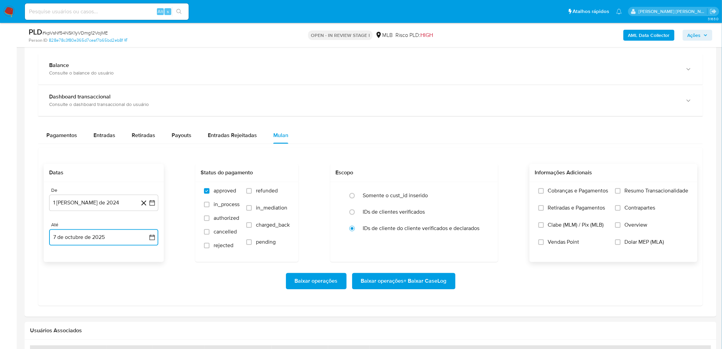
scroll to position [494, 0]
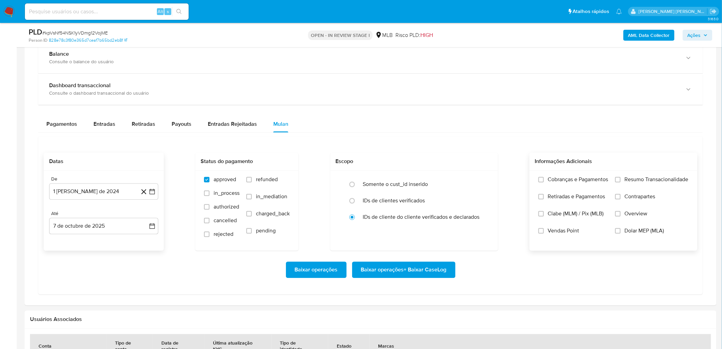
click at [432, 180] on span "Resumo Transacionalidade" at bounding box center [657, 179] width 64 height 7
click at [432, 180] on input "Resumo Transacionalidade" at bounding box center [618, 179] width 5 height 5
click at [432, 190] on label "Vendas Point" at bounding box center [574, 235] width 70 height 17
click at [432, 190] on input "Vendas Point" at bounding box center [541, 230] width 5 height 5
click at [394, 190] on span "Baixar operações + Baixar CaseLog" at bounding box center [404, 269] width 86 height 15
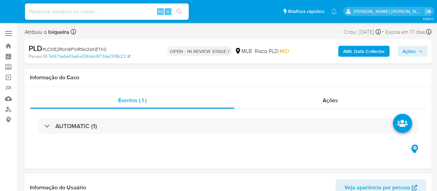
select select "10"
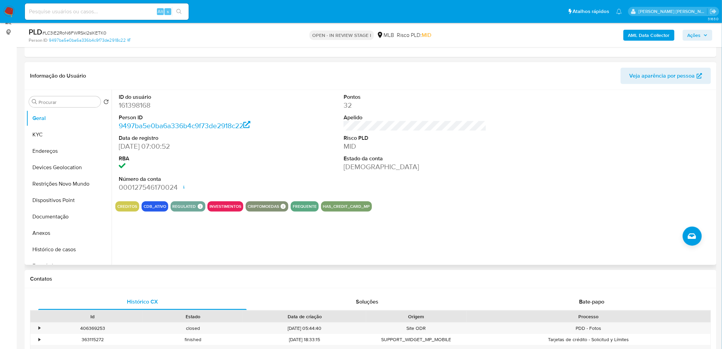
scroll to position [76, 0]
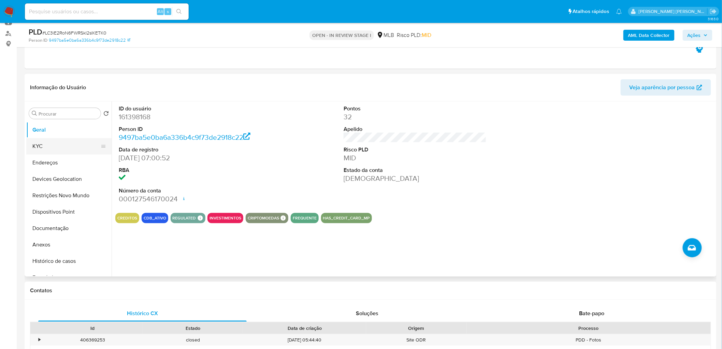
click at [56, 151] on button "KYC" at bounding box center [66, 146] width 80 height 16
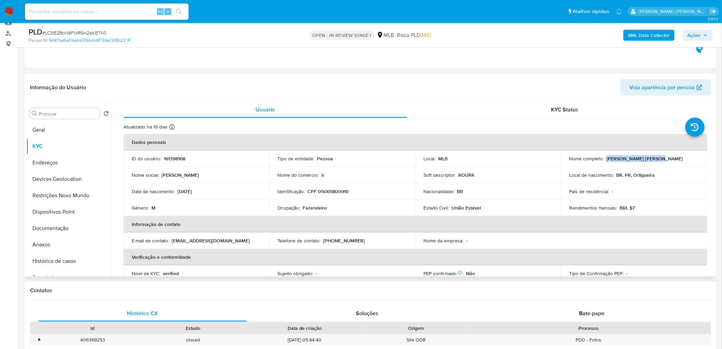
drag, startPoint x: 665, startPoint y: 160, endPoint x: 605, endPoint y: 160, distance: 60.4
click at [437, 160] on div "Nome completo : [PERSON_NAME] [PERSON_NAME]" at bounding box center [635, 158] width 130 height 6
copy p "[PERSON_NAME] [PERSON_NAME]"
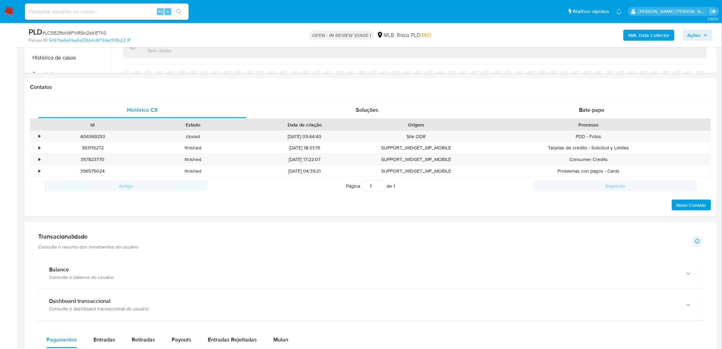
scroll to position [341, 0]
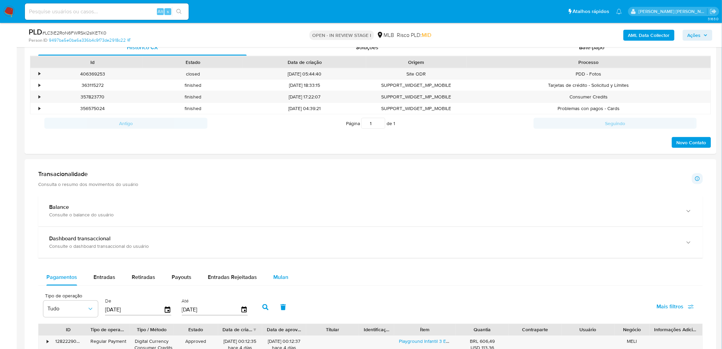
click at [277, 190] on span "Mulan" at bounding box center [280, 277] width 15 height 8
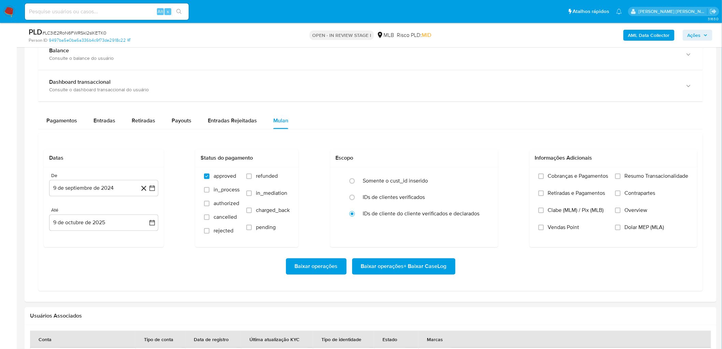
scroll to position [531, 0]
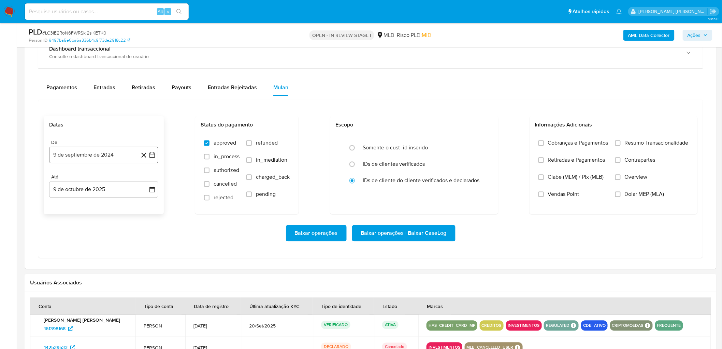
click at [114, 155] on button "9 de septiembre de 2024" at bounding box center [103, 155] width 109 height 16
click at [106, 180] on span "septiembre 2024" at bounding box center [101, 179] width 42 height 7
click at [145, 179] on icon "Año siguiente" at bounding box center [145, 179] width 3 height 5
click at [108, 190] on button "ago" at bounding box center [103, 243] width 19 height 11
click at [119, 190] on button "1" at bounding box center [117, 205] width 11 height 11
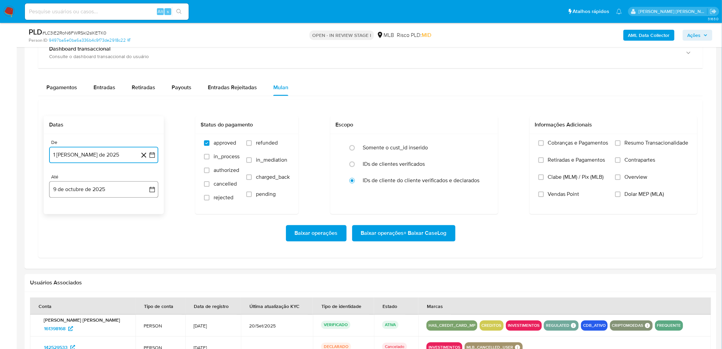
click at [113, 190] on button "9 de octubre de 2025" at bounding box center [103, 189] width 109 height 16
click at [76, 190] on button "7" at bounding box center [76, 253] width 11 height 11
click at [437, 143] on span "Resumo Transacionalidade" at bounding box center [657, 143] width 64 height 7
click at [437, 143] on input "Resumo Transacionalidade" at bounding box center [618, 142] width 5 height 5
click at [437, 190] on span "Vendas Point" at bounding box center [563, 194] width 31 height 7
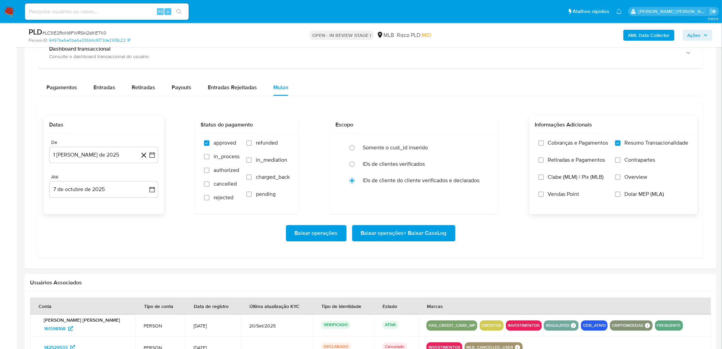
click at [437, 190] on input "Vendas Point" at bounding box center [541, 194] width 5 height 5
click at [421, 190] on span "Baixar operações + Baixar CaseLog" at bounding box center [404, 233] width 86 height 15
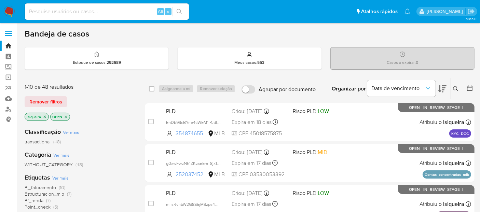
click at [45, 115] on icon "close-filter" at bounding box center [45, 116] width 2 height 2
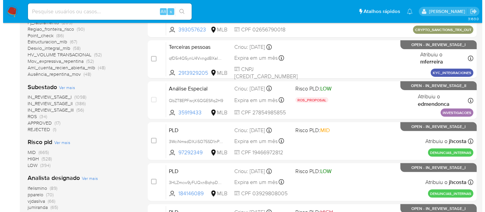
scroll to position [227, 0]
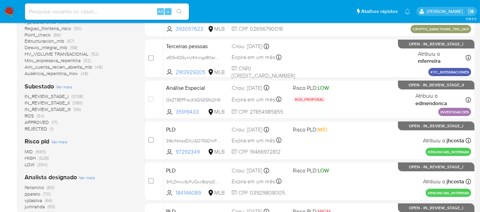
click at [87, 179] on span "Ver mais" at bounding box center [87, 177] width 16 height 6
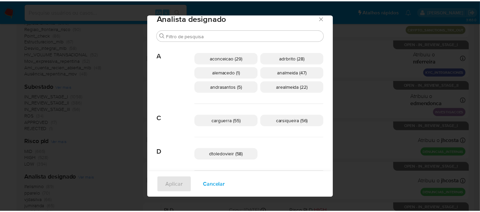
scroll to position [0, 0]
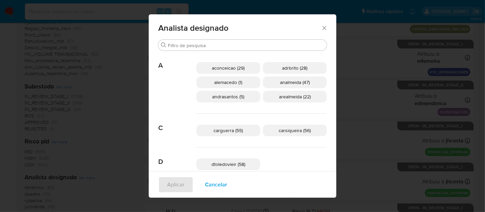
click at [321, 27] on icon "Fechar" at bounding box center [324, 28] width 7 height 7
